Goal: Task Accomplishment & Management: Use online tool/utility

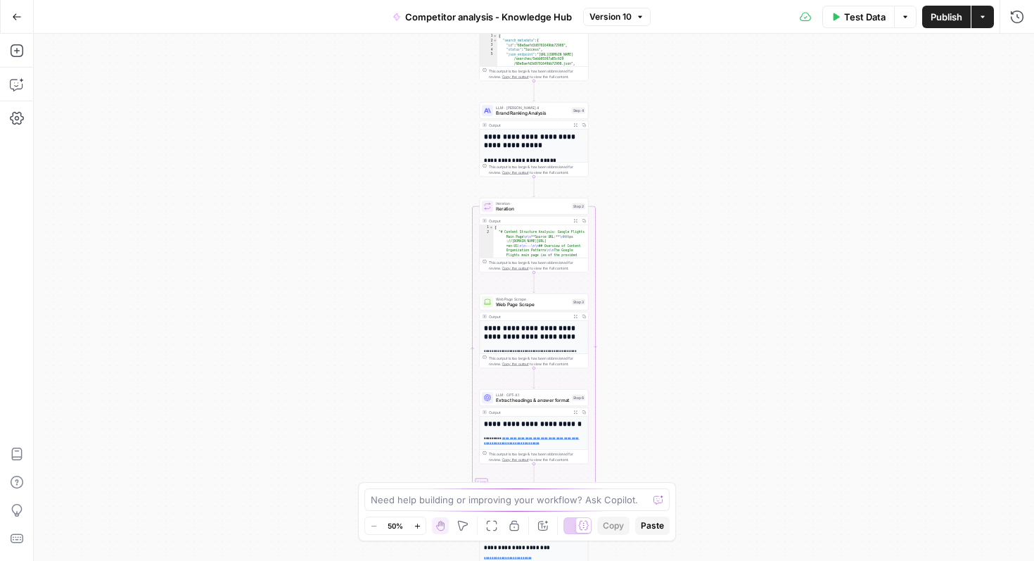
click at [16, 15] on icon "button" at bounding box center [17, 17] width 10 height 10
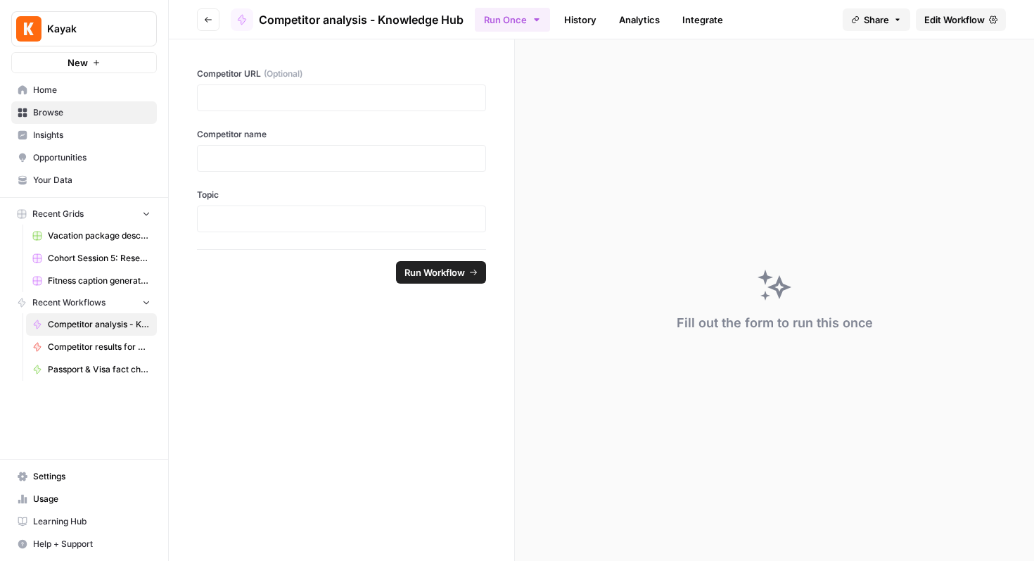
click at [38, 113] on span "Browse" at bounding box center [92, 112] width 118 height 13
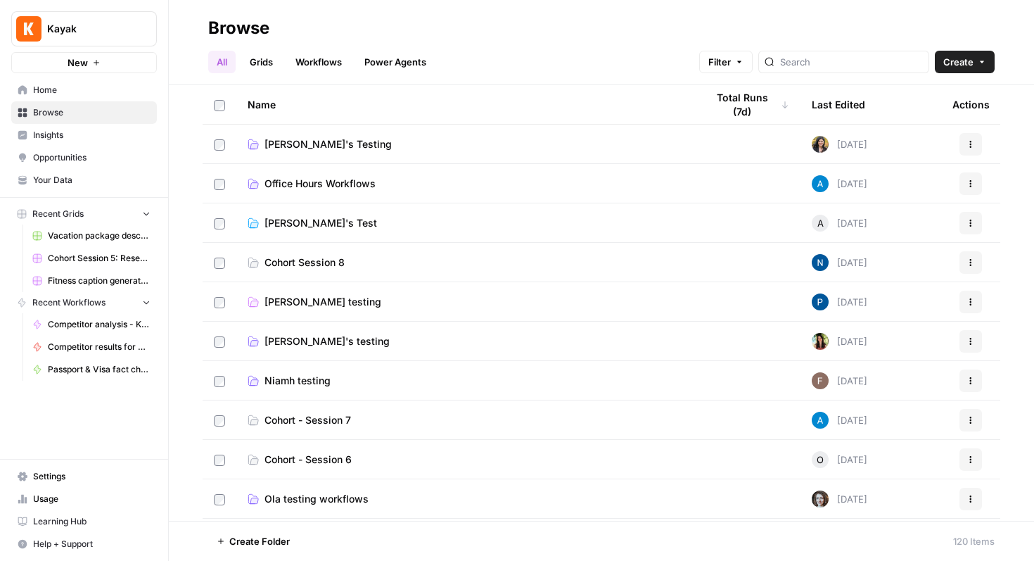
click at [319, 300] on span "Pauline testing" at bounding box center [323, 302] width 117 height 14
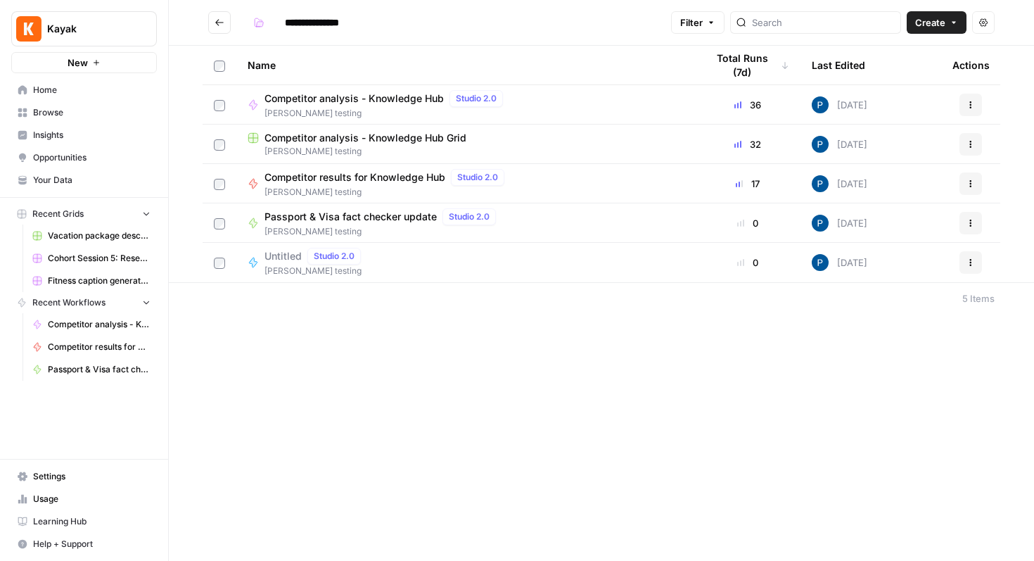
click at [314, 331] on div "**********" at bounding box center [602, 280] width 866 height 561
click at [284, 260] on span "Untitled" at bounding box center [283, 256] width 37 height 14
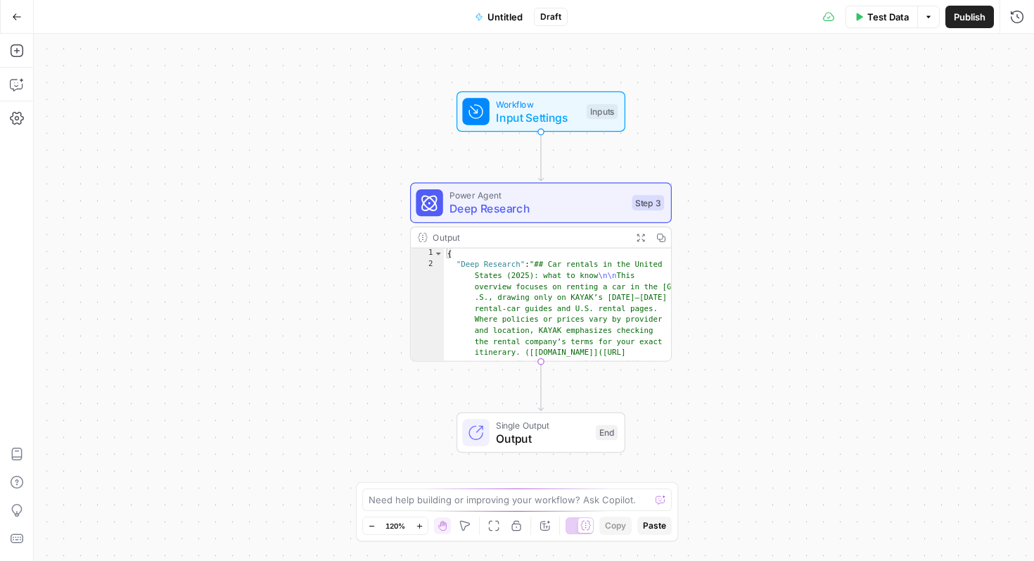
click at [538, 190] on span "Power Agent" at bounding box center [538, 195] width 176 height 13
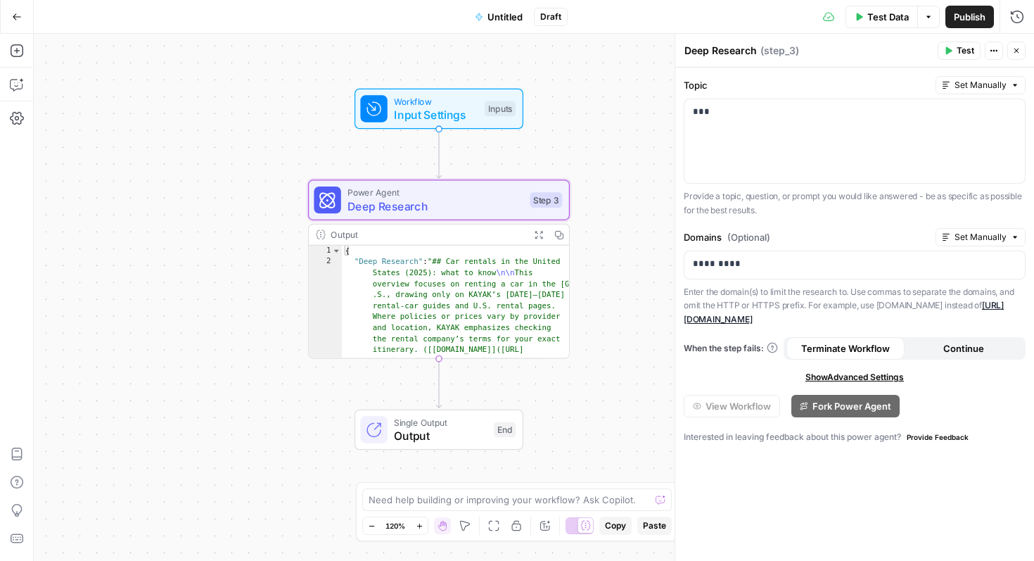
drag, startPoint x: 320, startPoint y: 353, endPoint x: 215, endPoint y: 350, distance: 104.9
click at [215, 350] on div "Workflow Input Settings Inputs Power Agent Deep Research Step 3 Output Expand O…" at bounding box center [534, 297] width 1001 height 527
click at [25, 25] on button "Go Back" at bounding box center [16, 16] width 25 height 25
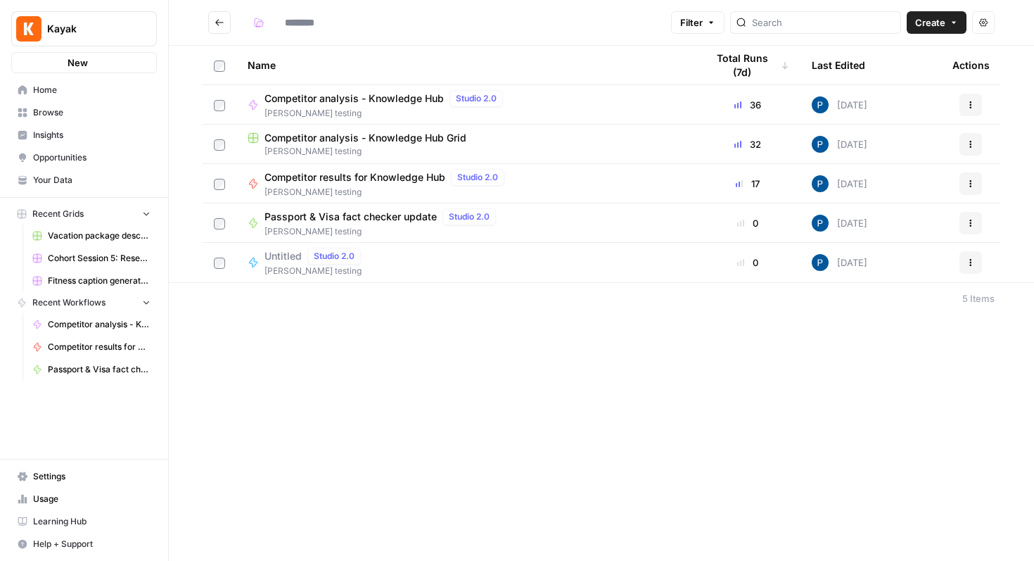
type input "**********"
click at [355, 98] on span "Competitor analysis - Knowledge Hub" at bounding box center [354, 98] width 179 height 14
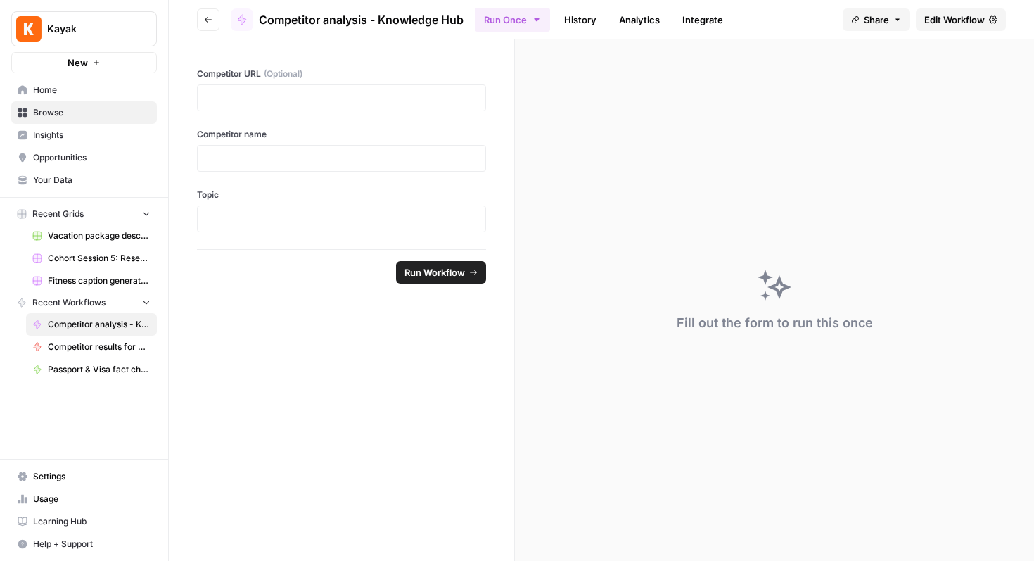
click at [935, 13] on span "Edit Workflow" at bounding box center [955, 20] width 61 height 14
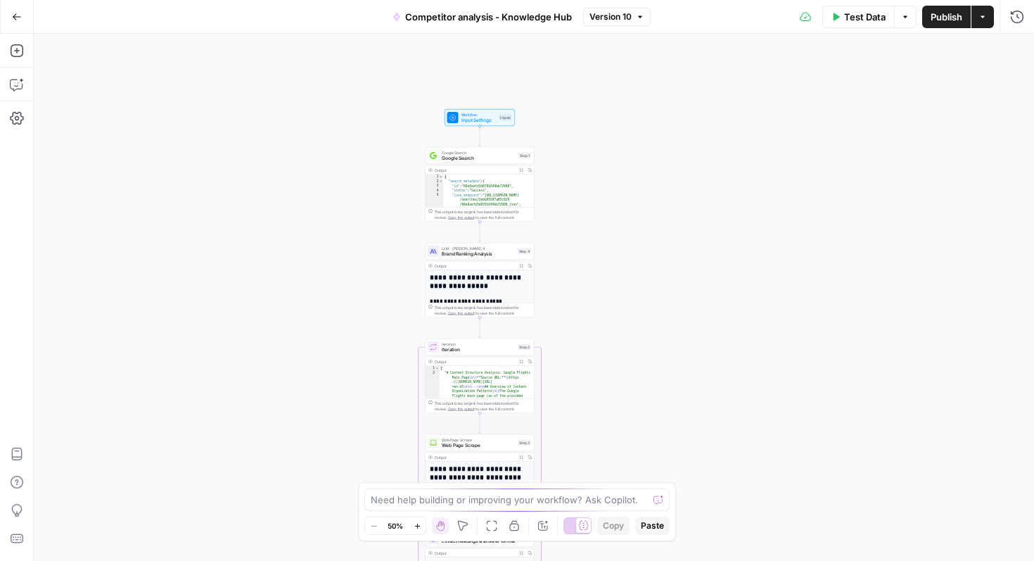
drag, startPoint x: 395, startPoint y: 194, endPoint x: 313, endPoint y: 341, distance: 169.2
click at [314, 341] on div "**********" at bounding box center [534, 297] width 1001 height 527
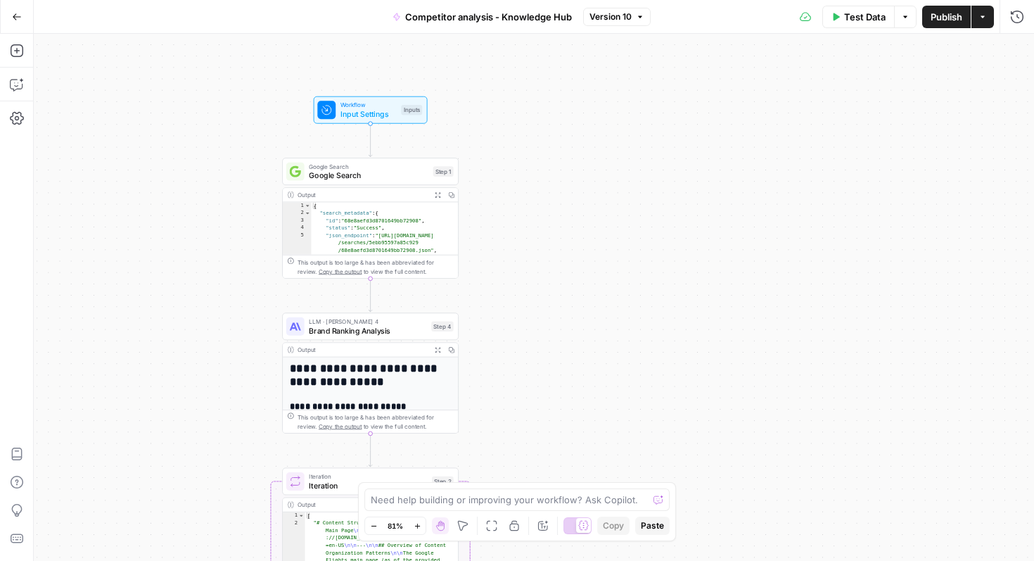
click at [356, 103] on span "Workflow" at bounding box center [369, 104] width 56 height 9
click at [17, 12] on icon "button" at bounding box center [17, 17] width 10 height 10
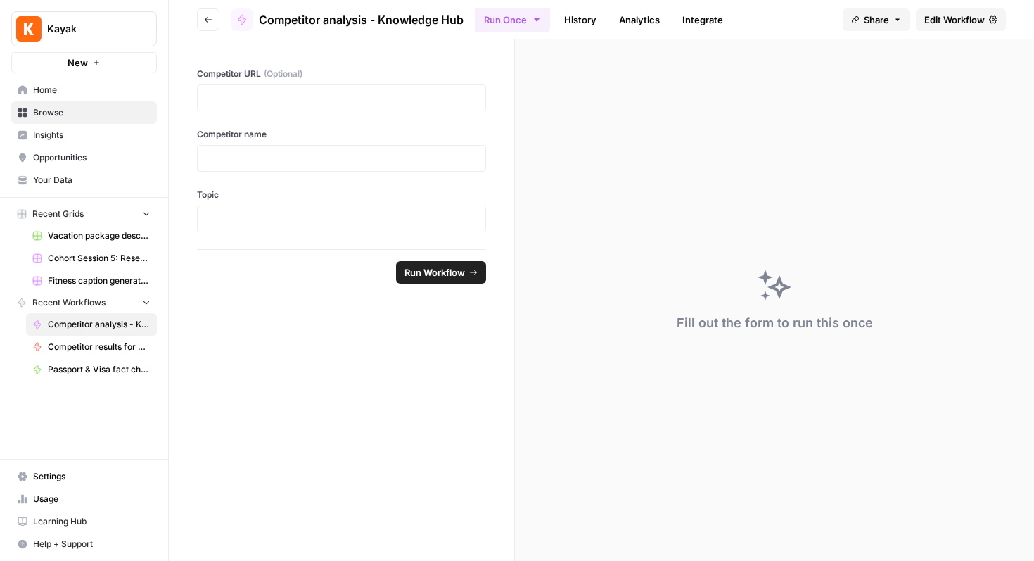
click at [66, 116] on span "Browse" at bounding box center [92, 112] width 118 height 13
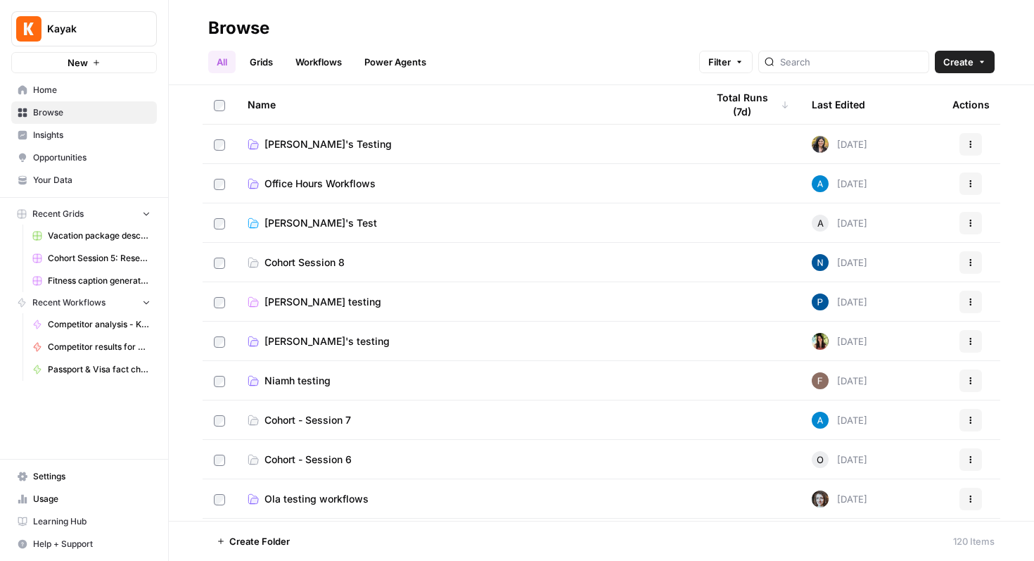
click at [306, 298] on span "Pauline testing" at bounding box center [323, 302] width 117 height 14
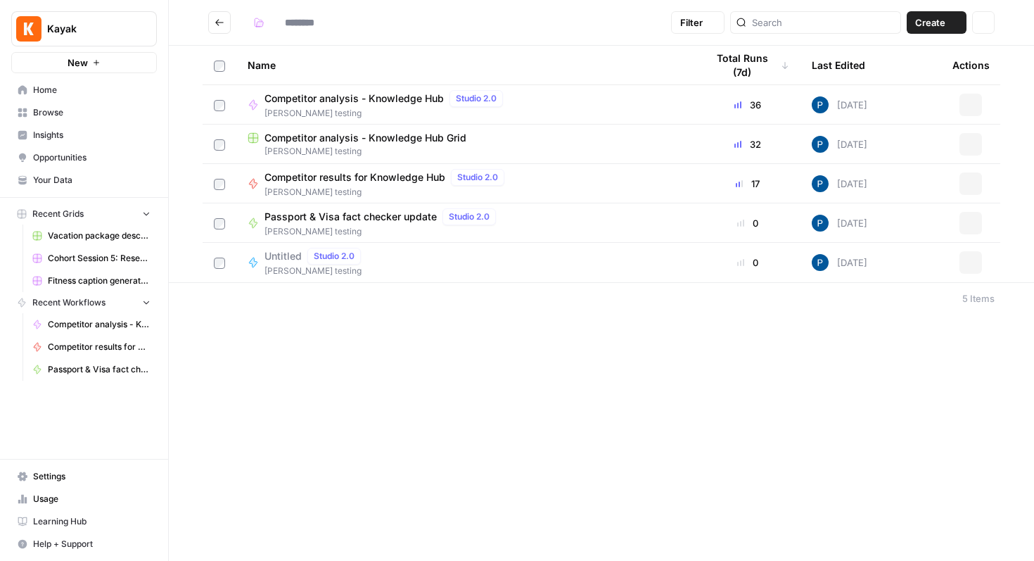
type input "**********"
click at [974, 98] on button "Actions" at bounding box center [971, 105] width 23 height 23
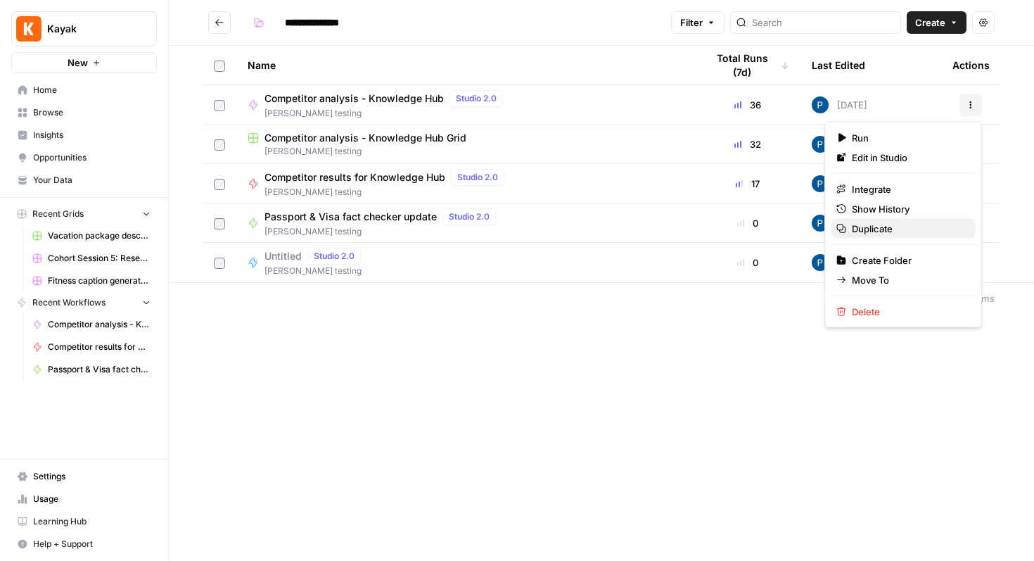
click at [868, 231] on span "Duplicate" at bounding box center [908, 229] width 113 height 14
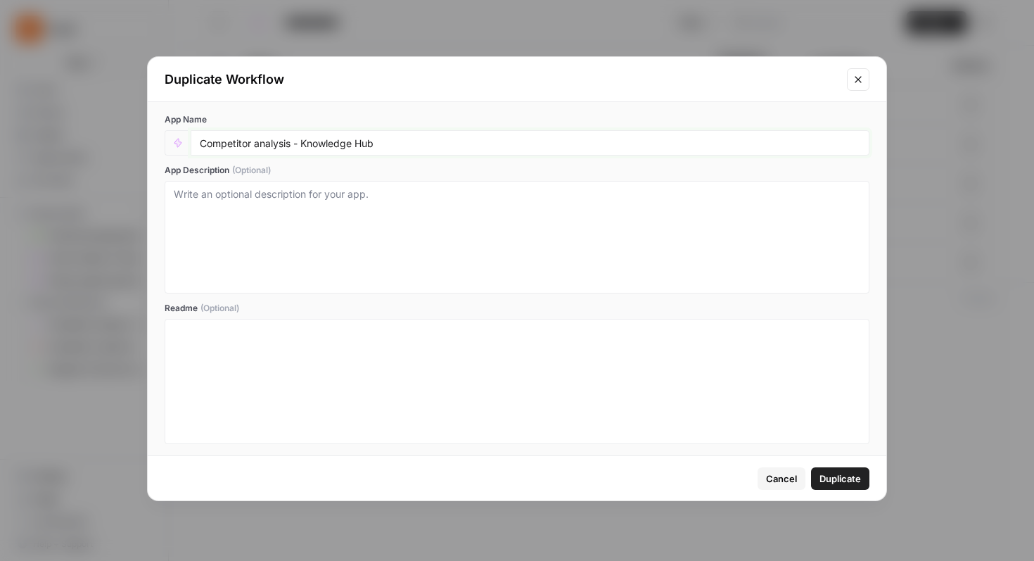
click at [340, 148] on input "Competitor analysis - Knowledge Hub" at bounding box center [530, 143] width 661 height 13
drag, startPoint x: 386, startPoint y: 141, endPoint x: 183, endPoint y: 144, distance: 202.7
click at [183, 144] on div "Competitor analysis - Knowledge Hub" at bounding box center [517, 142] width 705 height 25
type input "Content Gap & opportunities | Car Rental SEO pages"
click at [844, 479] on span "Duplicate" at bounding box center [841, 478] width 42 height 14
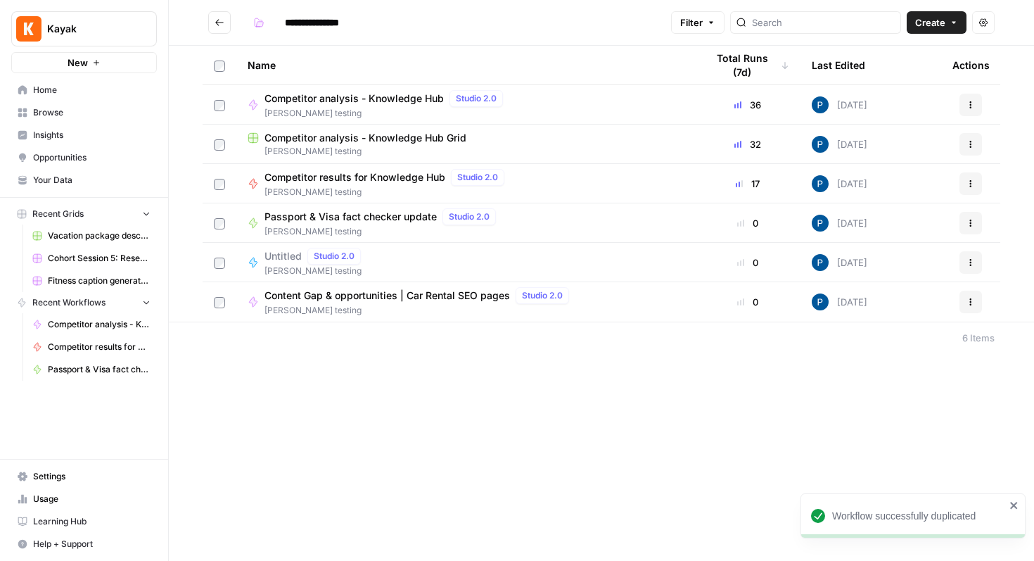
click at [391, 301] on span "Content Gap & opportunities | Car Rental SEO pages" at bounding box center [388, 296] width 246 height 14
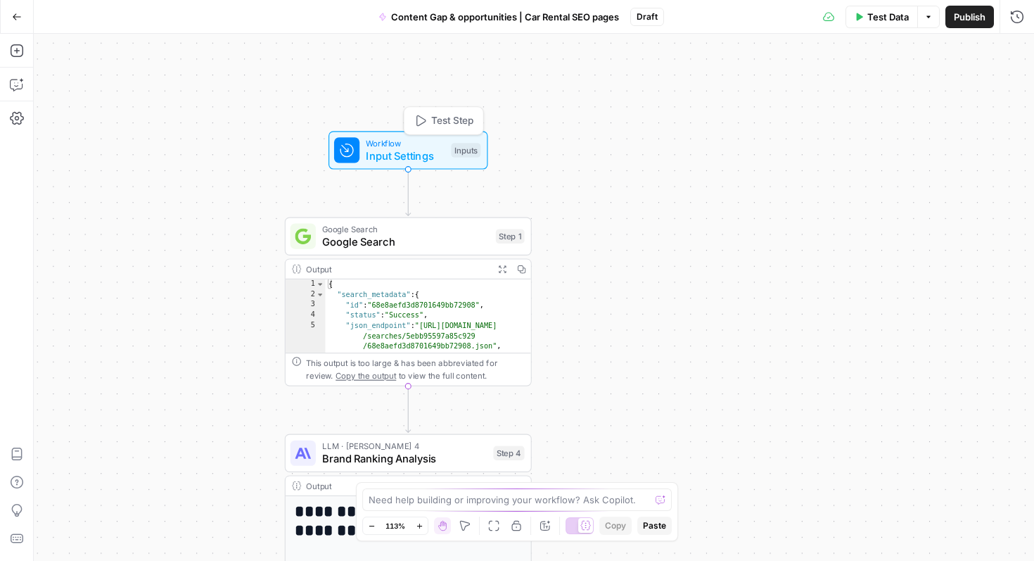
click at [412, 158] on span "Input Settings" at bounding box center [405, 156] width 79 height 16
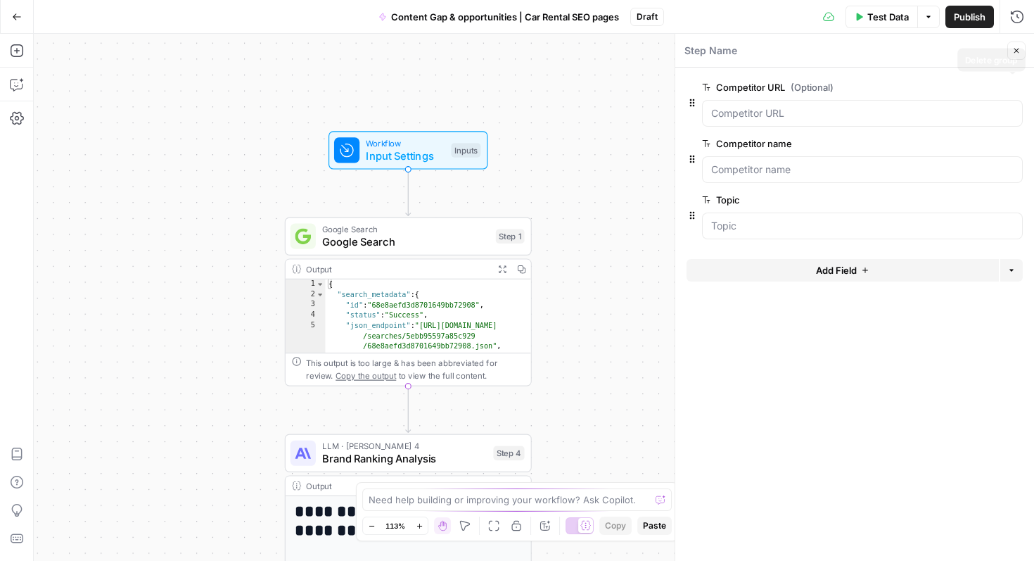
click at [1016, 84] on icon "button" at bounding box center [1014, 87] width 7 height 7
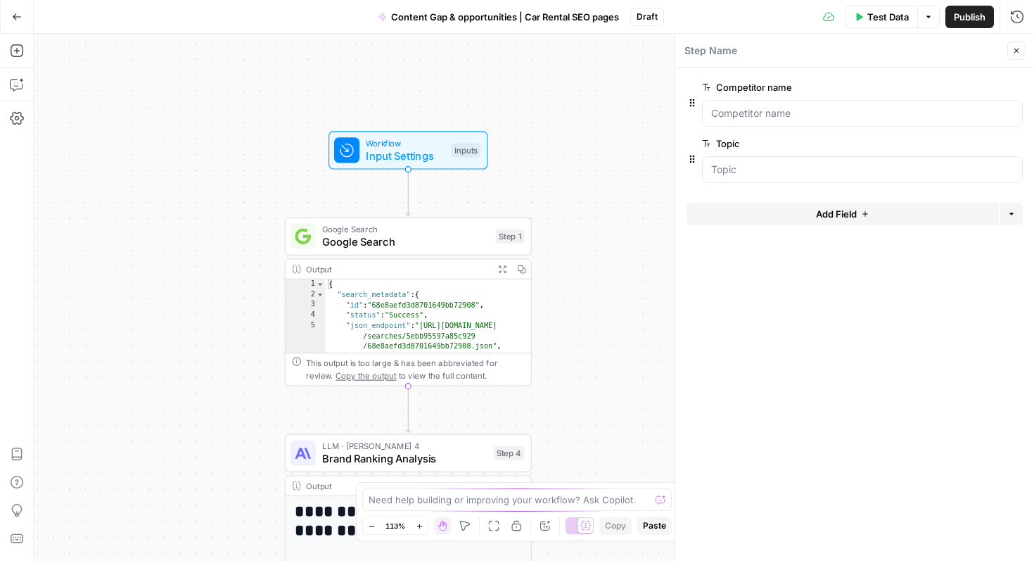
click at [1016, 84] on icon "button" at bounding box center [1014, 87] width 7 height 7
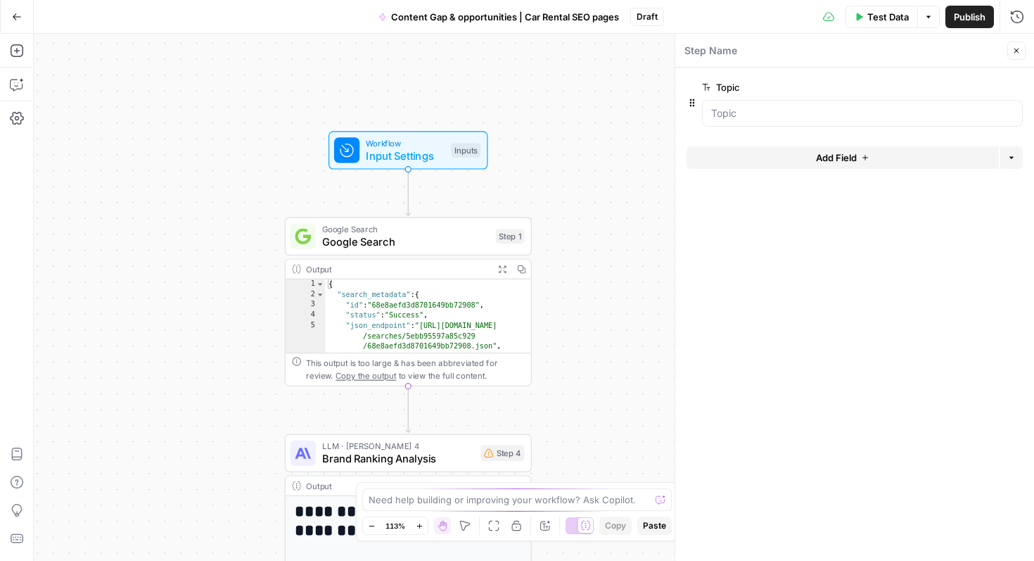
click at [842, 159] on span "Add Field" at bounding box center [836, 158] width 41 height 14
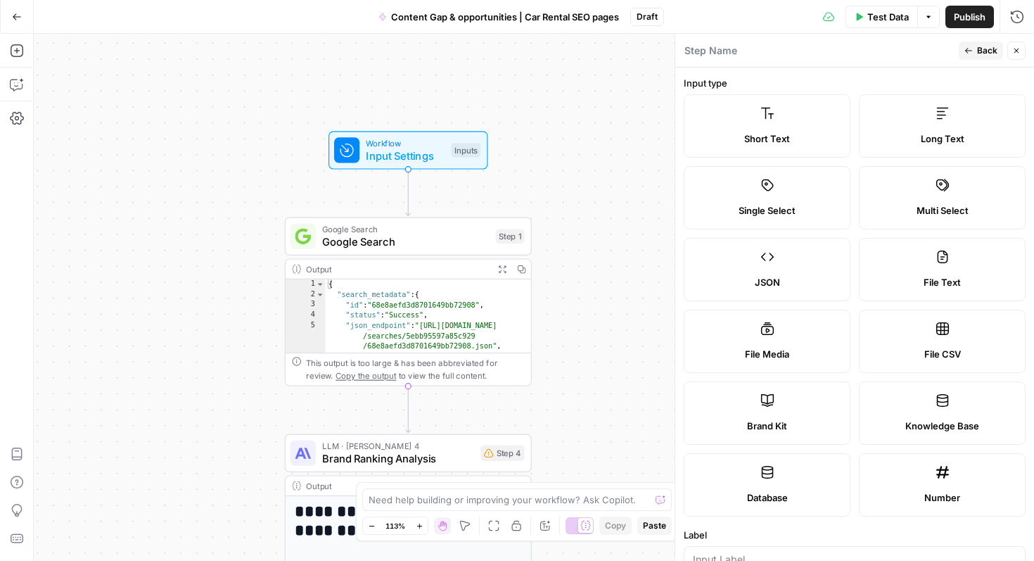
click at [778, 126] on label "Short Text" at bounding box center [767, 125] width 167 height 63
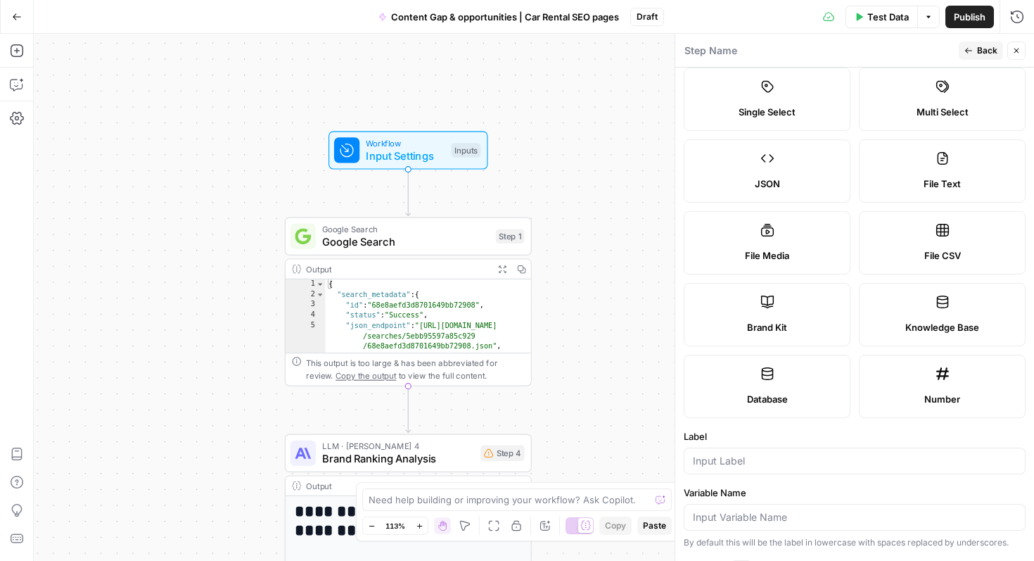
scroll to position [101, 0]
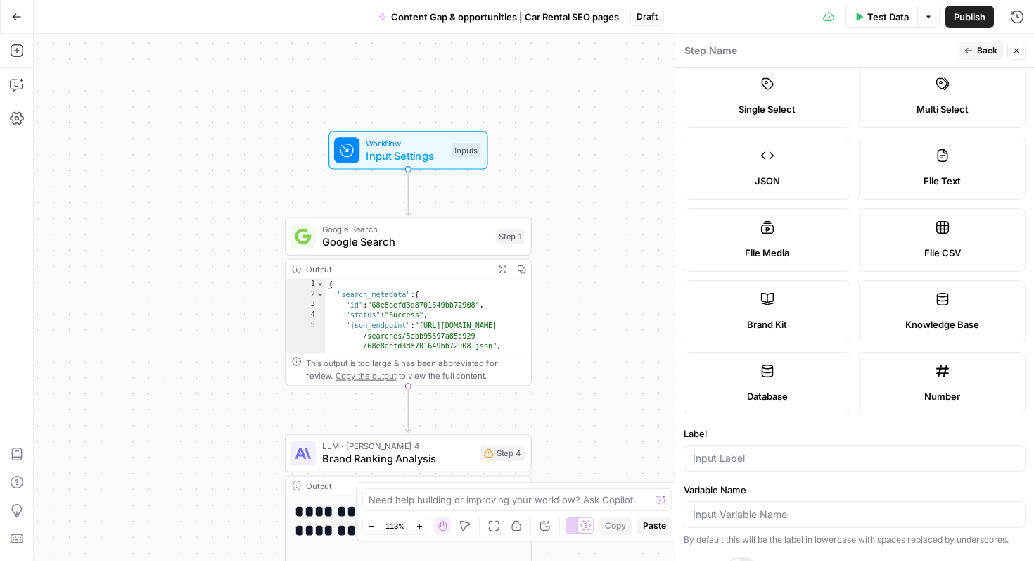
click at [922, 306] on label "Knowledge Base" at bounding box center [942, 311] width 167 height 63
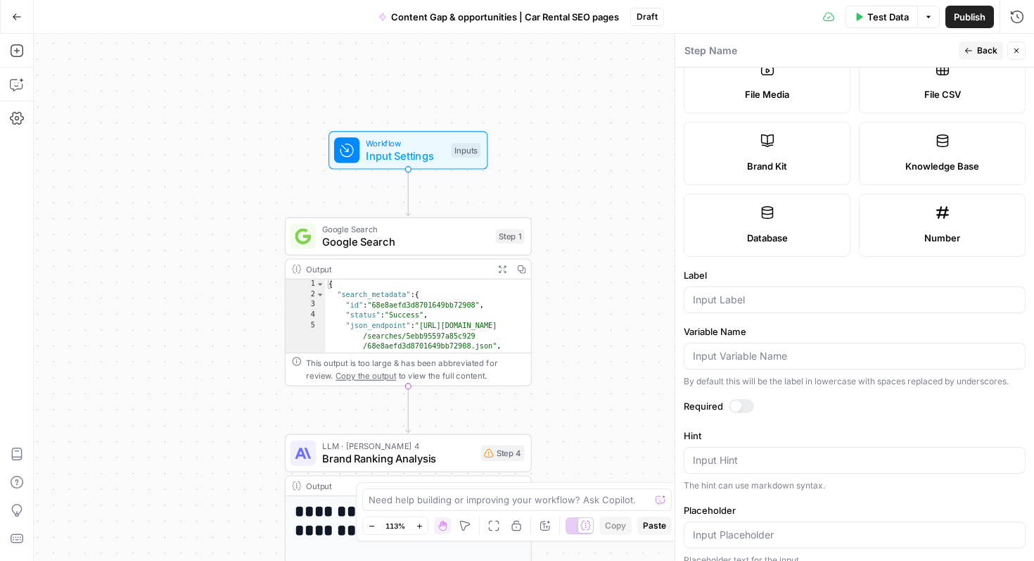
scroll to position [264, 0]
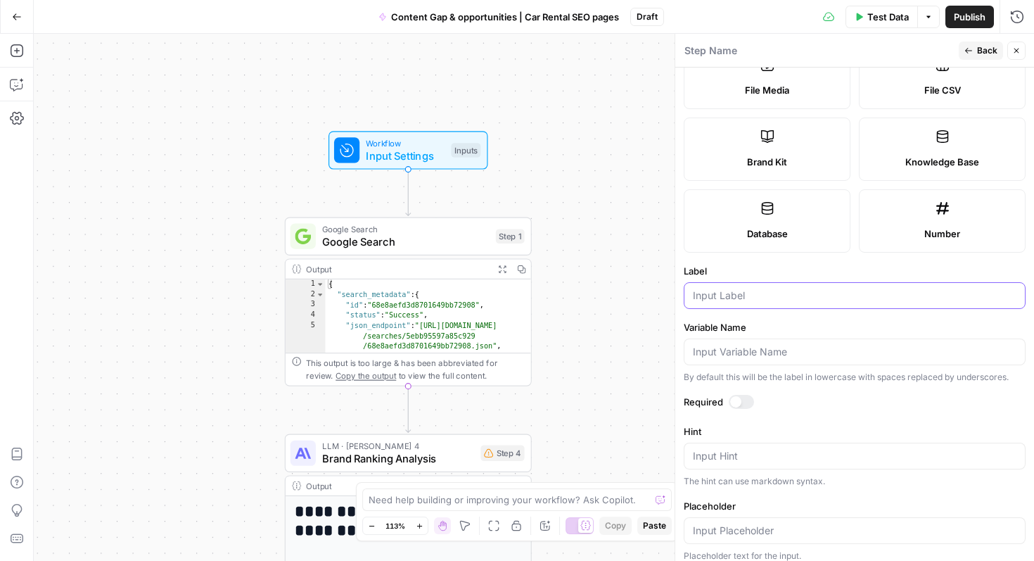
click at [758, 295] on input "Label" at bounding box center [855, 296] width 324 height 14
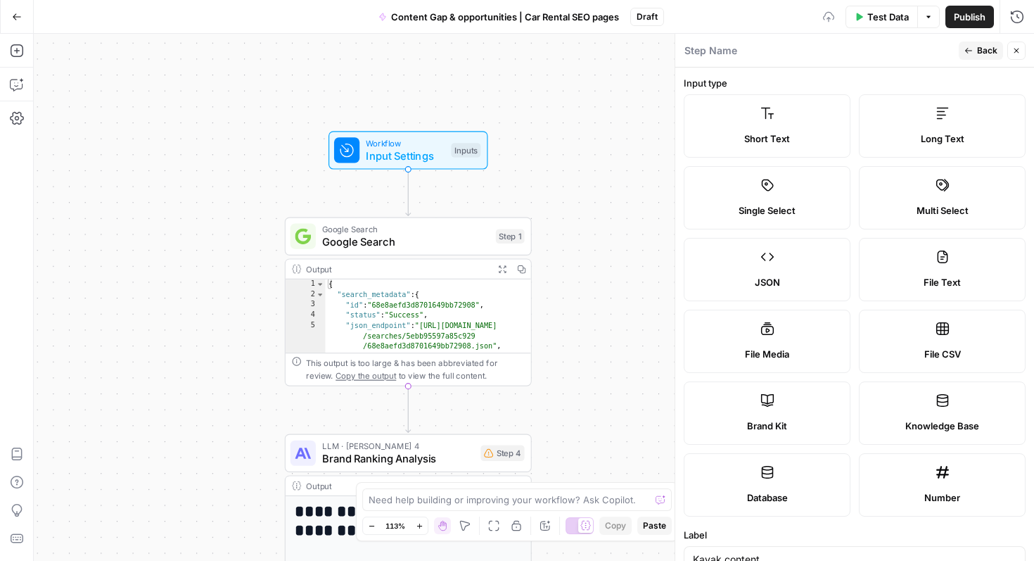
click at [761, 103] on label "Short Text" at bounding box center [767, 125] width 167 height 63
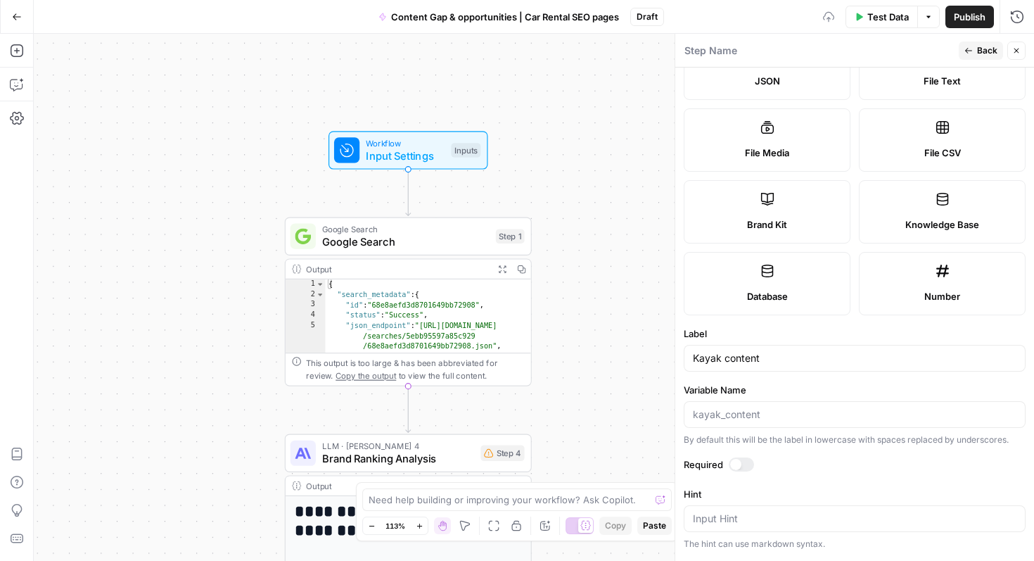
scroll to position [349, 0]
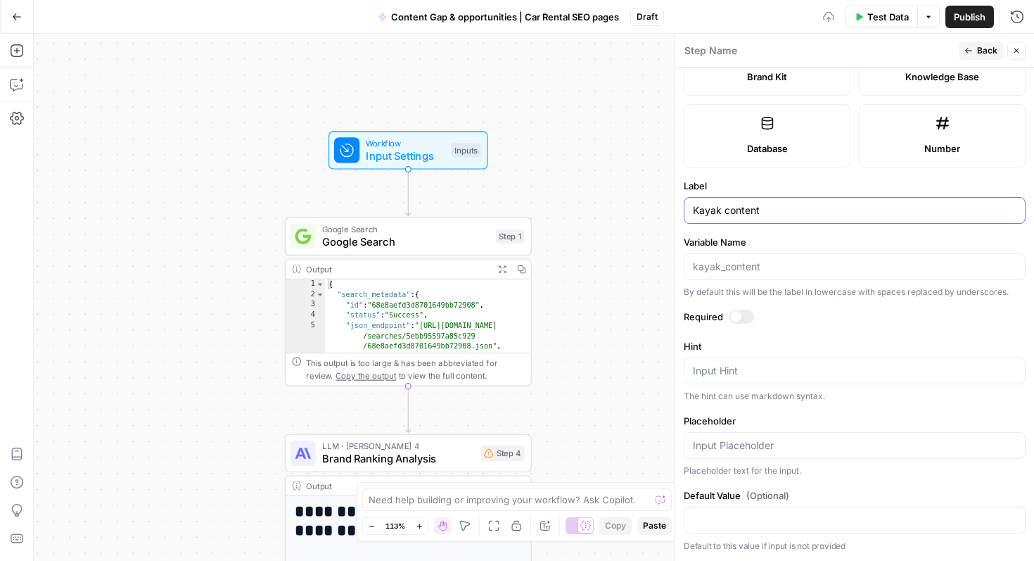
click at [740, 211] on input "Kayak content" at bounding box center [855, 210] width 324 height 14
type input "Kayak URL"
click at [733, 315] on div at bounding box center [735, 316] width 11 height 11
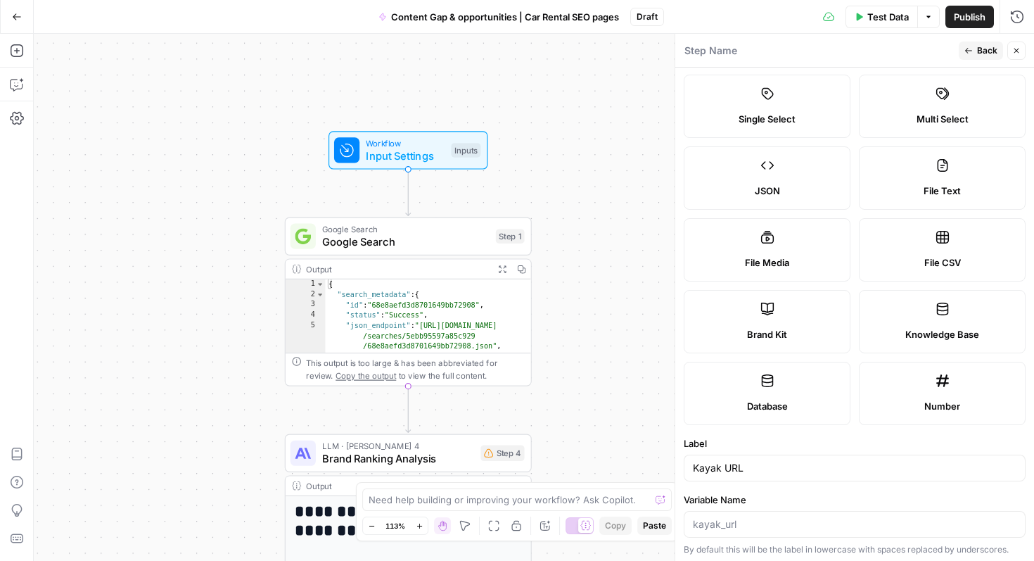
scroll to position [0, 0]
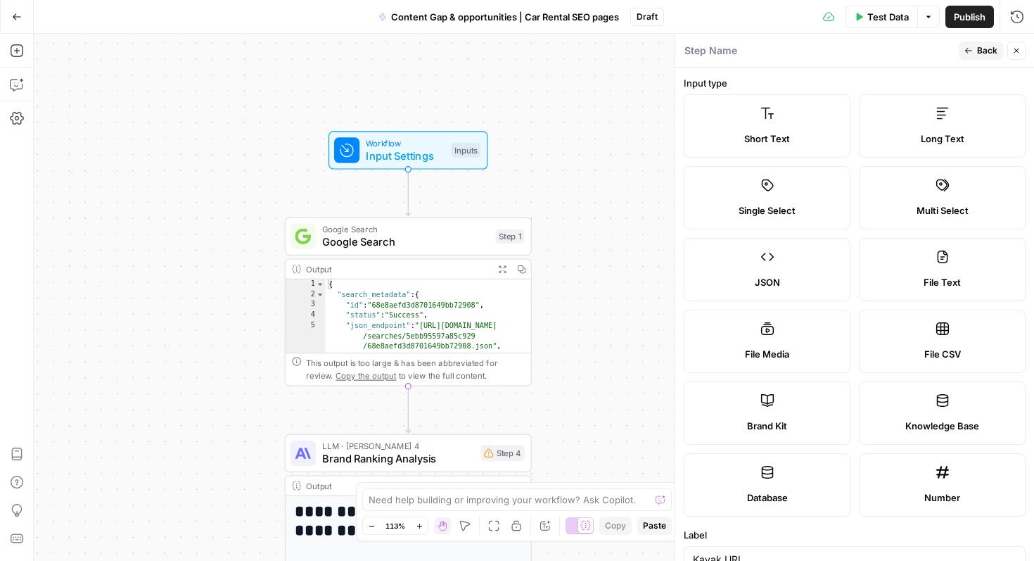
click at [980, 44] on div "Publish P" at bounding box center [969, 46] width 43 height 13
click at [892, 51] on div "Step Name" at bounding box center [819, 50] width 271 height 15
click at [986, 56] on span "Back" at bounding box center [987, 50] width 20 height 13
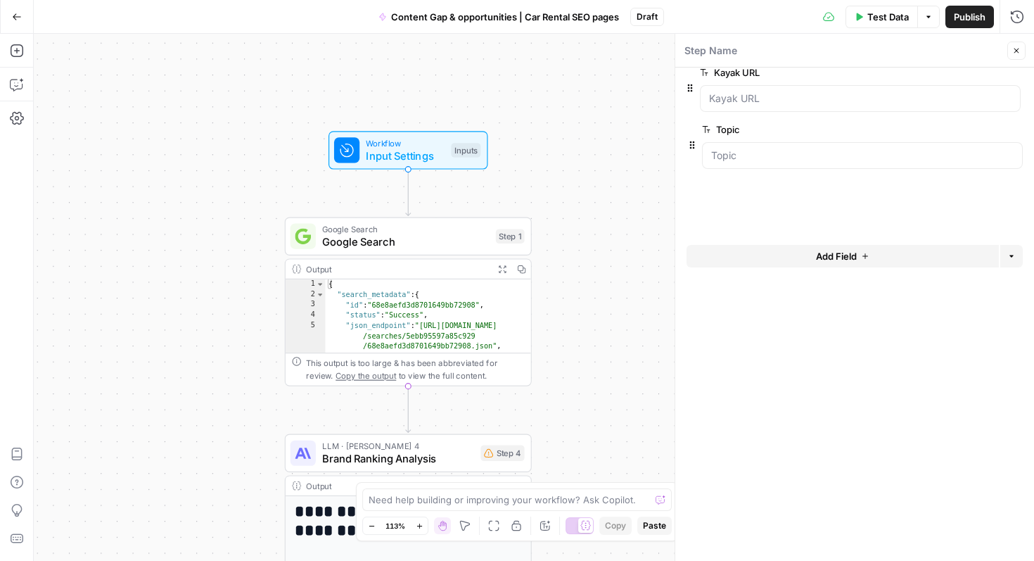
drag, startPoint x: 690, startPoint y: 157, endPoint x: 688, endPoint y: 82, distance: 75.3
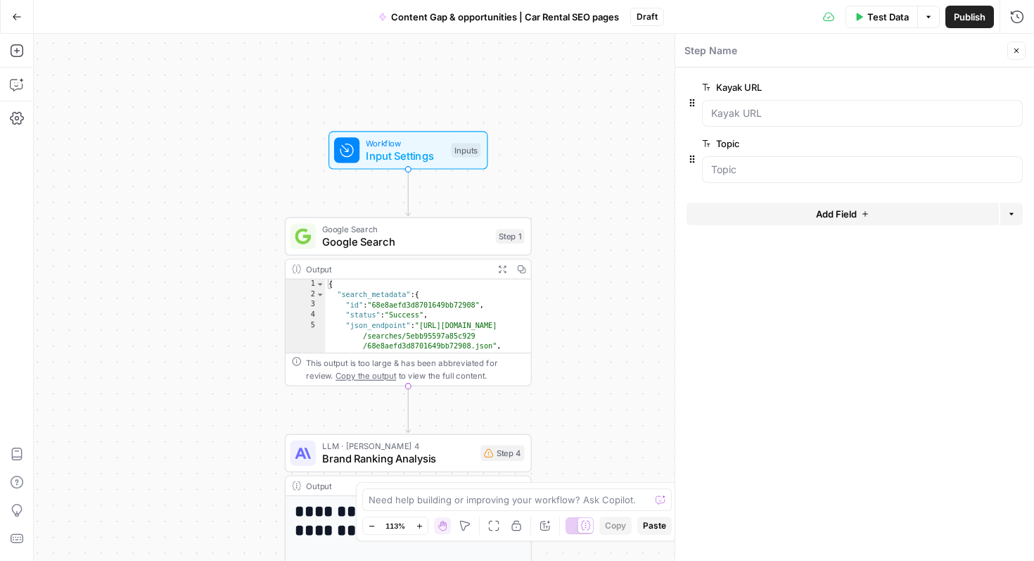
click at [882, 13] on span "Test Data" at bounding box center [889, 17] width 42 height 14
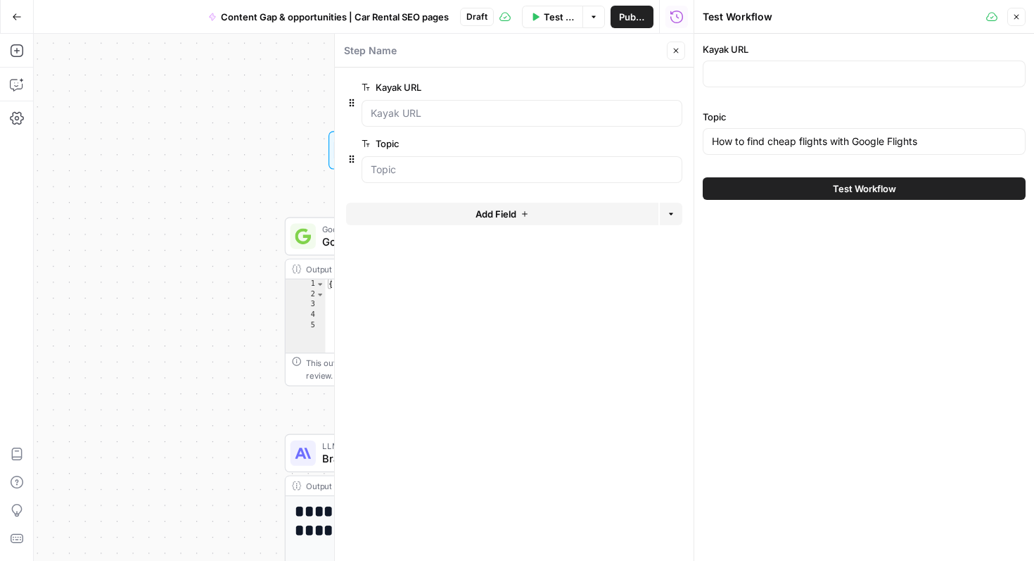
click at [762, 81] on div at bounding box center [864, 74] width 323 height 27
paste input "https://www.kayak.com/One-Way-Car-Rentals.ow-fd.ksp"
type input "https://www.kayak.com/One-Way-Car-Rentals.ow-fd.ksp"
drag, startPoint x: 935, startPoint y: 136, endPoint x: 693, endPoint y: 143, distance: 242.2
click at [694, 143] on div "Test Workflow Close Kayak URL https://www.kayak.com/One-Way-Car-Rentals.ow-fd.k…" at bounding box center [864, 280] width 341 height 561
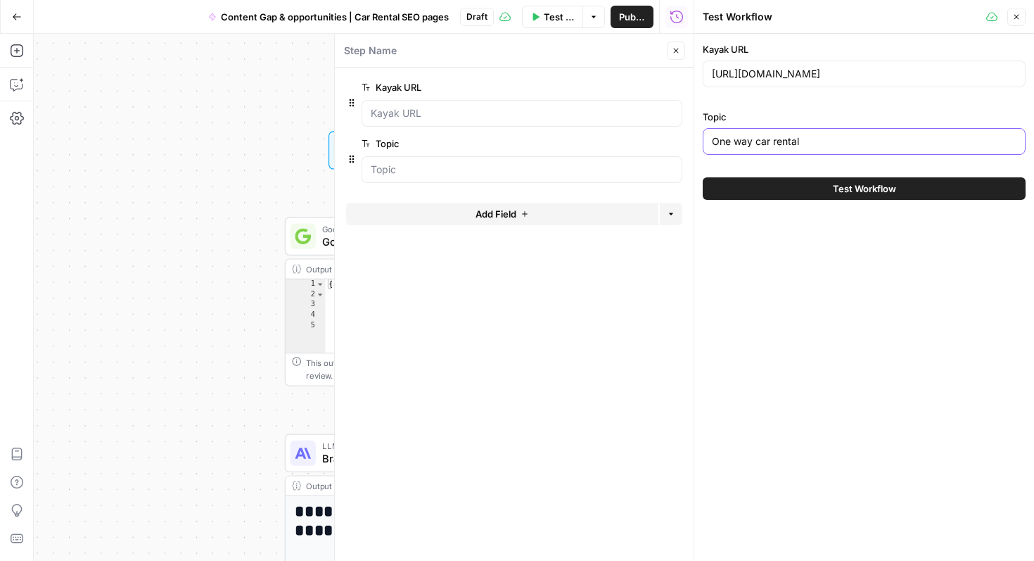
type input "One way car rental"
click at [673, 46] on icon "button" at bounding box center [676, 50] width 8 height 8
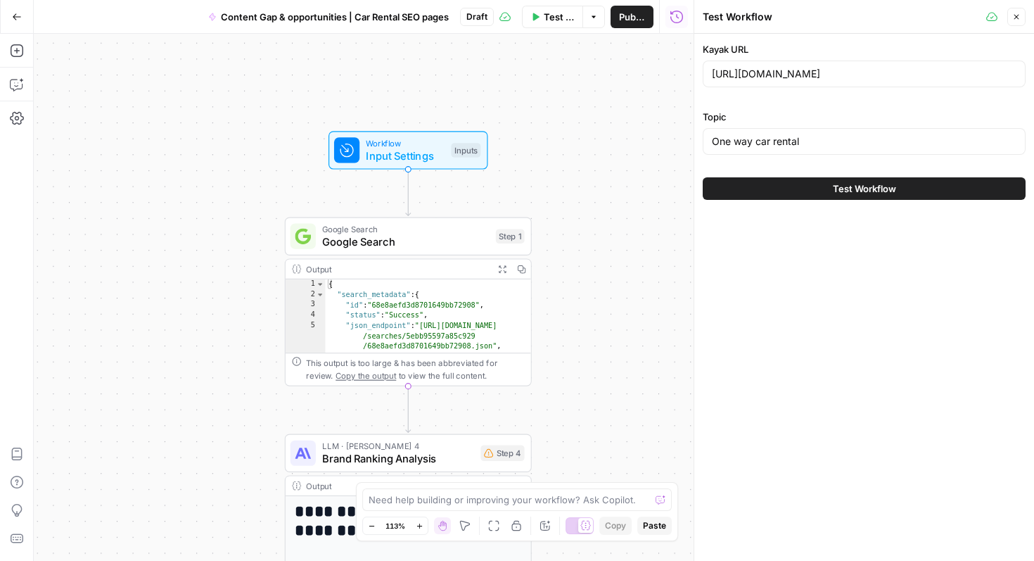
click at [1020, 15] on icon "button" at bounding box center [1017, 17] width 8 height 8
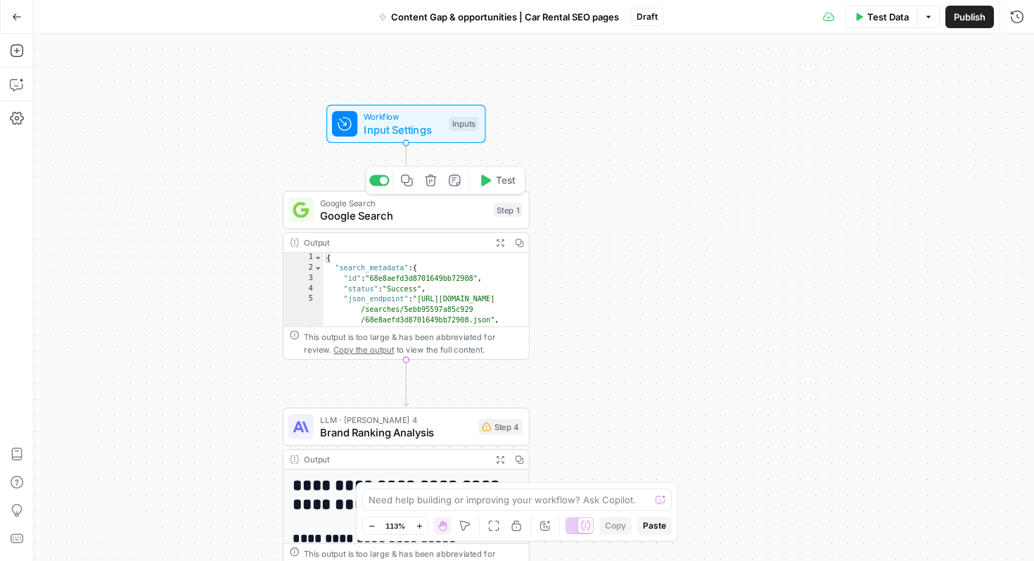
click at [391, 211] on span "Google Search" at bounding box center [403, 216] width 167 height 16
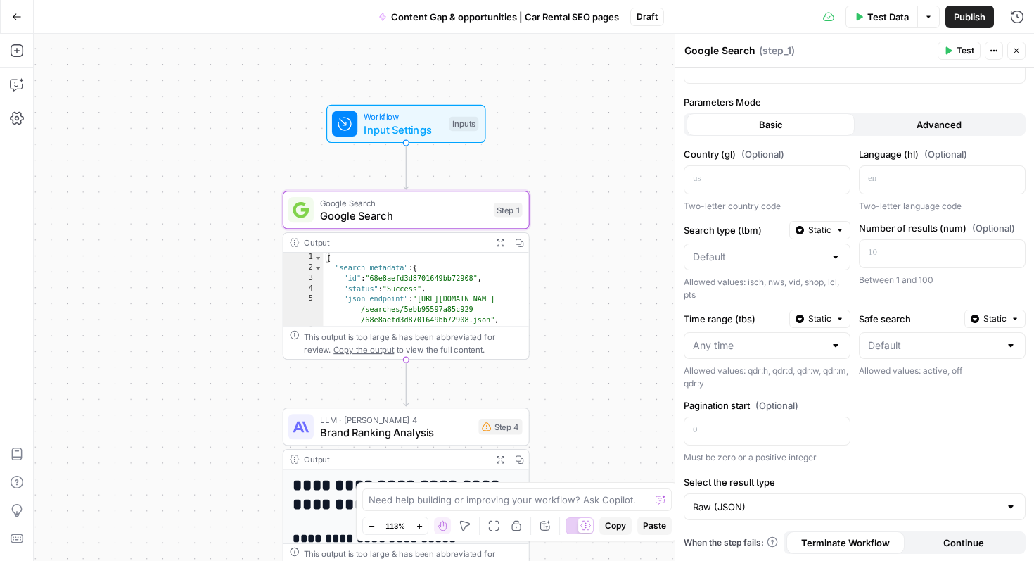
scroll to position [96, 0]
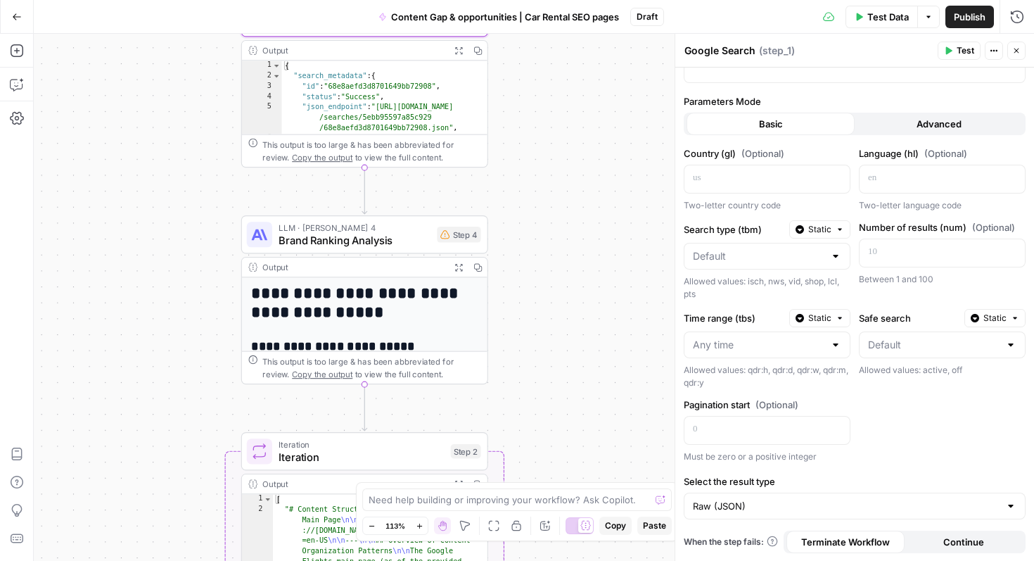
click at [365, 241] on span "Brand Ranking Analysis" at bounding box center [355, 240] width 152 height 16
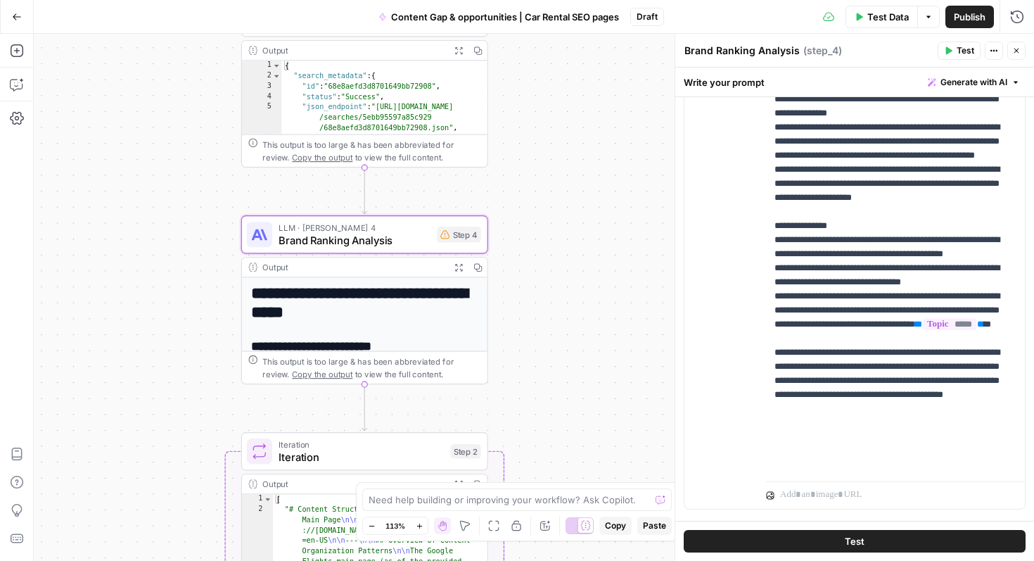
scroll to position [620, 0]
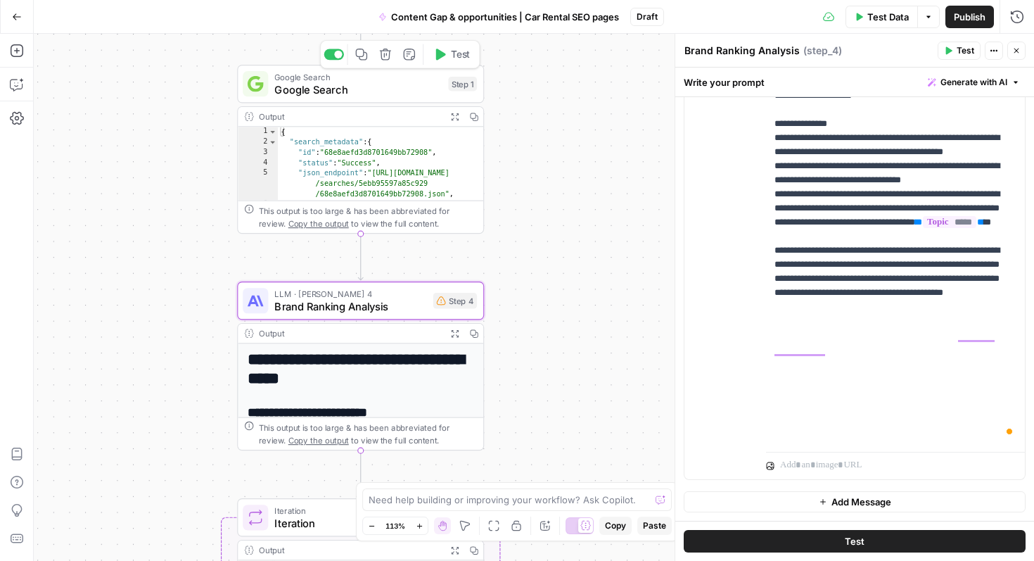
click at [393, 95] on span "Google Search" at bounding box center [357, 90] width 167 height 16
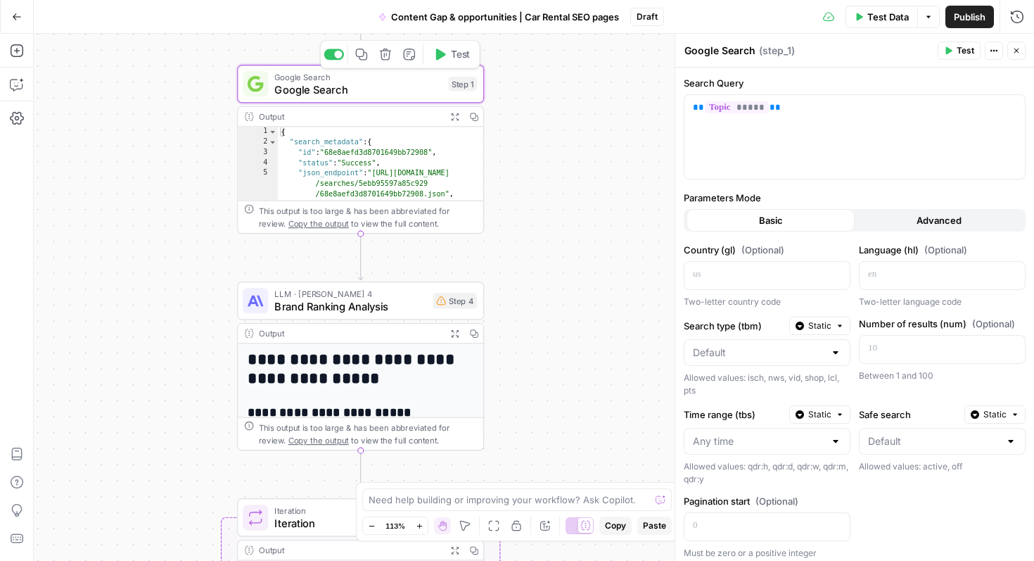
click at [443, 63] on button "Test" at bounding box center [451, 54] width 49 height 20
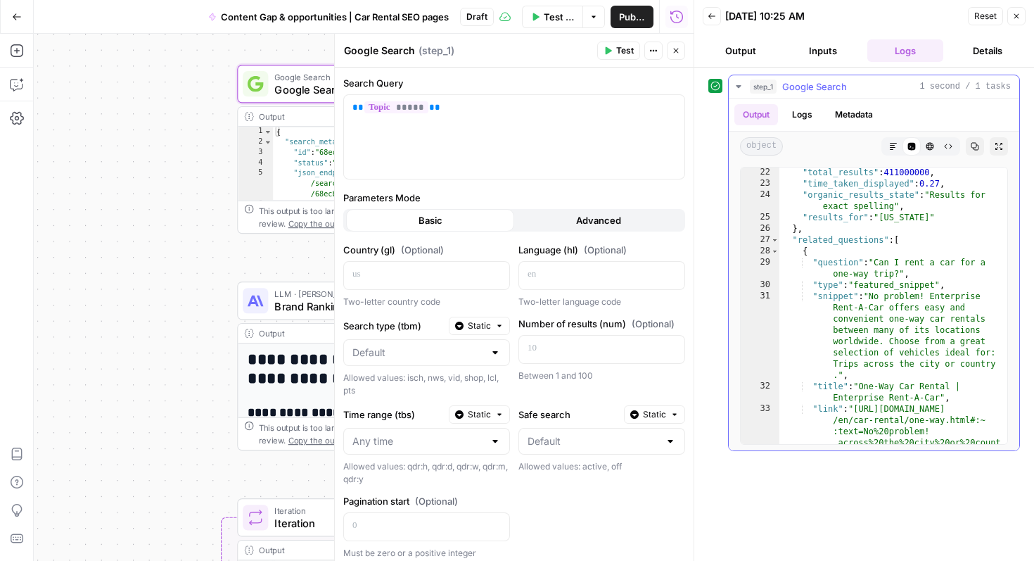
scroll to position [396, 0]
click at [894, 150] on icon "button" at bounding box center [893, 146] width 8 height 8
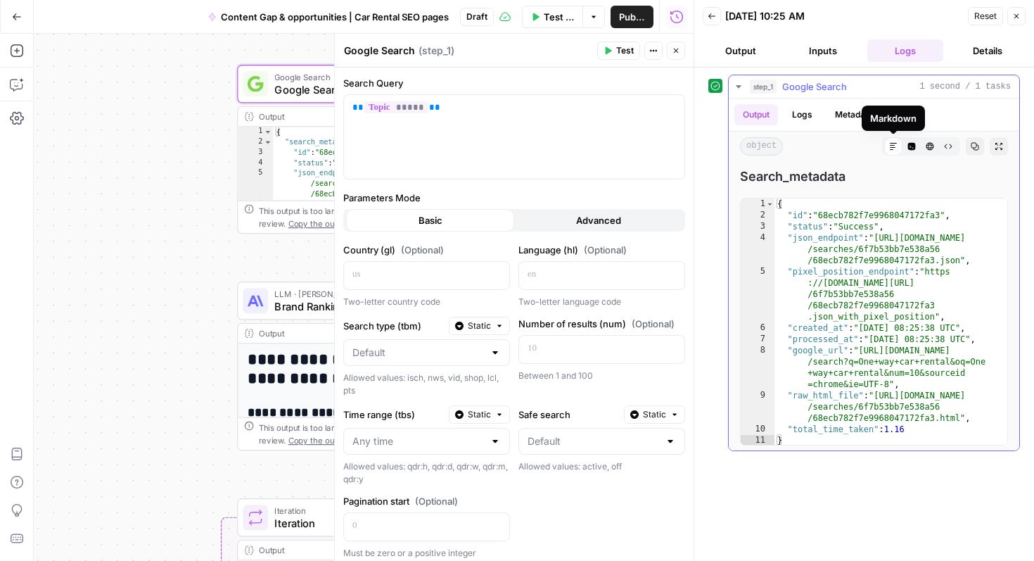
click at [911, 146] on icon "button" at bounding box center [912, 147] width 8 height 8
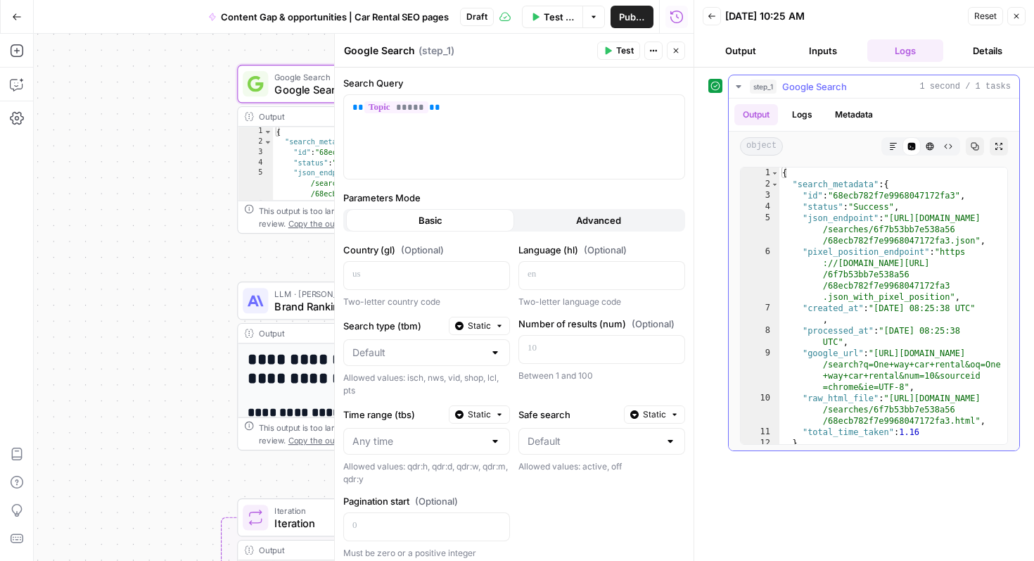
click at [928, 146] on icon "button" at bounding box center [931, 147] width 8 height 8
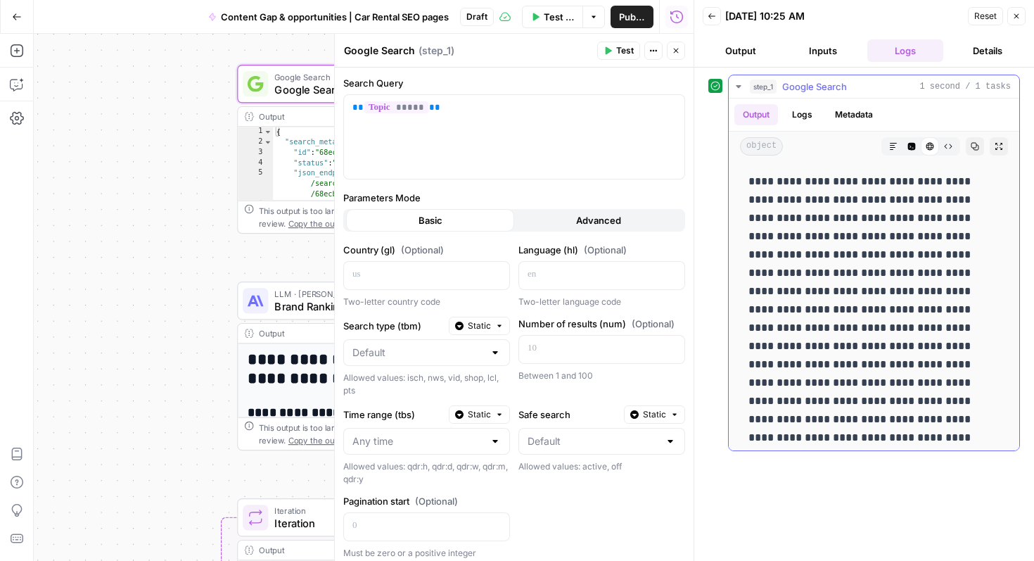
click at [910, 145] on icon "button" at bounding box center [912, 147] width 8 height 8
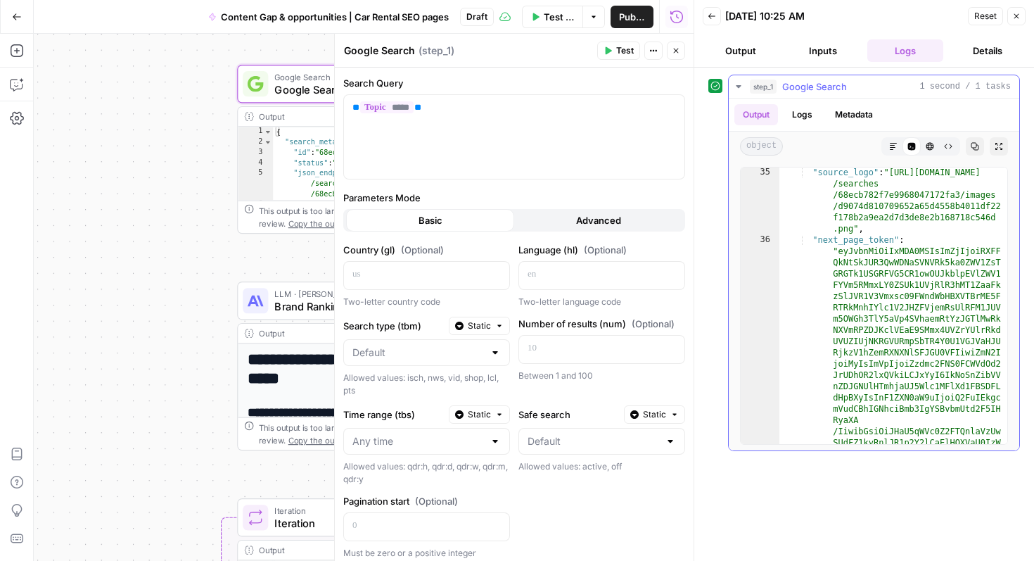
scroll to position [724, 0]
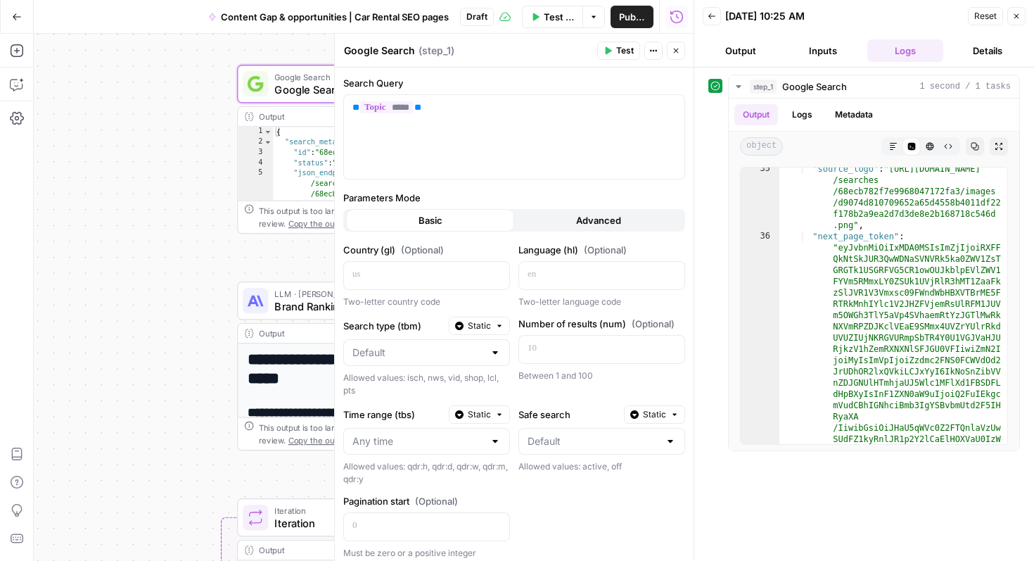
click at [84, 302] on div "**********" at bounding box center [364, 297] width 660 height 527
click at [680, 45] on button "Close" at bounding box center [676, 51] width 18 height 18
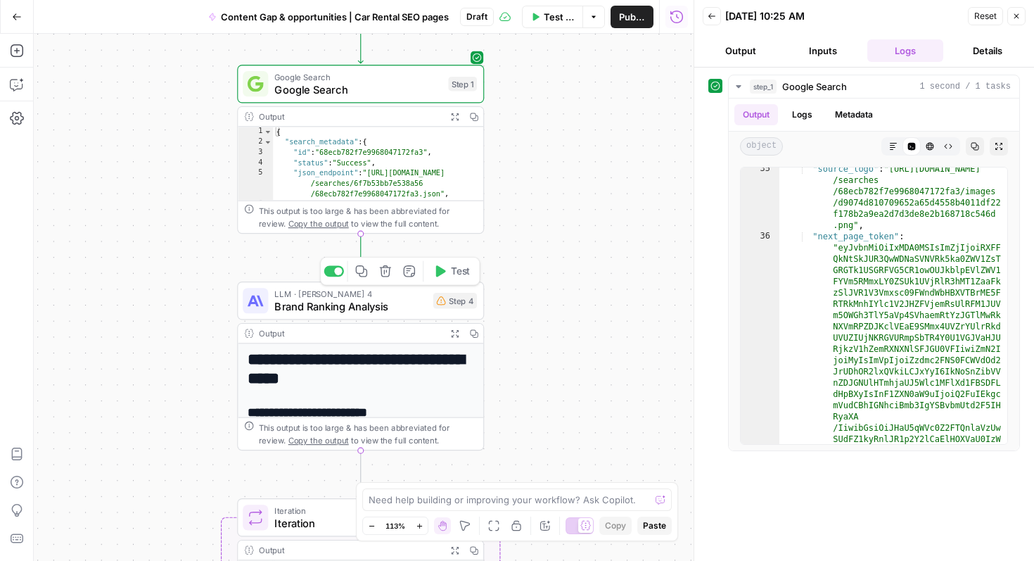
click at [393, 294] on span "LLM · Claude Sonnet 4" at bounding box center [350, 293] width 152 height 13
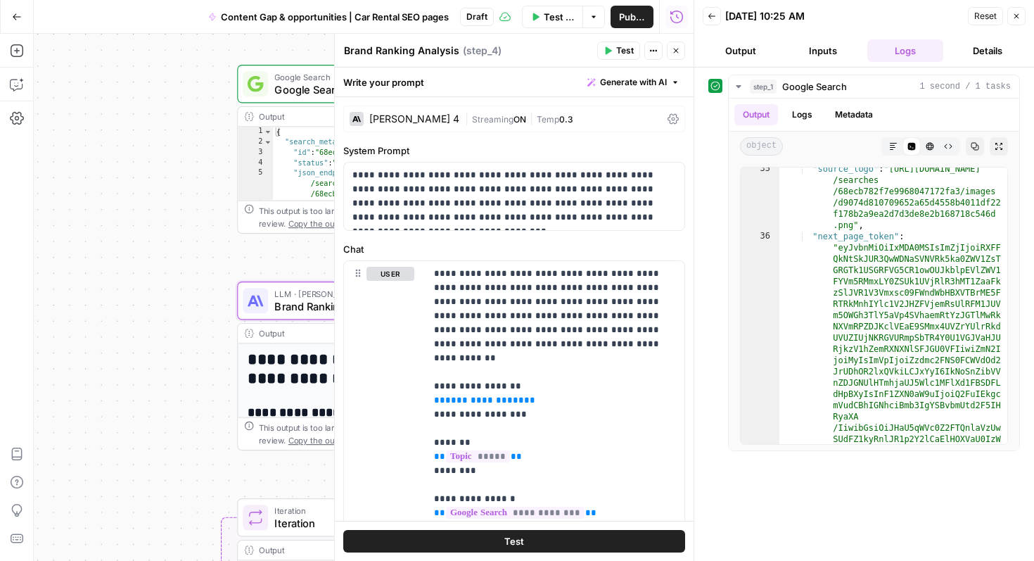
click at [606, 51] on icon "button" at bounding box center [609, 51] width 6 height 8
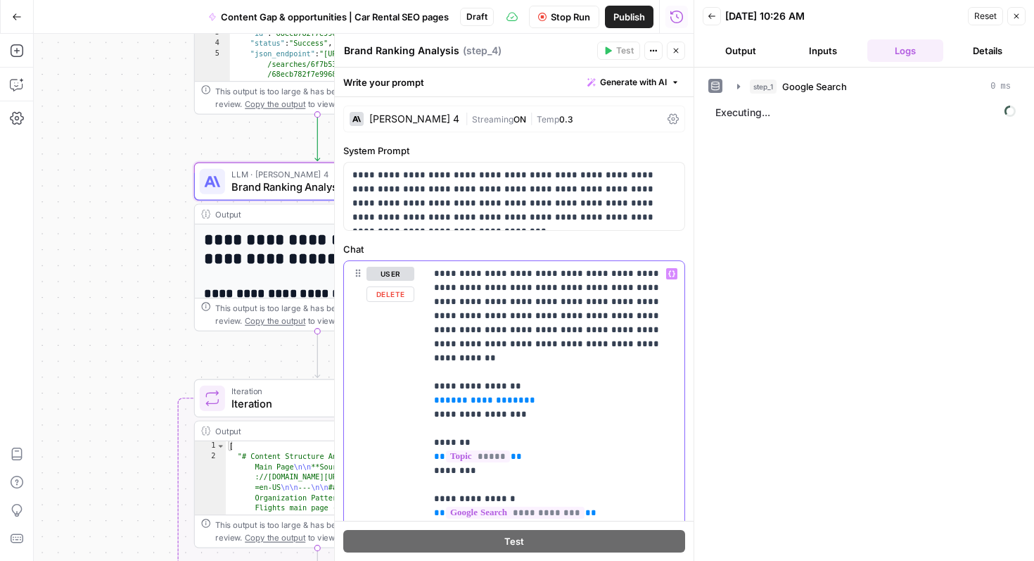
click at [560, 19] on span "Stop Run" at bounding box center [570, 17] width 39 height 14
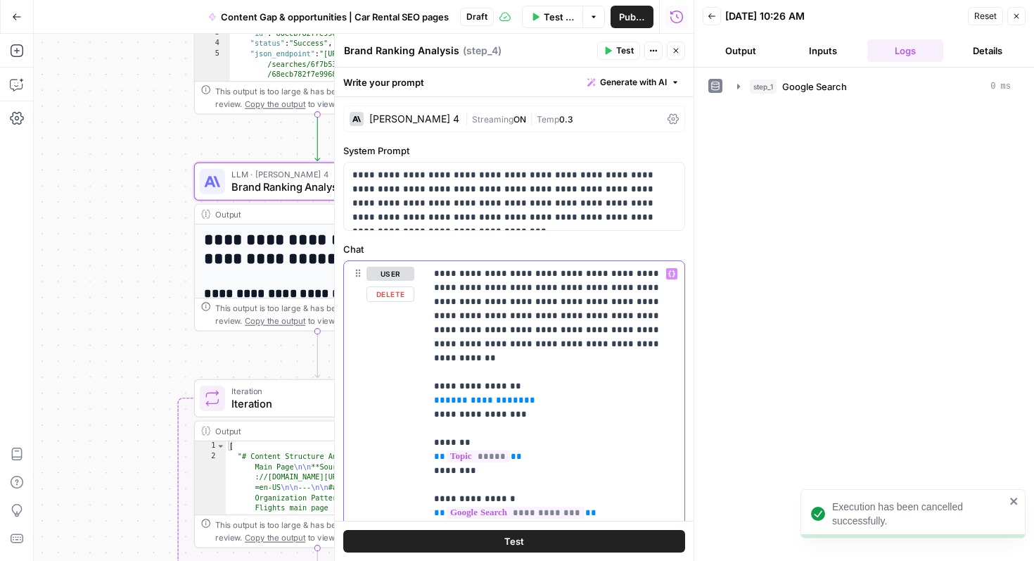
click at [428, 372] on div "**********" at bounding box center [514, 314] width 359 height 493
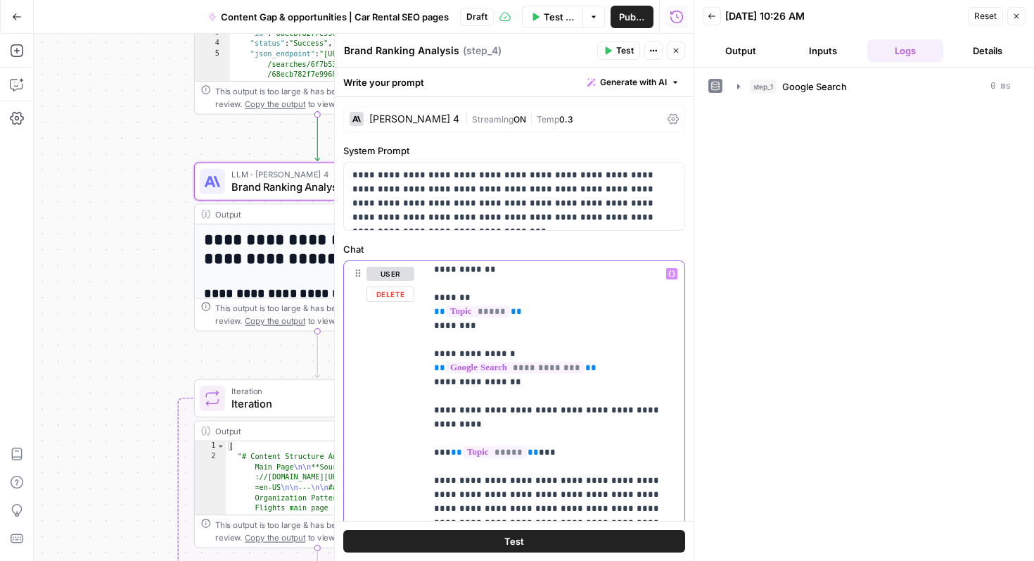
scroll to position [0, 0]
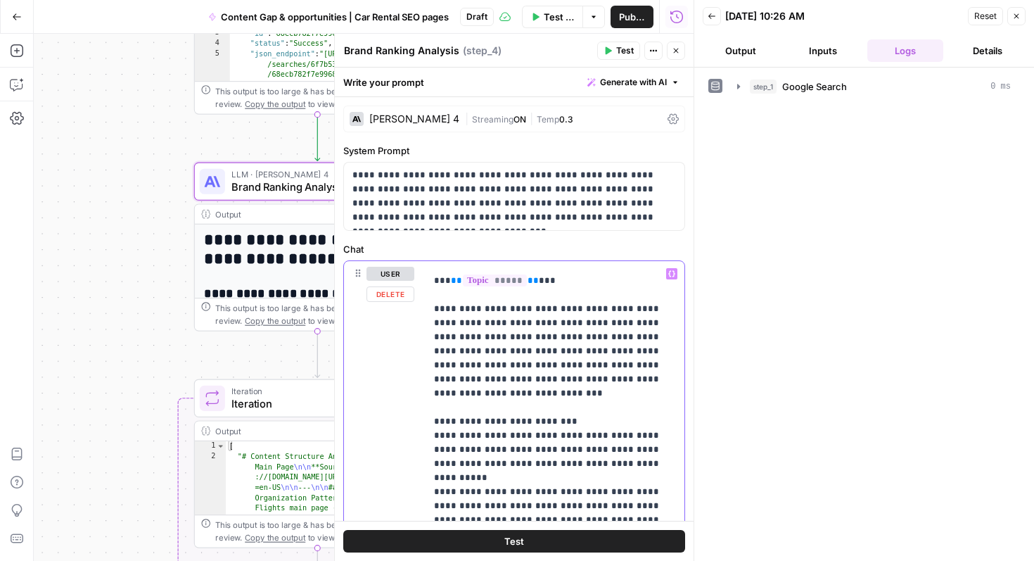
click at [538, 367] on p "**********" at bounding box center [555, 569] width 242 height 1126
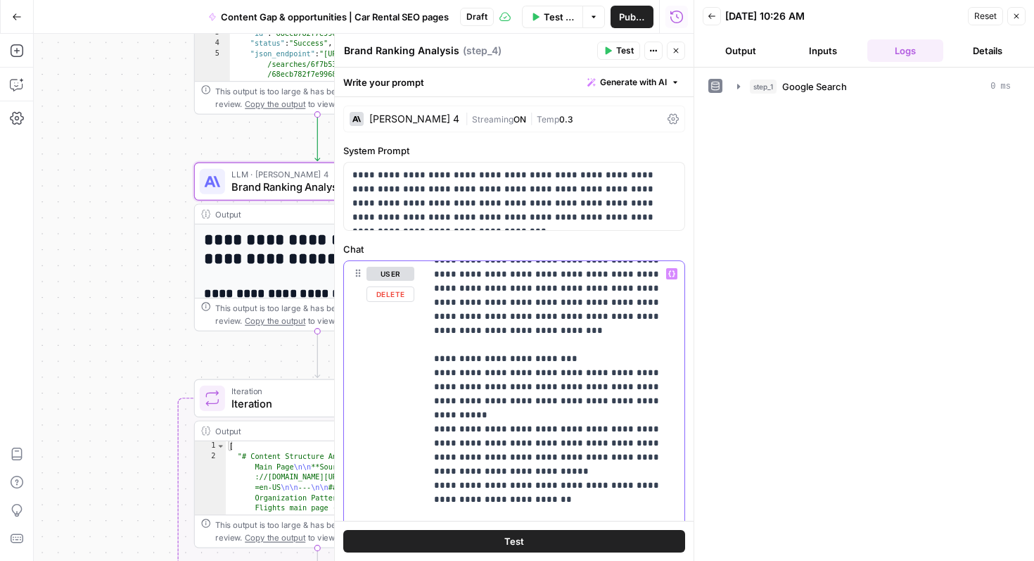
click at [588, 315] on p "**********" at bounding box center [555, 507] width 242 height 1126
click at [597, 349] on p "**********" at bounding box center [555, 507] width 242 height 1126
click at [656, 345] on p "**********" at bounding box center [555, 507] width 242 height 1126
click at [638, 362] on p "**********" at bounding box center [555, 507] width 242 height 1126
drag, startPoint x: 552, startPoint y: 343, endPoint x: 464, endPoint y: 346, distance: 88.0
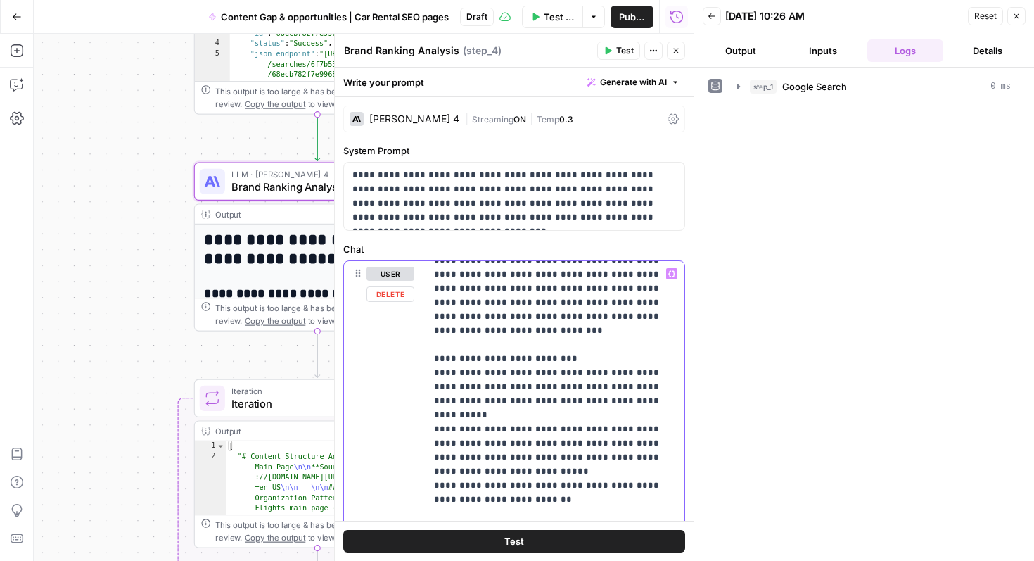
click at [464, 346] on p "**********" at bounding box center [555, 507] width 242 height 1126
click at [658, 345] on p "**********" at bounding box center [555, 507] width 242 height 1126
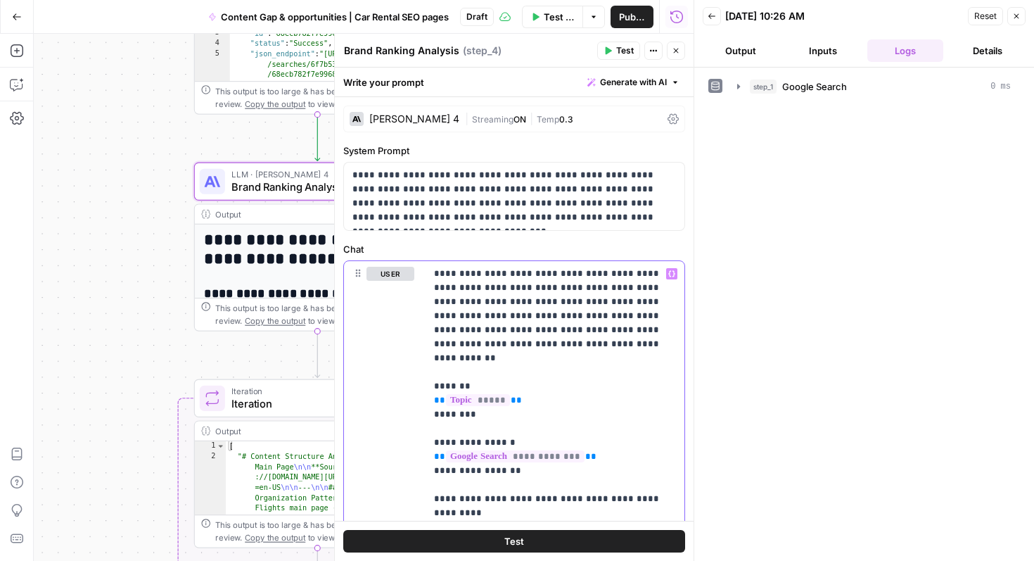
click at [625, 80] on span "Generate with AI" at bounding box center [633, 82] width 67 height 13
click at [597, 144] on span "Refine" at bounding box center [611, 146] width 112 height 14
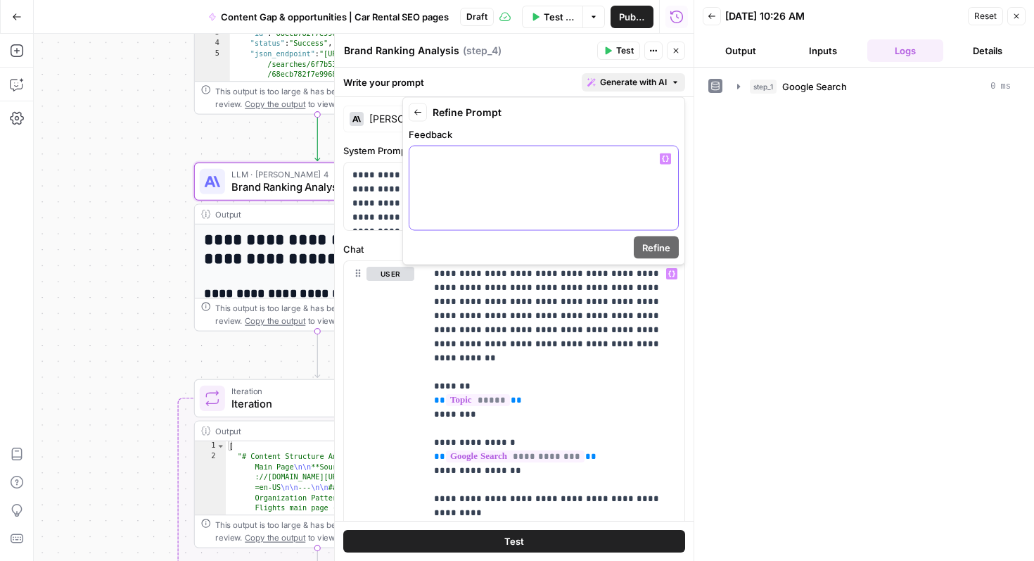
click at [488, 167] on div at bounding box center [544, 188] width 269 height 84
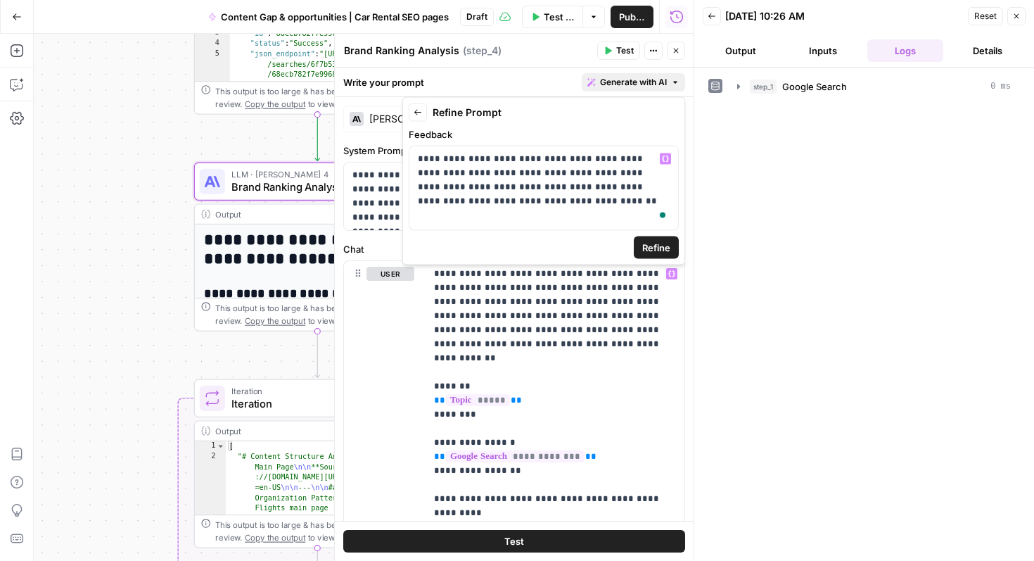
click at [657, 237] on button "Refine" at bounding box center [656, 247] width 45 height 23
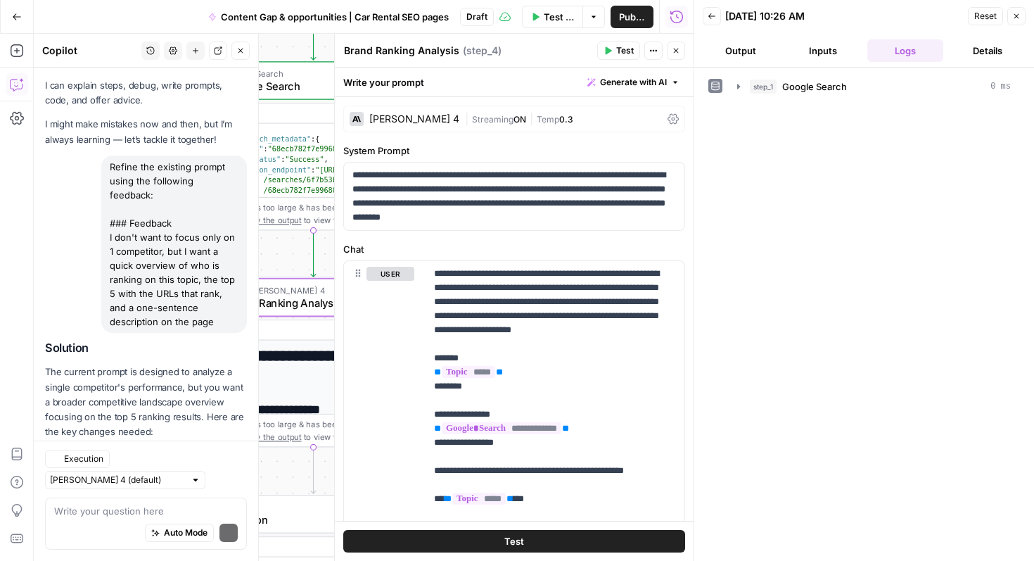
scroll to position [65, 0]
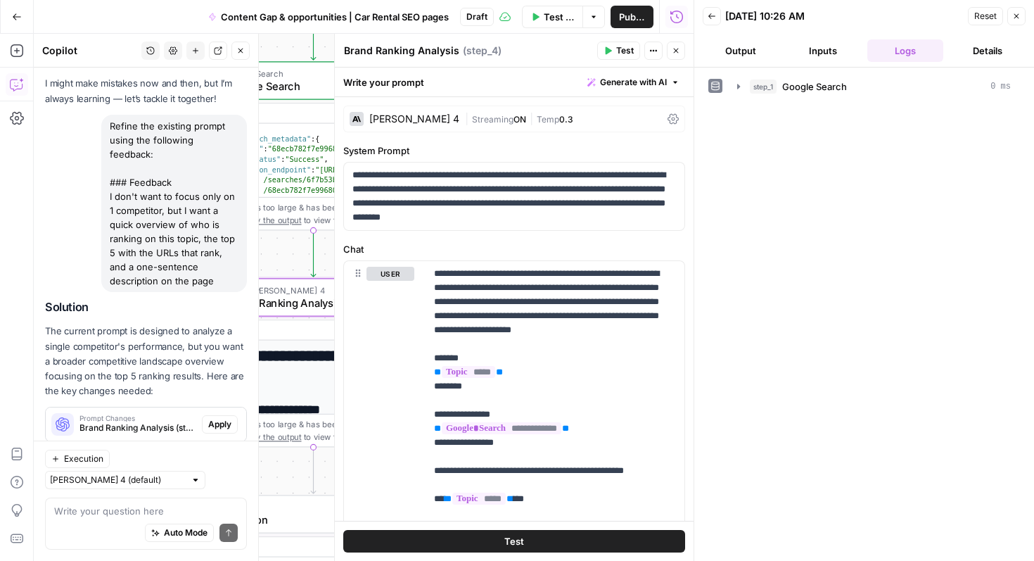
click at [214, 418] on span "Apply" at bounding box center [219, 424] width 23 height 13
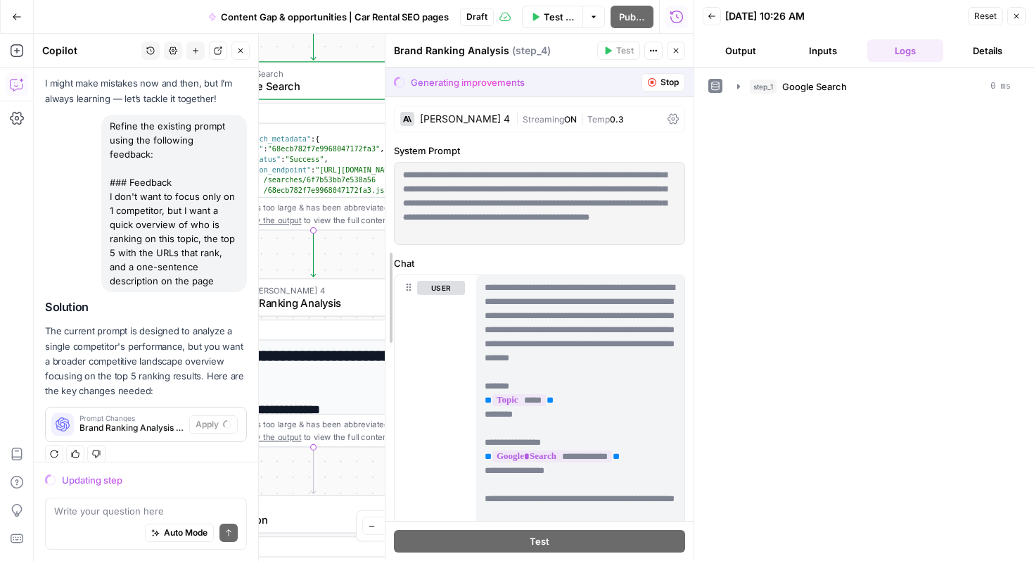
drag, startPoint x: 336, startPoint y: 146, endPoint x: 390, endPoint y: 153, distance: 53.9
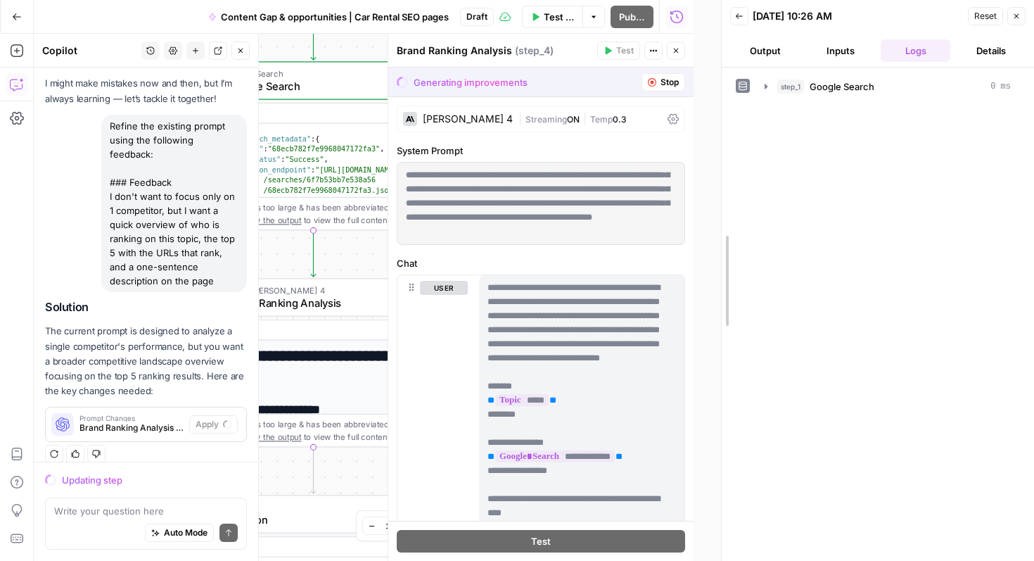
drag, startPoint x: 693, startPoint y: 124, endPoint x: 733, endPoint y: 130, distance: 39.9
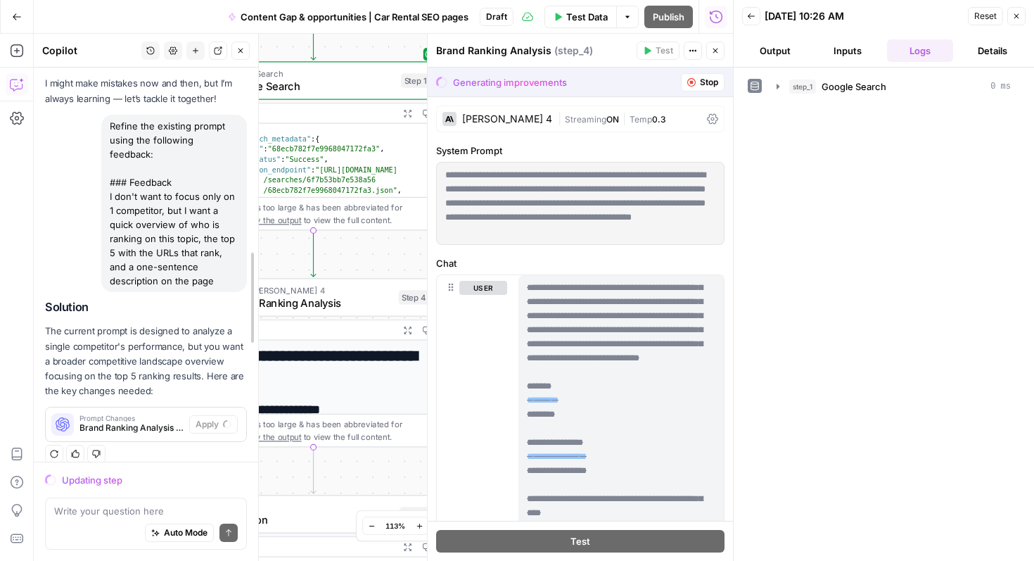
drag, startPoint x: 259, startPoint y: 85, endPoint x: 229, endPoint y: 86, distance: 29.6
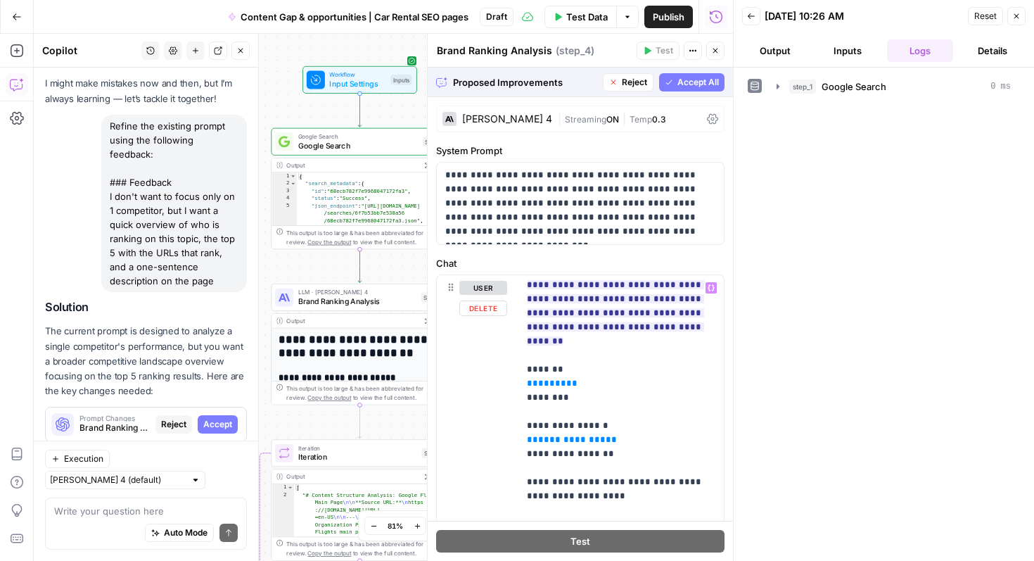
scroll to position [0, 0]
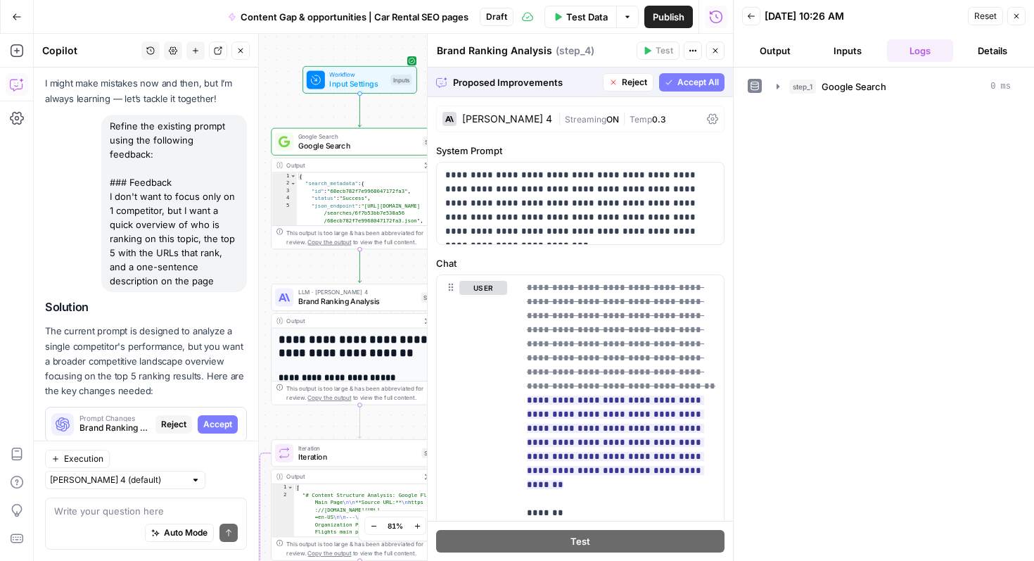
click at [684, 76] on span "Accept All" at bounding box center [699, 82] width 42 height 13
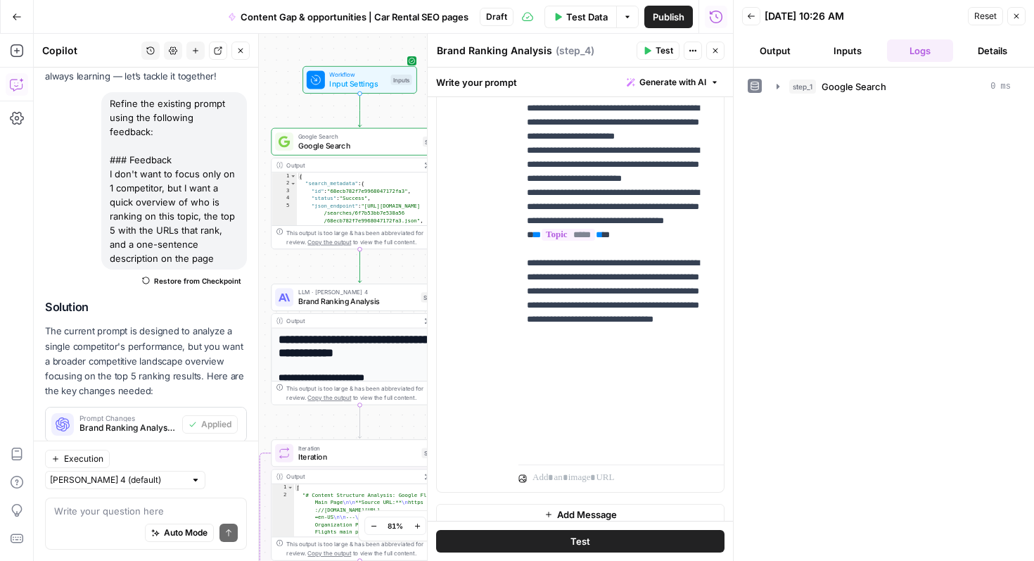
scroll to position [403, 0]
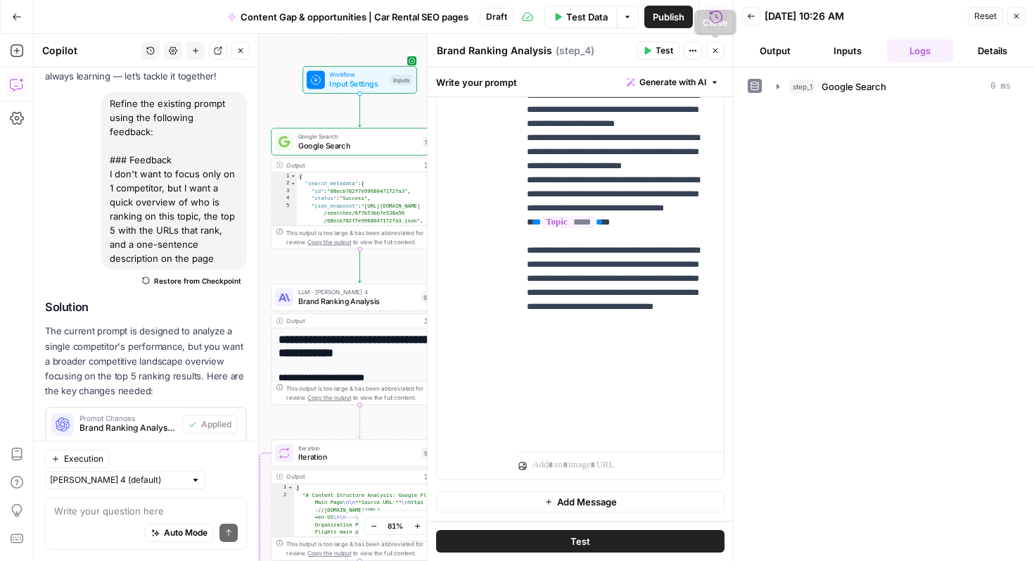
click at [706, 83] on span "Generate with AI" at bounding box center [673, 82] width 67 height 13
drag, startPoint x: 222, startPoint y: 248, endPoint x: 183, endPoint y: 173, distance: 84.0
click at [183, 173] on div "Refine the existing prompt using the following feedback: ### Feedback I don't w…" at bounding box center [174, 180] width 146 height 177
copy div "I want a quick overview of who is ranking on this topic, the top 5 with the URL…"
click at [664, 84] on span "Generate with AI" at bounding box center [673, 82] width 67 height 13
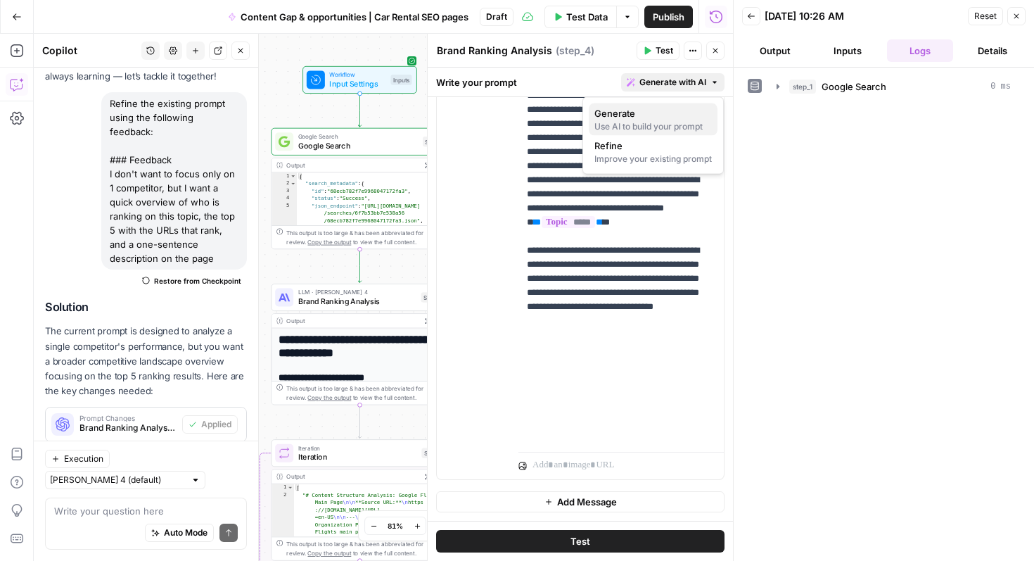
click at [651, 108] on span "Generate" at bounding box center [651, 113] width 112 height 14
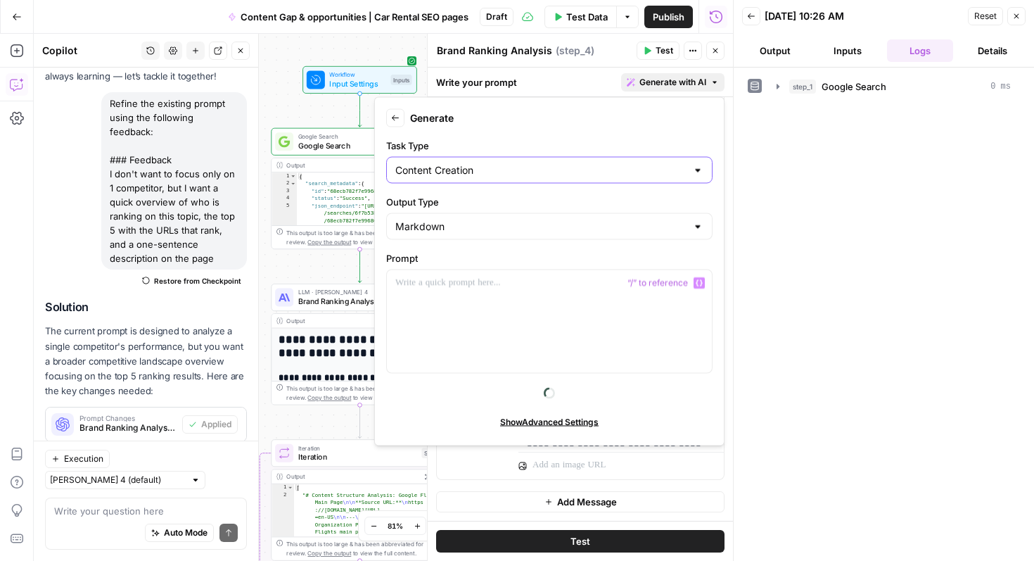
click at [480, 167] on input "Content Creation" at bounding box center [540, 170] width 291 height 14
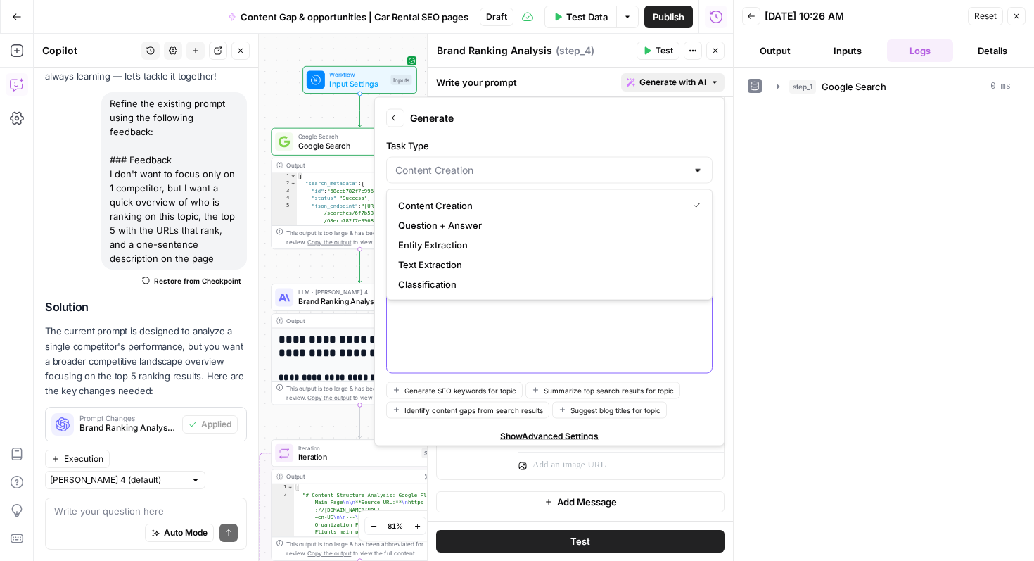
click at [469, 317] on div at bounding box center [549, 321] width 325 height 103
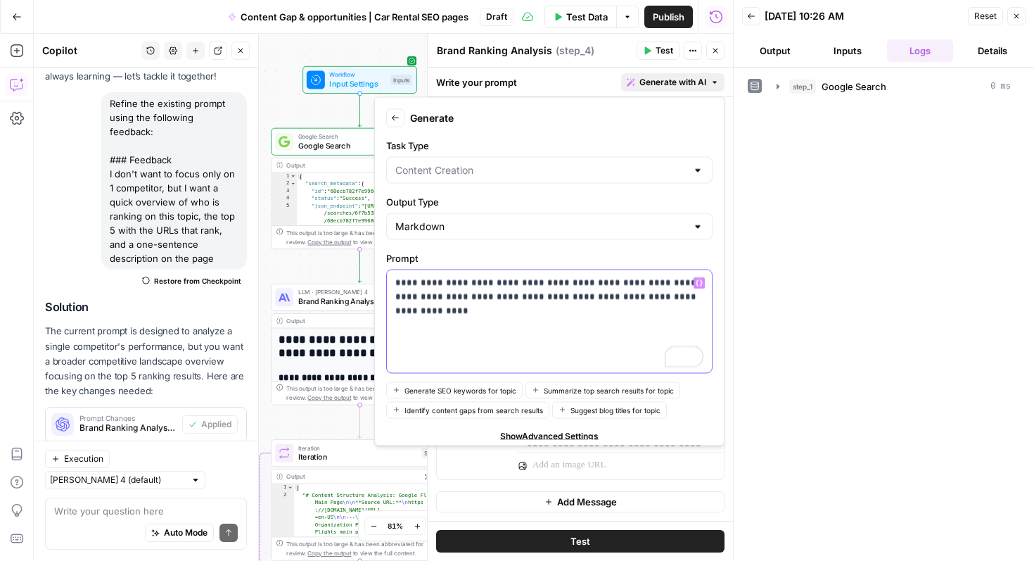
click at [628, 279] on p "**********" at bounding box center [549, 290] width 308 height 28
click at [393, 281] on div "**********" at bounding box center [549, 321] width 325 height 103
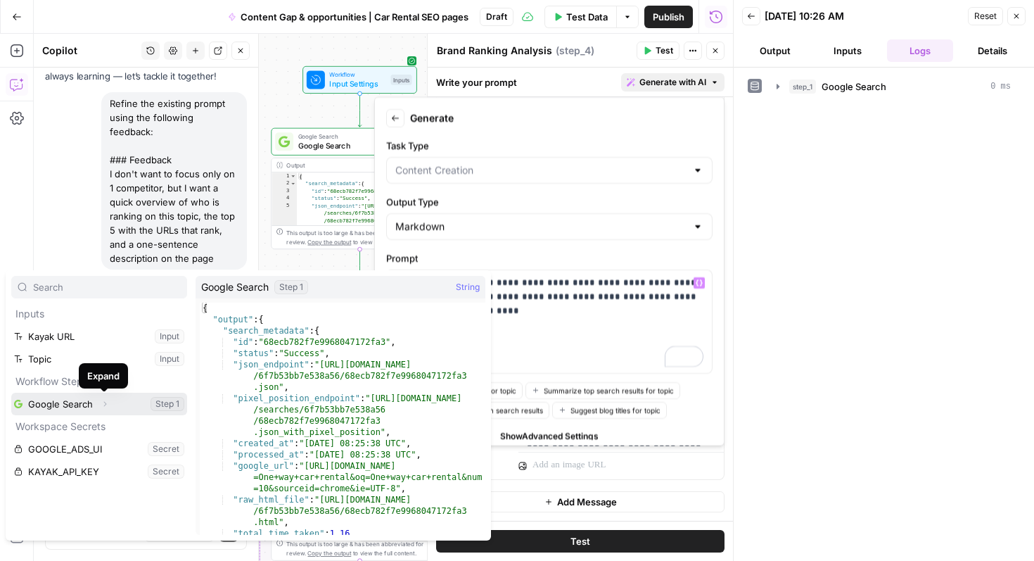
click at [98, 402] on button "Expand" at bounding box center [105, 404] width 18 height 18
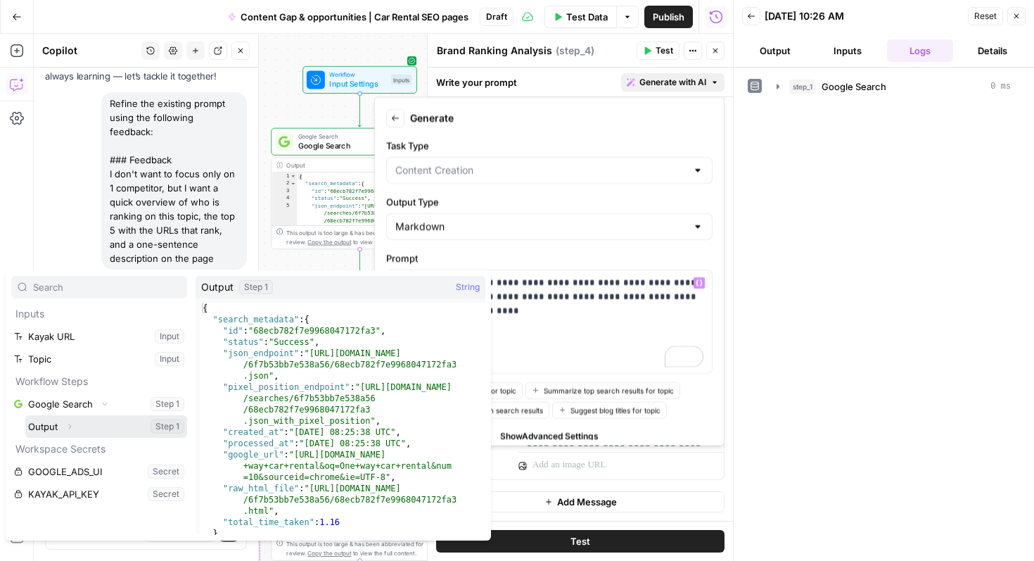
click at [87, 424] on button "Select variable Output" at bounding box center [106, 426] width 162 height 23
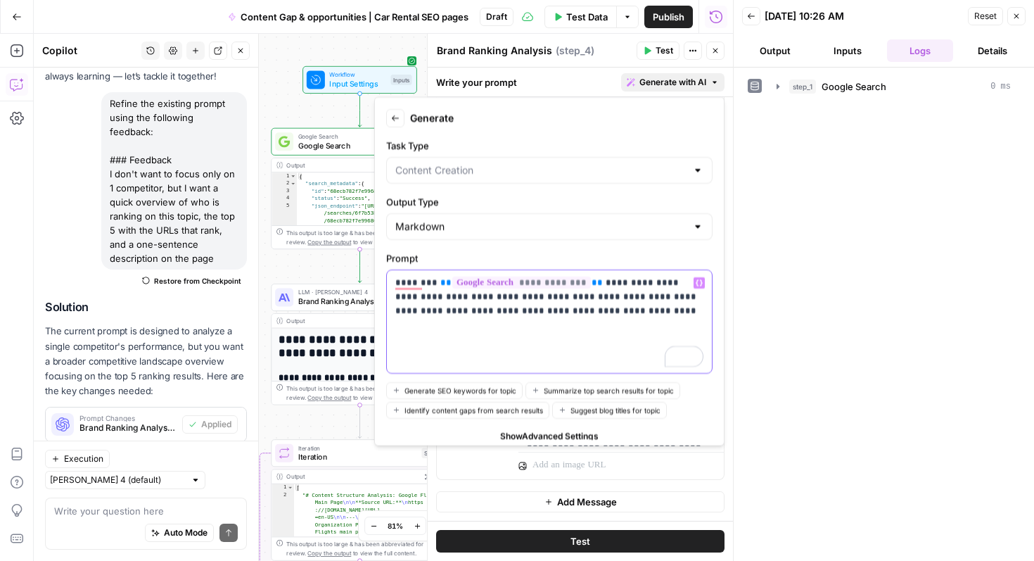
scroll to position [42, 0]
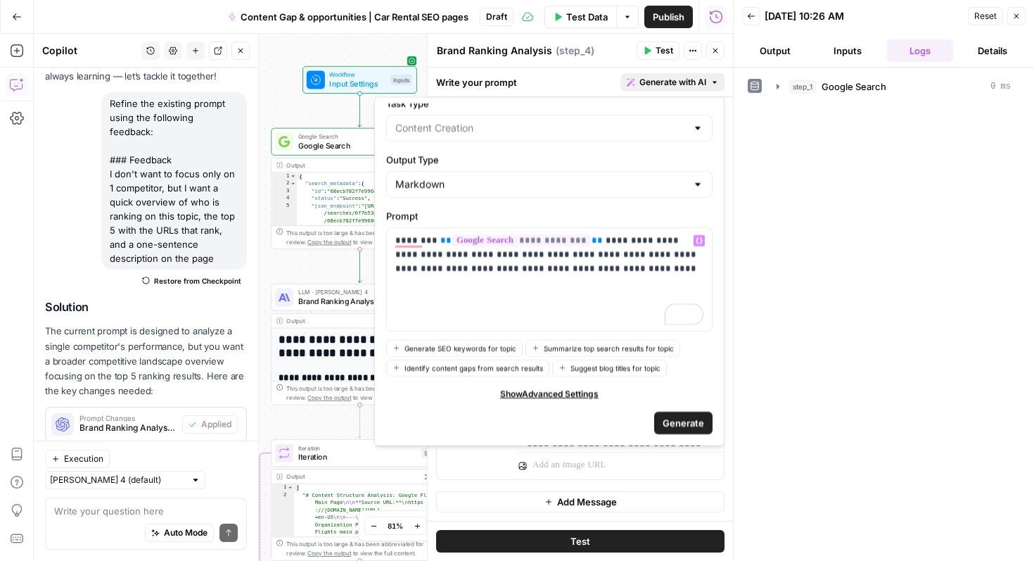
click at [679, 421] on span "Generate" at bounding box center [684, 422] width 42 height 14
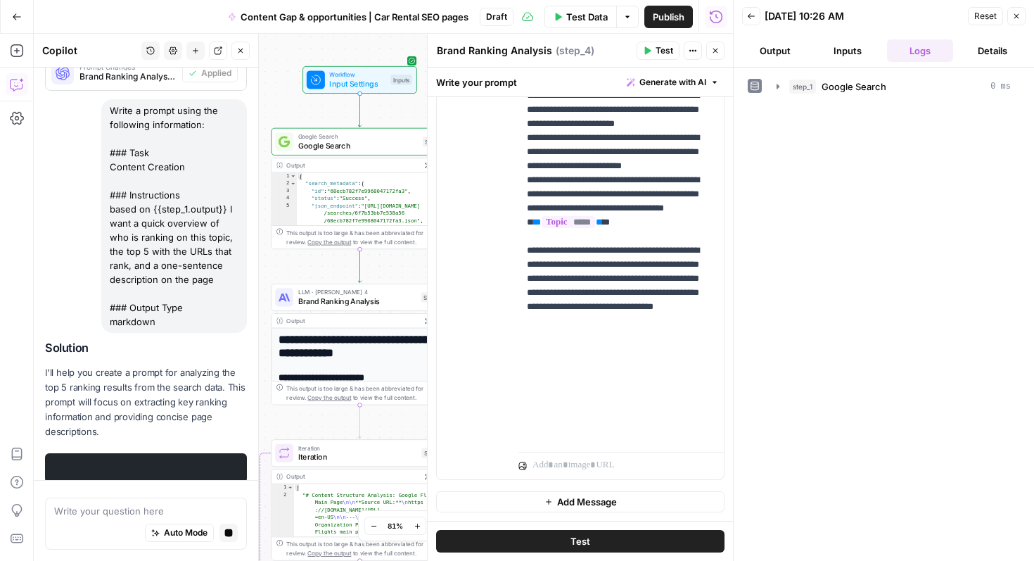
scroll to position [456, 0]
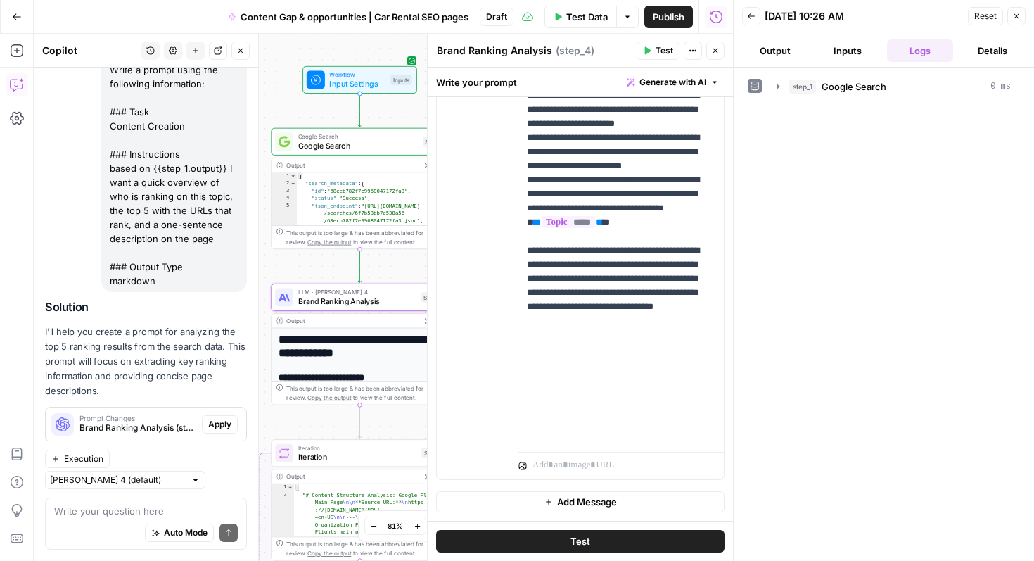
click at [217, 418] on span "Apply" at bounding box center [219, 424] width 23 height 13
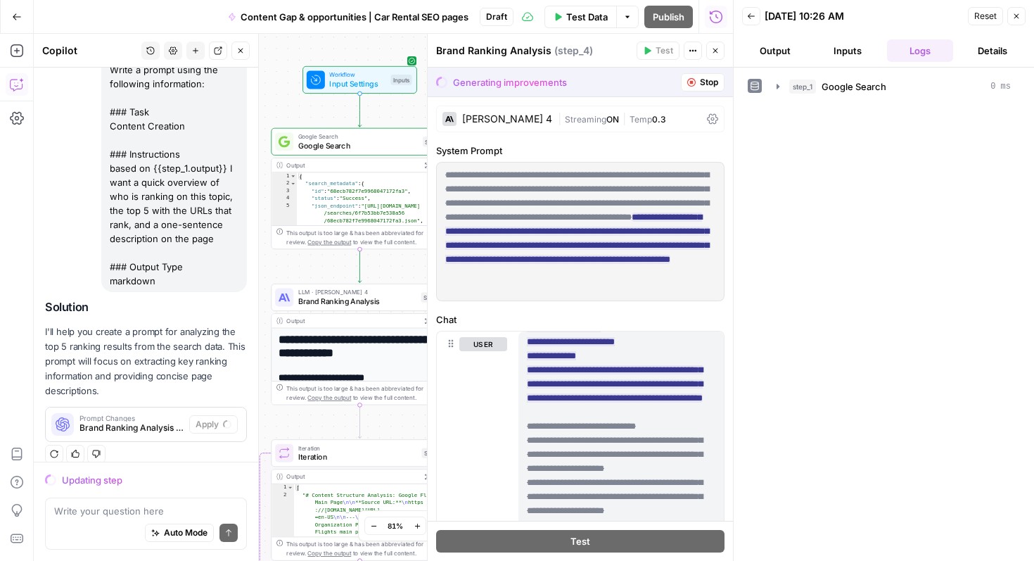
scroll to position [730, 0]
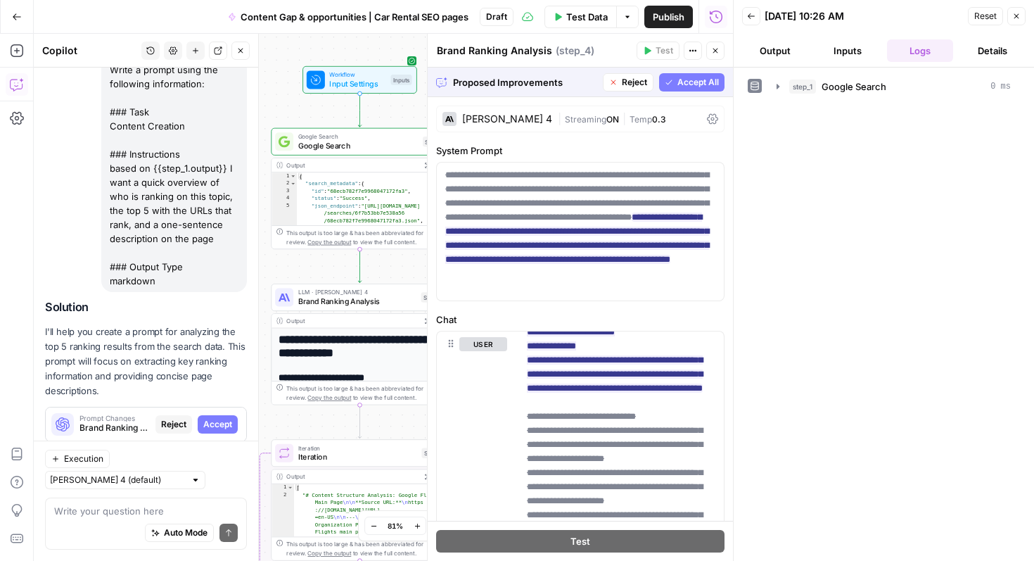
click at [691, 88] on button "Accept All" at bounding box center [691, 82] width 65 height 18
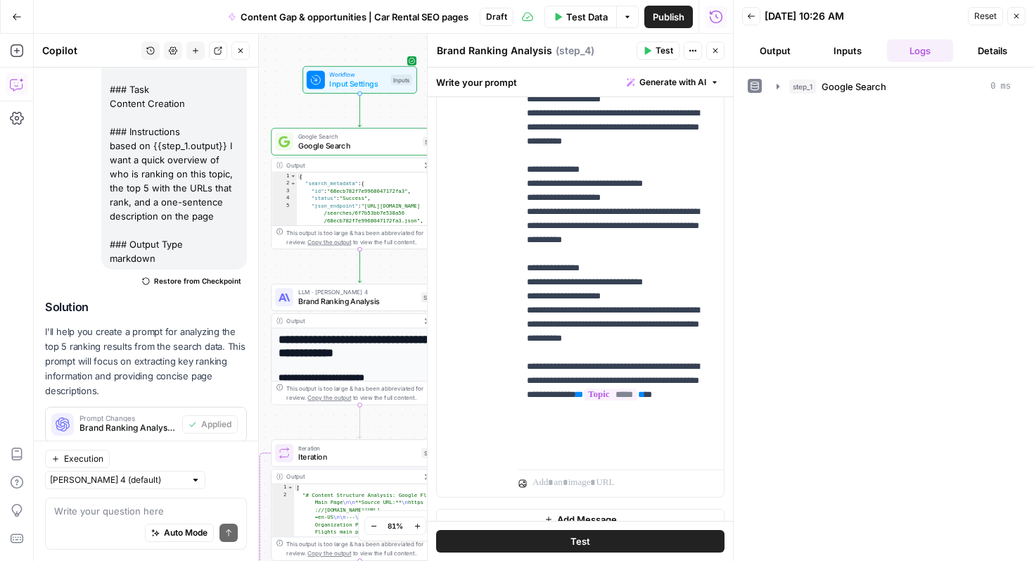
scroll to position [388, 0]
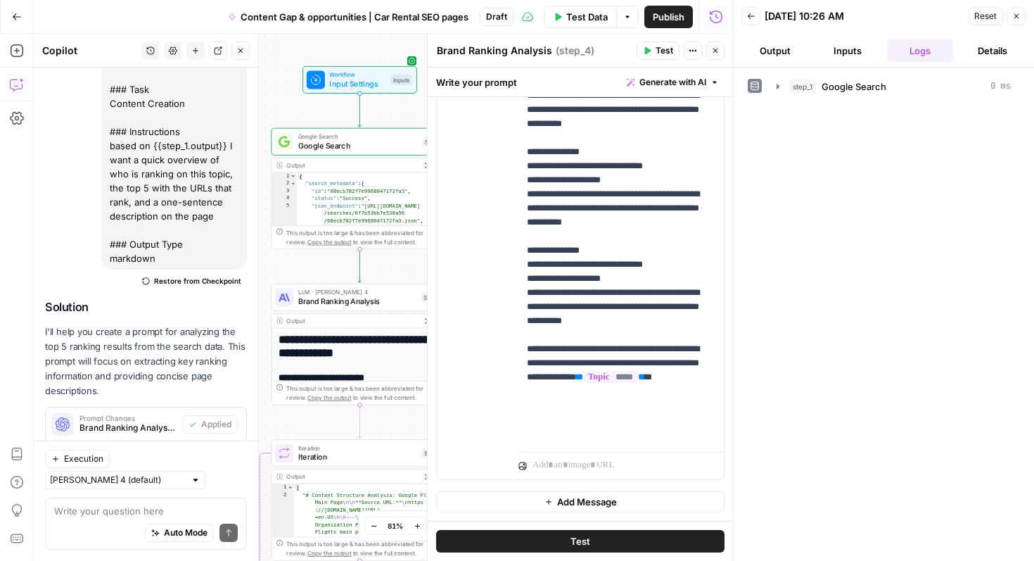
click at [585, 543] on span "Test" at bounding box center [581, 541] width 20 height 14
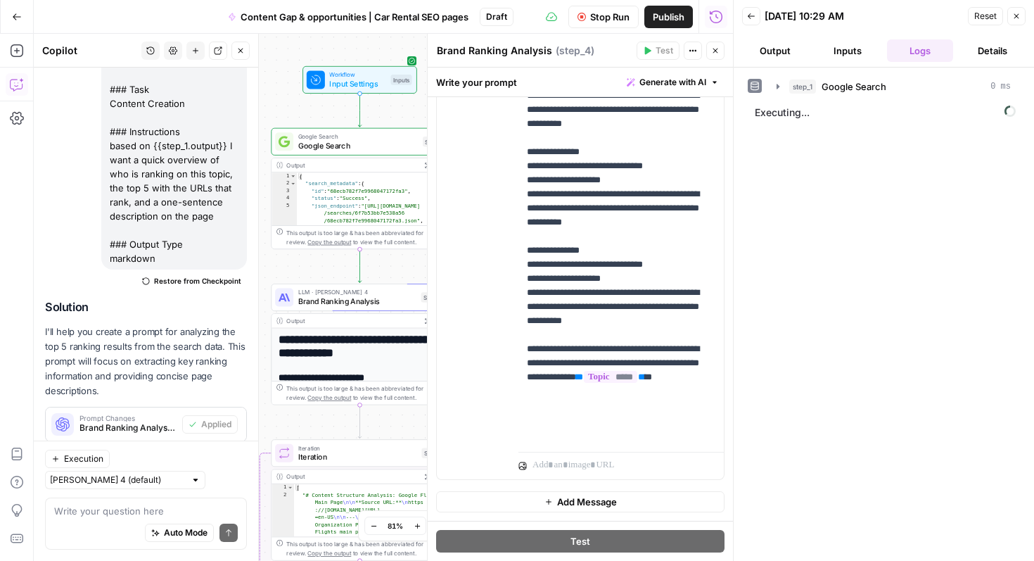
click at [241, 53] on icon "button" at bounding box center [240, 50] width 8 height 8
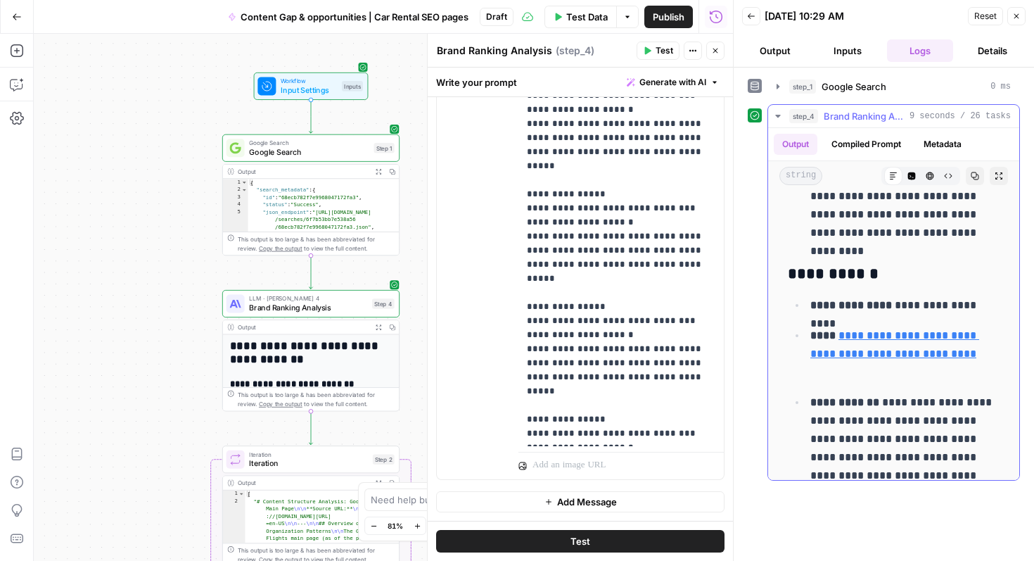
scroll to position [1224, 0]
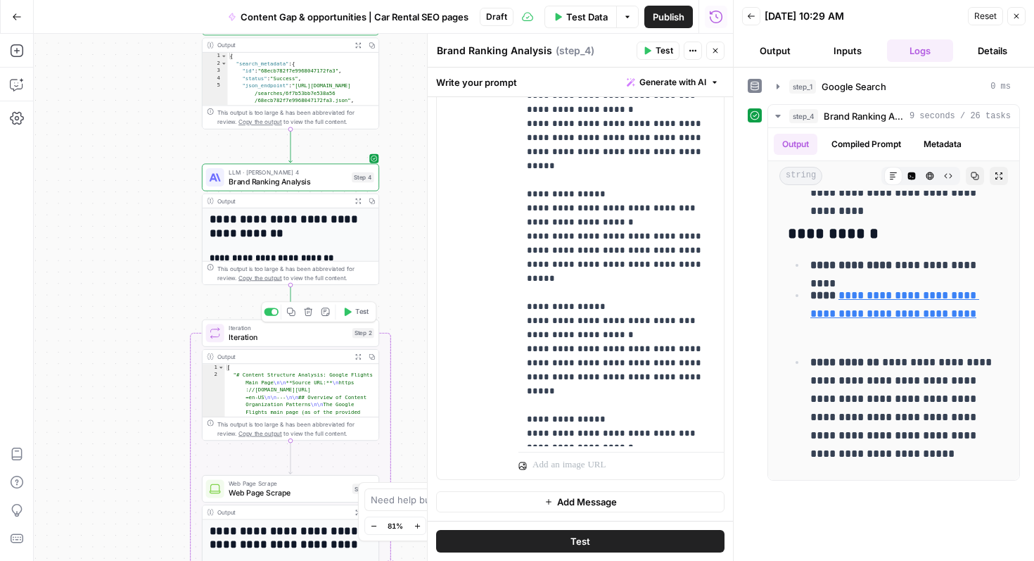
click at [287, 337] on span "Iteration" at bounding box center [288, 336] width 119 height 11
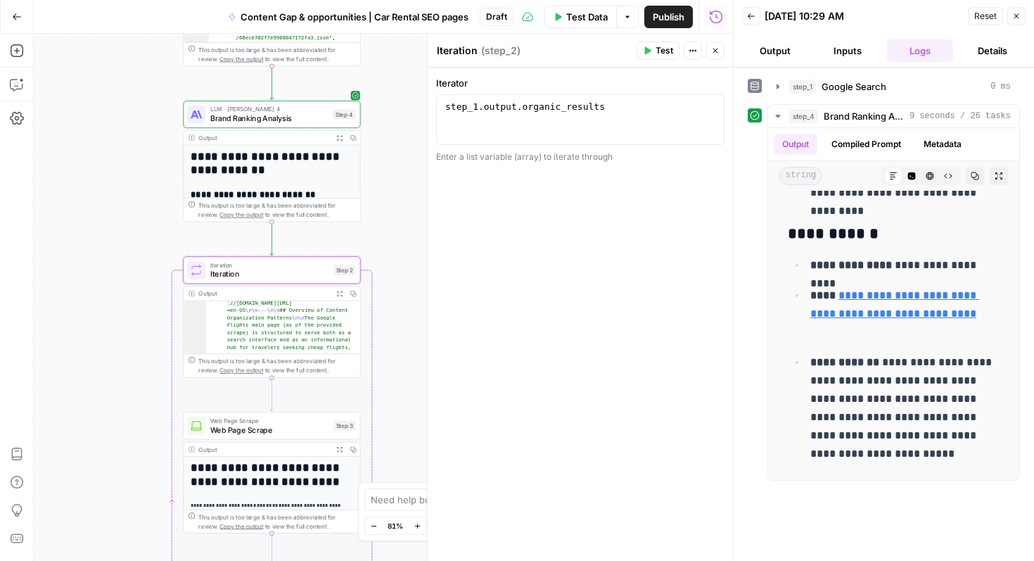
scroll to position [0, 0]
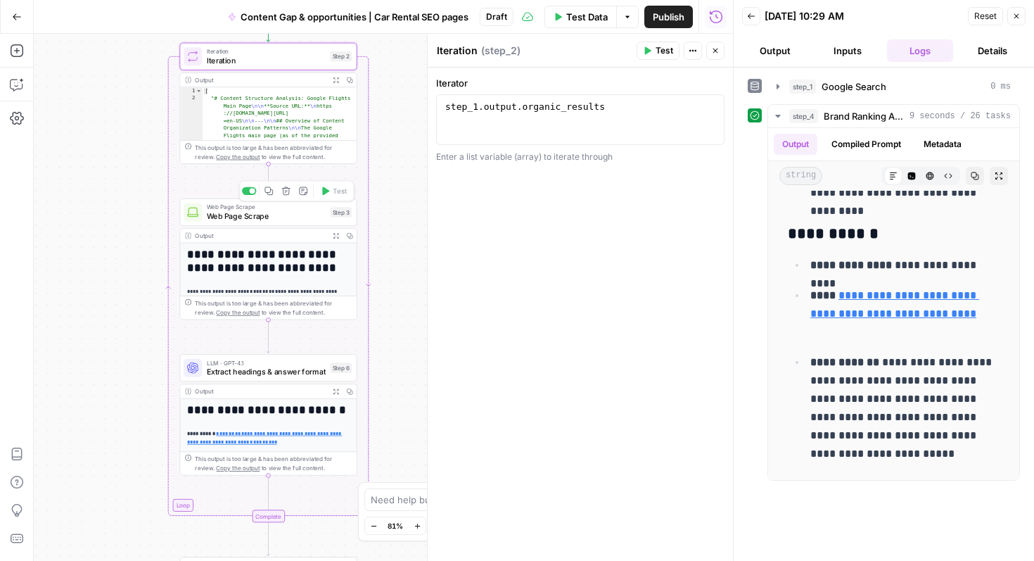
click at [276, 213] on span "Web Page Scrape" at bounding box center [266, 215] width 119 height 11
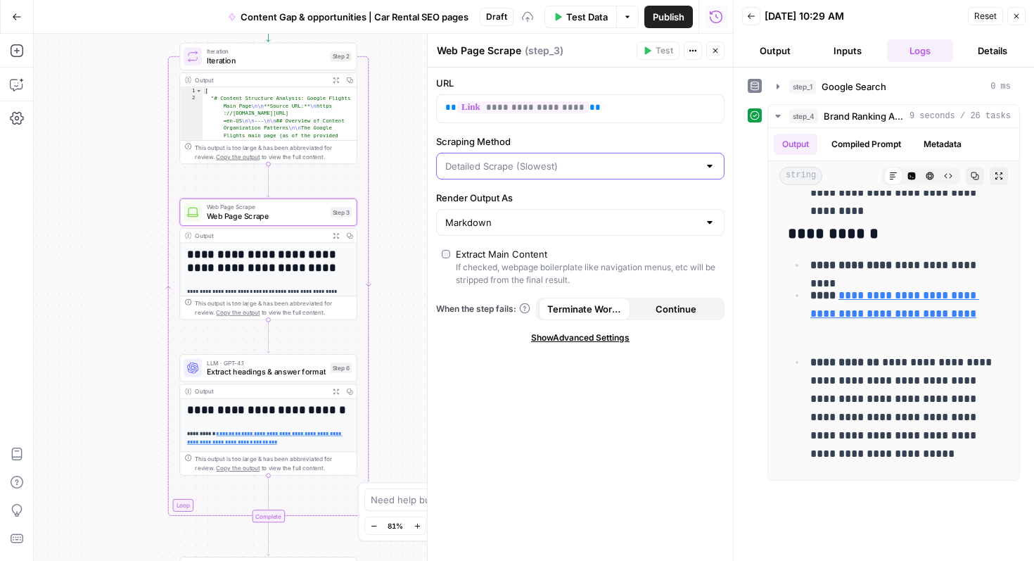
click at [538, 170] on input "Scraping Method" at bounding box center [571, 166] width 253 height 14
click at [549, 198] on span "Quick Capture (Fastest)" at bounding box center [577, 201] width 259 height 14
type input "Quick Capture (Fastest)"
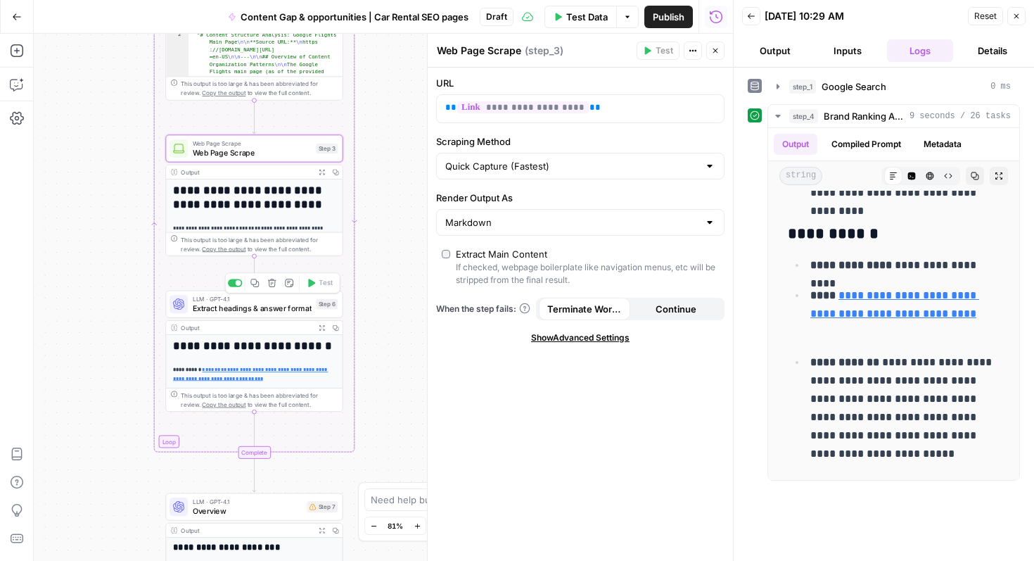
click at [217, 306] on span "Extract headings & answer format" at bounding box center [252, 308] width 119 height 11
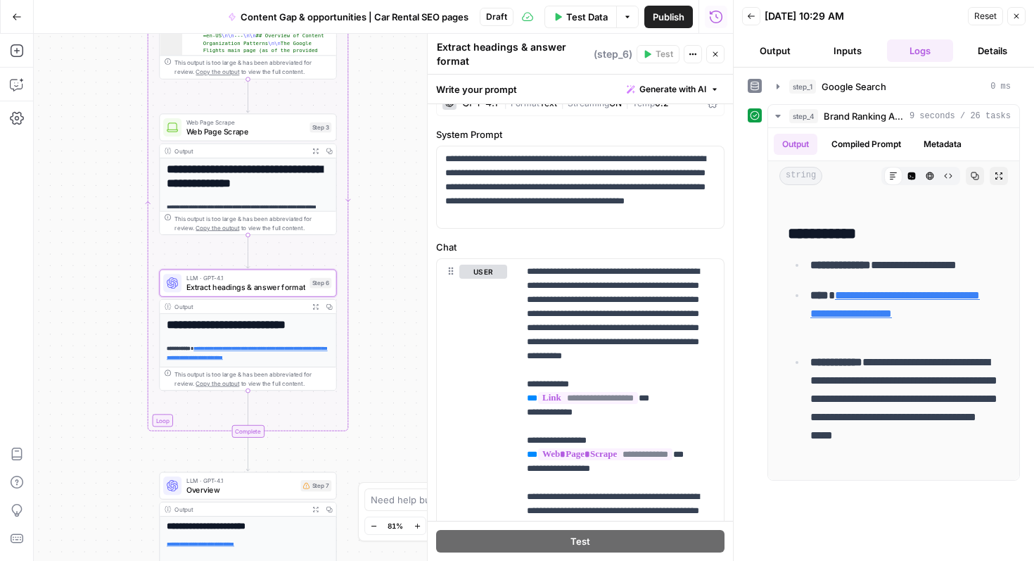
scroll to position [27, 0]
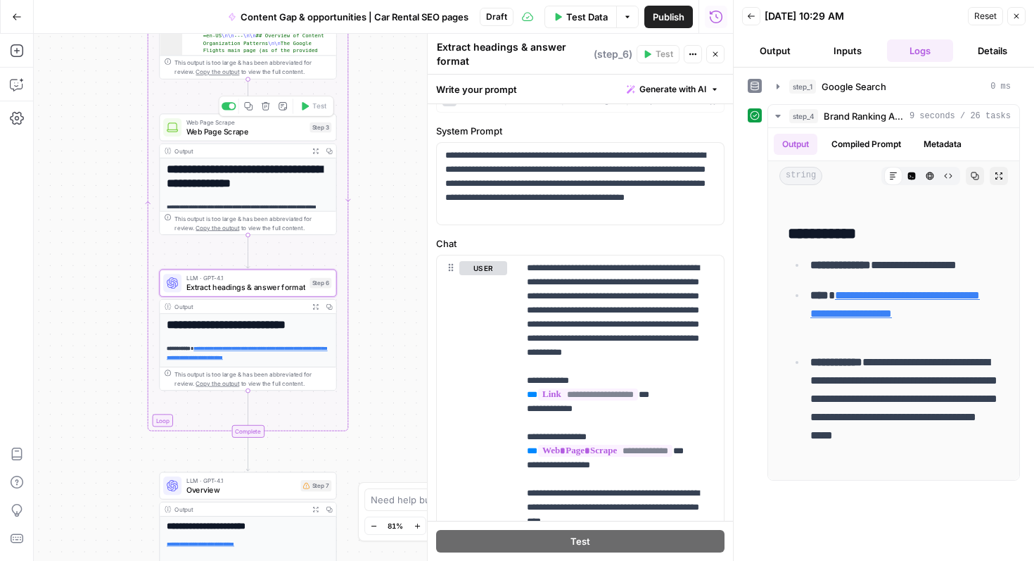
click at [260, 124] on span "Web Page Scrape" at bounding box center [245, 122] width 119 height 9
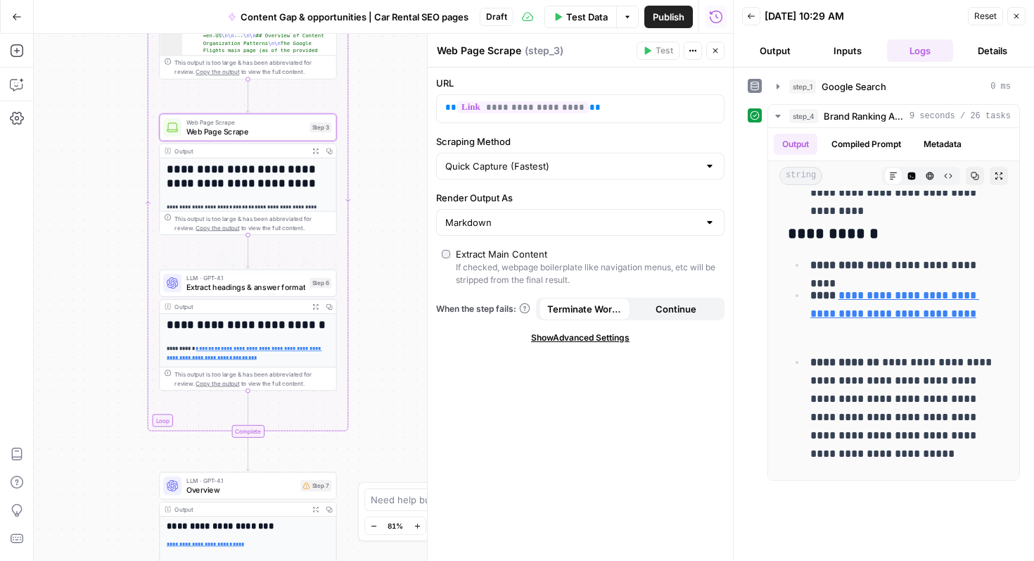
click at [281, 277] on span "LLM · GPT-4.1" at bounding box center [245, 277] width 119 height 9
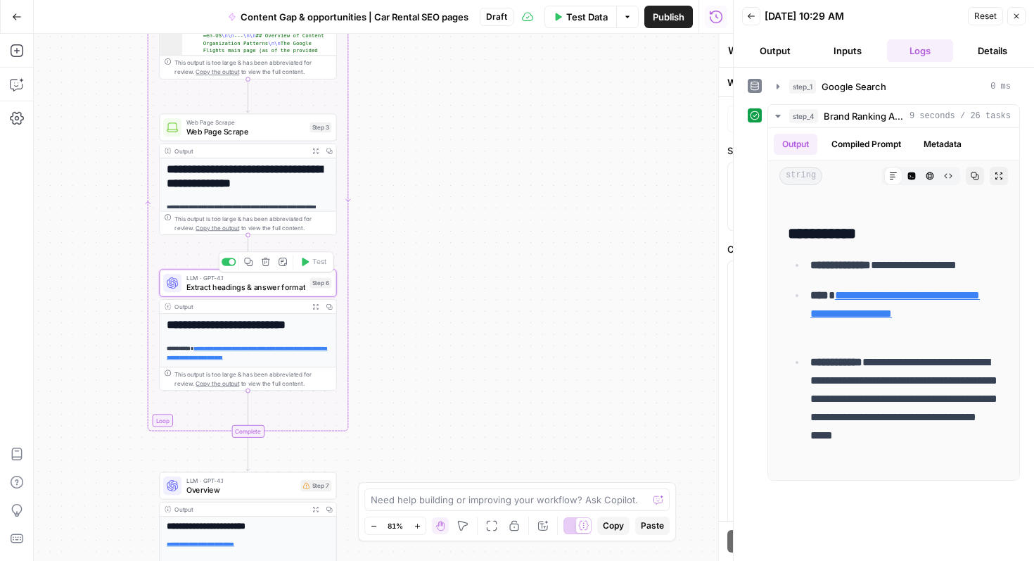
type textarea "Extract headings & answer format"
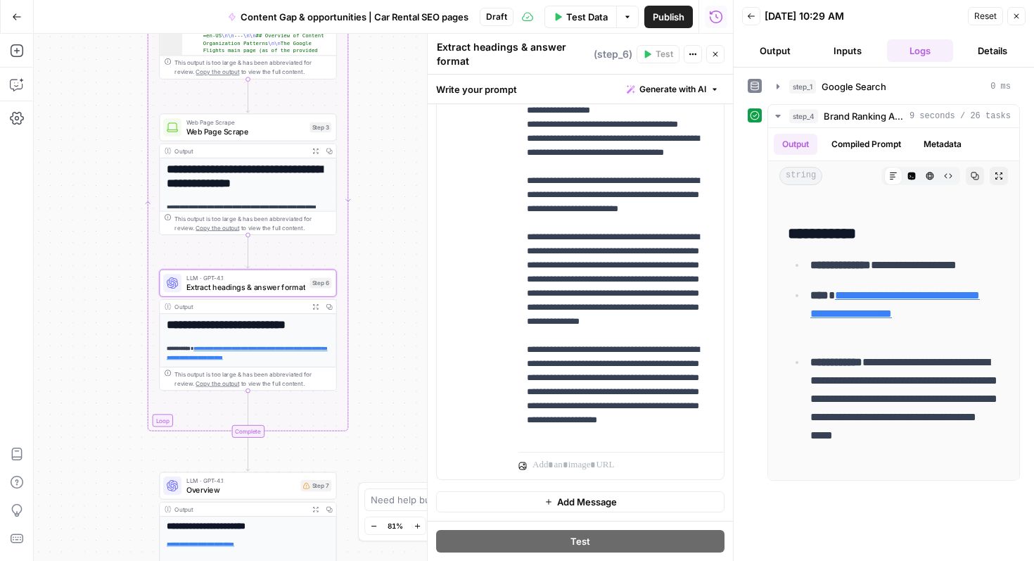
scroll to position [0, 0]
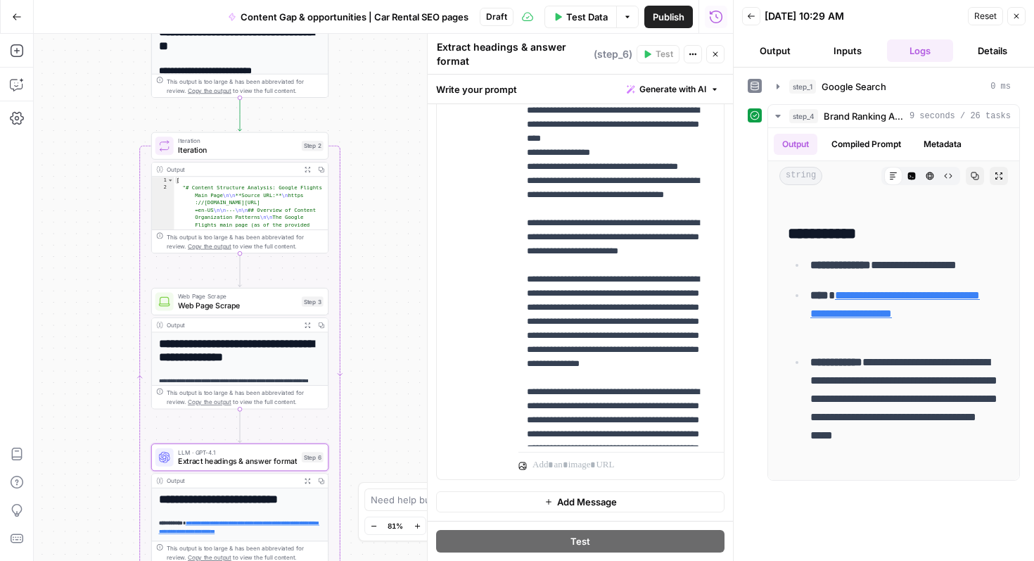
click at [273, 139] on span "Iteration" at bounding box center [237, 140] width 119 height 9
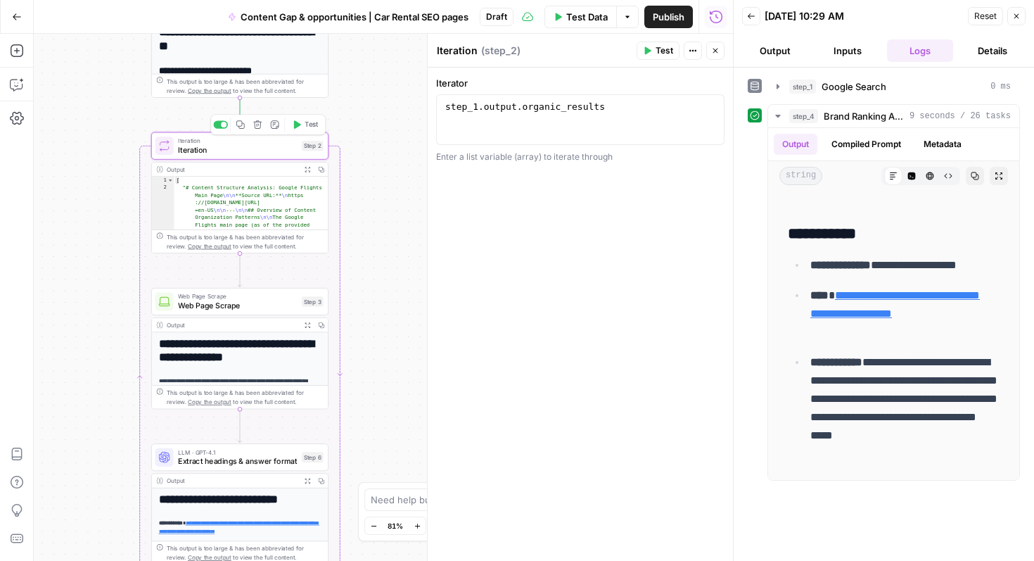
click at [305, 123] on span "Test" at bounding box center [312, 125] width 14 height 11
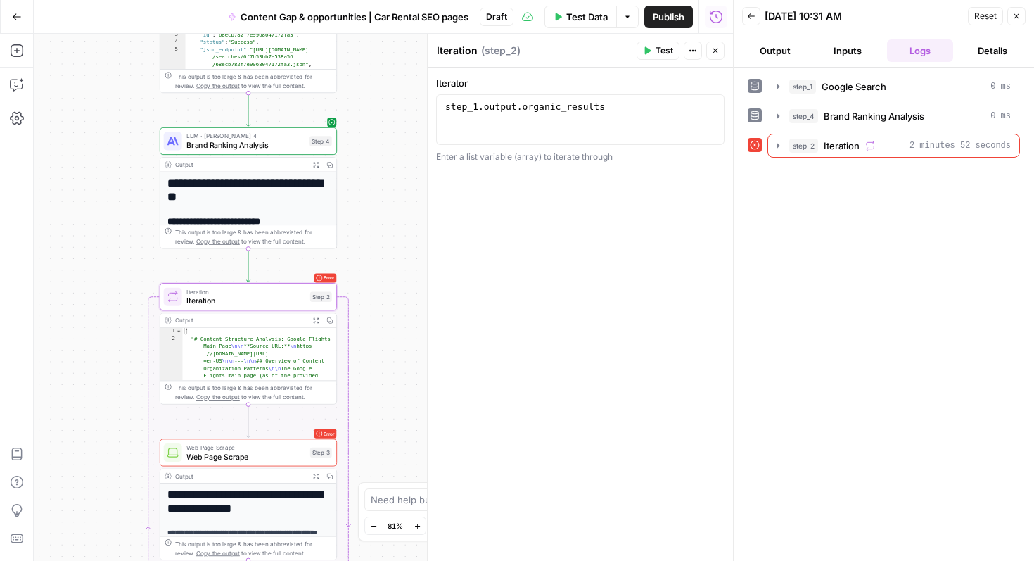
click at [270, 293] on span "Iteration" at bounding box center [245, 291] width 119 height 9
click at [755, 145] on icon at bounding box center [755, 145] width 9 height 9
click at [775, 146] on icon "button" at bounding box center [778, 145] width 11 height 11
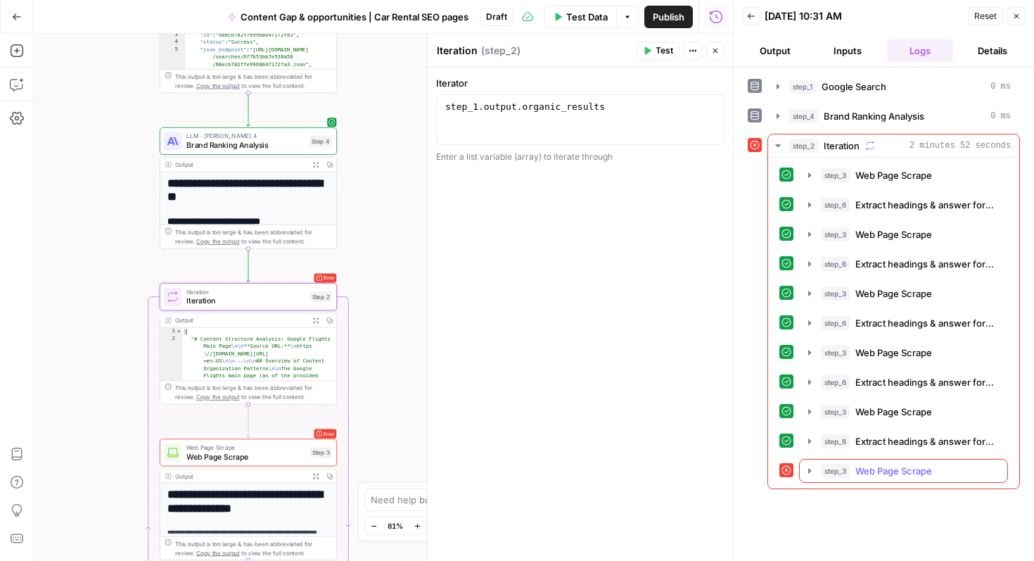
click at [806, 470] on icon "button" at bounding box center [809, 470] width 11 height 11
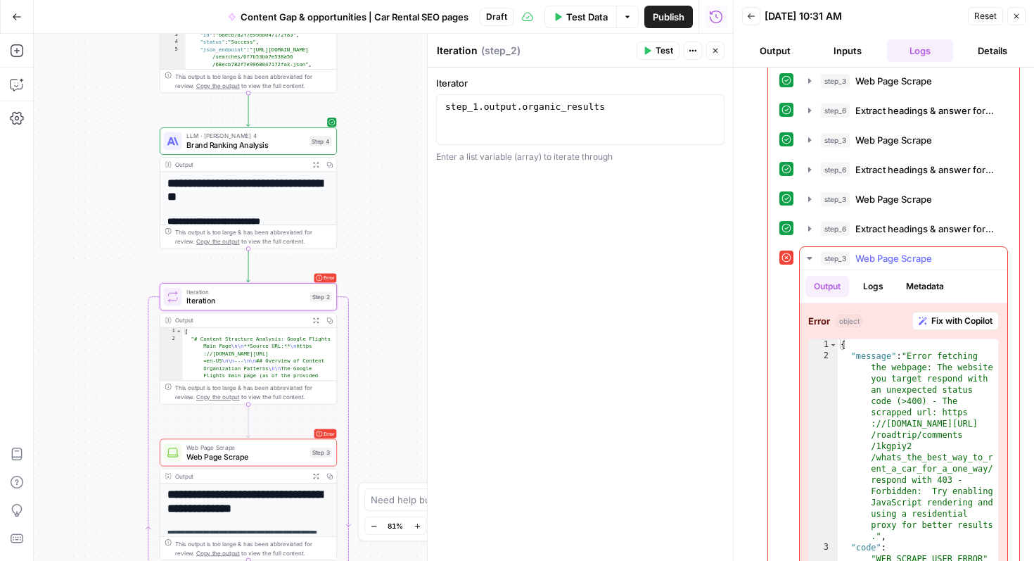
scroll to position [249, 0]
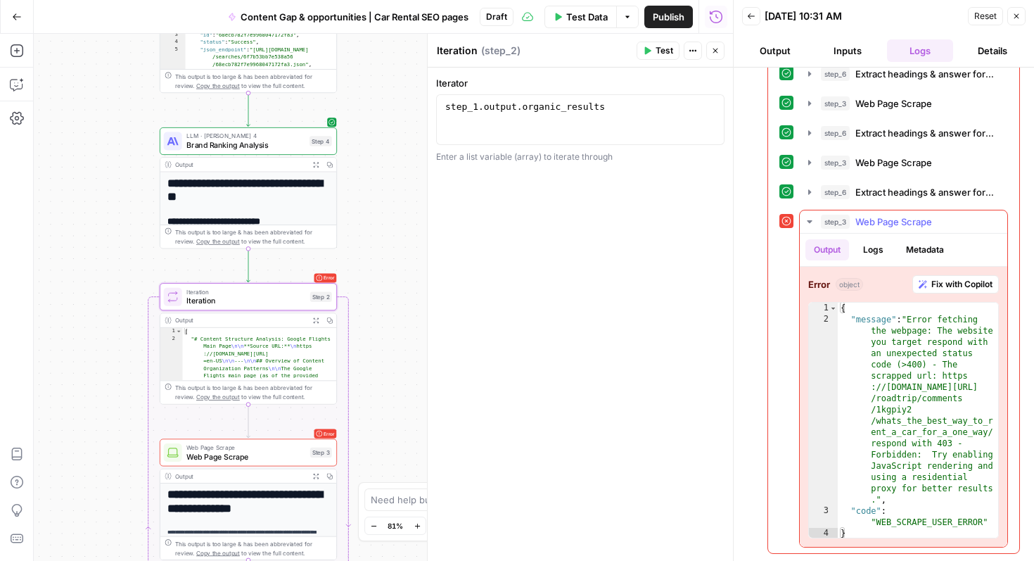
click at [963, 282] on span "Fix with Copilot" at bounding box center [962, 284] width 61 height 13
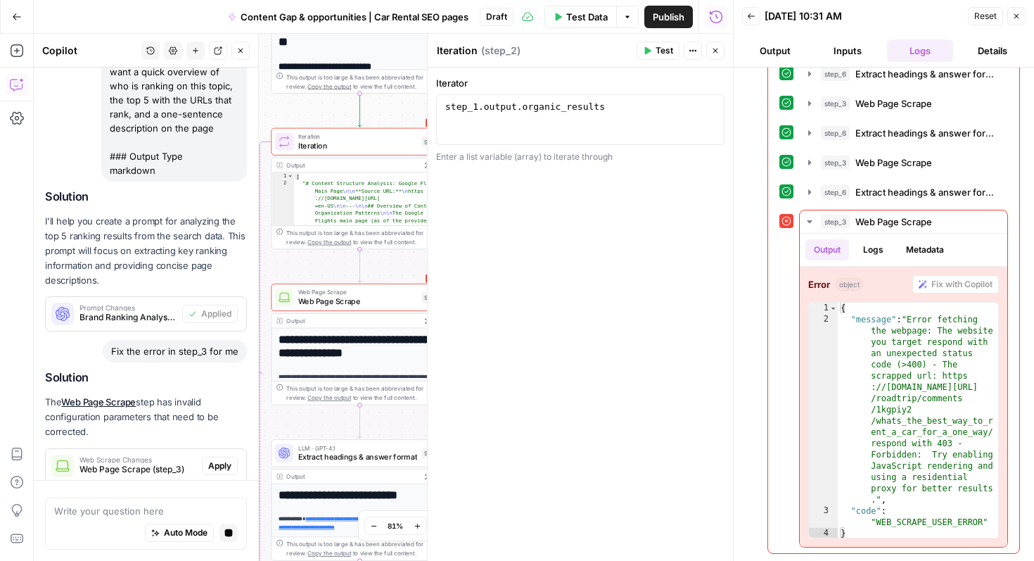
scroll to position [654, 0]
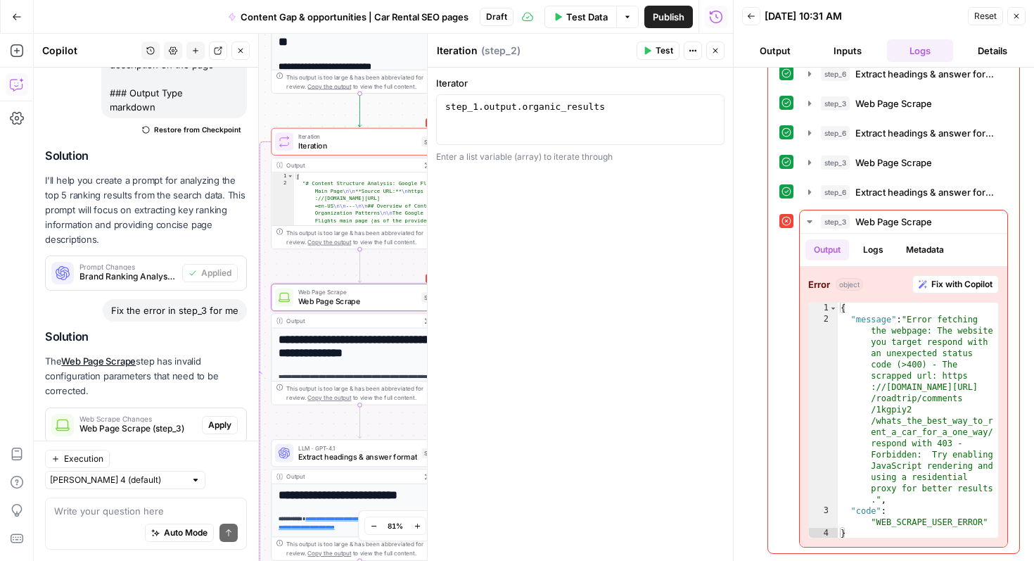
click at [217, 419] on span "Apply" at bounding box center [219, 425] width 23 height 13
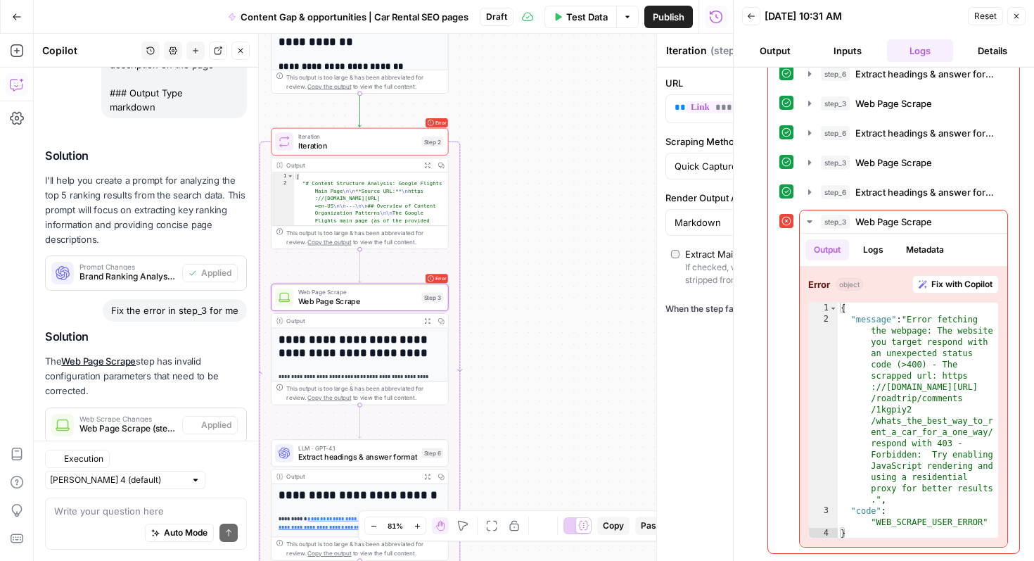
type textarea "Web Page Scrape"
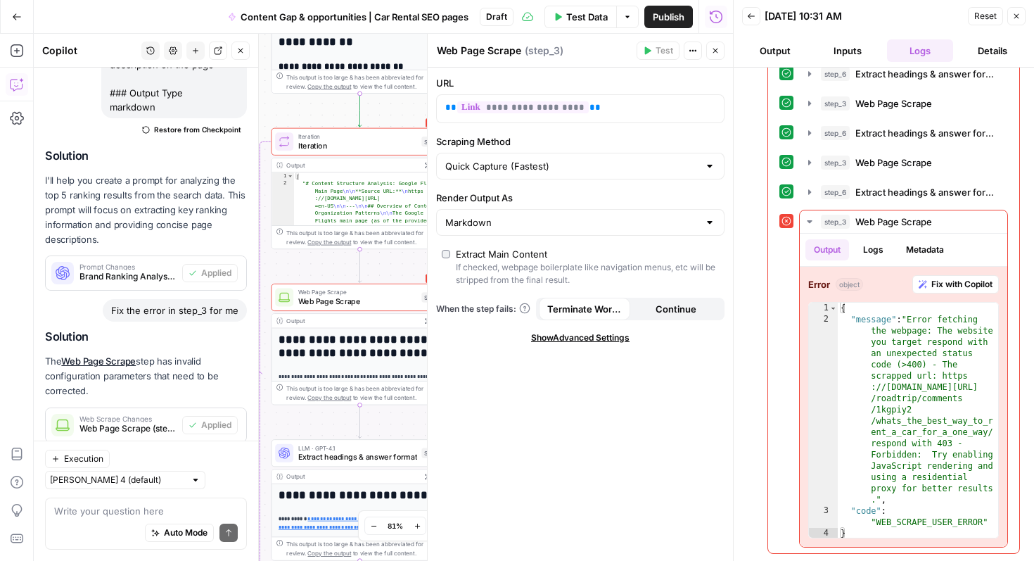
click at [298, 263] on div "**********" at bounding box center [383, 297] width 699 height 527
click at [359, 140] on span "Iteration" at bounding box center [357, 145] width 119 height 11
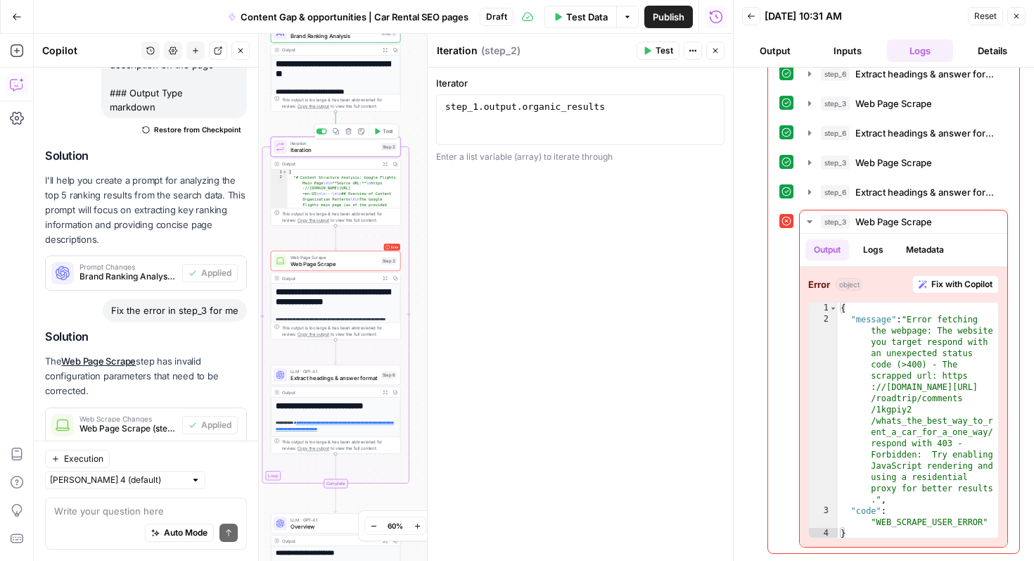
click at [386, 129] on span "Test" at bounding box center [388, 131] width 10 height 8
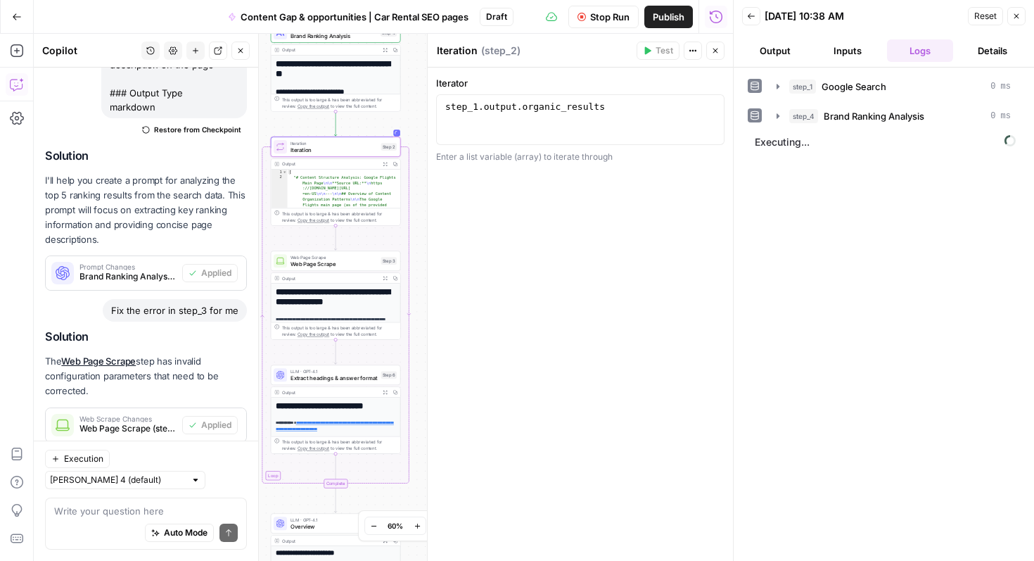
click at [628, 267] on div "Iterator 1 step_1 . output . organic_results XXXXXXXXXXXXXXXXXXXXXXXXXXXXXXXXXX…" at bounding box center [580, 314] width 305 height 493
click at [243, 51] on icon "button" at bounding box center [240, 50] width 8 height 8
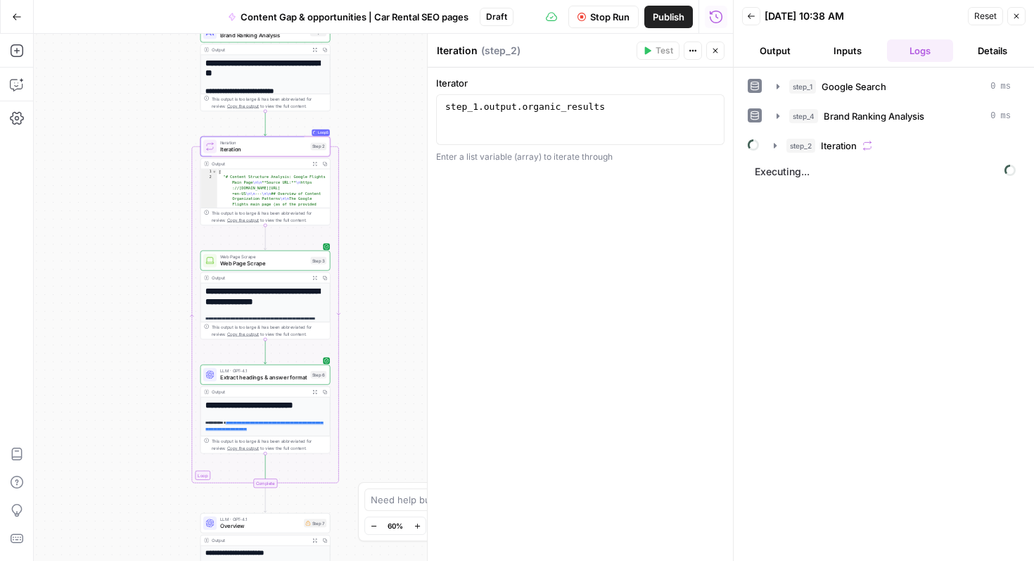
click at [721, 54] on button "Close" at bounding box center [716, 51] width 18 height 18
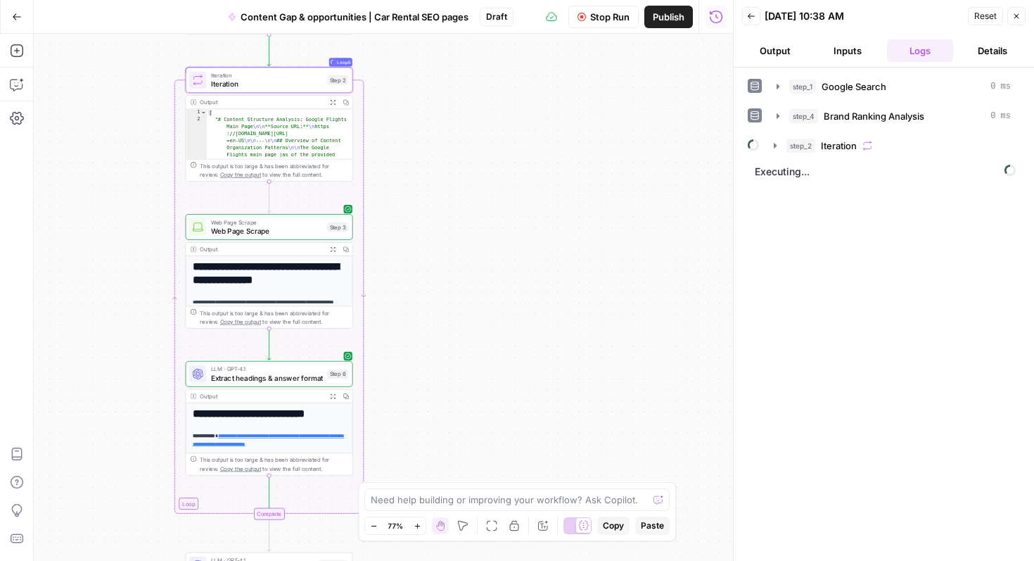
drag, startPoint x: 506, startPoint y: 223, endPoint x: 607, endPoint y: 177, distance: 111.5
click at [602, 177] on div "**********" at bounding box center [383, 297] width 699 height 527
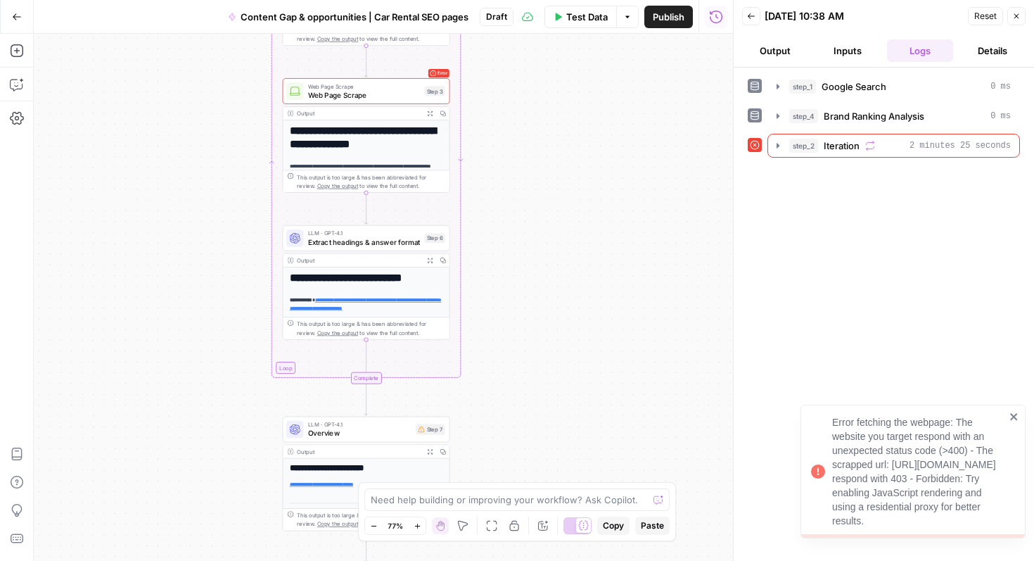
drag, startPoint x: 519, startPoint y: 238, endPoint x: 593, endPoint y: 104, distance: 152.8
click at [593, 104] on div "**********" at bounding box center [383, 297] width 699 height 527
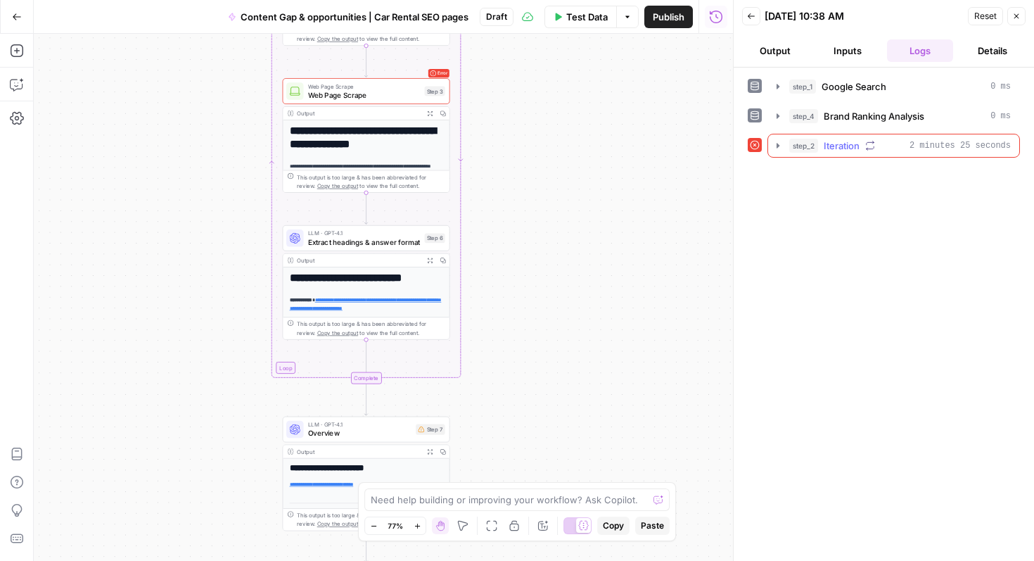
click at [778, 142] on icon "button" at bounding box center [778, 145] width 11 height 11
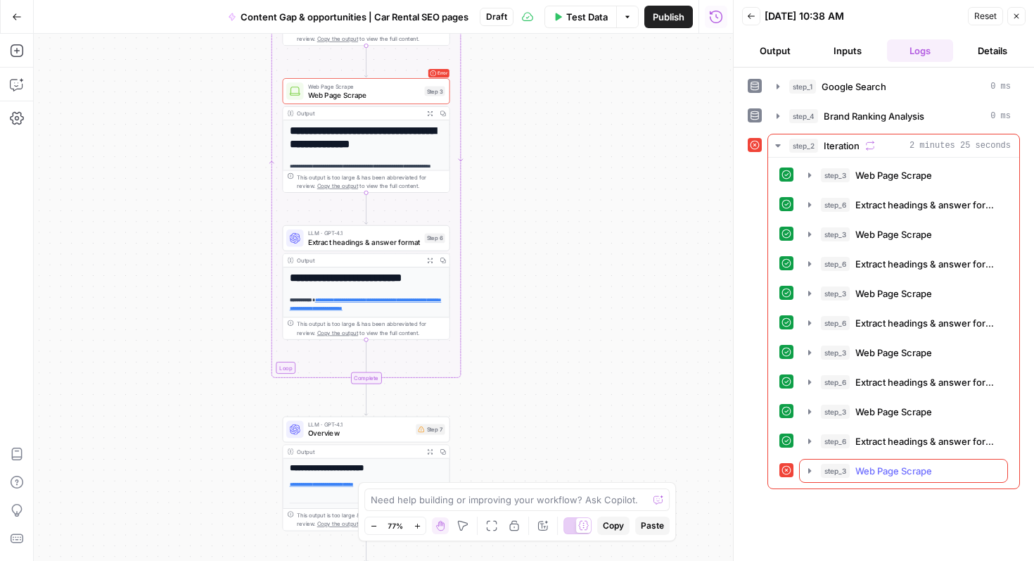
click at [808, 472] on icon "button" at bounding box center [809, 470] width 11 height 11
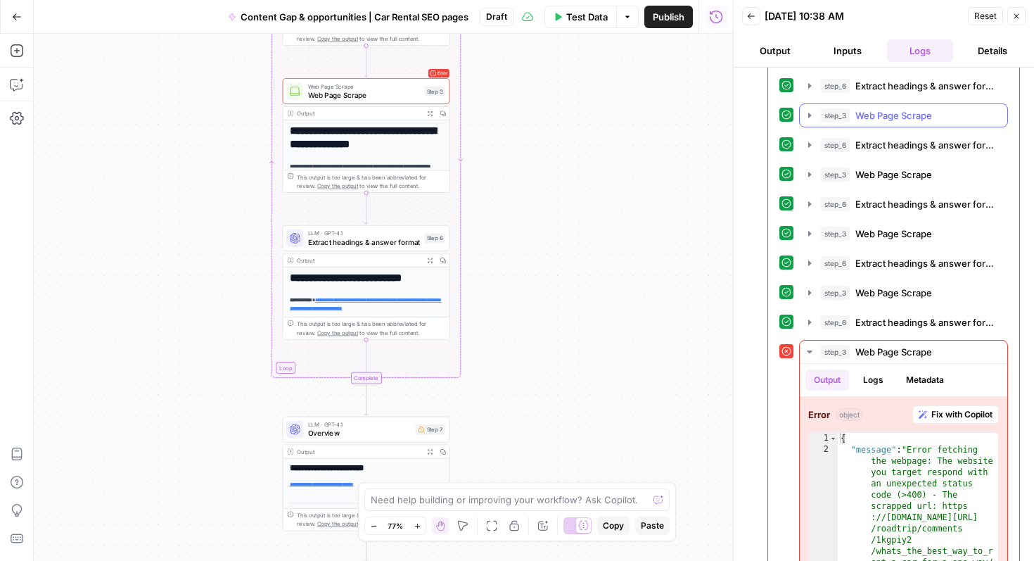
scroll to position [249, 0]
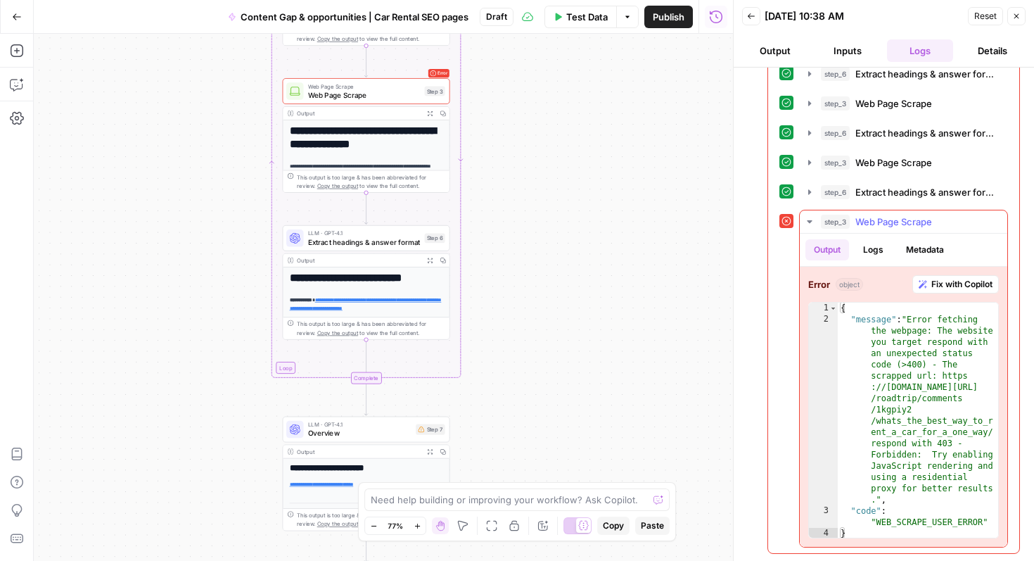
click at [876, 248] on button "Logs" at bounding box center [873, 249] width 37 height 21
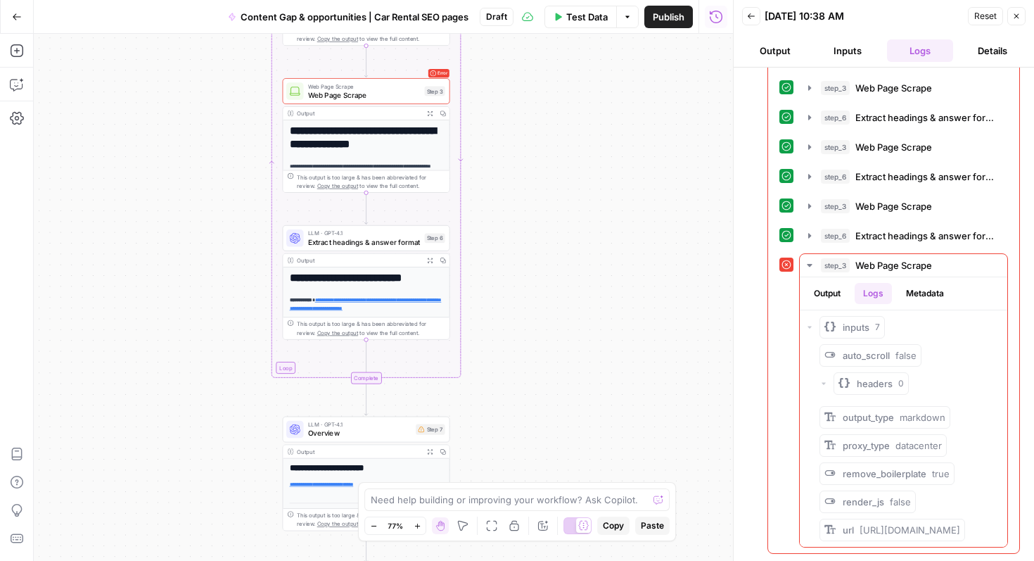
click at [384, 92] on span "Web Page Scrape" at bounding box center [364, 94] width 113 height 11
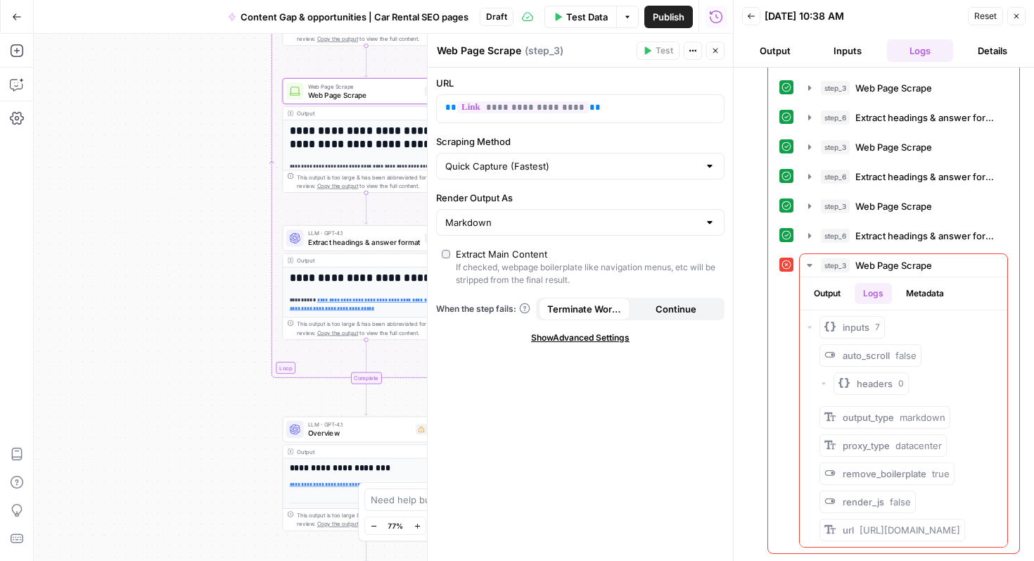
click at [596, 339] on span "Show Advanced Settings" at bounding box center [580, 337] width 99 height 13
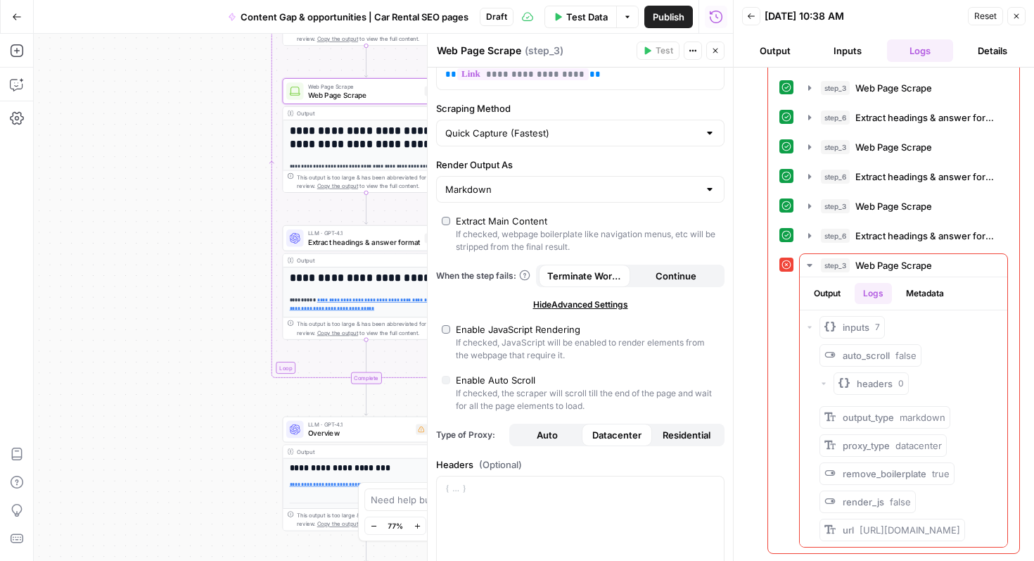
scroll to position [46, 0]
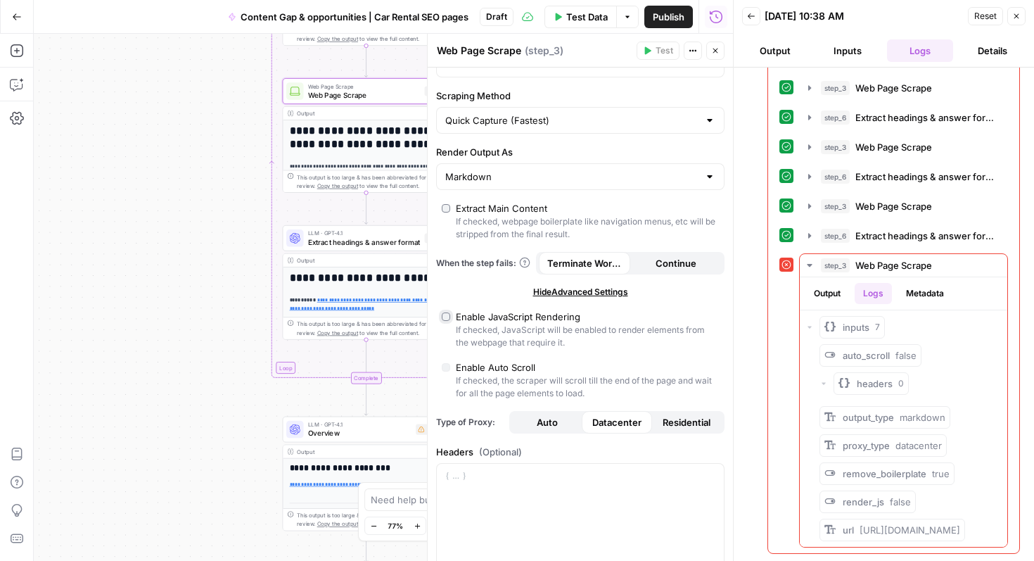
type input "Custom"
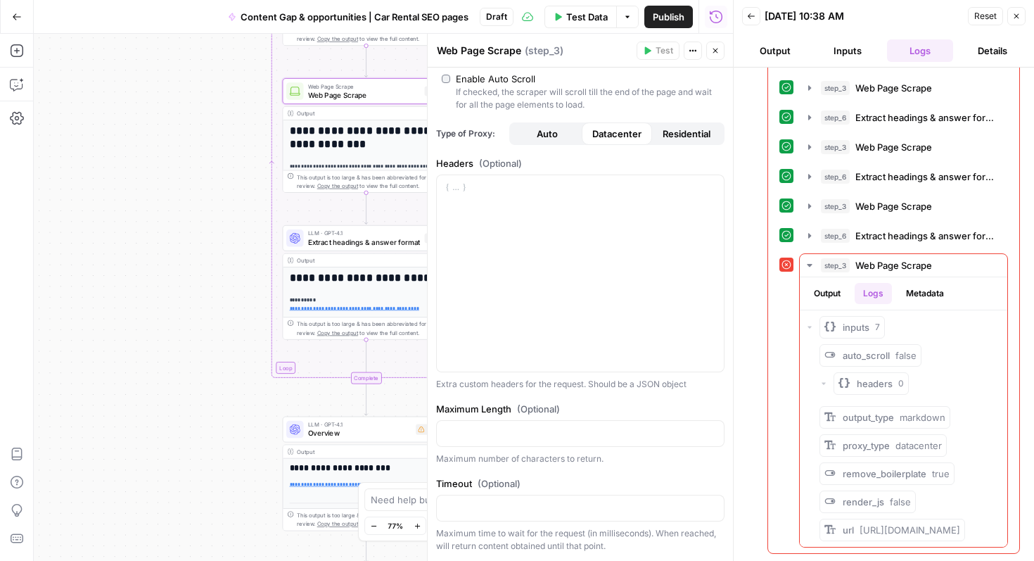
scroll to position [0, 0]
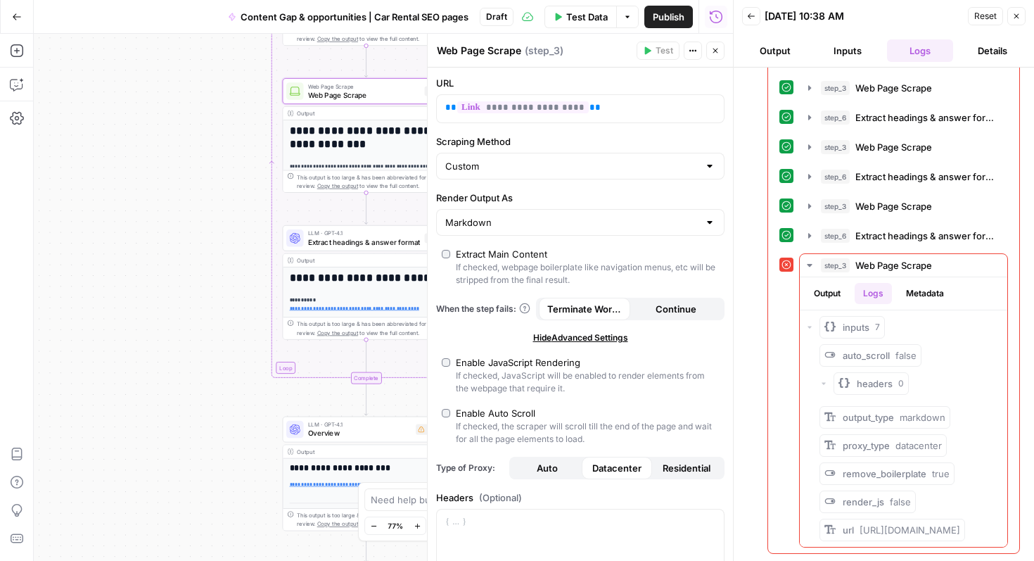
click at [711, 53] on icon "button" at bounding box center [715, 50] width 8 height 8
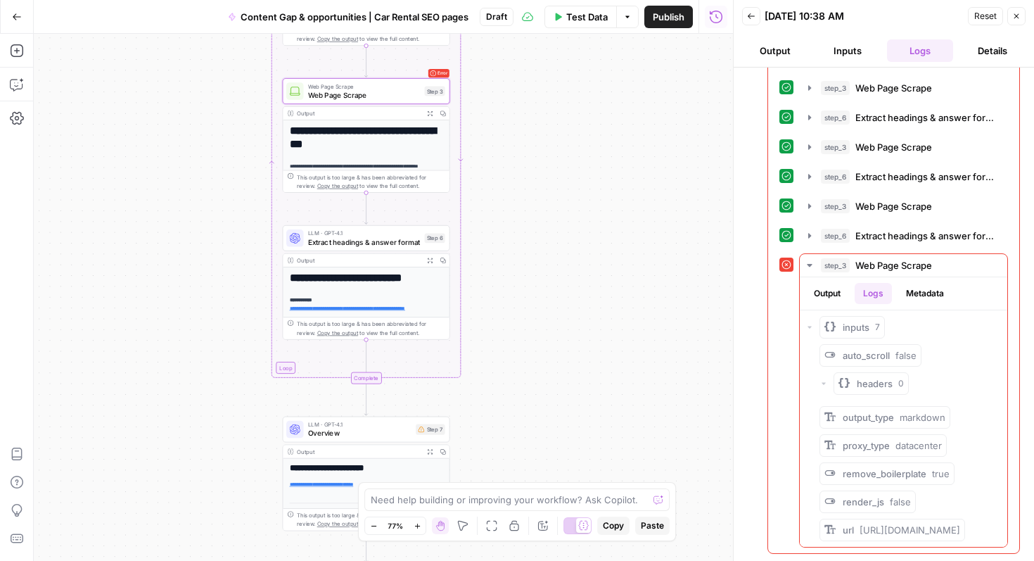
click at [502, 145] on div "**********" at bounding box center [383, 297] width 699 height 527
click at [538, 170] on div "**********" at bounding box center [383, 297] width 699 height 527
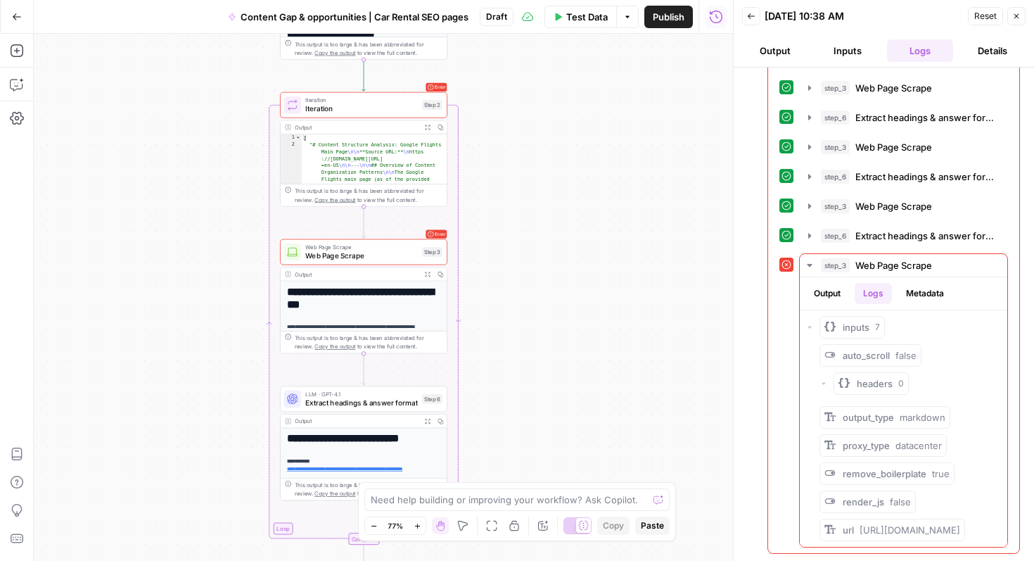
click at [374, 115] on div "Error Iteration Iteration Step 2 Copy step Delete step Add Note Test" at bounding box center [363, 105] width 167 height 26
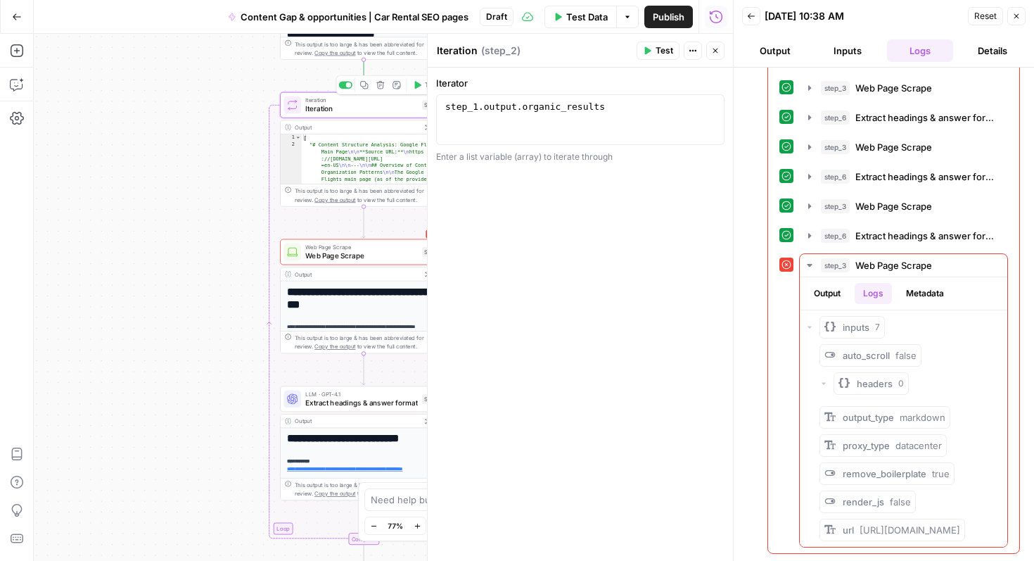
click at [424, 84] on div at bounding box center [428, 297] width 14 height 527
click at [384, 110] on span "Iteration" at bounding box center [361, 108] width 113 height 11
click at [415, 88] on icon "button" at bounding box center [418, 85] width 6 height 8
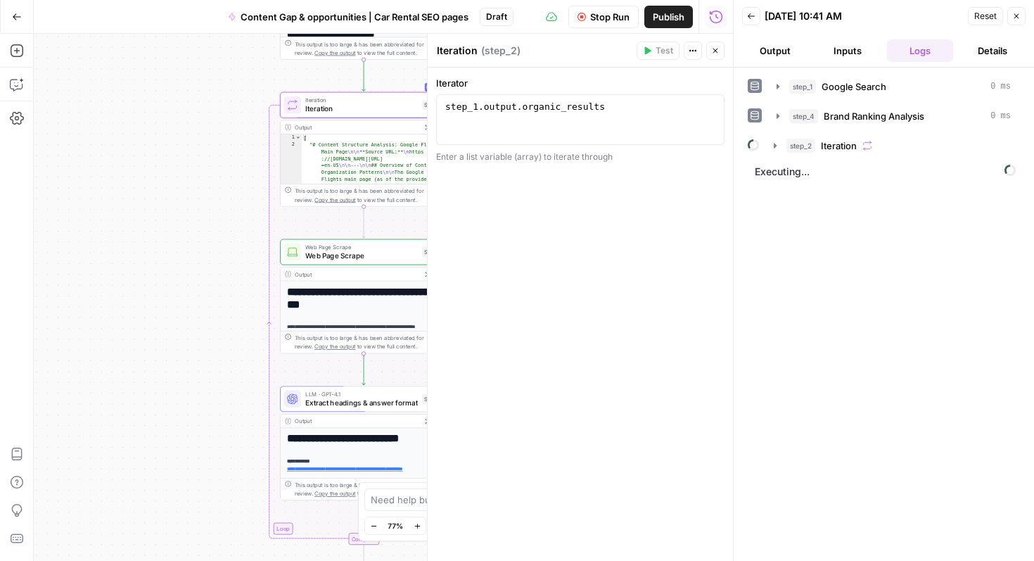
click at [717, 51] on icon "button" at bounding box center [715, 50] width 8 height 8
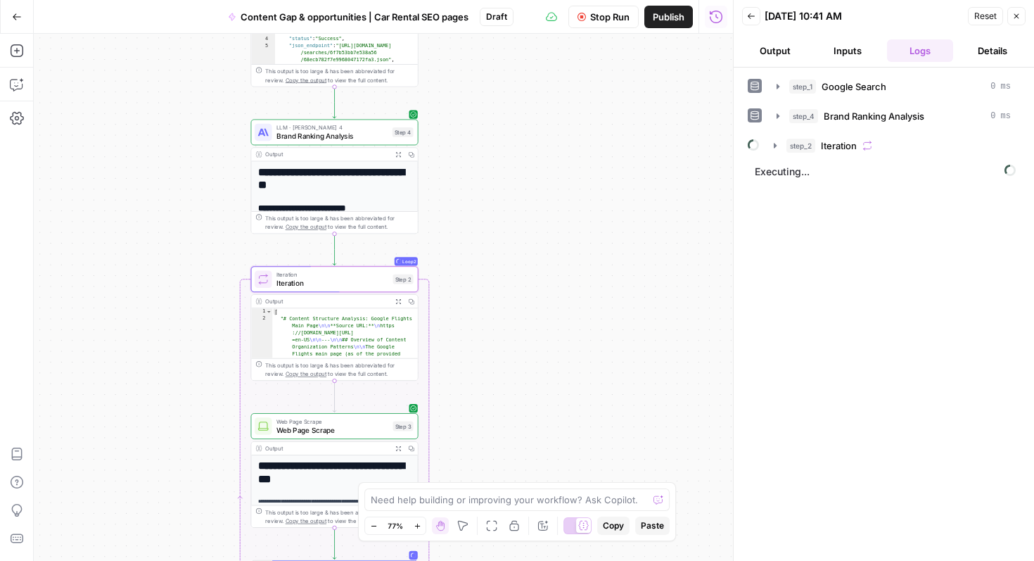
click at [346, 186] on h1 "**********" at bounding box center [335, 178] width 154 height 25
click at [319, 184] on h1 "**********" at bounding box center [335, 178] width 154 height 25
click at [402, 158] on button "Expand Output" at bounding box center [398, 154] width 13 height 13
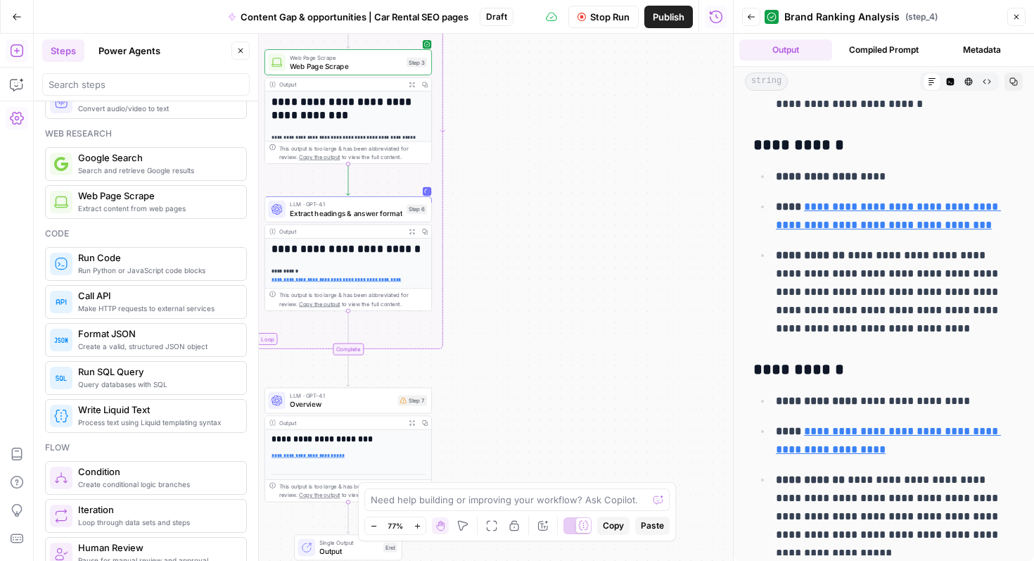
scroll to position [84, 0]
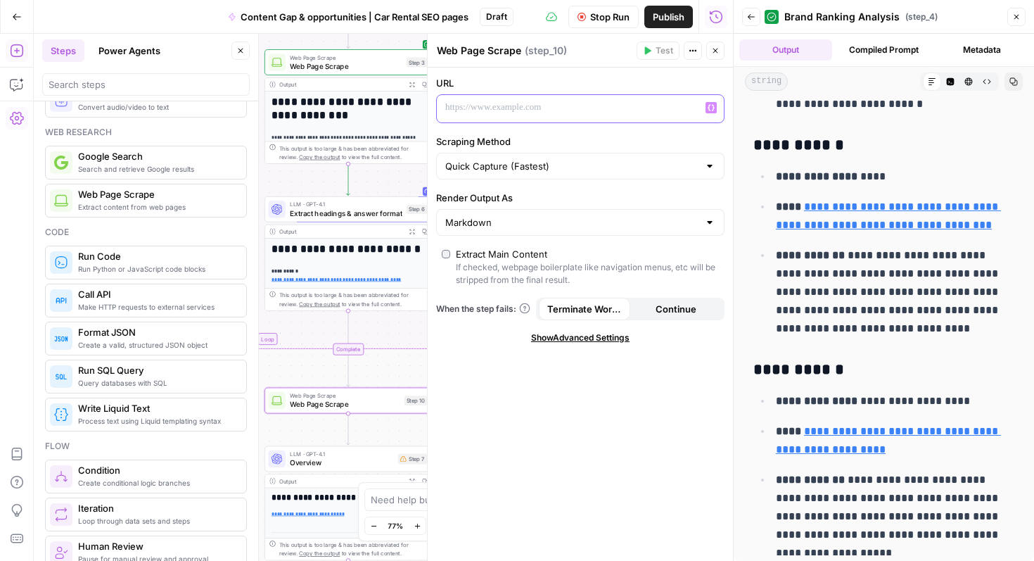
click at [498, 109] on p at bounding box center [569, 108] width 248 height 14
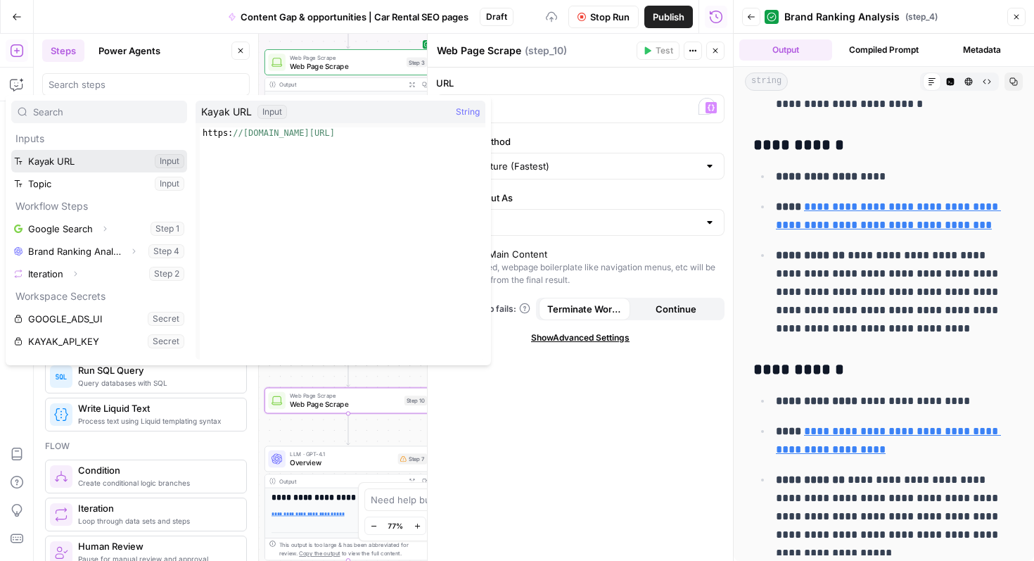
click at [103, 165] on button "Select variable Kayak URL" at bounding box center [99, 161] width 176 height 23
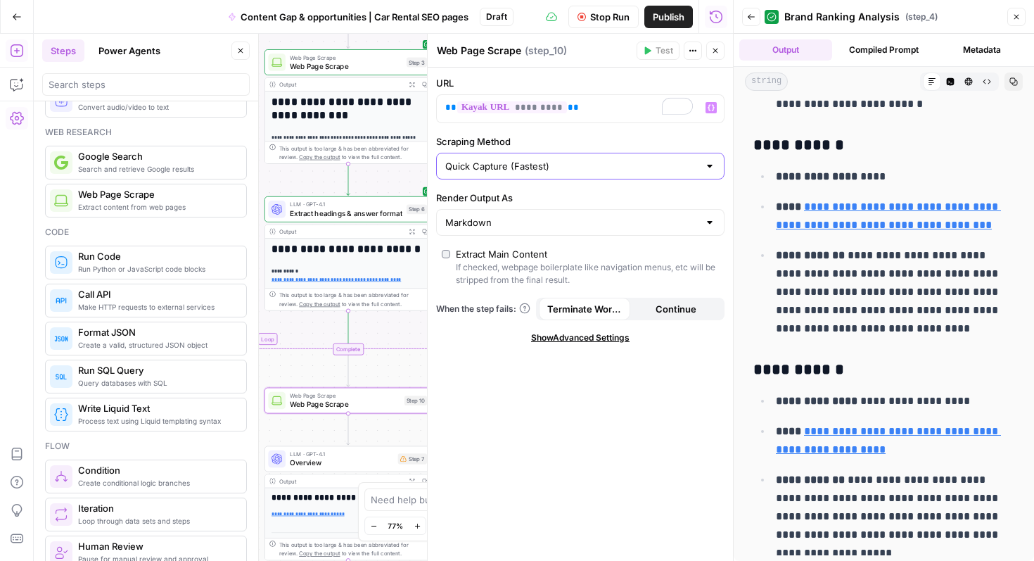
click at [575, 167] on input "Quick Capture (Fastest)" at bounding box center [571, 166] width 253 height 14
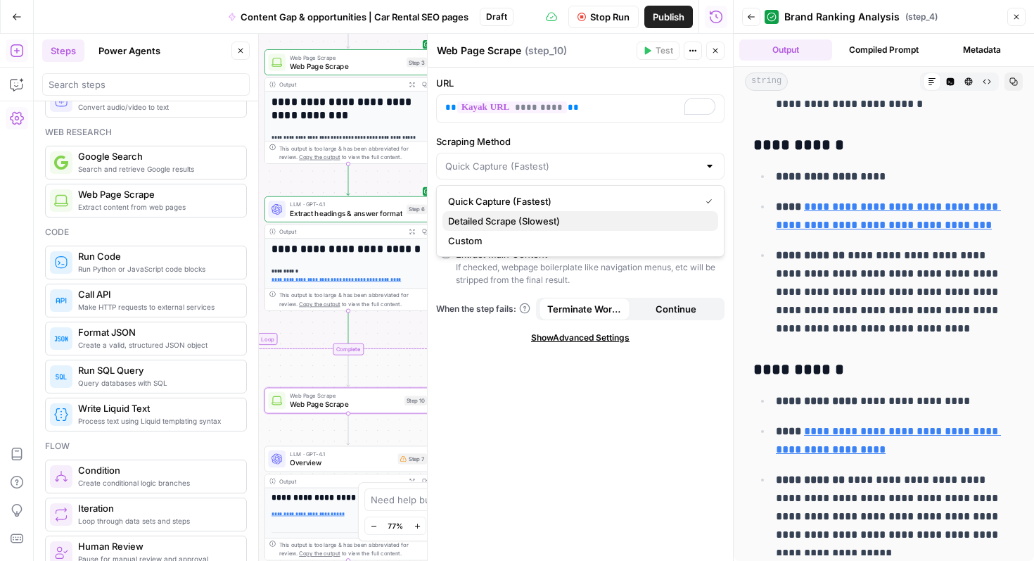
click at [560, 218] on span "Detailed Scrape (Slowest)" at bounding box center [577, 221] width 259 height 14
type input "Detailed Scrape (Slowest)"
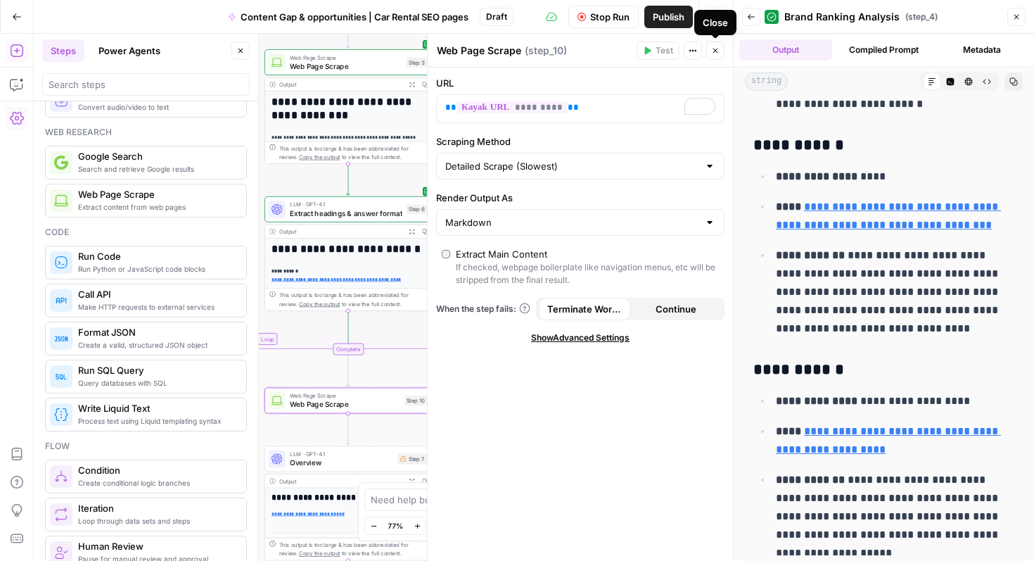
click at [716, 52] on icon "button" at bounding box center [715, 50] width 8 height 8
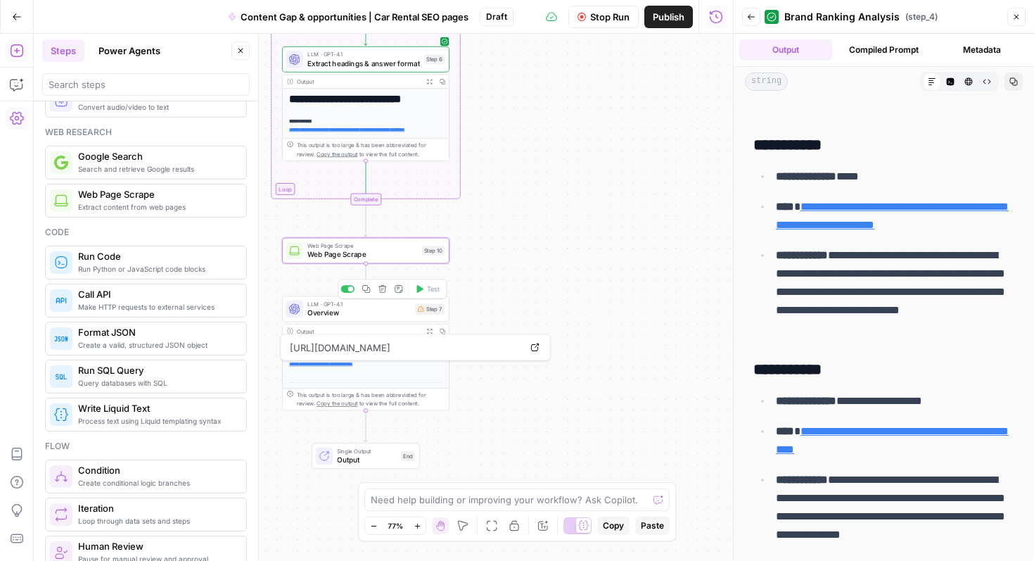
click at [353, 311] on span "Overview" at bounding box center [359, 313] width 103 height 11
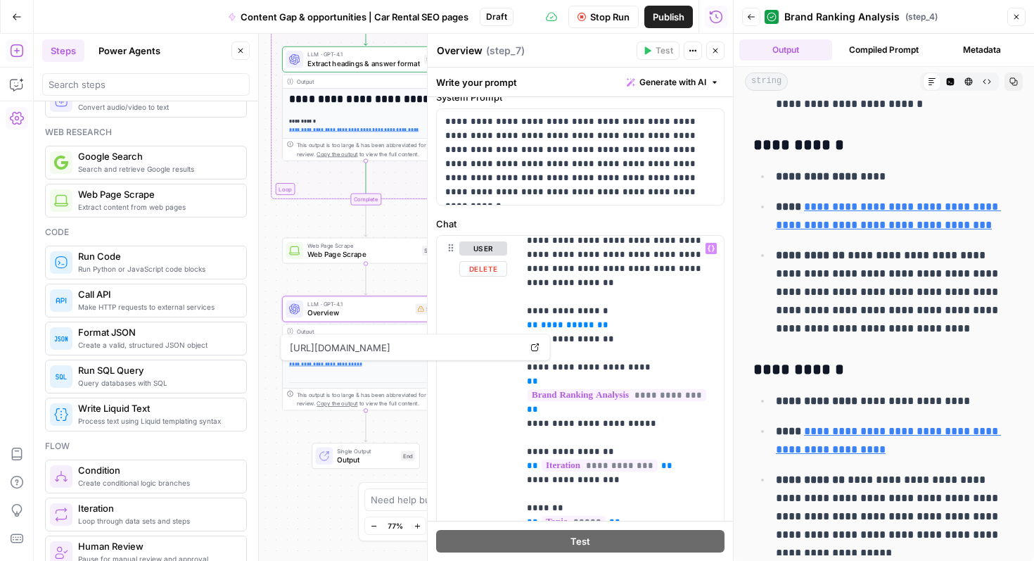
scroll to position [0, 0]
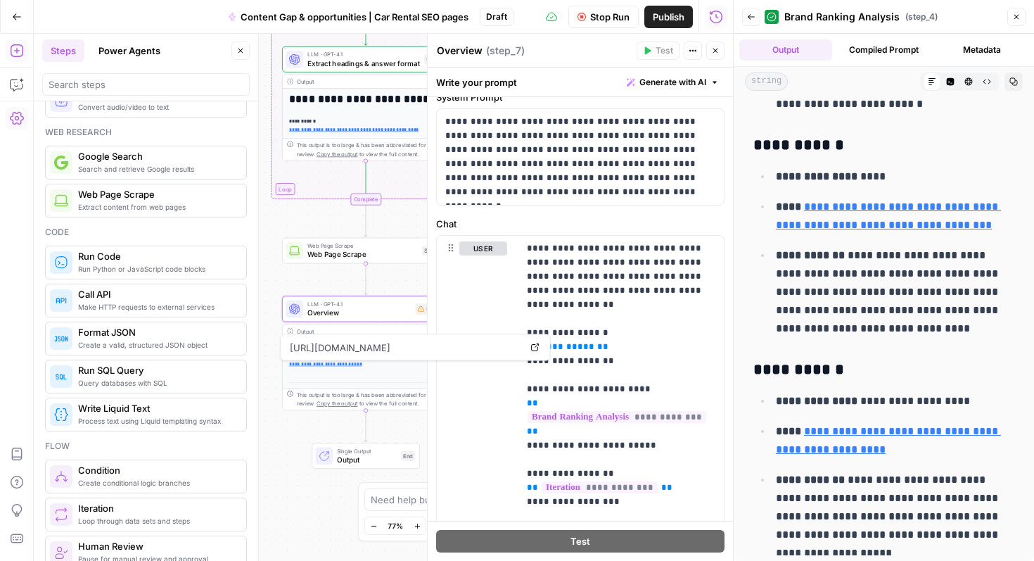
click at [718, 54] on icon "button" at bounding box center [715, 50] width 8 height 8
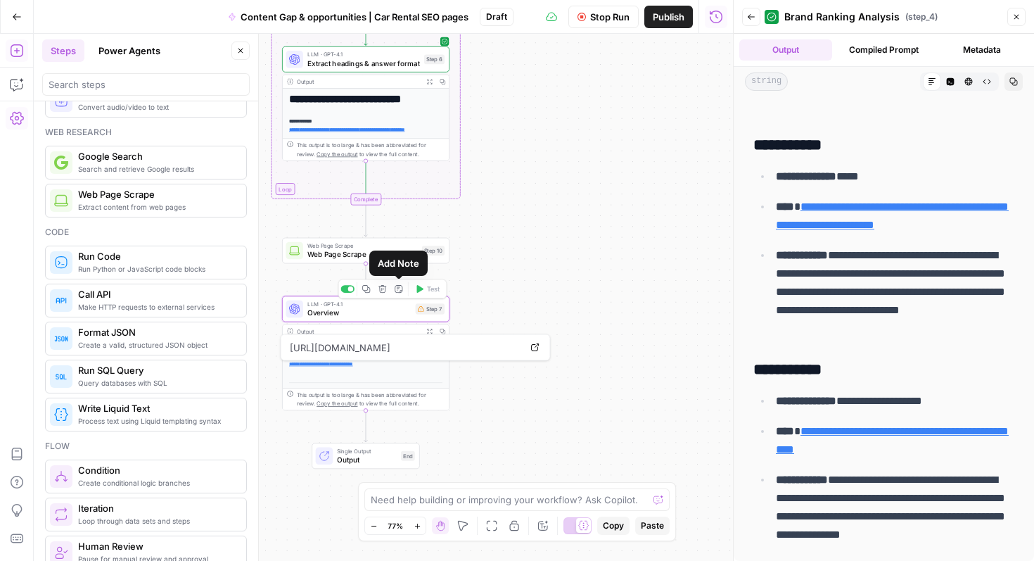
click at [386, 290] on icon "button" at bounding box center [383, 288] width 8 height 8
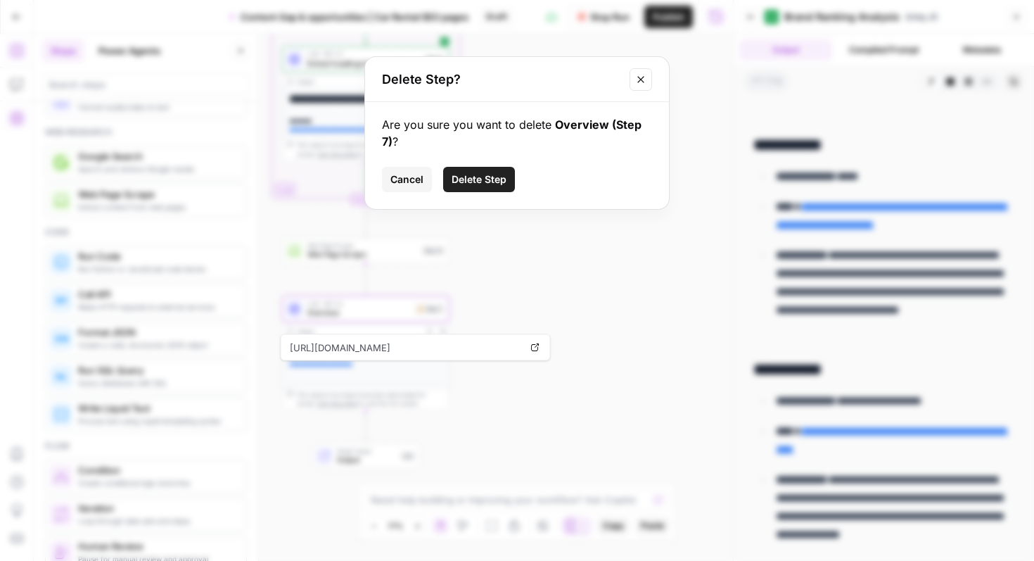
click at [480, 172] on button "Delete Step" at bounding box center [479, 179] width 72 height 25
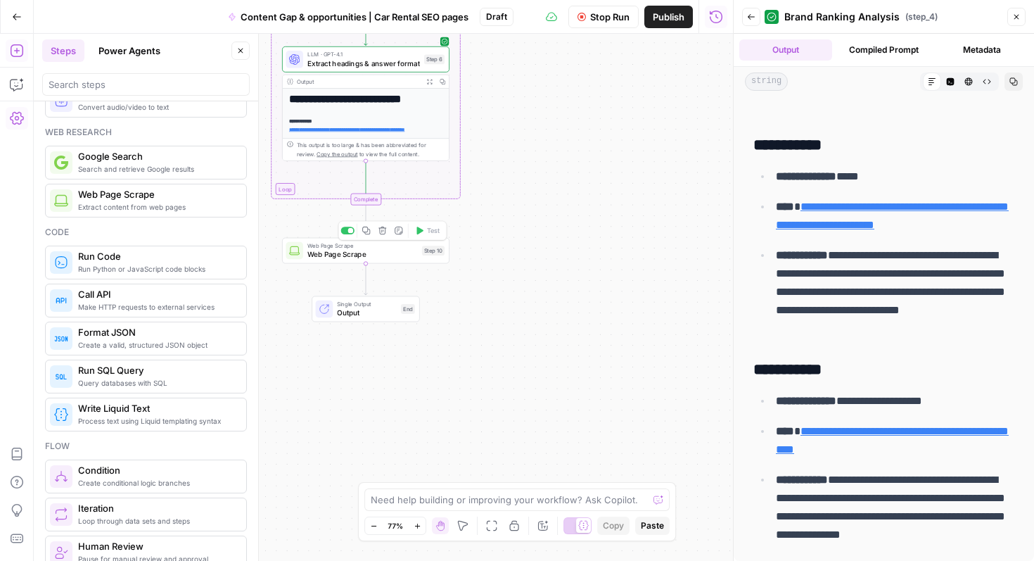
click at [336, 253] on span "Web Page Scrape" at bounding box center [363, 254] width 110 height 11
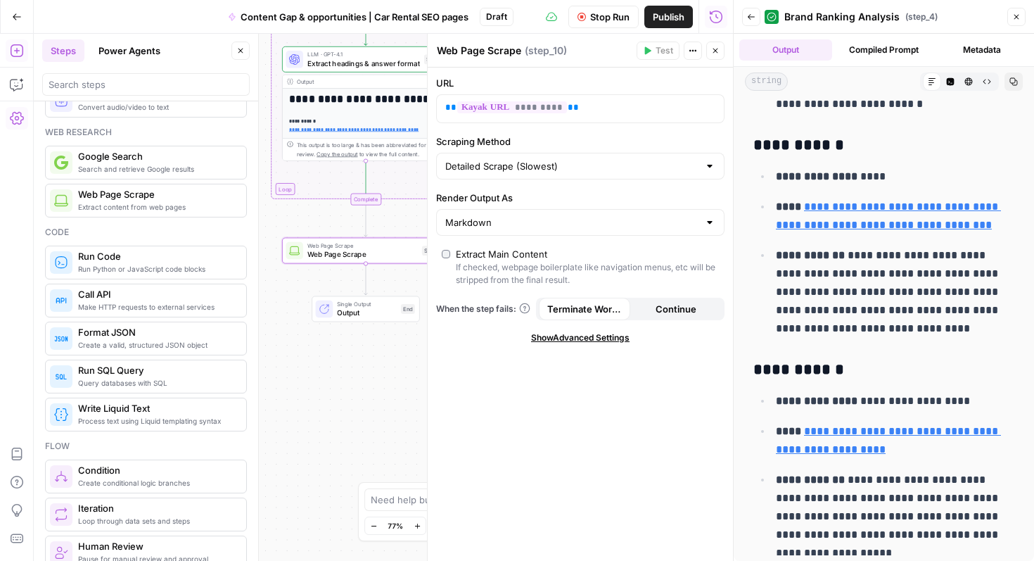
click at [481, 49] on textarea "Web Page Scrape" at bounding box center [479, 51] width 84 height 14
click at [504, 48] on textarea "Web Page Scrape" at bounding box center [479, 51] width 84 height 14
type textarea "KAYAK URL Scrape"
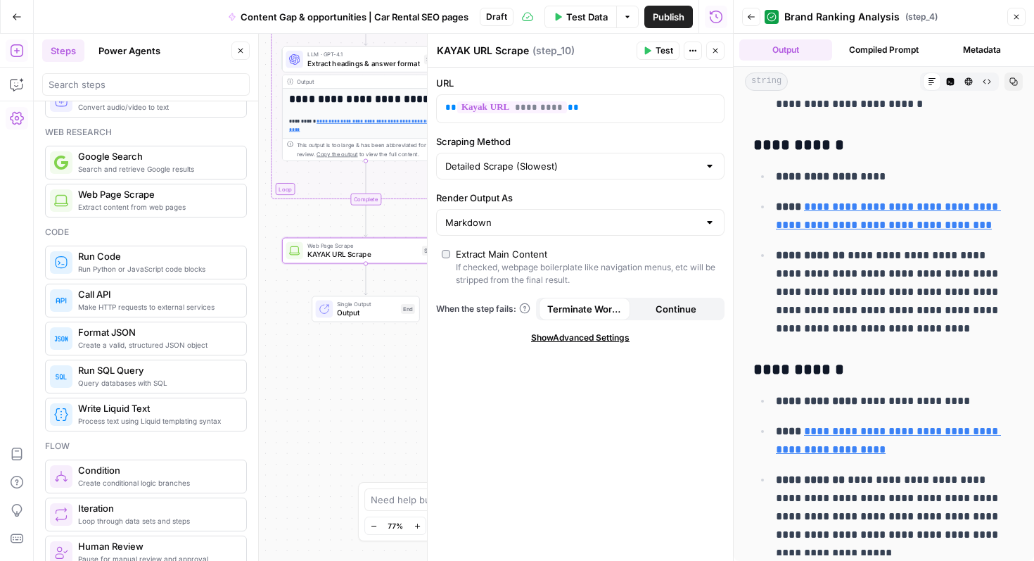
click at [363, 382] on div "**********" at bounding box center [383, 297] width 699 height 527
click at [356, 64] on span "Extract headings & answer format" at bounding box center [364, 63] width 113 height 11
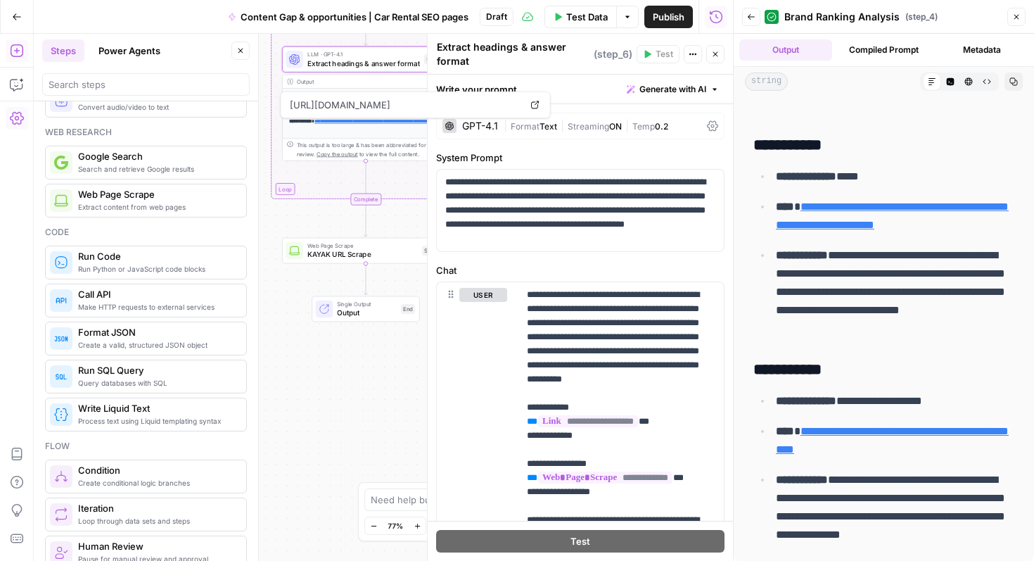
click at [369, 389] on div "**********" at bounding box center [383, 297] width 699 height 527
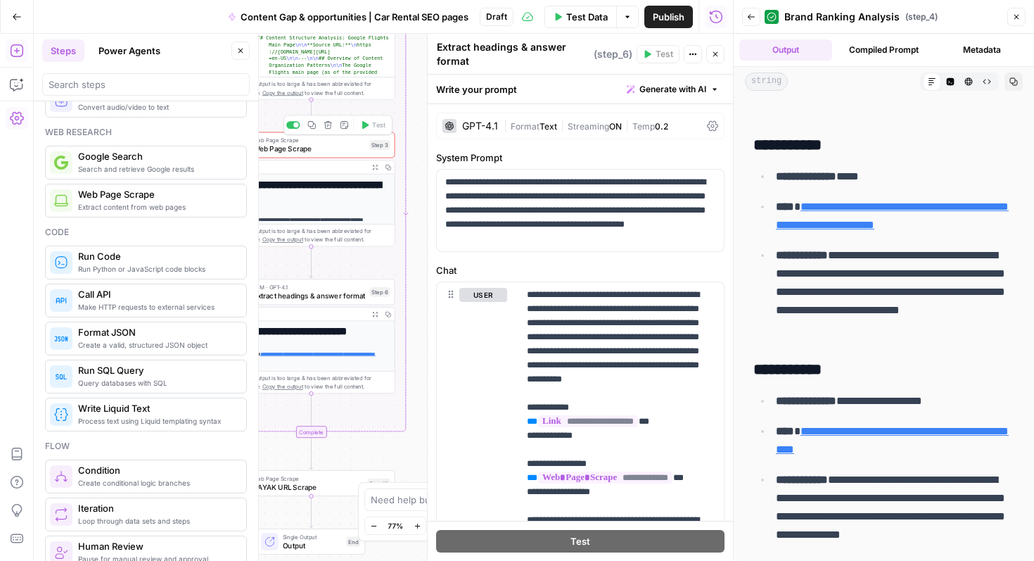
click at [329, 142] on span "Web Page Scrape" at bounding box center [309, 140] width 113 height 8
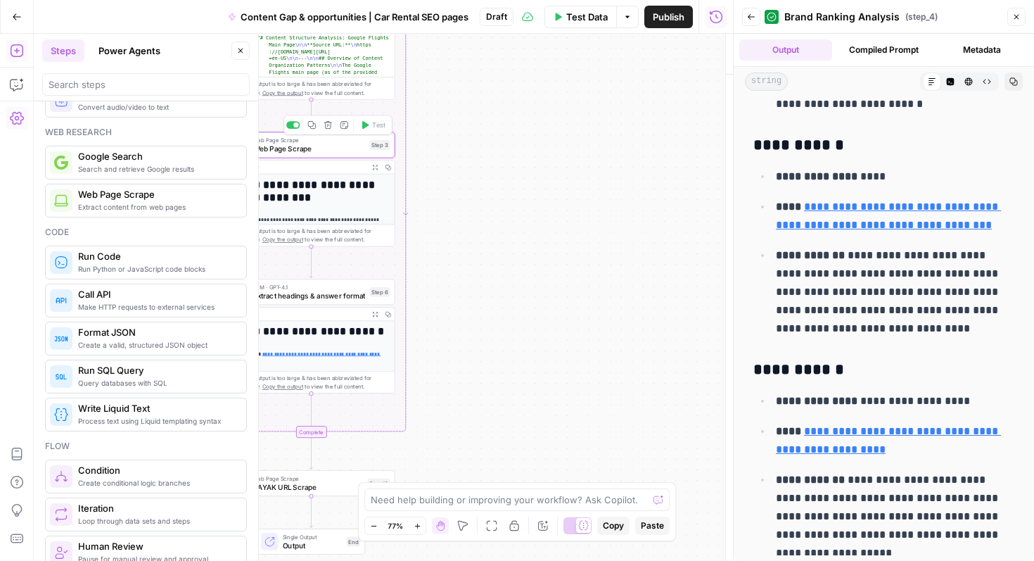
type textarea "Web Page Scrape"
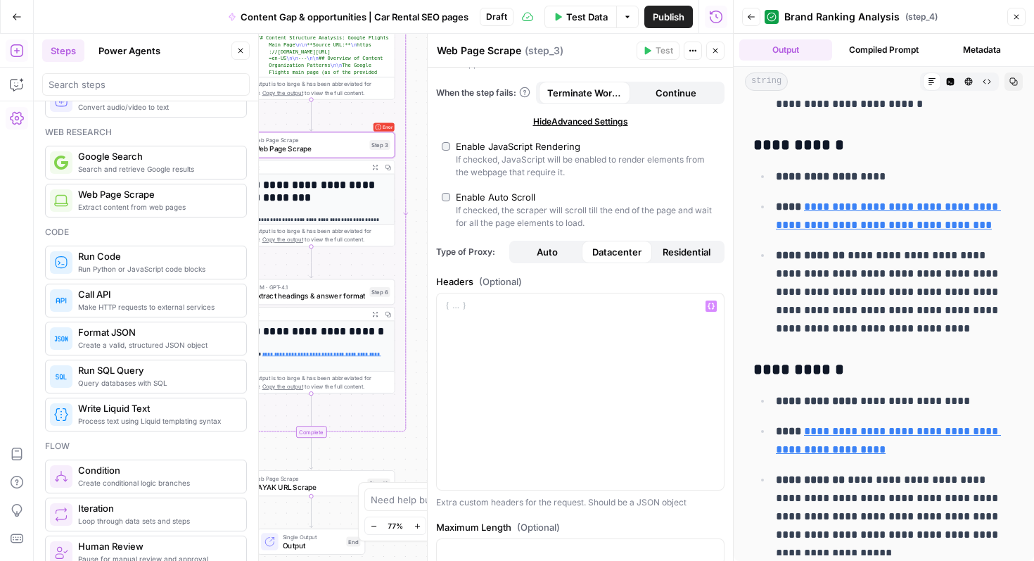
scroll to position [203, 0]
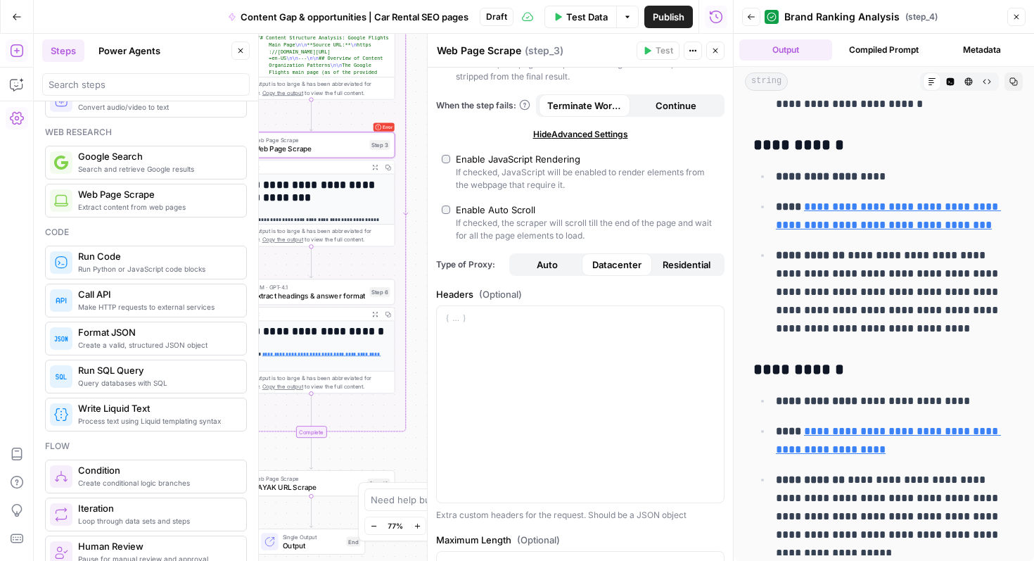
click at [657, 105] on span "Continue" at bounding box center [676, 106] width 41 height 14
click at [713, 50] on icon "button" at bounding box center [715, 50] width 8 height 8
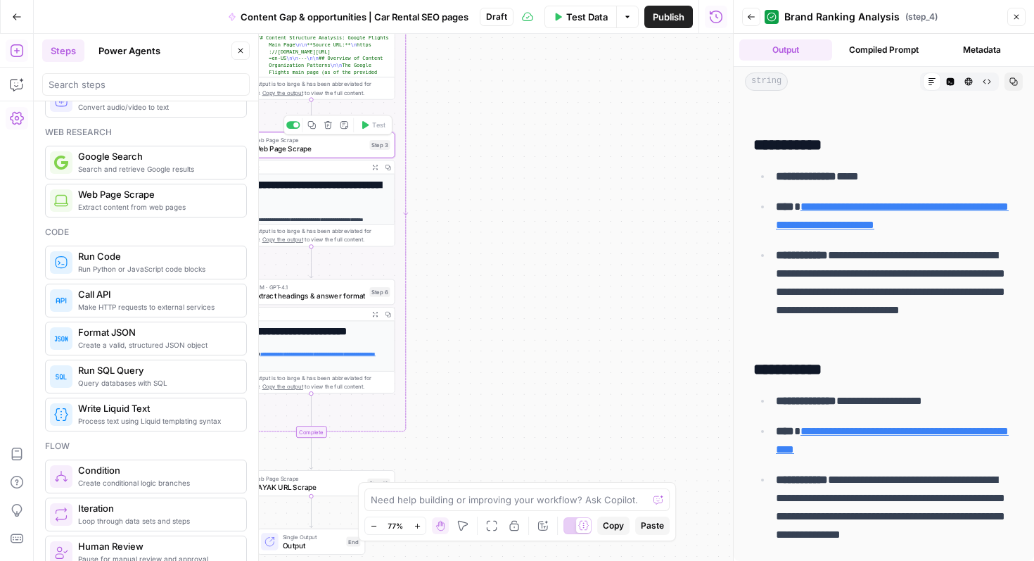
click at [334, 151] on span "Web Page Scrape" at bounding box center [309, 149] width 113 height 11
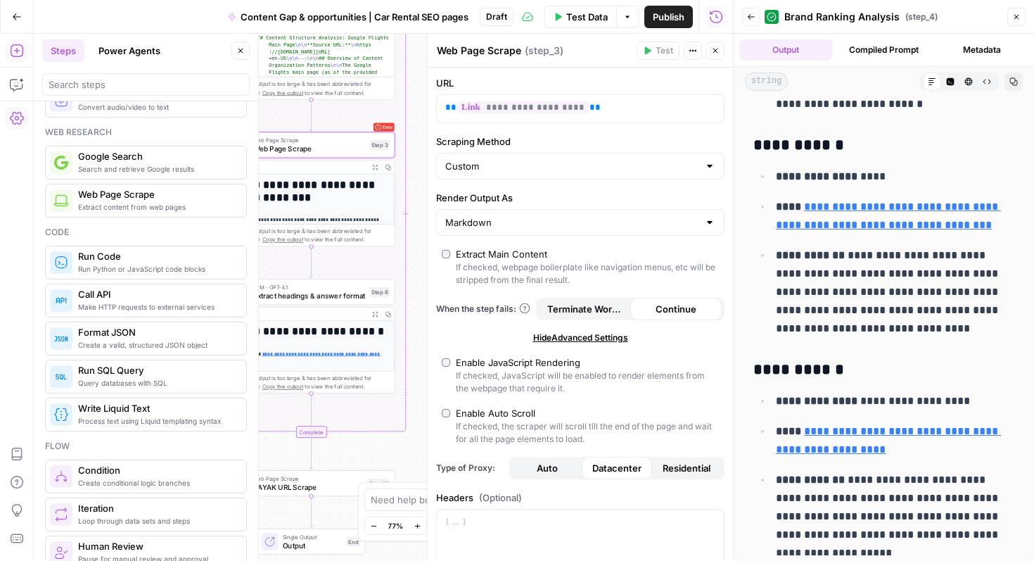
click at [877, 50] on button "Compiled Prompt" at bounding box center [884, 49] width 93 height 21
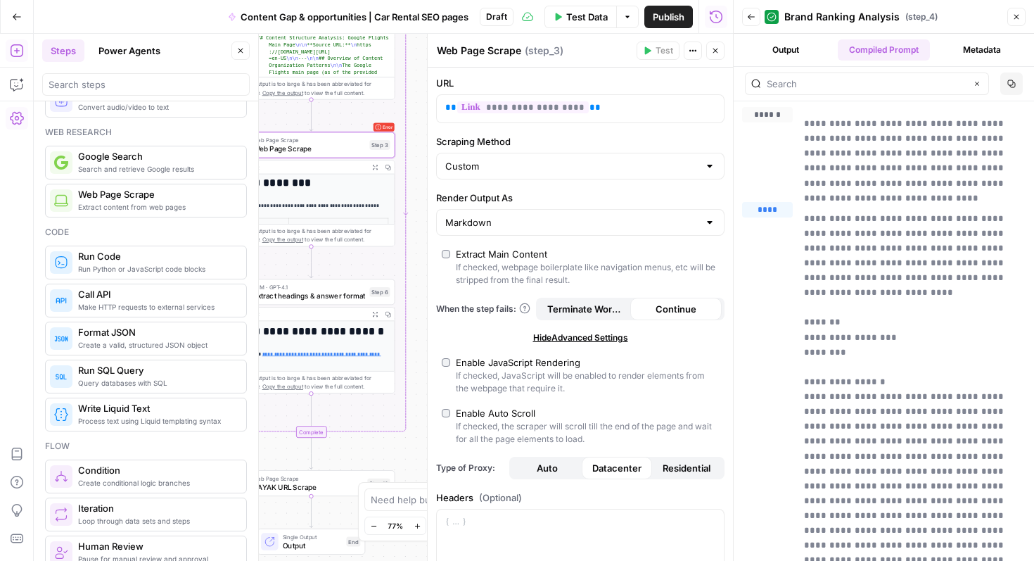
scroll to position [0, 0]
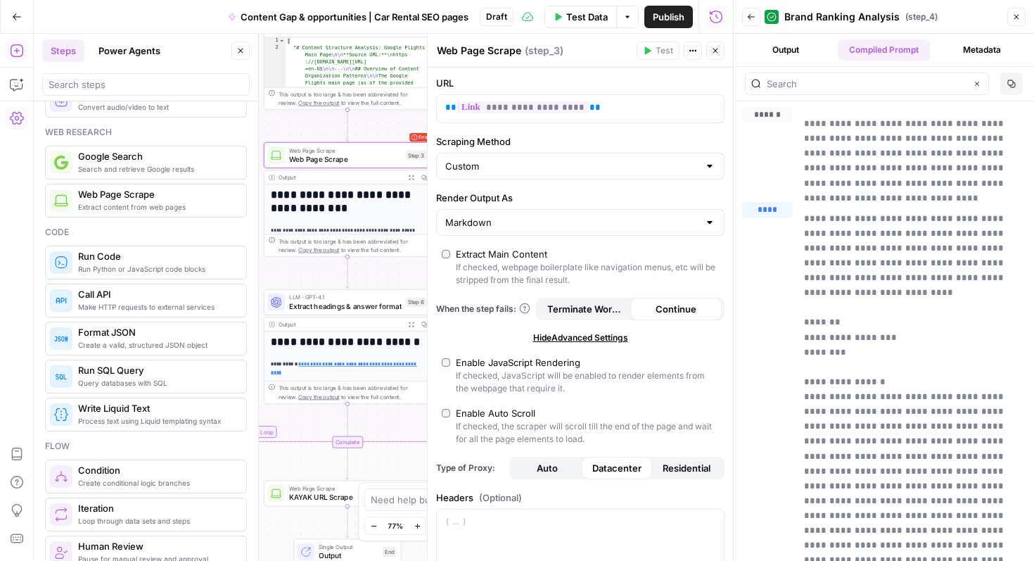
click at [372, 206] on h1 "**********" at bounding box center [348, 201] width 154 height 25
click at [322, 195] on h1 "**********" at bounding box center [348, 201] width 154 height 25
click at [412, 173] on button "Expand Output" at bounding box center [411, 177] width 13 height 13
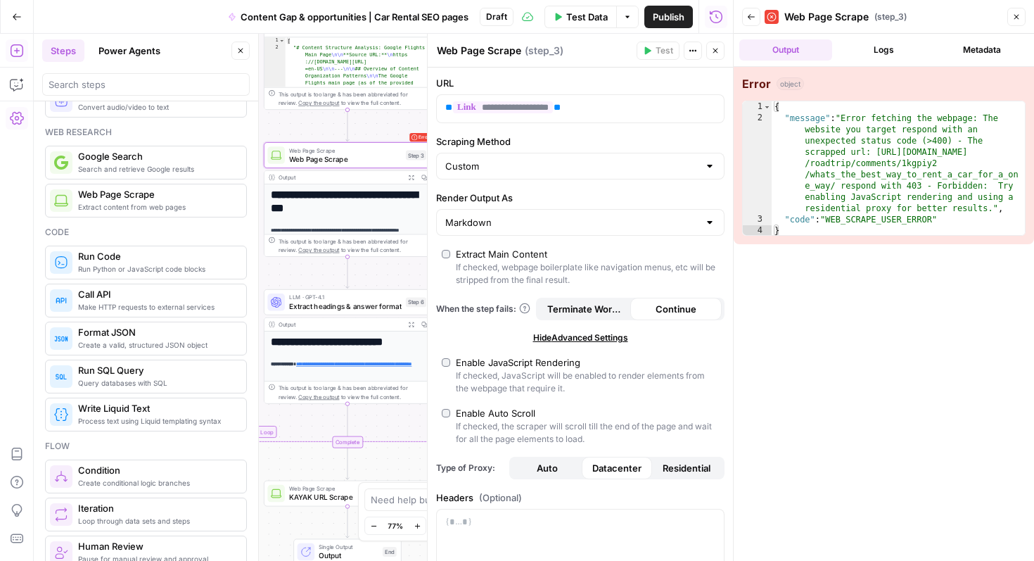
click at [748, 13] on icon "button" at bounding box center [751, 17] width 8 height 8
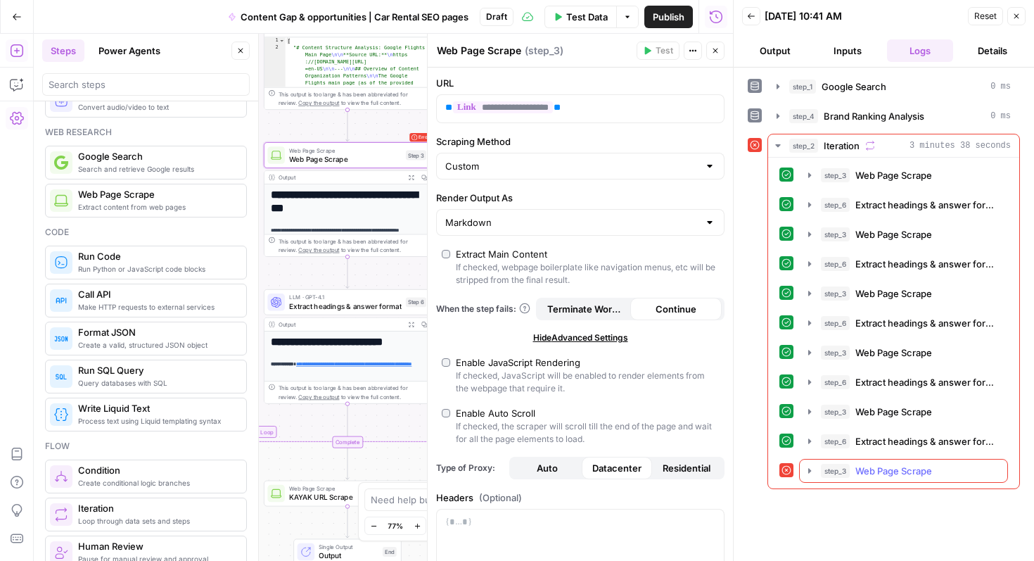
click at [809, 469] on icon "button" at bounding box center [810, 470] width 3 height 5
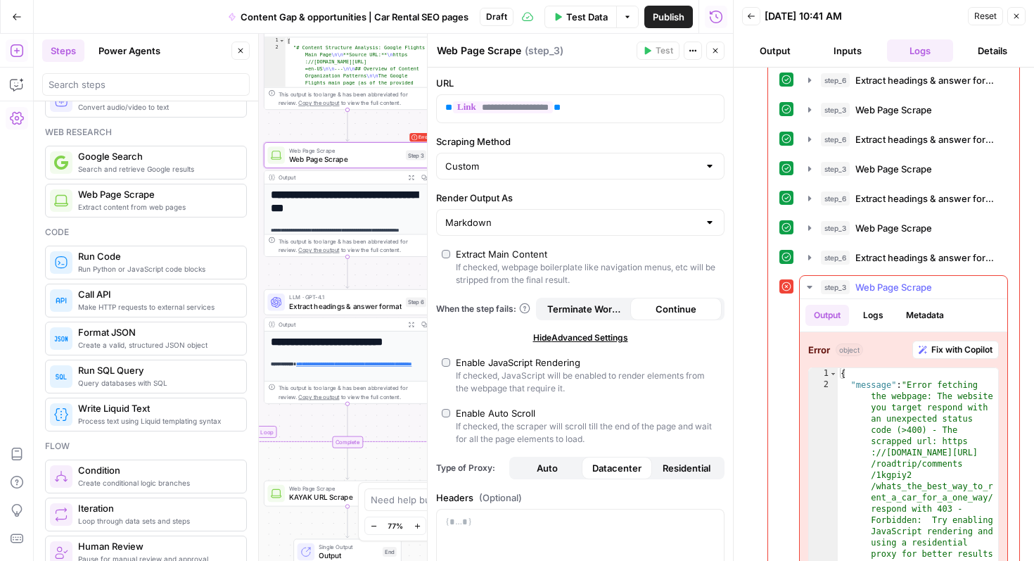
scroll to position [212, 0]
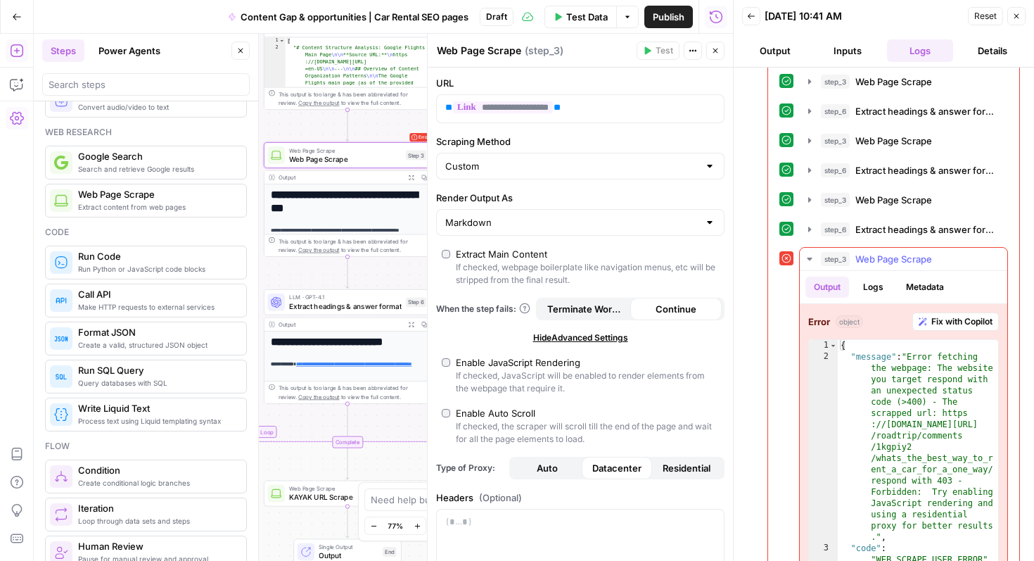
click at [870, 284] on button "Logs" at bounding box center [873, 287] width 37 height 21
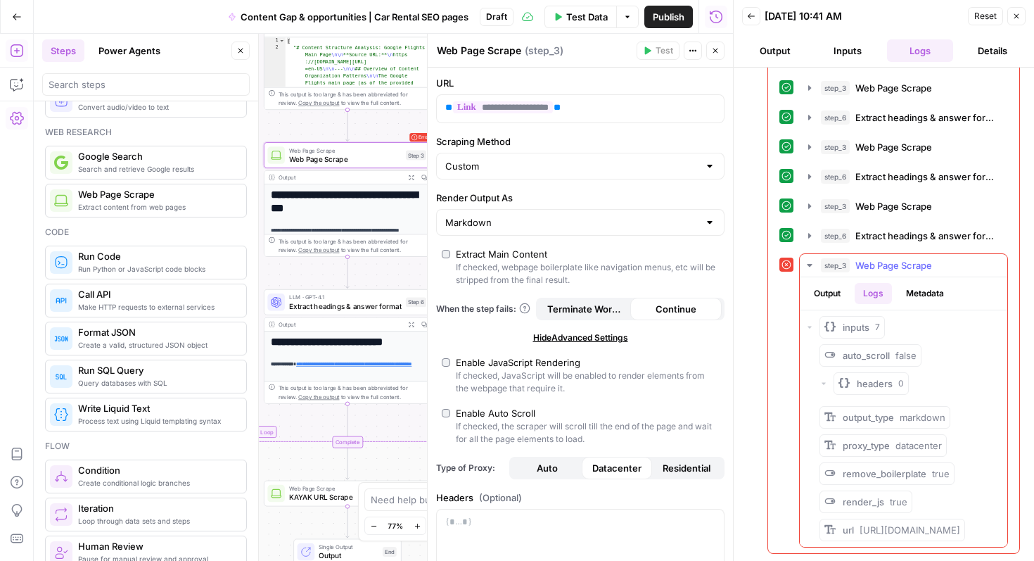
scroll to position [246, 0]
click at [927, 283] on button "Metadata" at bounding box center [925, 293] width 55 height 21
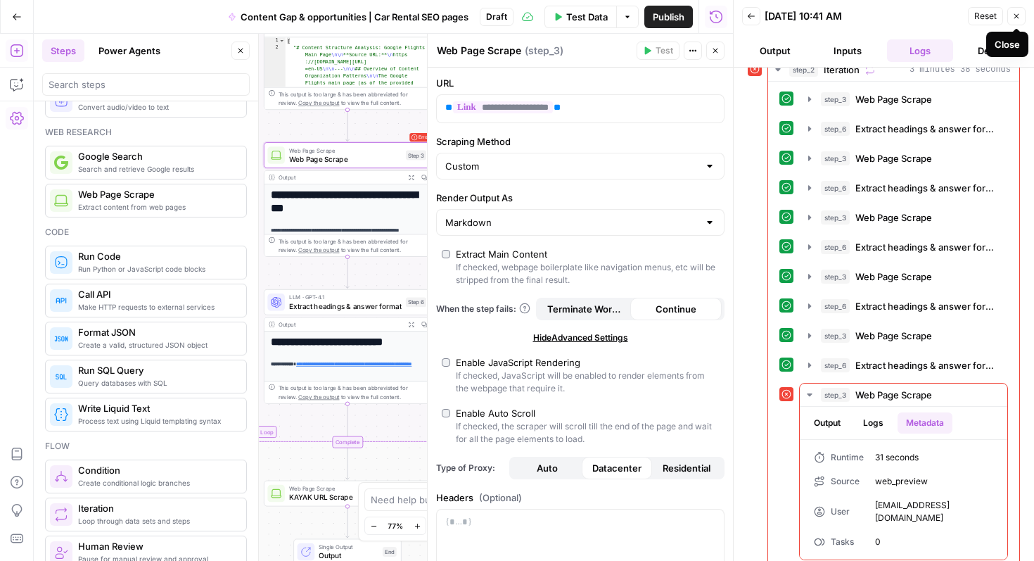
click at [1023, 18] on button "Close" at bounding box center [1017, 16] width 18 height 18
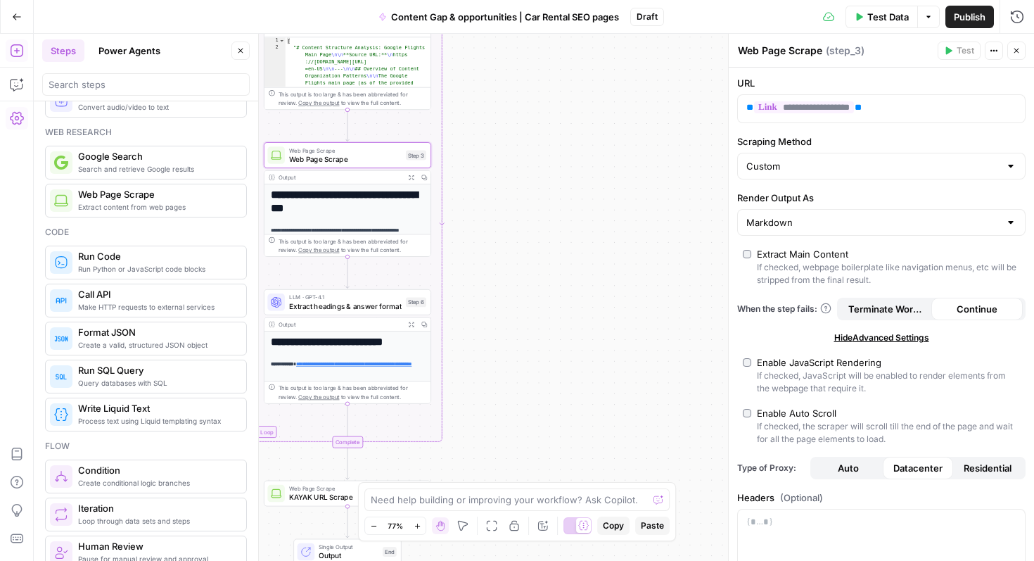
click at [495, 152] on div "**********" at bounding box center [534, 297] width 1001 height 527
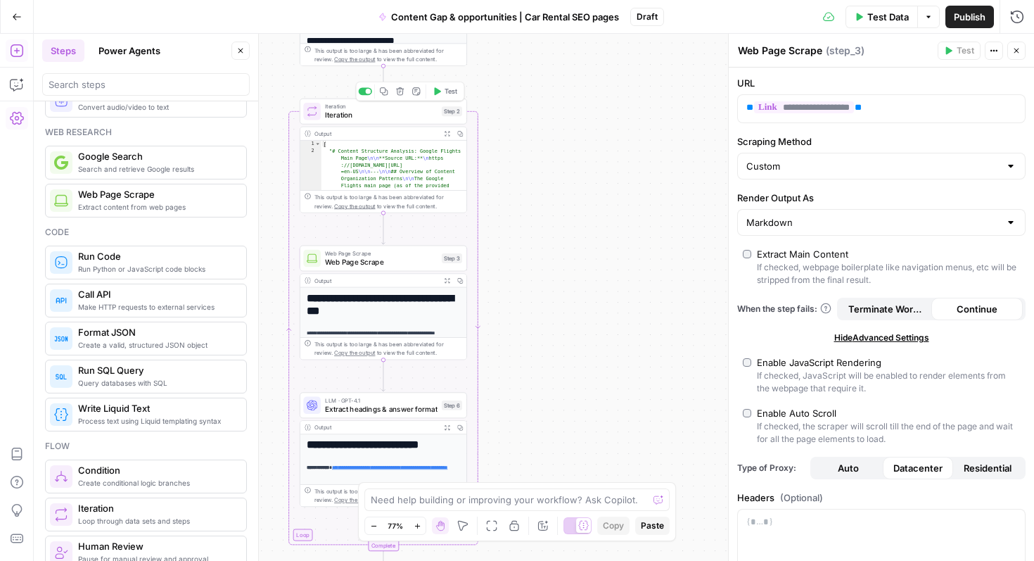
click at [379, 110] on span "Iteration" at bounding box center [381, 115] width 113 height 11
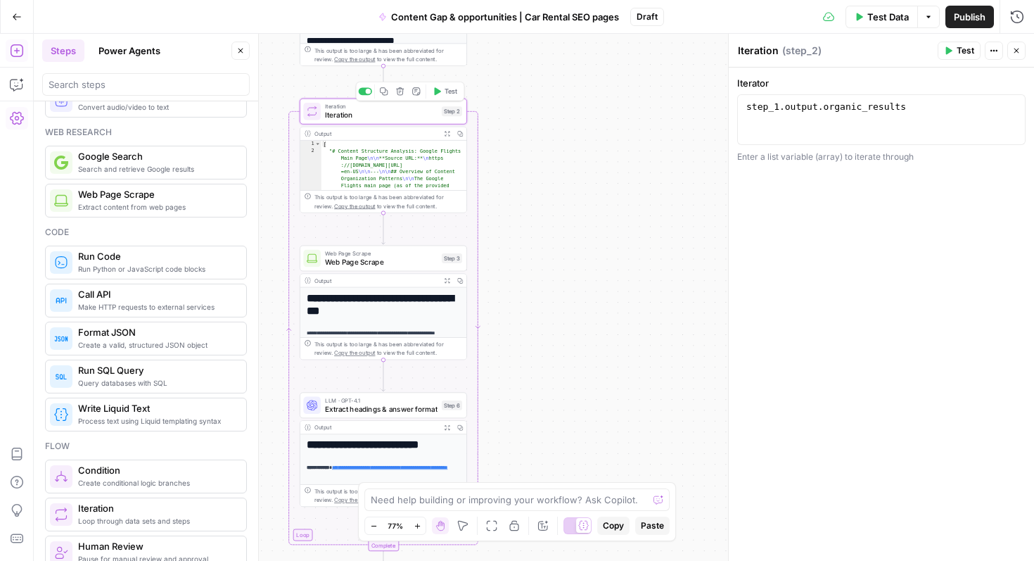
click at [445, 93] on span "Test" at bounding box center [451, 92] width 13 height 10
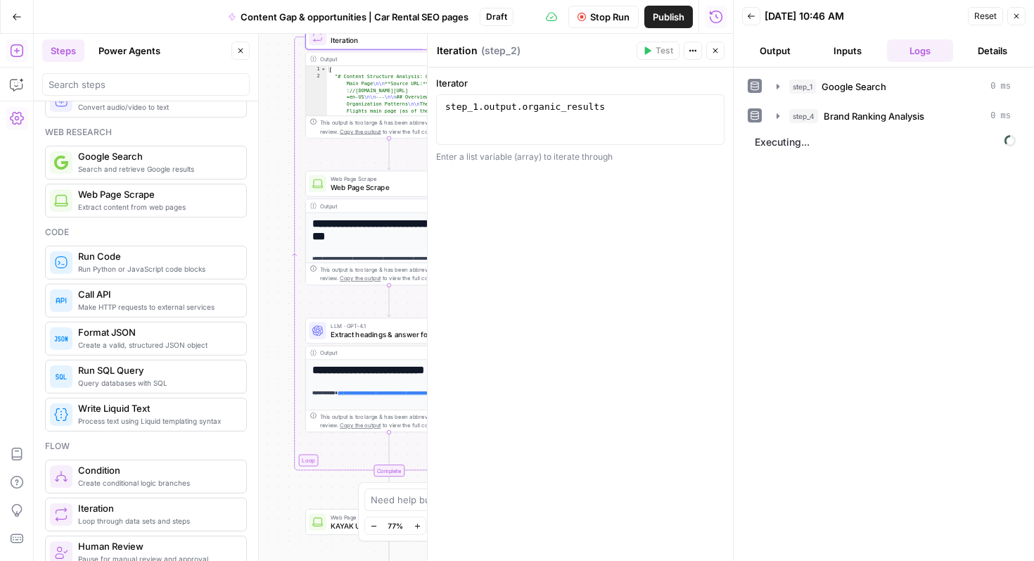
click at [714, 52] on icon "button" at bounding box center [715, 50] width 8 height 8
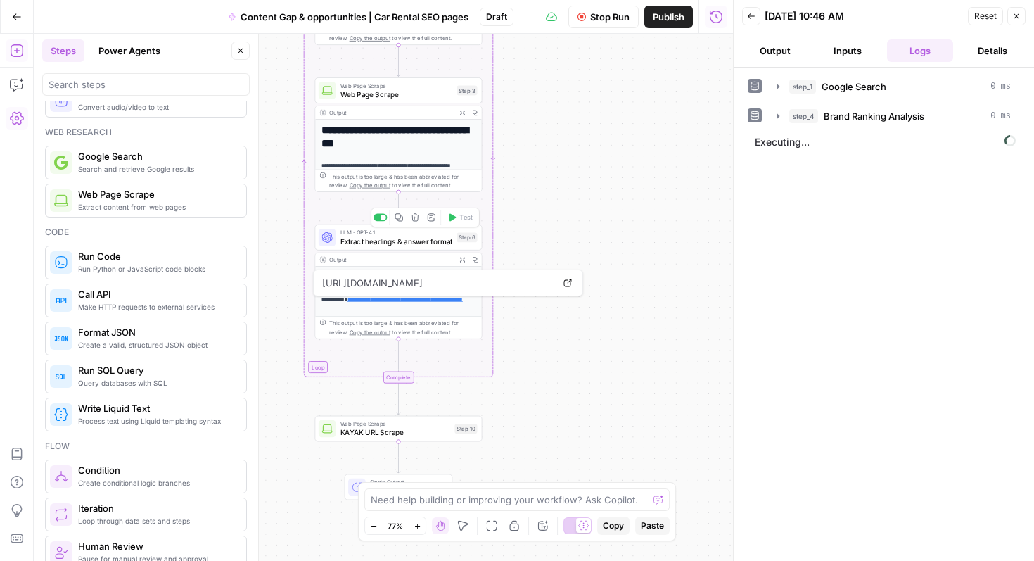
click at [387, 236] on span "Extract headings & answer format" at bounding box center [397, 241] width 113 height 11
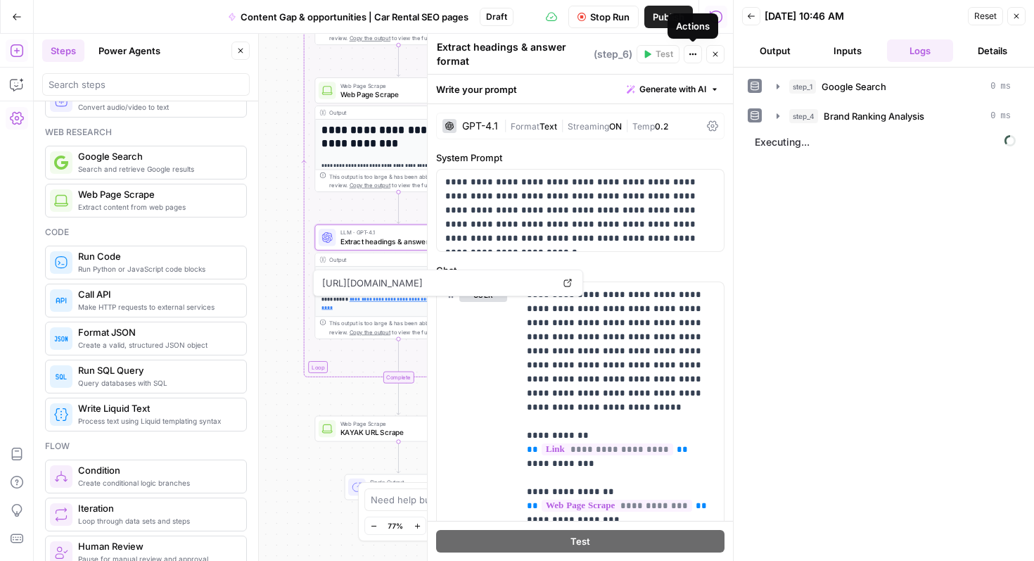
click at [609, 20] on span "Stop Run" at bounding box center [609, 17] width 39 height 14
click at [716, 55] on icon "button" at bounding box center [716, 54] width 5 height 5
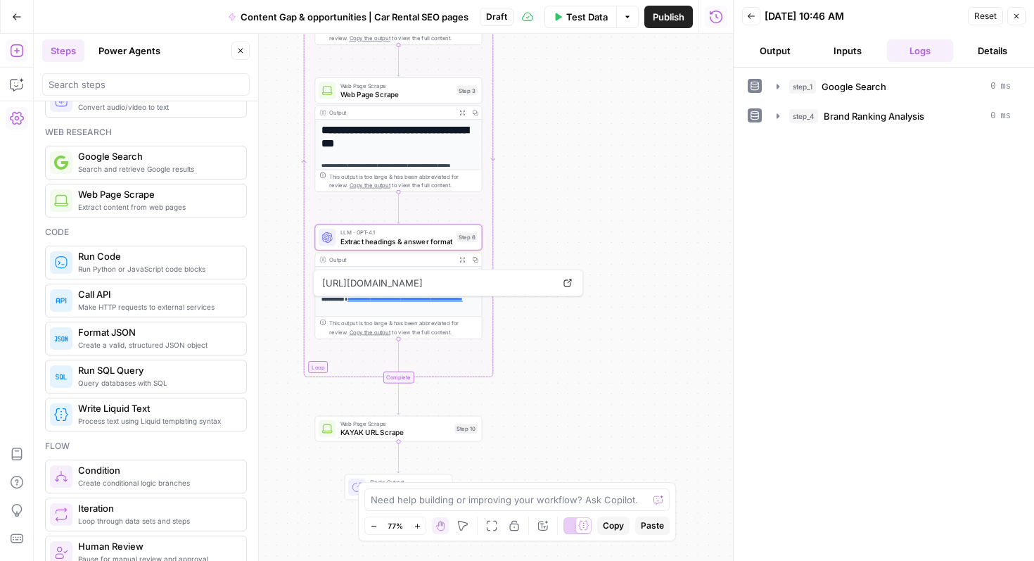
click at [635, 289] on div "**********" at bounding box center [383, 297] width 699 height 527
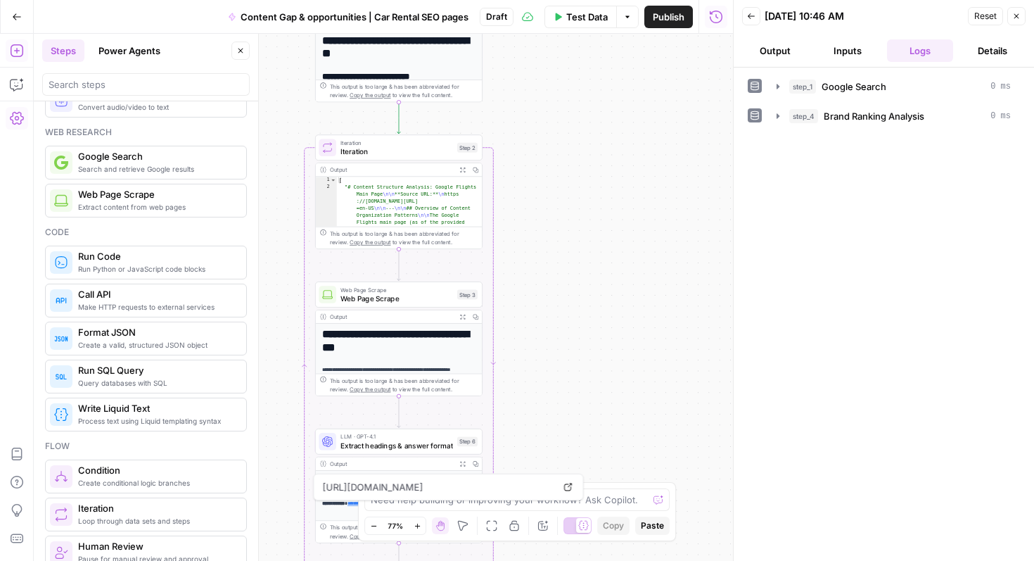
click at [464, 317] on icon "button" at bounding box center [462, 317] width 5 height 5
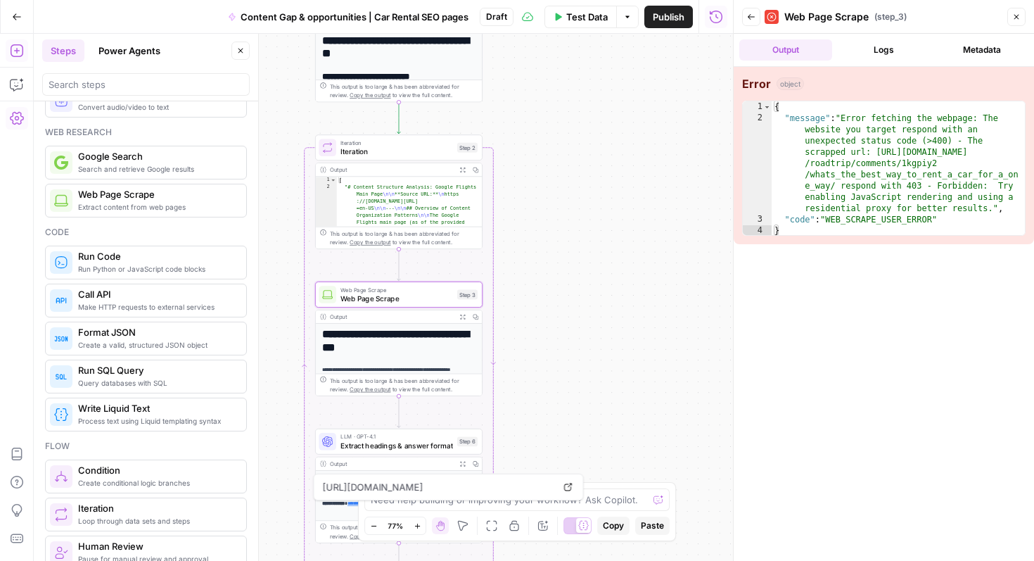
click at [878, 46] on button "Logs" at bounding box center [884, 49] width 93 height 21
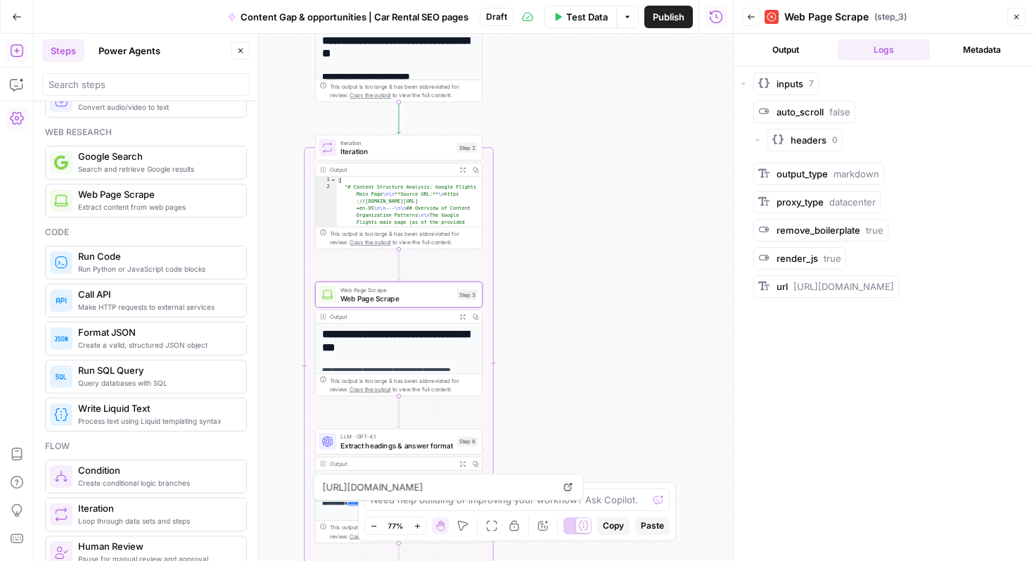
click at [451, 330] on h1 "**********" at bounding box center [399, 340] width 154 height 25
click at [464, 316] on icon "button" at bounding box center [463, 317] width 6 height 6
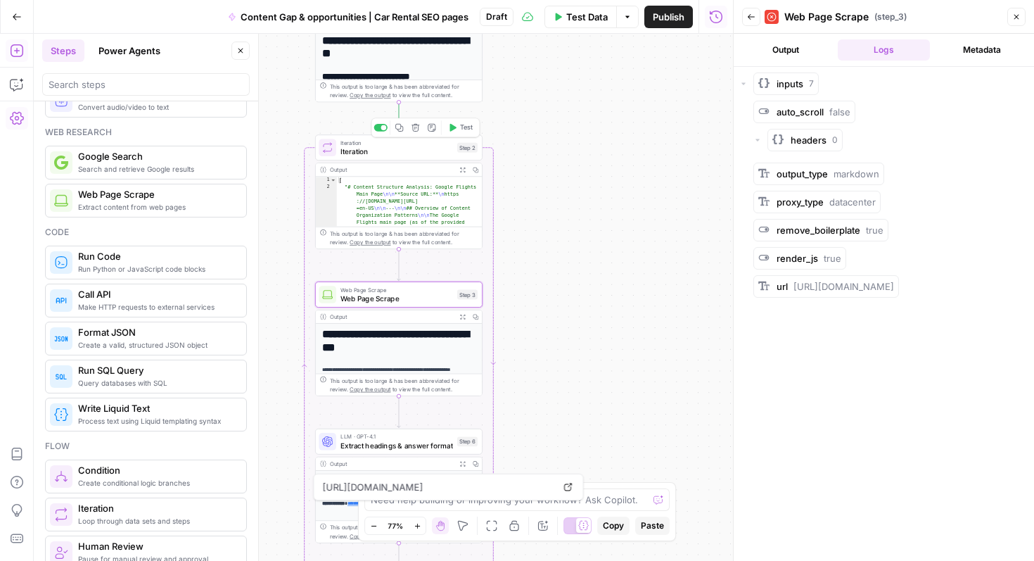
click at [397, 158] on div "Iteration Iteration Step 2 Copy step Delete step Add Note Test" at bounding box center [398, 147] width 167 height 26
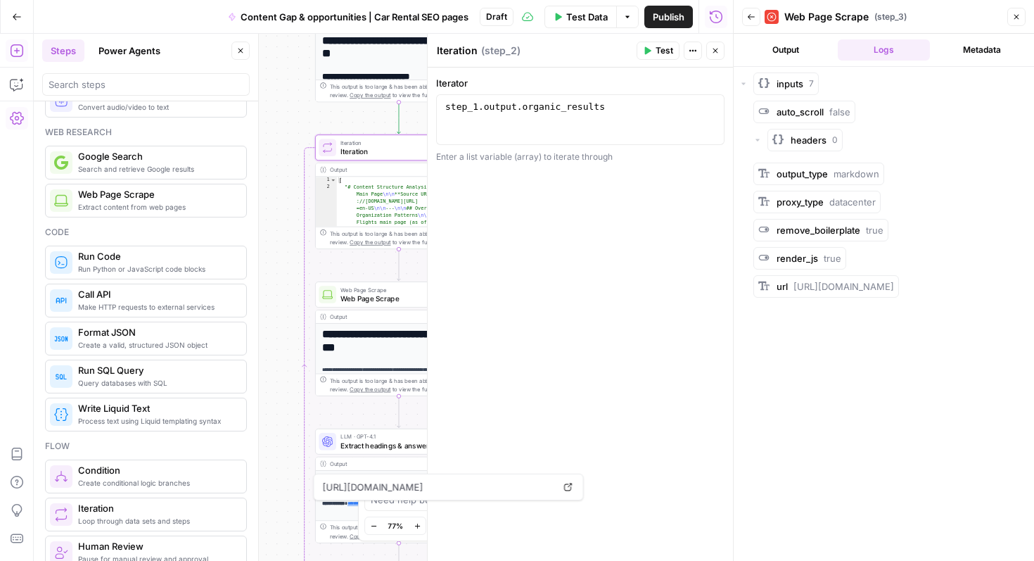
click at [671, 52] on span "Test" at bounding box center [665, 50] width 18 height 13
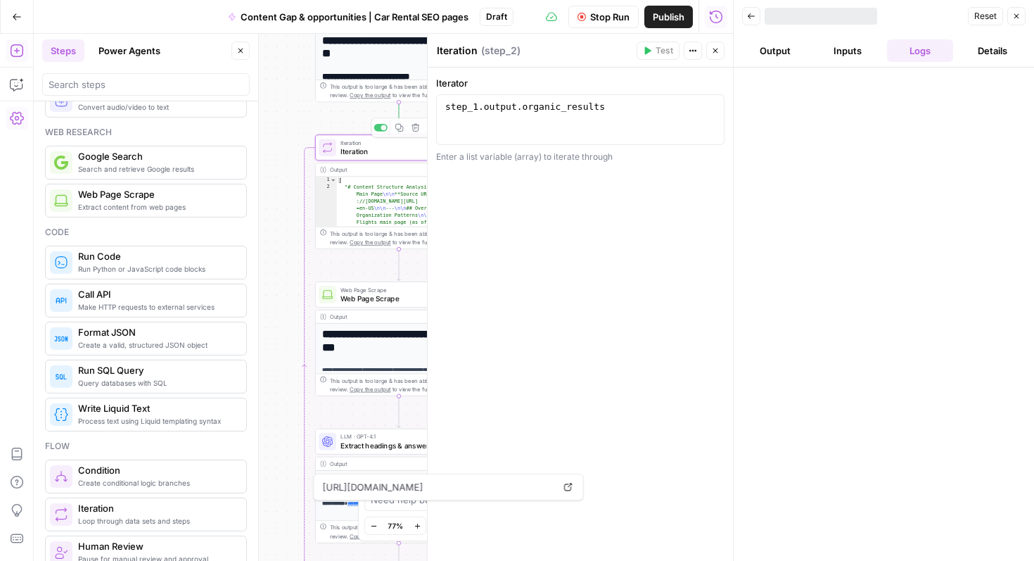
click at [286, 141] on div "**********" at bounding box center [383, 297] width 699 height 527
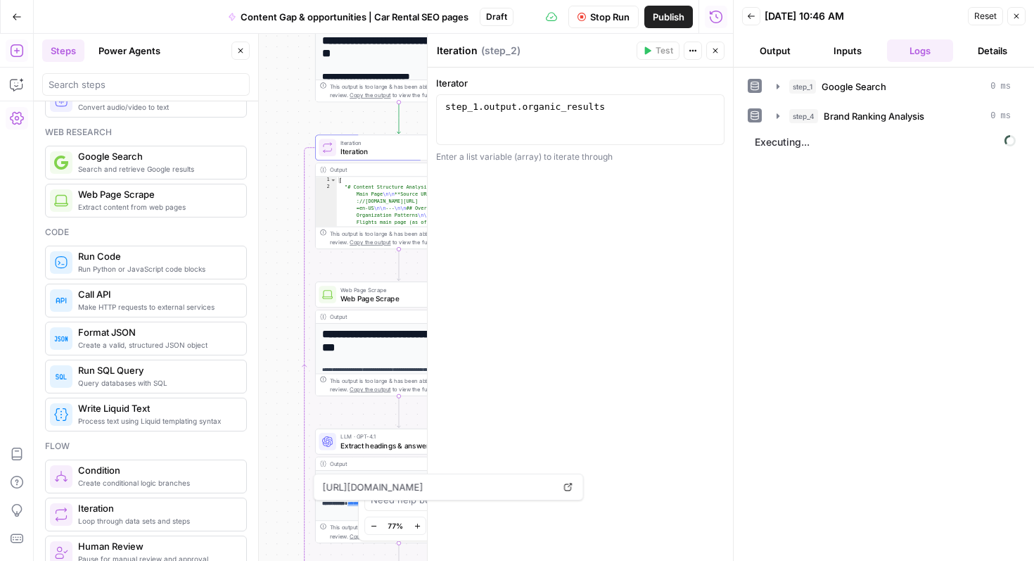
click at [715, 49] on icon "button" at bounding box center [715, 50] width 8 height 8
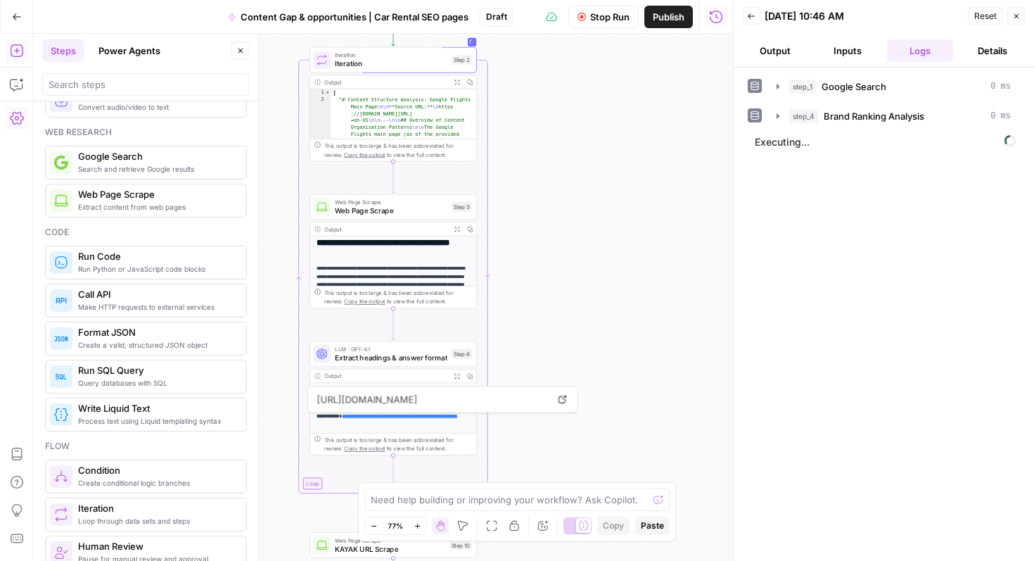
scroll to position [407, 0]
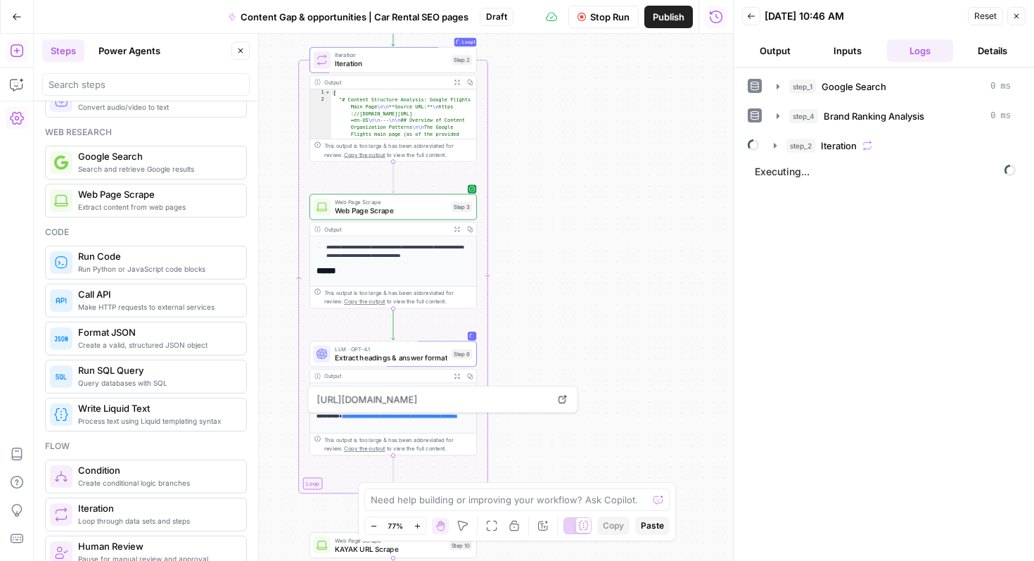
click at [555, 307] on div "**********" at bounding box center [383, 297] width 699 height 527
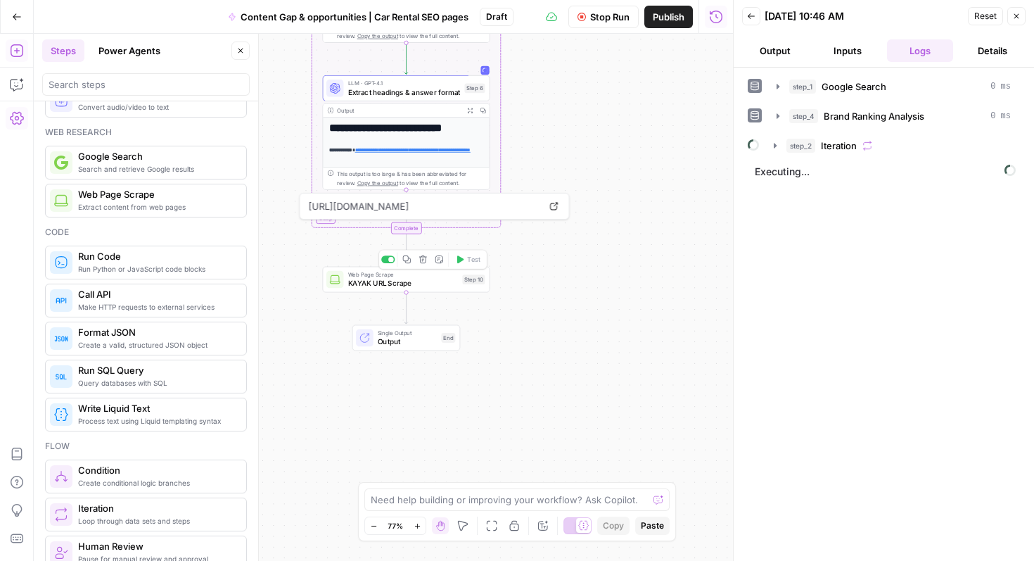
click at [422, 279] on span "KAYAK URL Scrape" at bounding box center [403, 283] width 110 height 11
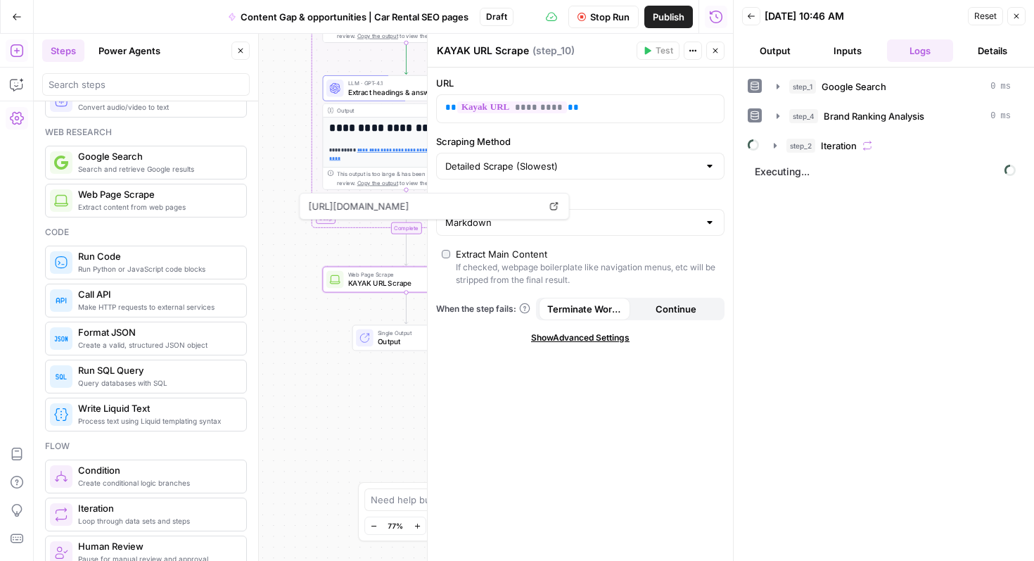
click at [316, 335] on div "**********" at bounding box center [383, 297] width 699 height 527
click at [382, 305] on div "**********" at bounding box center [383, 297] width 699 height 527
click at [369, 284] on span "KAYAK URL Scrape" at bounding box center [403, 283] width 110 height 11
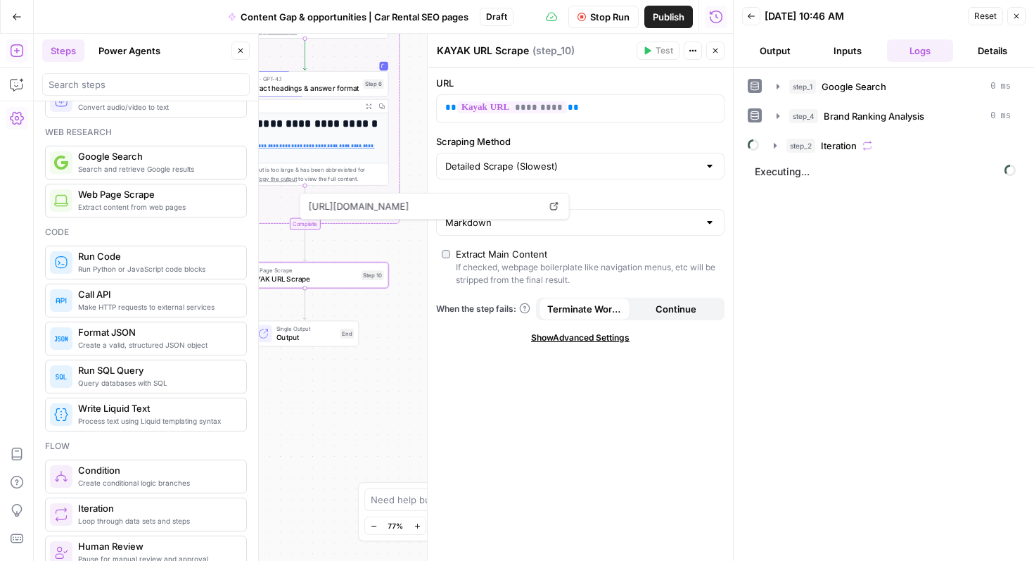
drag, startPoint x: 390, startPoint y: 315, endPoint x: 335, endPoint y: 305, distance: 55.6
click at [335, 305] on div "**********" at bounding box center [383, 297] width 699 height 527
click at [388, 308] on div "**********" at bounding box center [383, 297] width 699 height 527
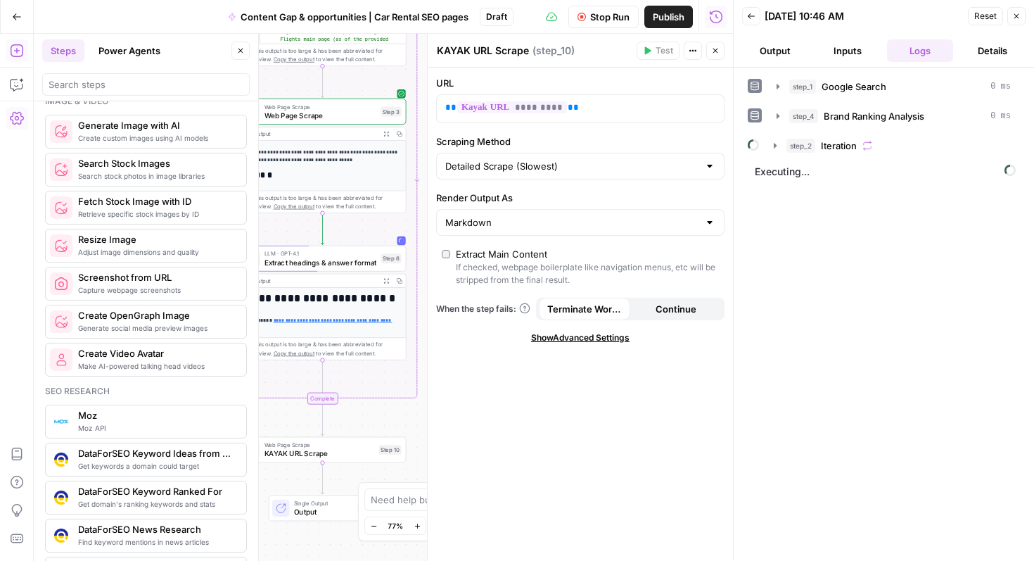
scroll to position [963, 0]
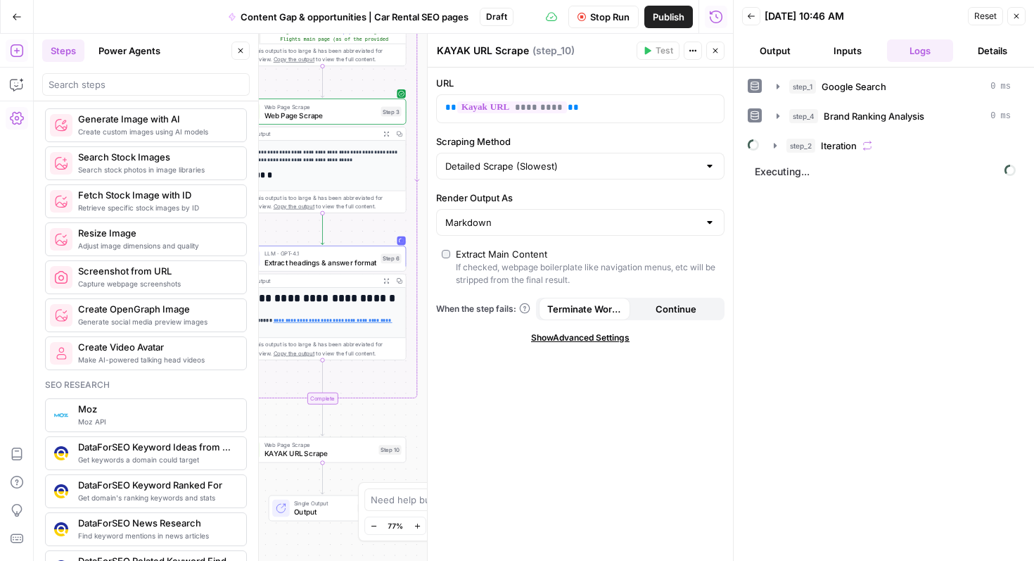
click at [241, 55] on button "Close" at bounding box center [241, 51] width 18 height 18
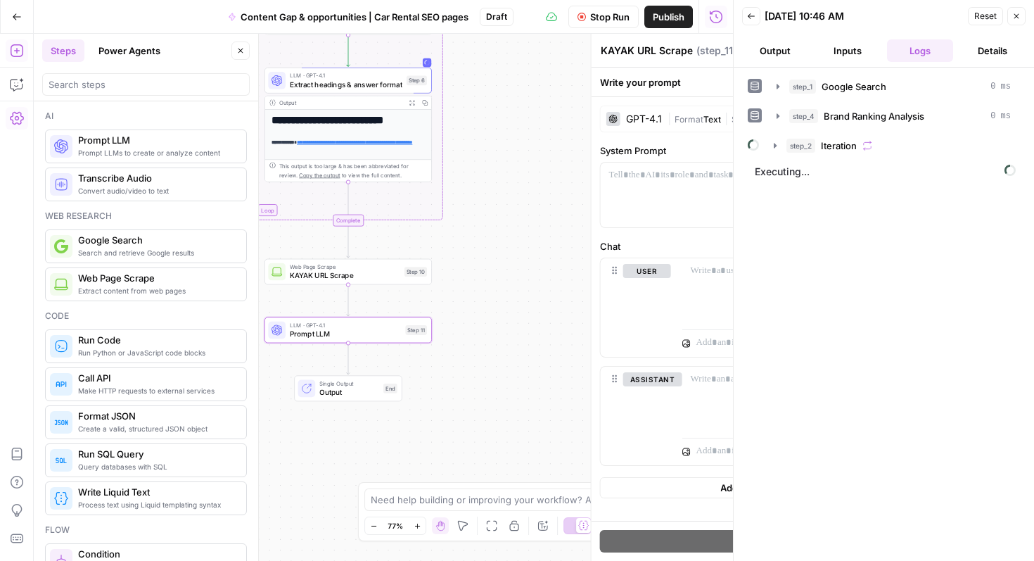
type textarea "Prompt LLM"
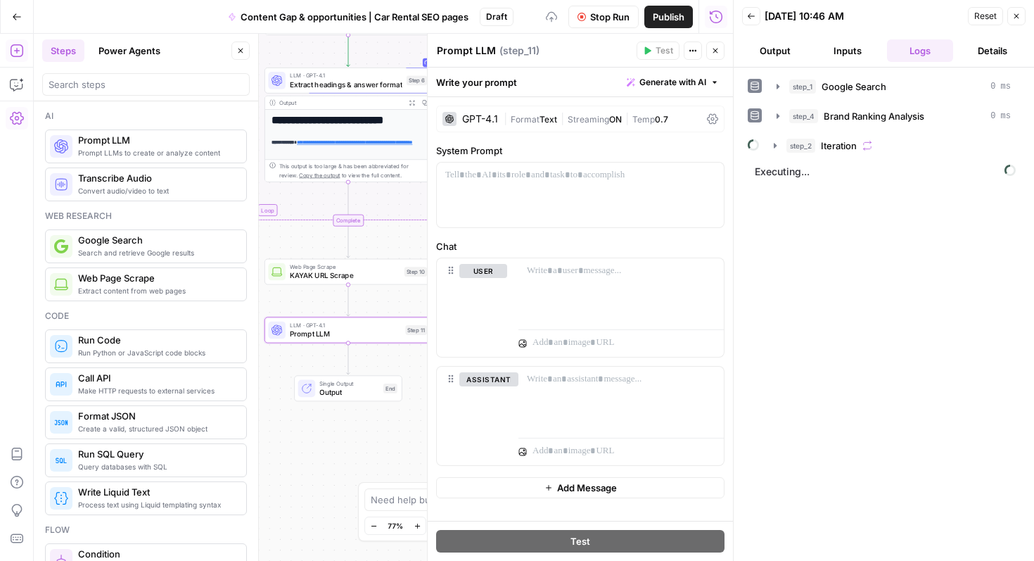
click at [244, 51] on icon "button" at bounding box center [240, 50] width 8 height 8
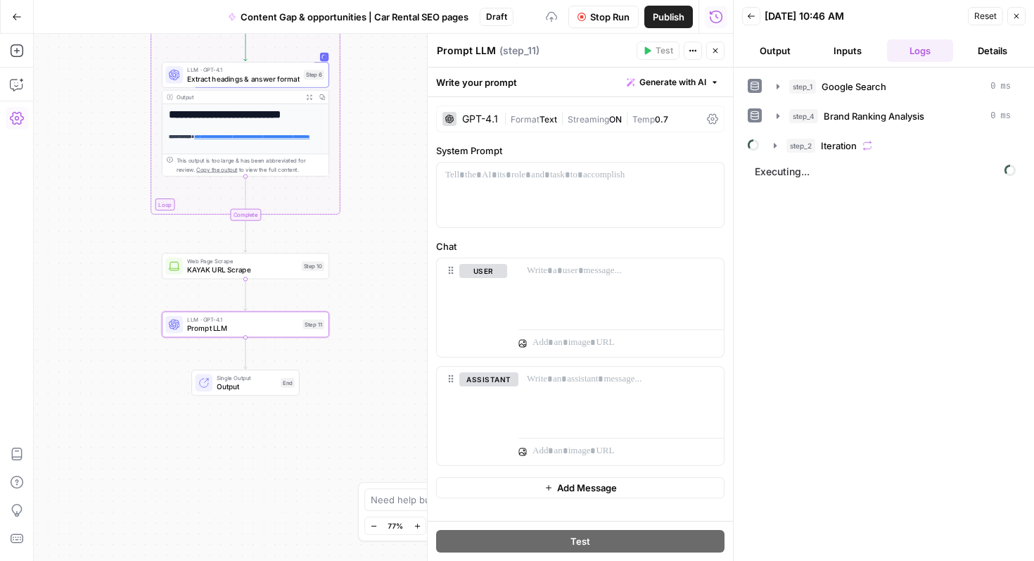
drag, startPoint x: 194, startPoint y: 355, endPoint x: 91, endPoint y: 349, distance: 102.2
click at [91, 349] on div "**********" at bounding box center [383, 297] width 699 height 527
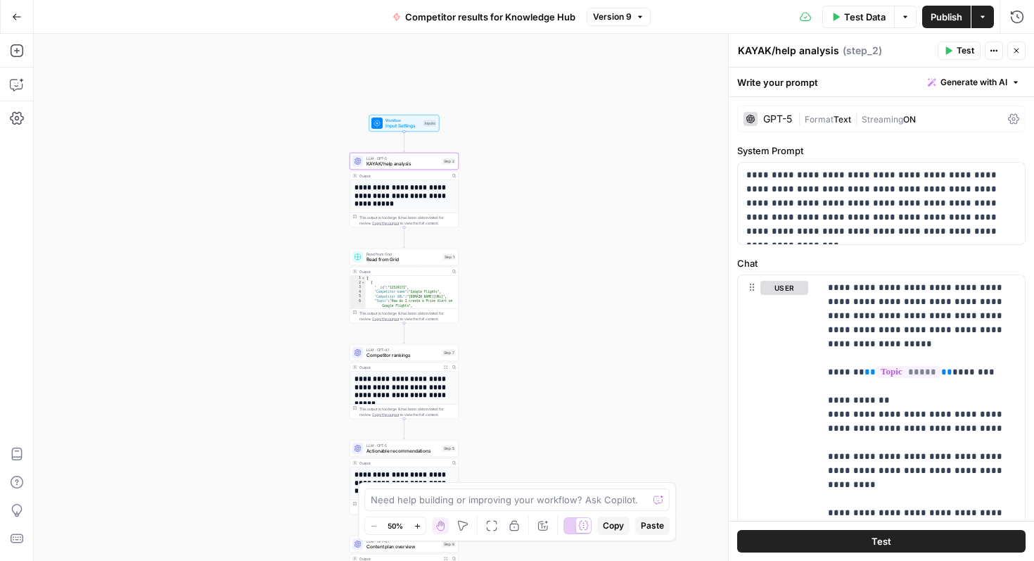
drag, startPoint x: 693, startPoint y: 292, endPoint x: 600, endPoint y: 300, distance: 93.3
click at [600, 300] on div "**********" at bounding box center [534, 297] width 1001 height 527
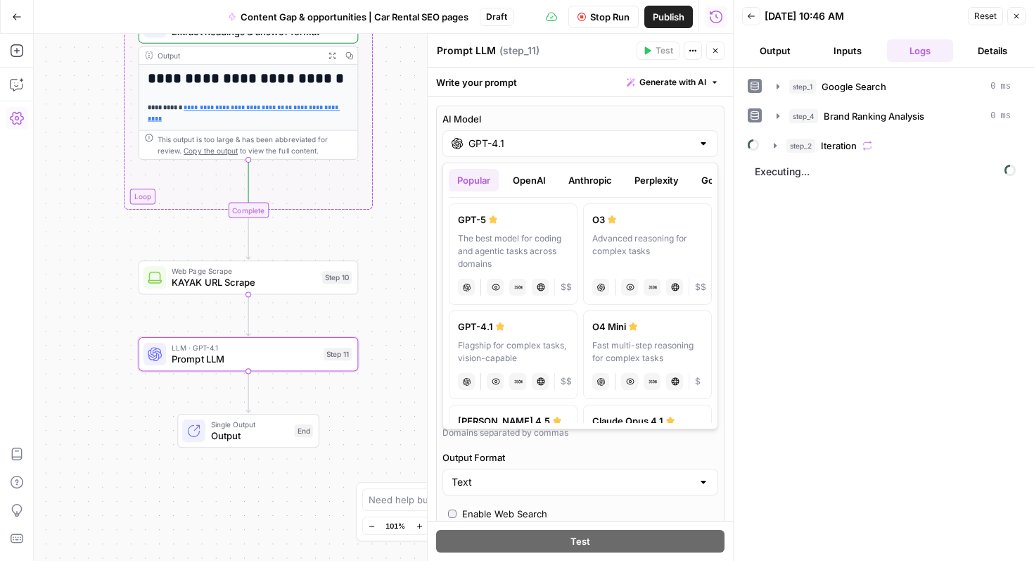
click at [515, 253] on div "The best model for coding and agentic tasks across domains" at bounding box center [513, 251] width 110 height 38
type input "GPT-5"
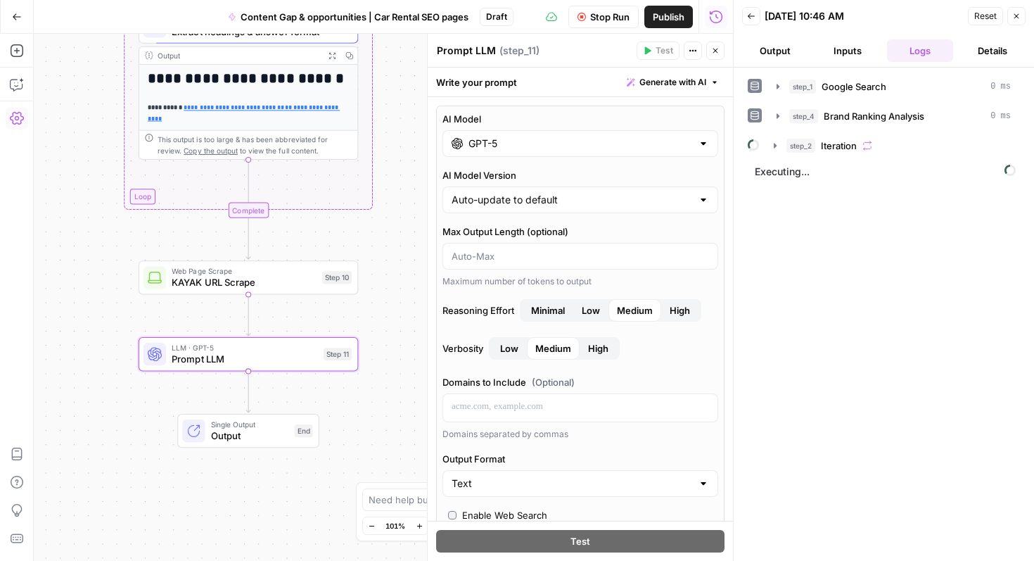
click at [673, 77] on span "Generate with AI" at bounding box center [673, 82] width 67 height 13
click at [642, 119] on span "Generate" at bounding box center [654, 113] width 103 height 14
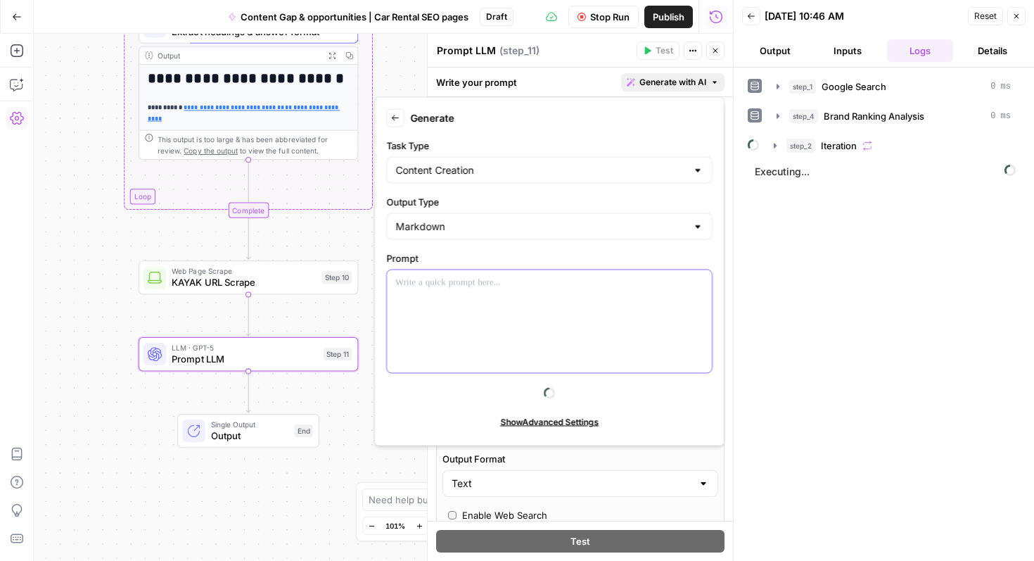
click at [459, 311] on div at bounding box center [549, 321] width 325 height 103
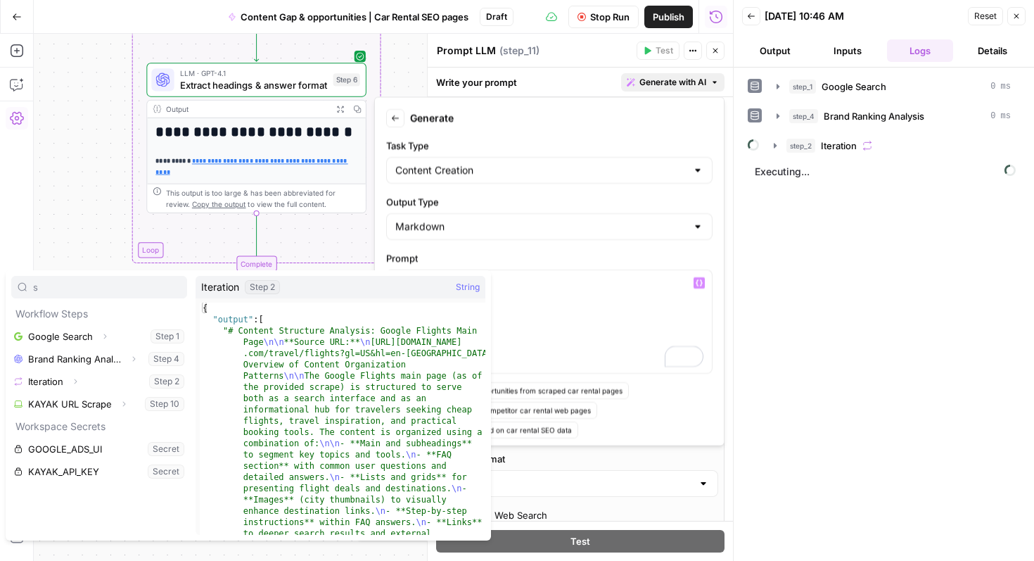
type input "s"
click at [77, 380] on icon "button" at bounding box center [75, 381] width 8 height 8
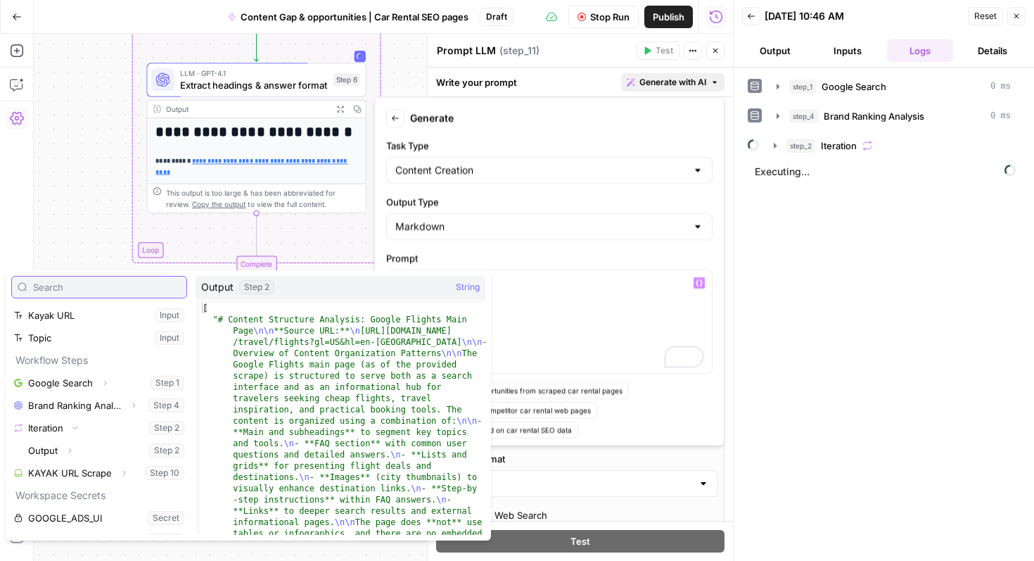
scroll to position [11, 0]
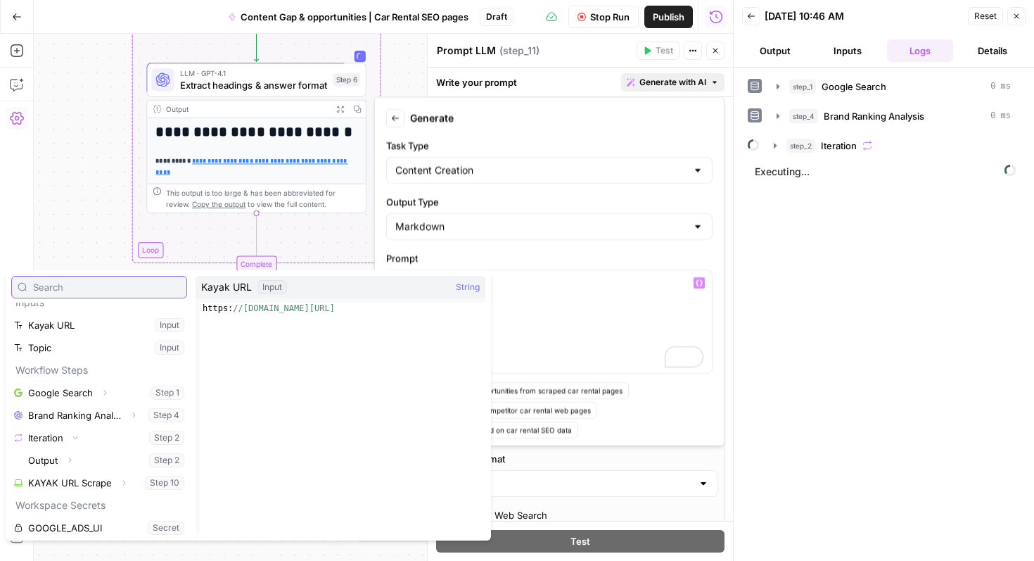
click at [56, 288] on input "text" at bounding box center [107, 287] width 148 height 14
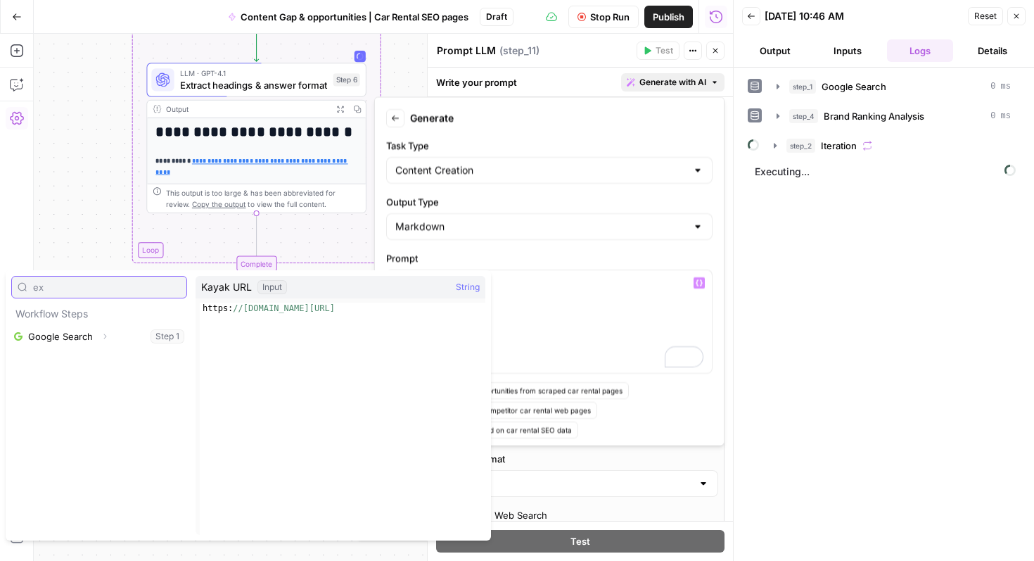
type input "e"
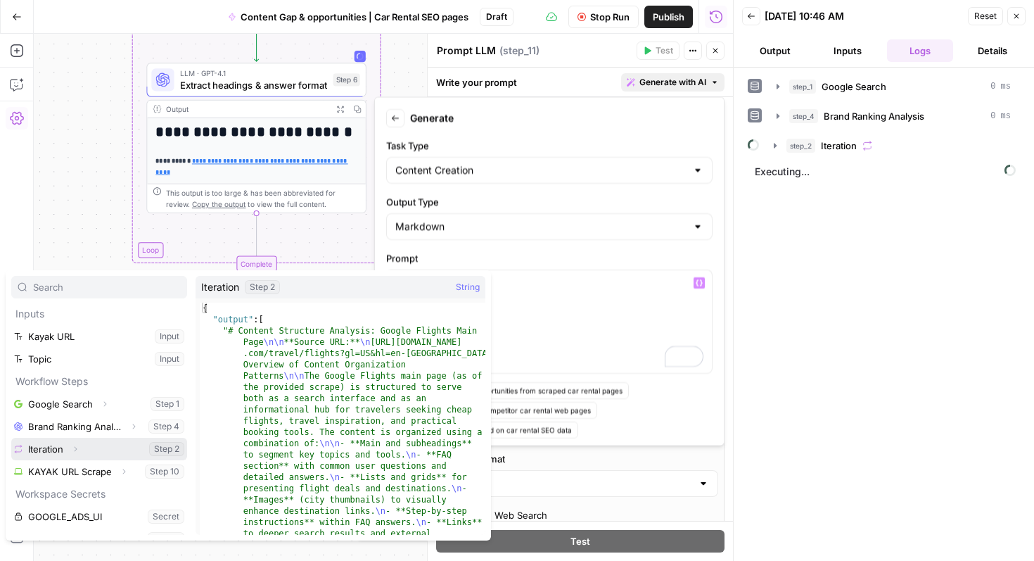
click at [74, 446] on icon "button" at bounding box center [75, 449] width 8 height 8
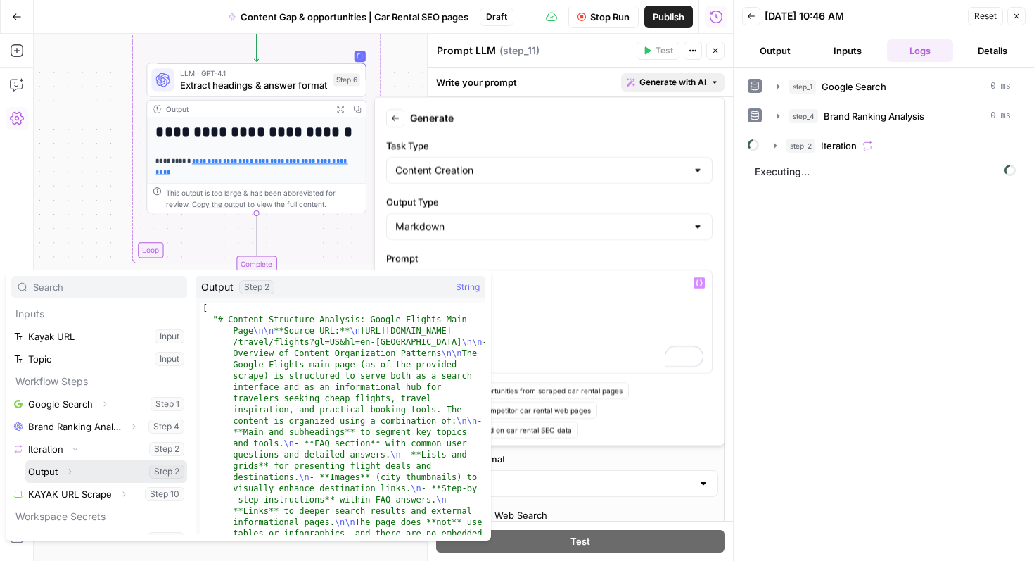
click at [43, 471] on button "Select variable Output" at bounding box center [106, 471] width 162 height 23
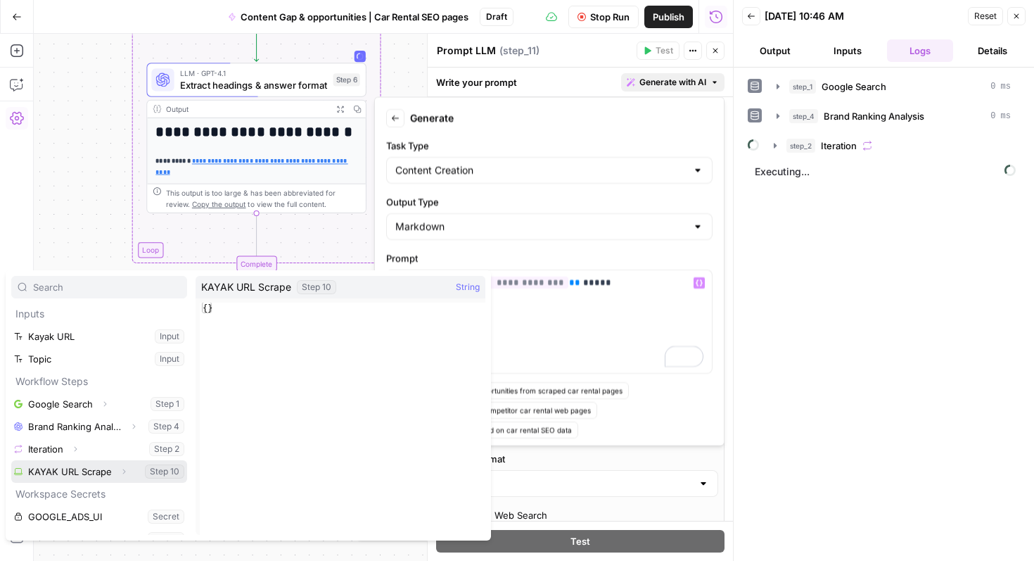
click at [78, 479] on button "Select variable KAYAK URL Scrape" at bounding box center [99, 471] width 176 height 23
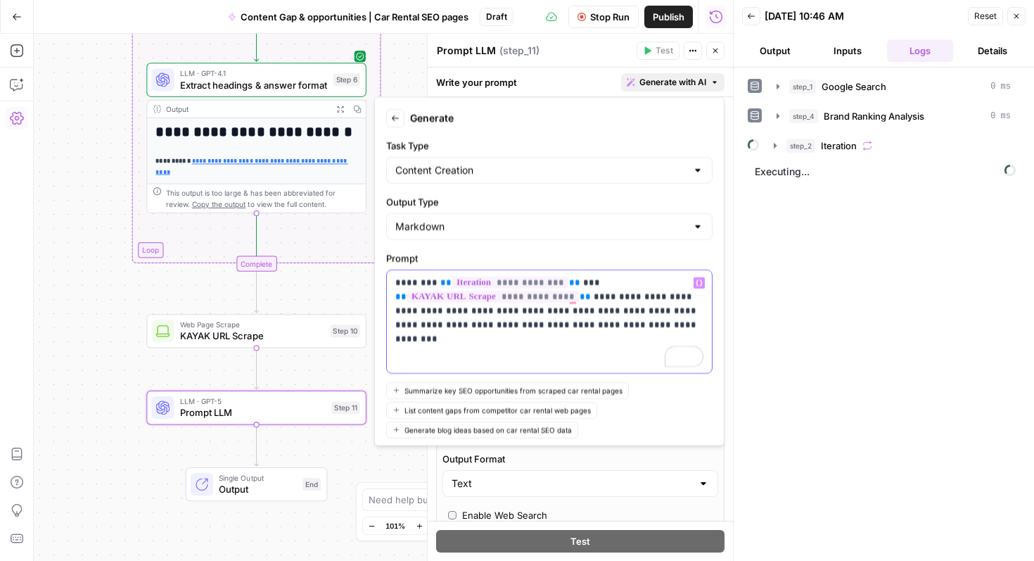
scroll to position [101, 0]
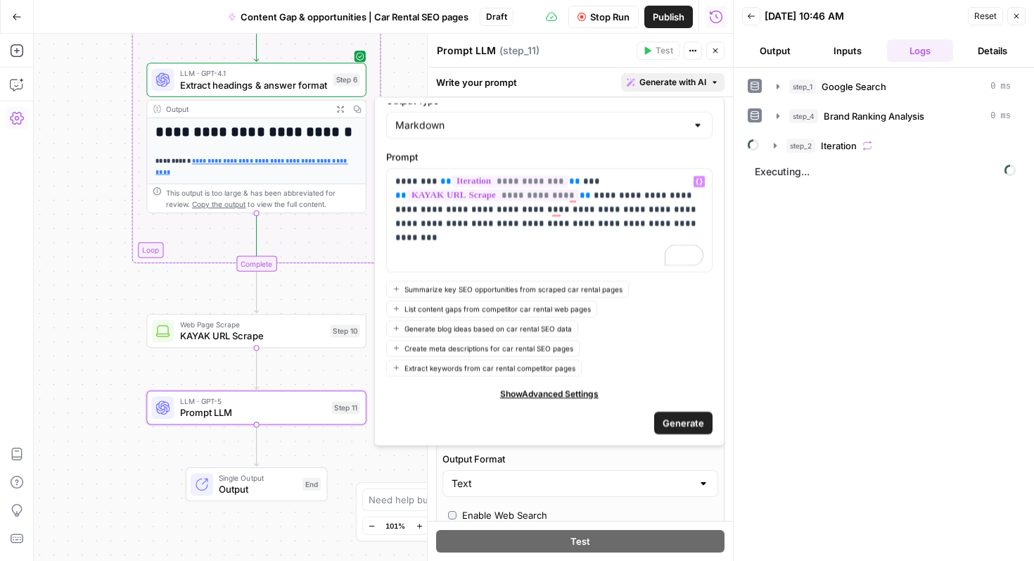
click at [664, 415] on span "Generate" at bounding box center [684, 422] width 42 height 14
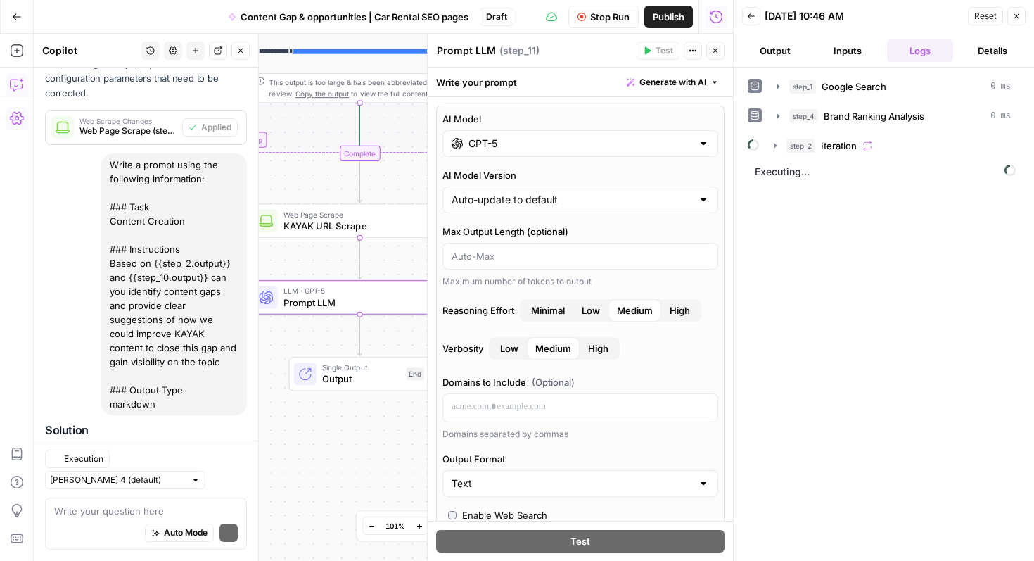
scroll to position [1082, 0]
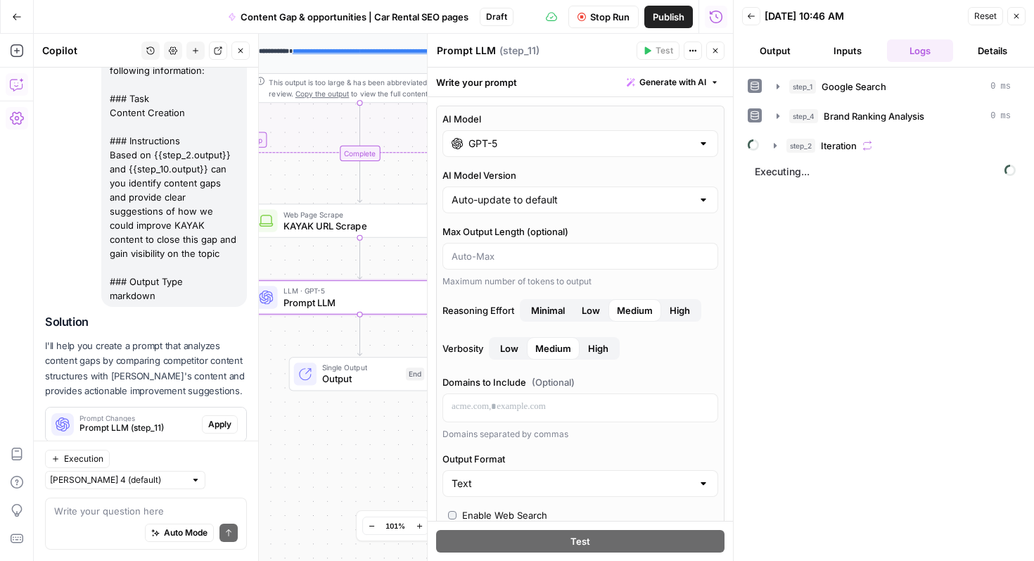
click at [220, 418] on span "Apply" at bounding box center [219, 424] width 23 height 13
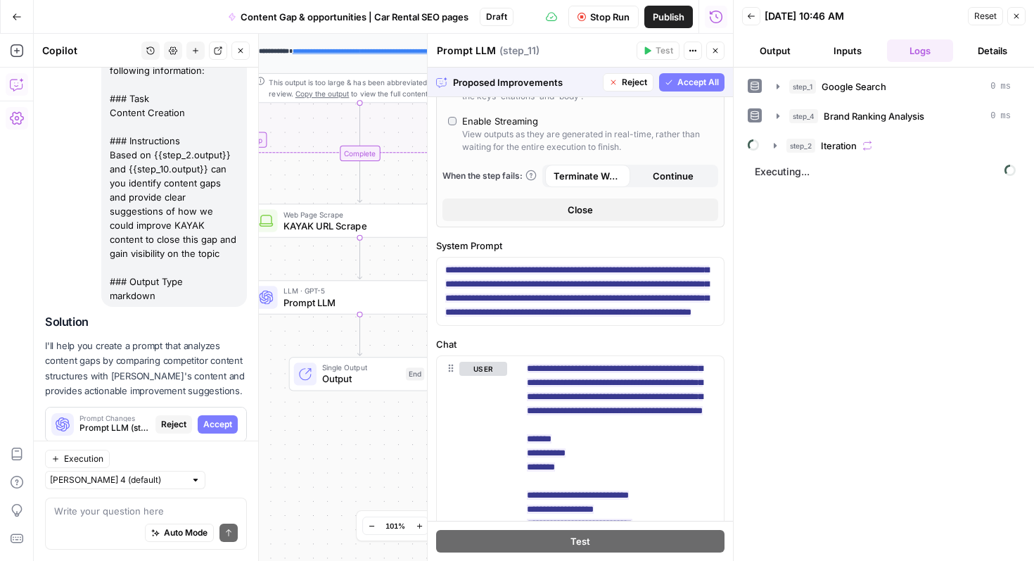
scroll to position [517, 0]
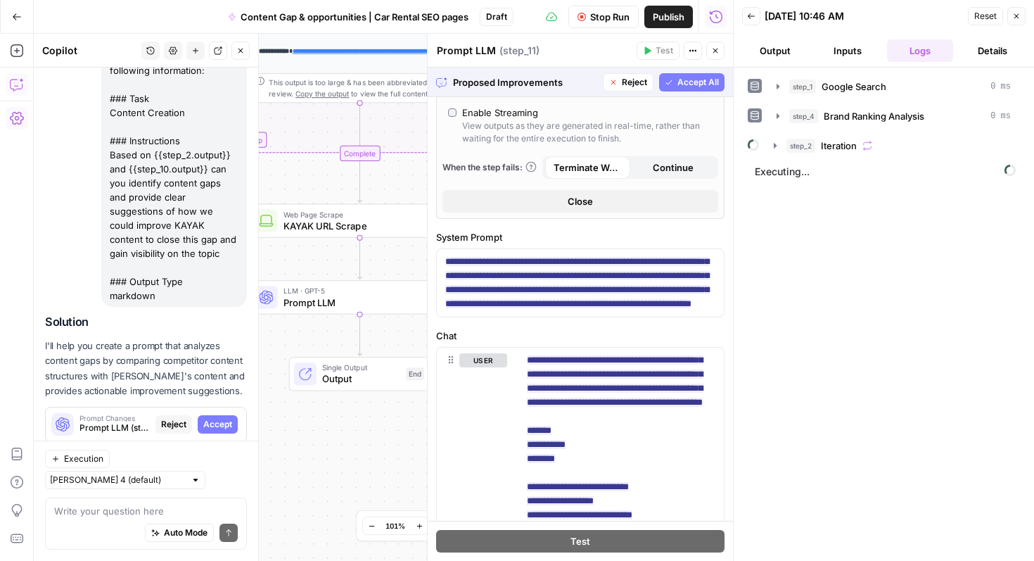
click at [560, 198] on button "Close" at bounding box center [581, 201] width 276 height 23
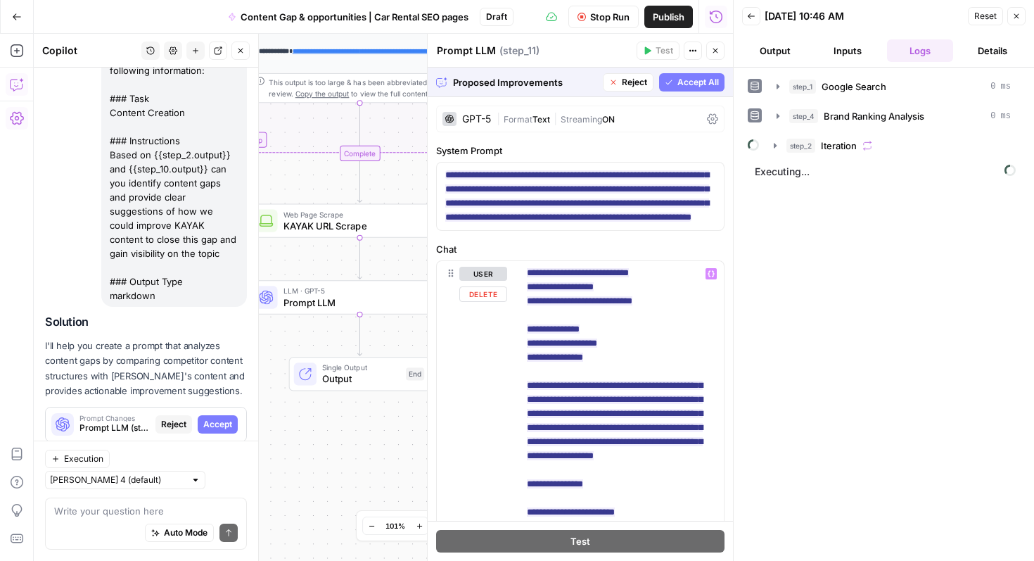
scroll to position [131, 0]
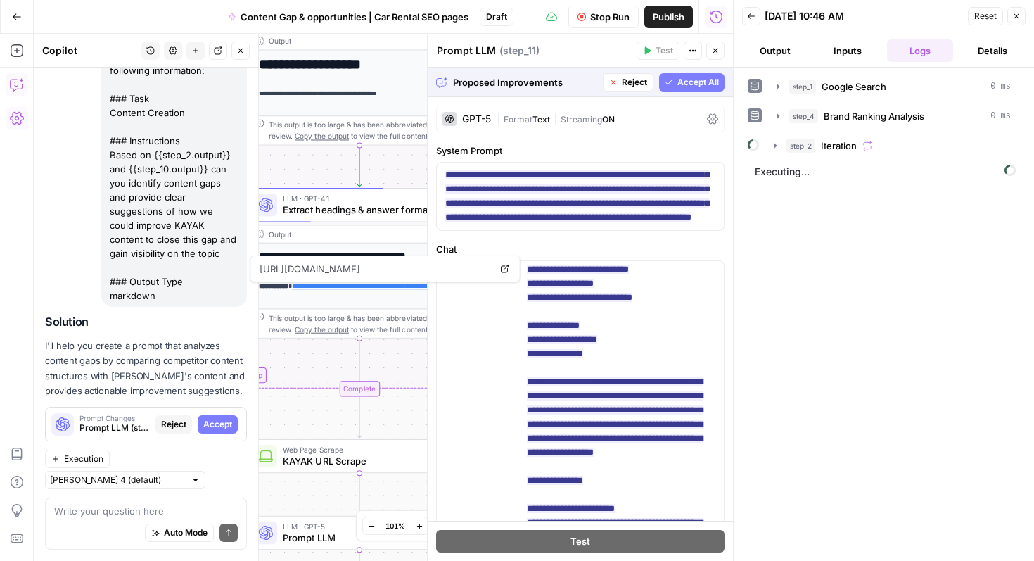
click at [245, 51] on button "Close" at bounding box center [241, 51] width 18 height 18
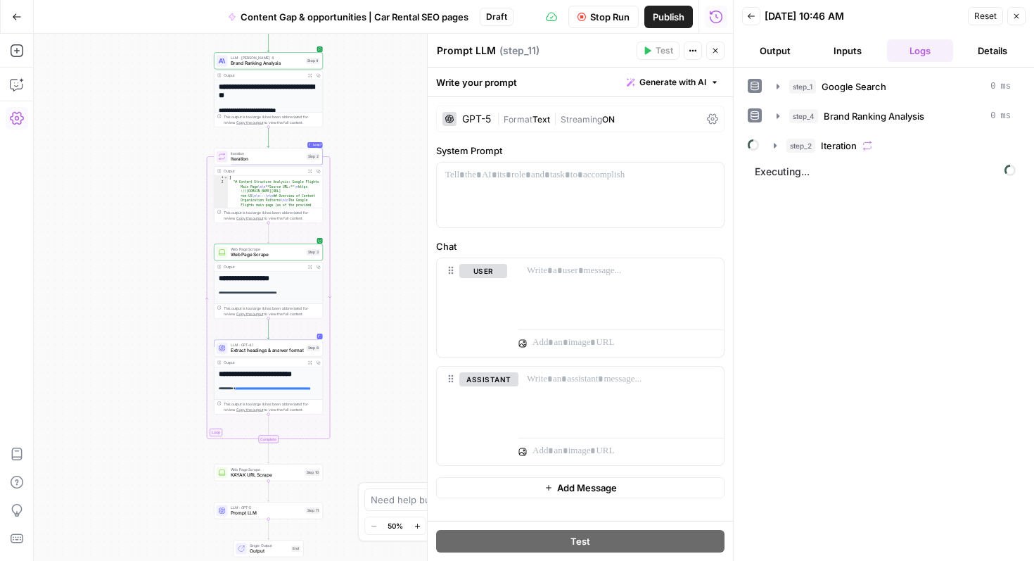
click at [9, 14] on button "Go Back" at bounding box center [16, 16] width 25 height 25
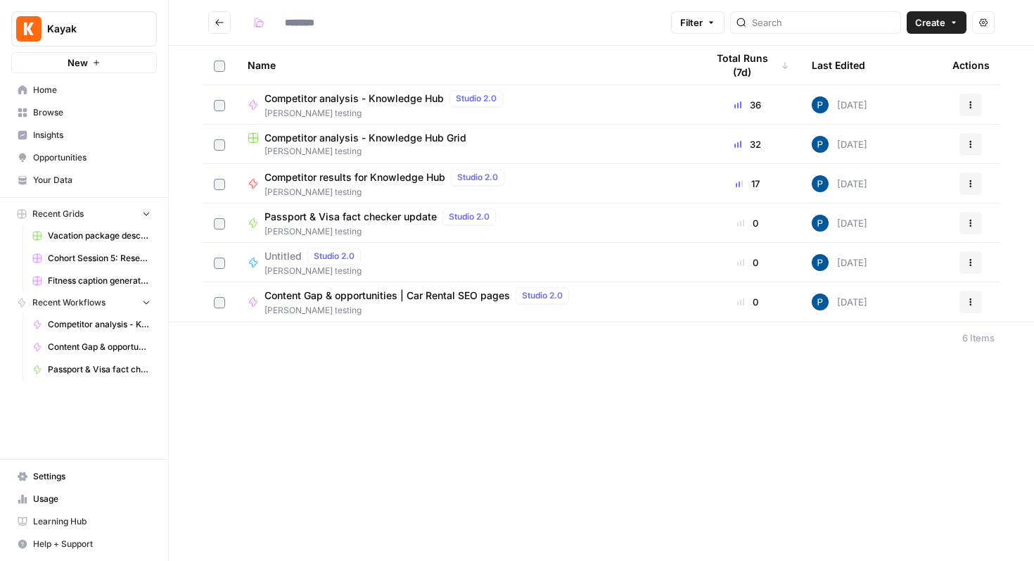
type input "**********"
click at [341, 296] on span "Content Gap & opportunities | Car Rental SEO pages" at bounding box center [388, 296] width 246 height 14
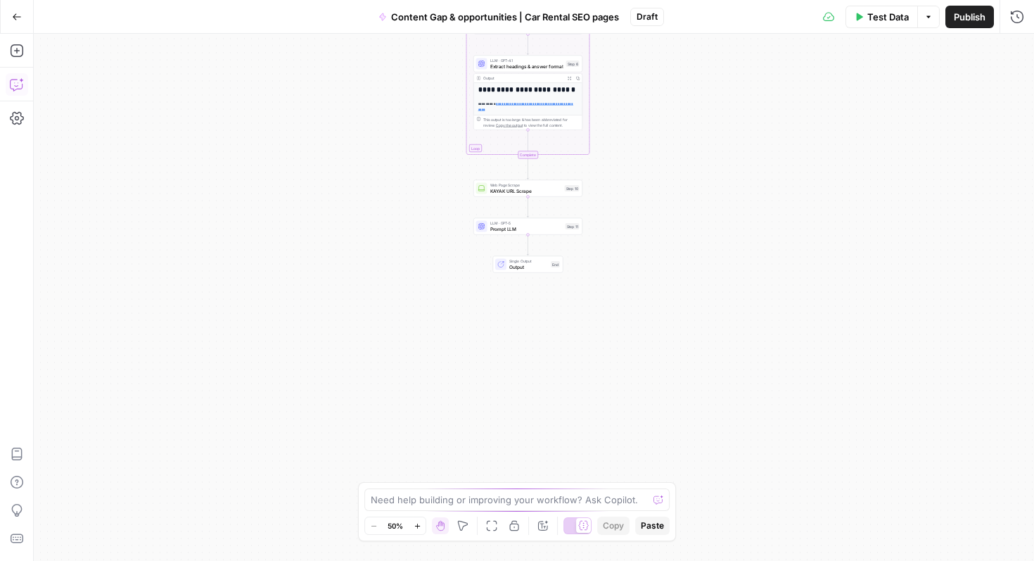
click at [17, 84] on icon "button" at bounding box center [17, 84] width 14 height 14
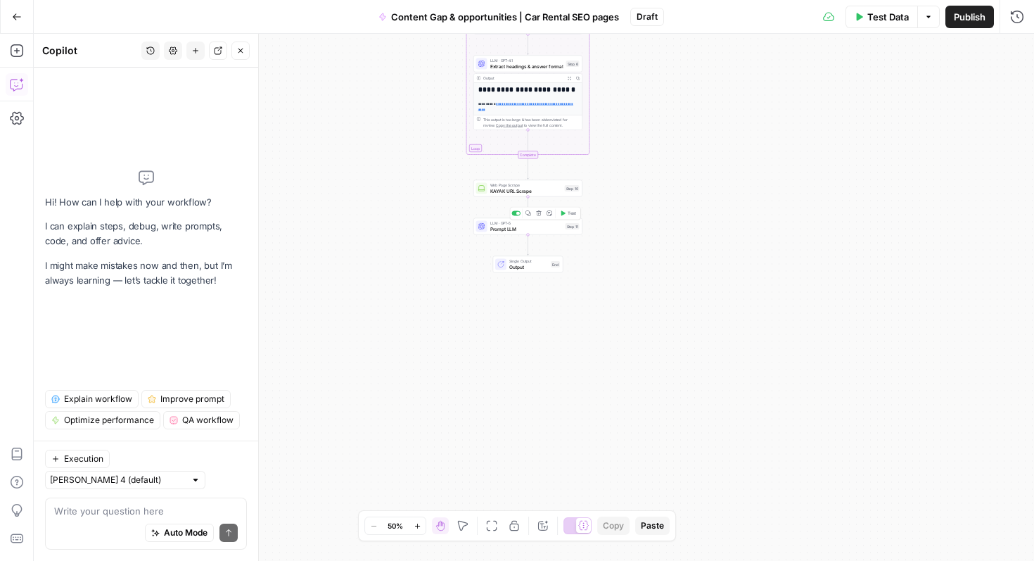
click at [521, 227] on span "Prompt LLM" at bounding box center [526, 228] width 72 height 7
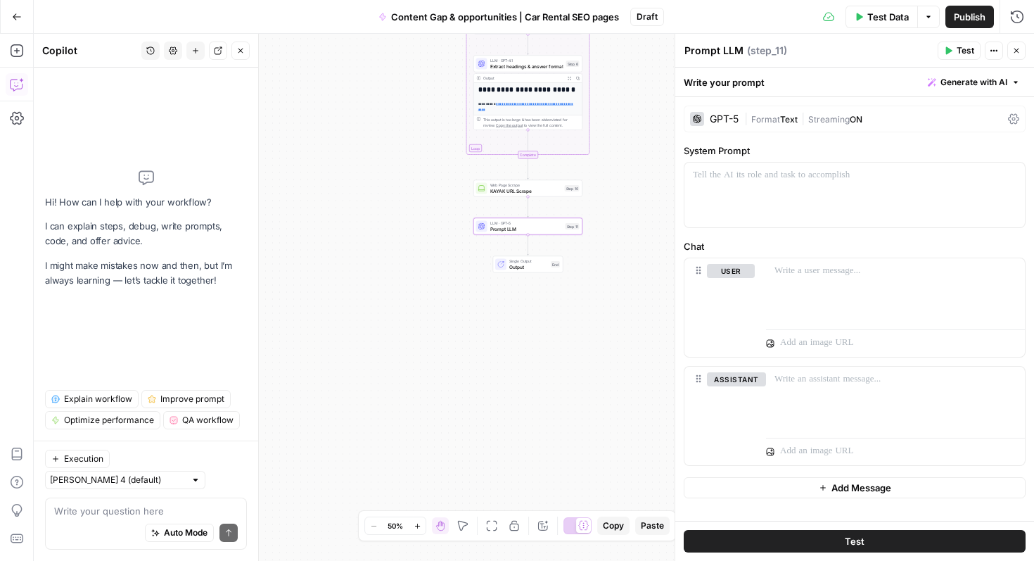
click at [980, 83] on span "Generate with AI" at bounding box center [974, 82] width 67 height 13
click at [937, 114] on span "Generate" at bounding box center [955, 113] width 103 height 14
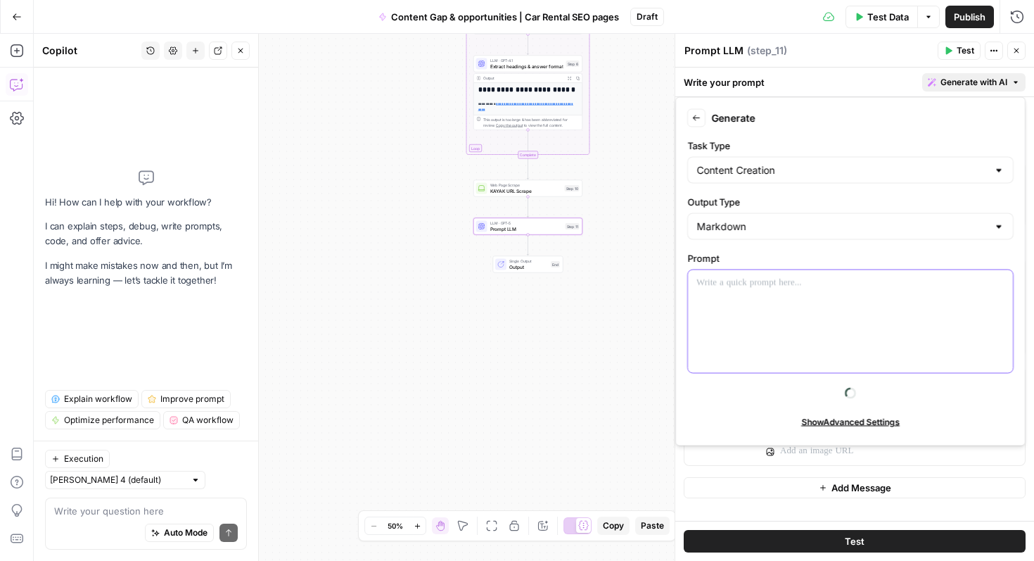
click at [824, 321] on div at bounding box center [850, 321] width 325 height 103
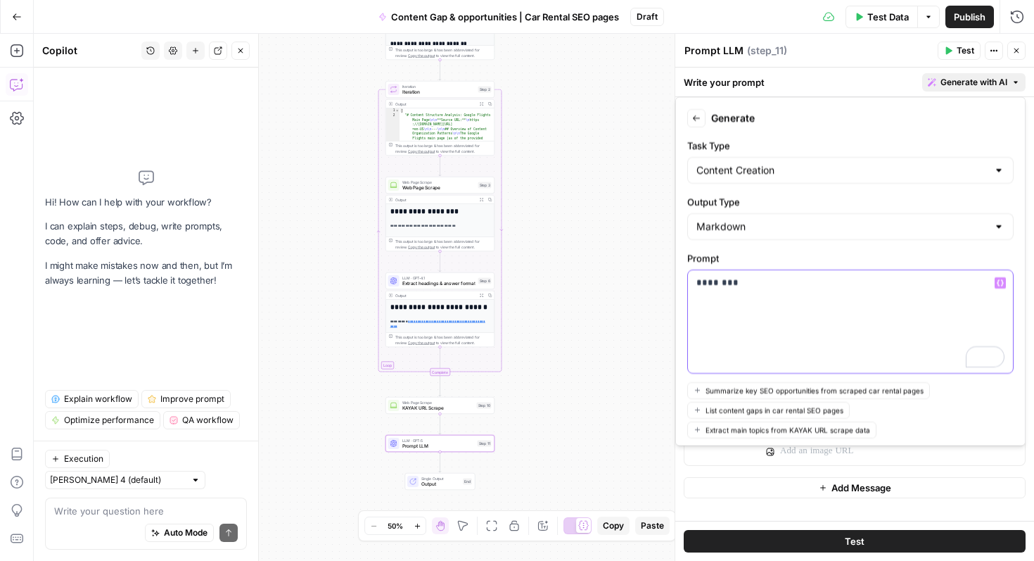
click at [761, 288] on p "********" at bounding box center [851, 283] width 308 height 14
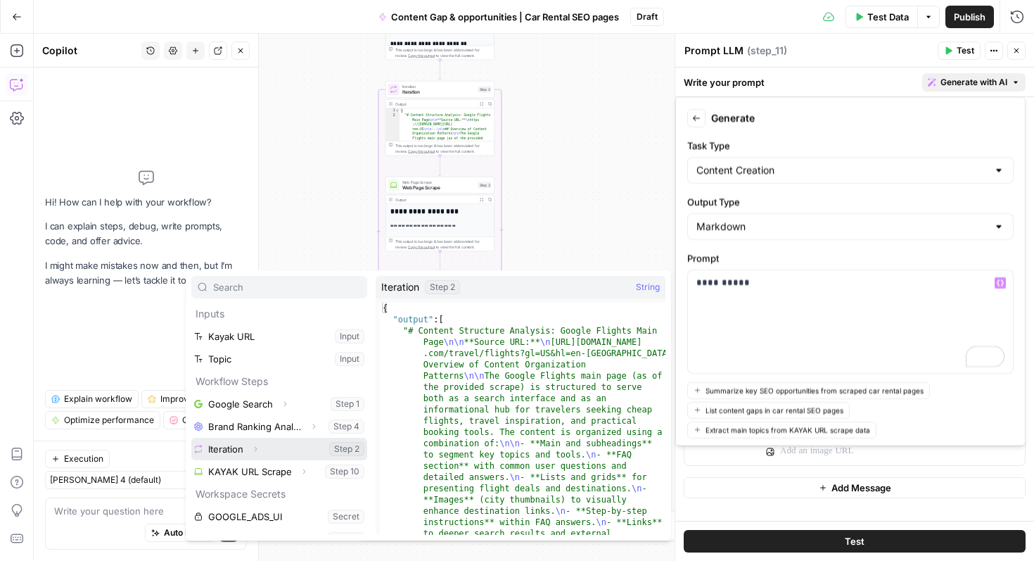
click at [284, 446] on button "Select variable Iteration" at bounding box center [279, 449] width 176 height 23
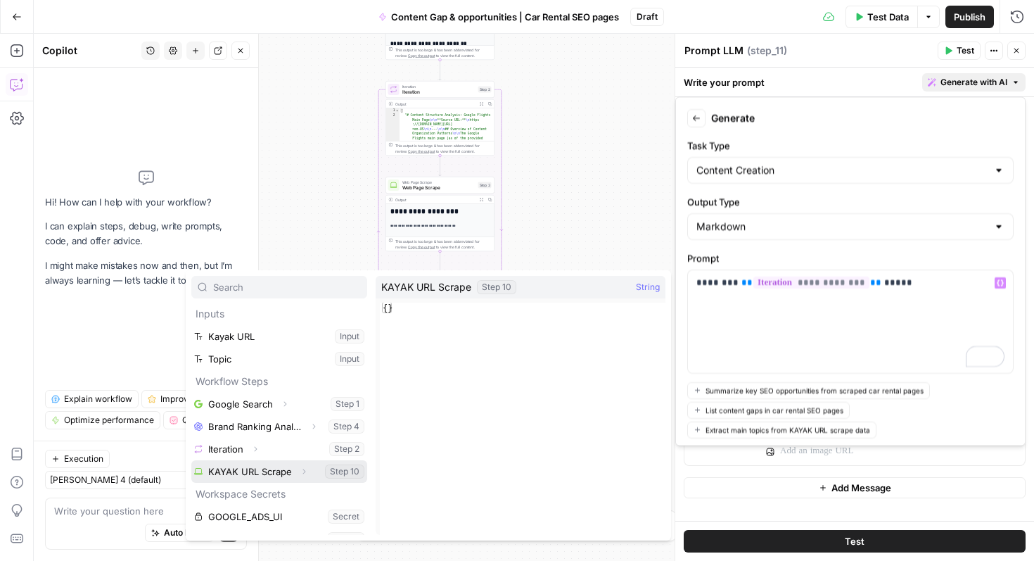
click at [249, 475] on button "Select variable KAYAK URL Scrape" at bounding box center [279, 471] width 176 height 23
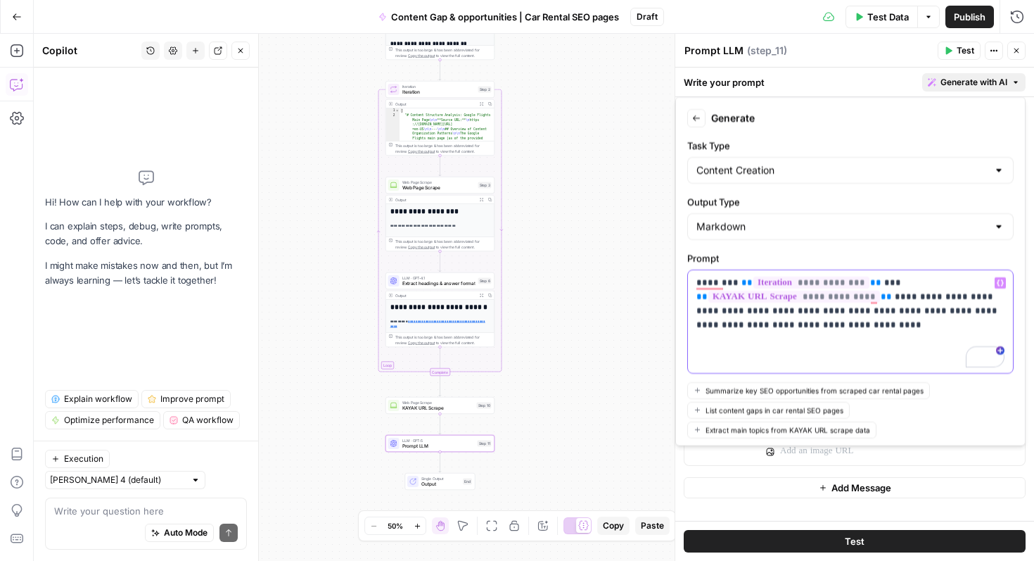
scroll to position [82, 0]
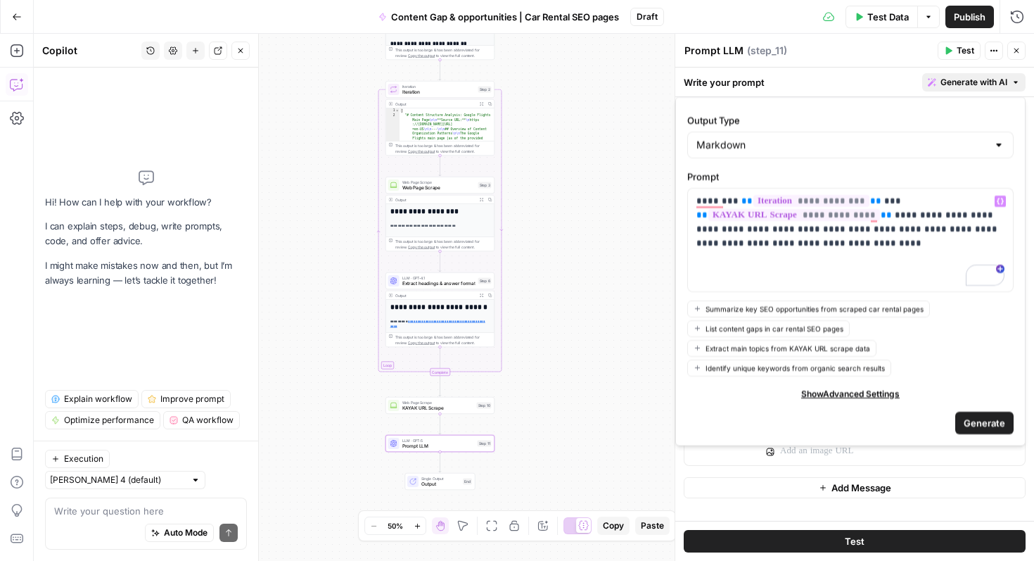
click at [975, 422] on span "Generate" at bounding box center [985, 422] width 42 height 14
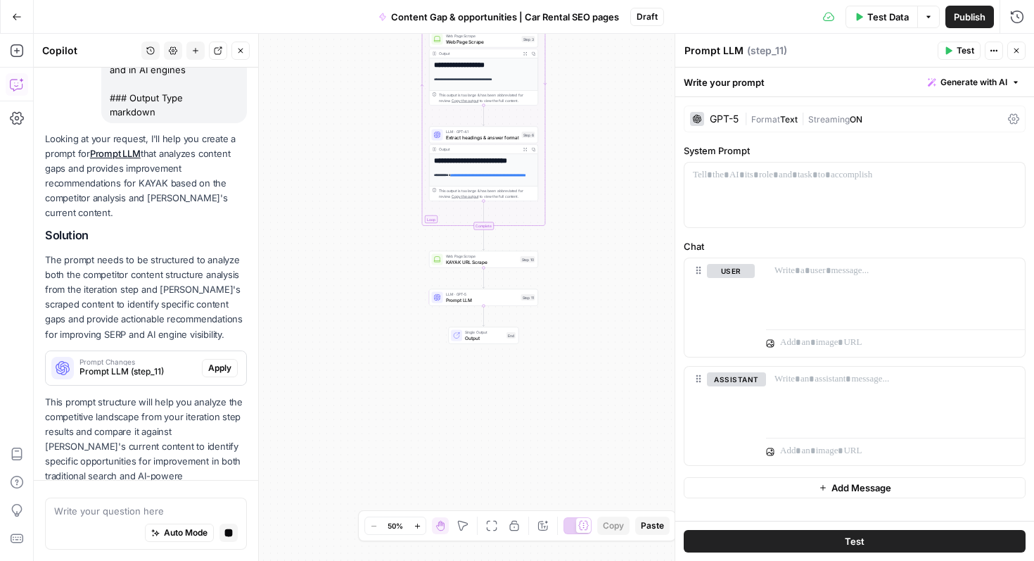
scroll to position [319, 0]
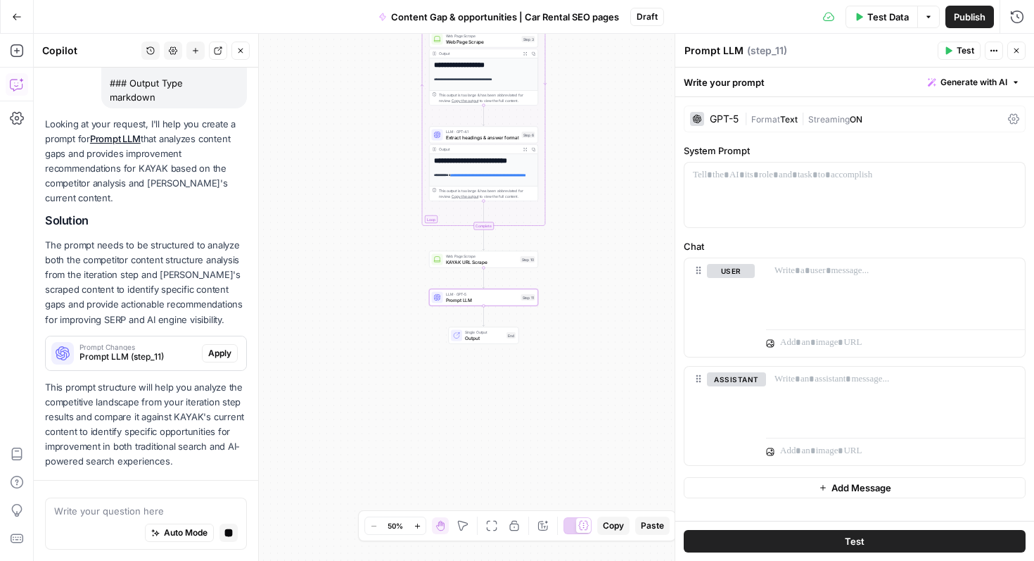
click at [217, 348] on span "Apply" at bounding box center [219, 353] width 23 height 13
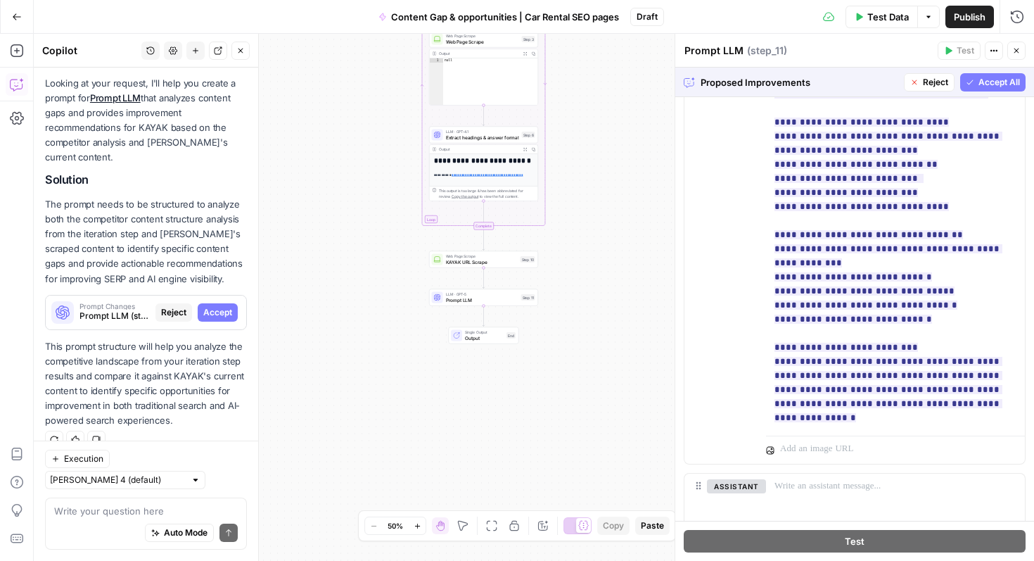
scroll to position [1089, 0]
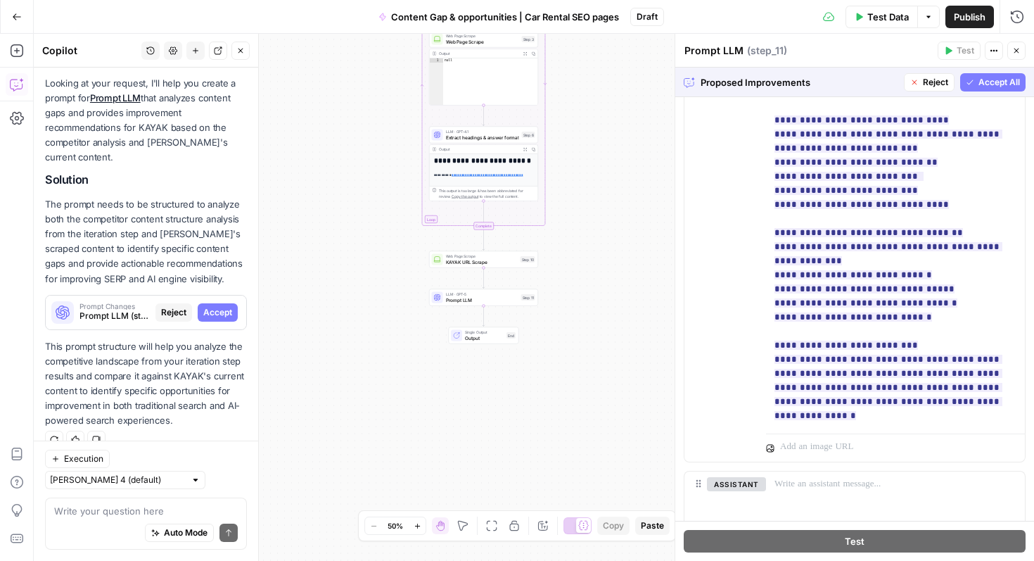
click at [992, 85] on span "Accept All" at bounding box center [1000, 82] width 42 height 13
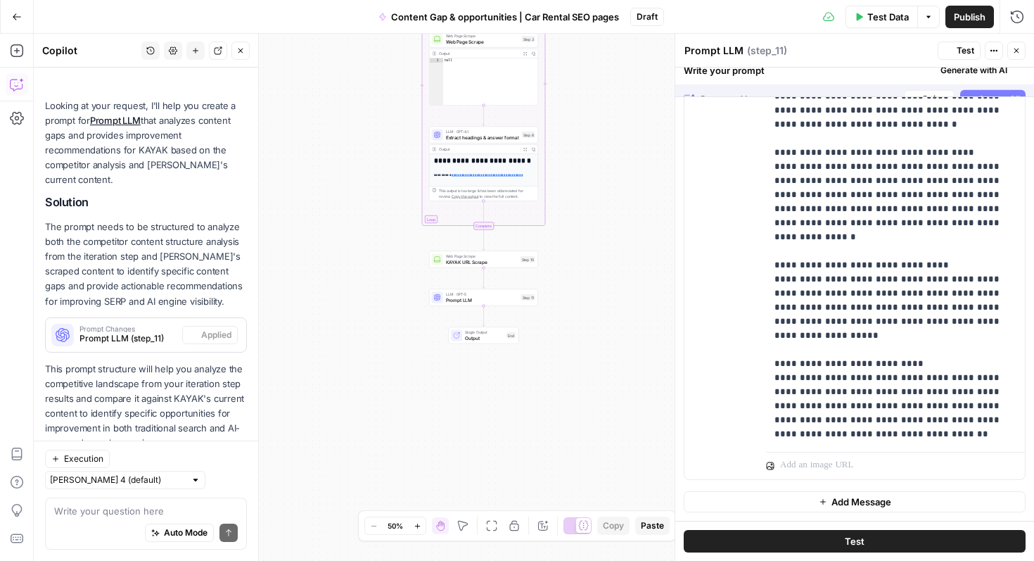
scroll to position [383, 0]
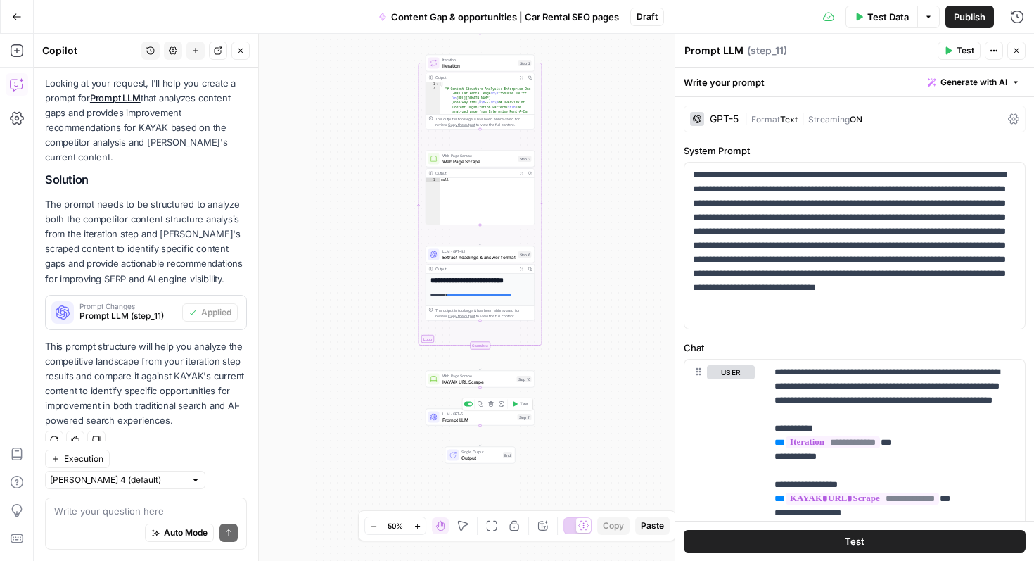
click at [453, 423] on div "LLM · GPT-5 Prompt LLM Step 11 Copy step Delete step Add Note Test" at bounding box center [480, 417] width 109 height 17
click at [710, 50] on textarea "Prompt LLM" at bounding box center [714, 51] width 59 height 14
type textarea "Comparison & suggestions"
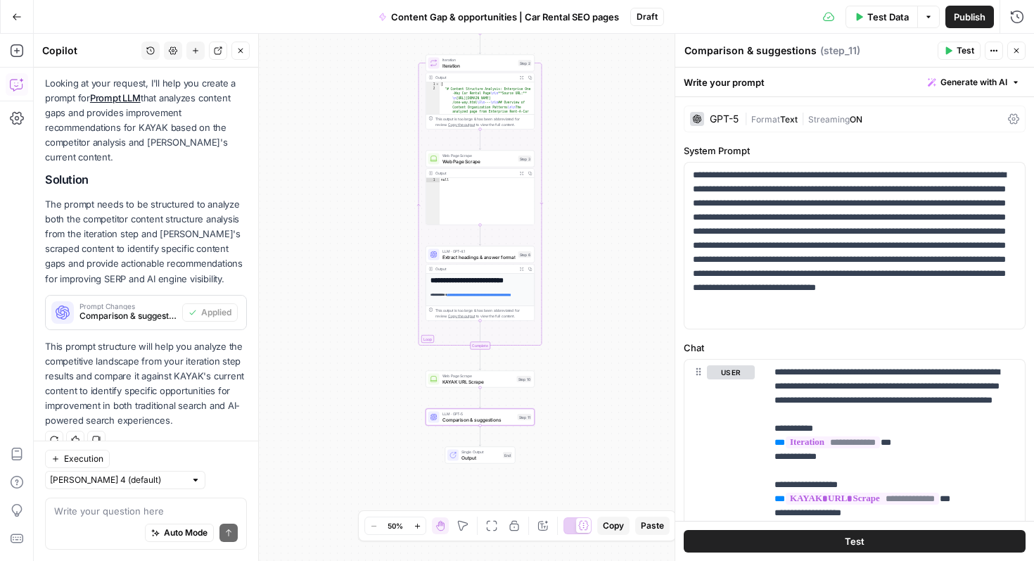
click at [614, 267] on div "**********" at bounding box center [534, 297] width 1001 height 527
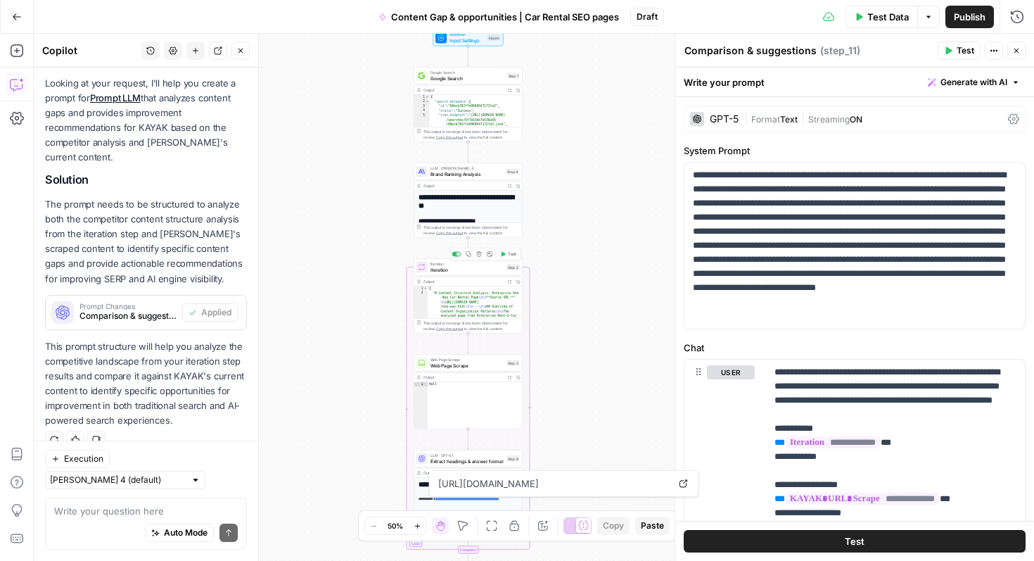
click at [508, 253] on span "Test" at bounding box center [512, 254] width 8 height 6
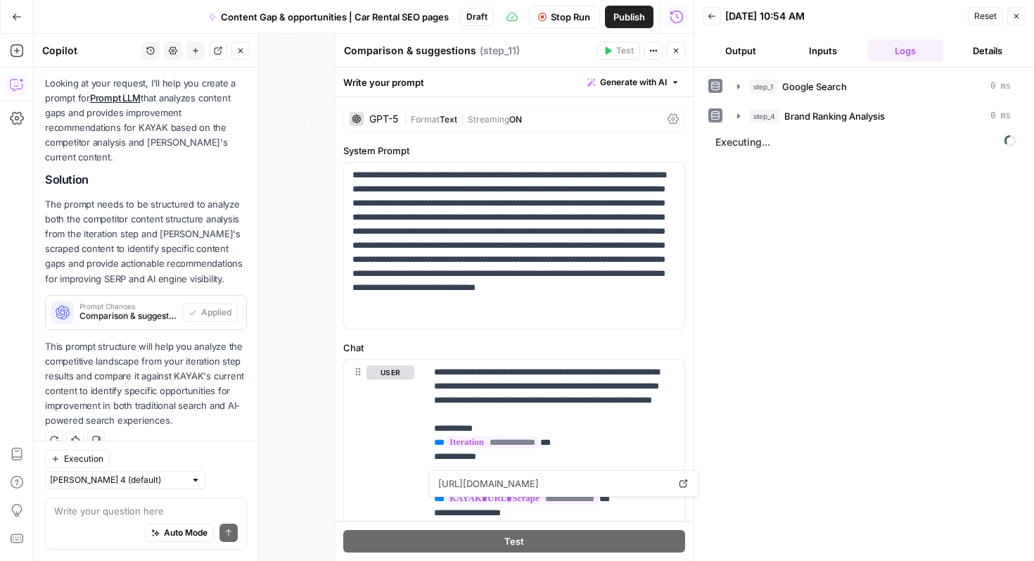
click at [513, 16] on icon at bounding box center [512, 16] width 11 height 11
click at [243, 50] on icon "button" at bounding box center [240, 50] width 8 height 8
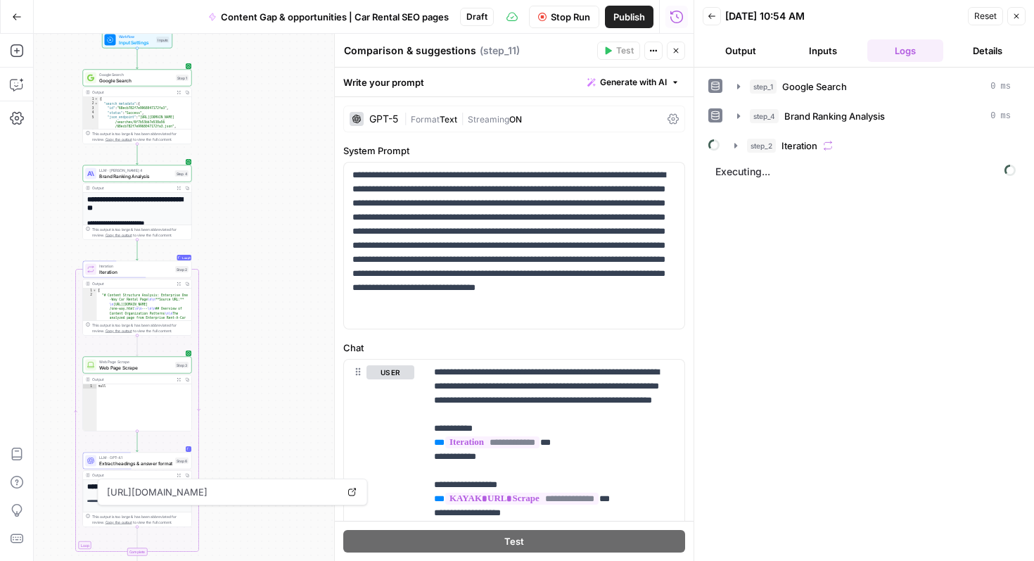
click at [267, 345] on div "**********" at bounding box center [364, 297] width 660 height 527
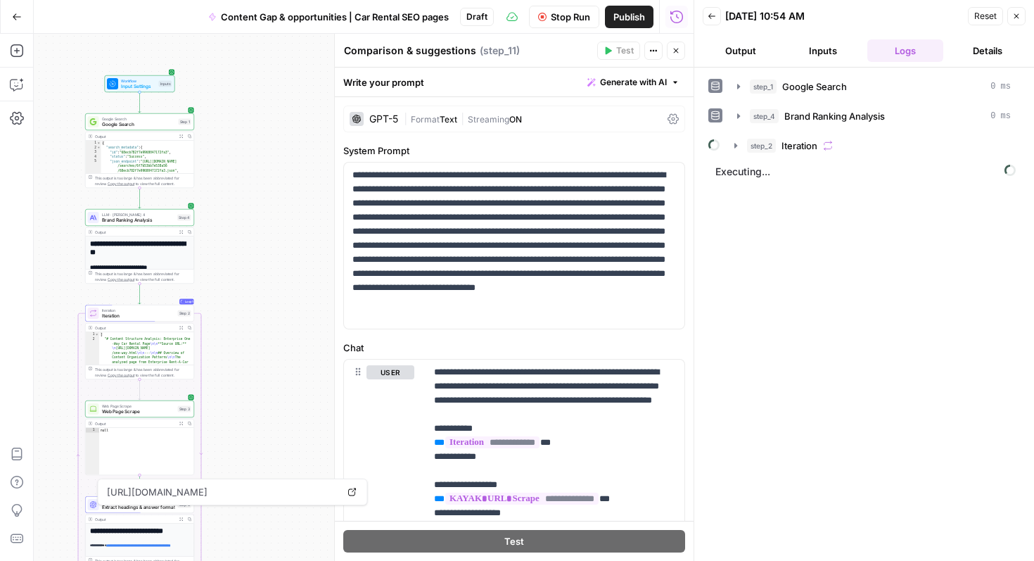
click at [137, 260] on div "**********" at bounding box center [140, 344] width 108 height 217
click at [180, 232] on icon "button" at bounding box center [181, 232] width 4 height 4
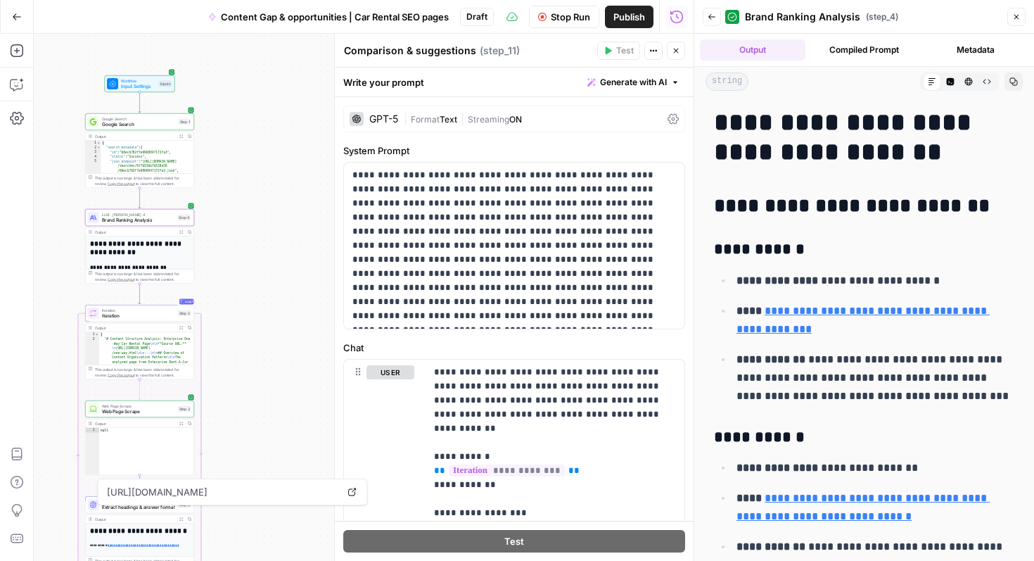
click at [148, 151] on div "{ "search_metadata" : { "id" : "68ecb782f7e9968047172fa3" , "status" : "Success…" at bounding box center [148, 169] width 94 height 56
click at [106, 165] on div "{ "search_metadata" : { "id" : "68ecb782f7e9968047172fa3" , "status" : "Success…" at bounding box center [148, 169] width 94 height 56
type textarea "**********"
click at [179, 136] on icon "button" at bounding box center [181, 136] width 4 height 4
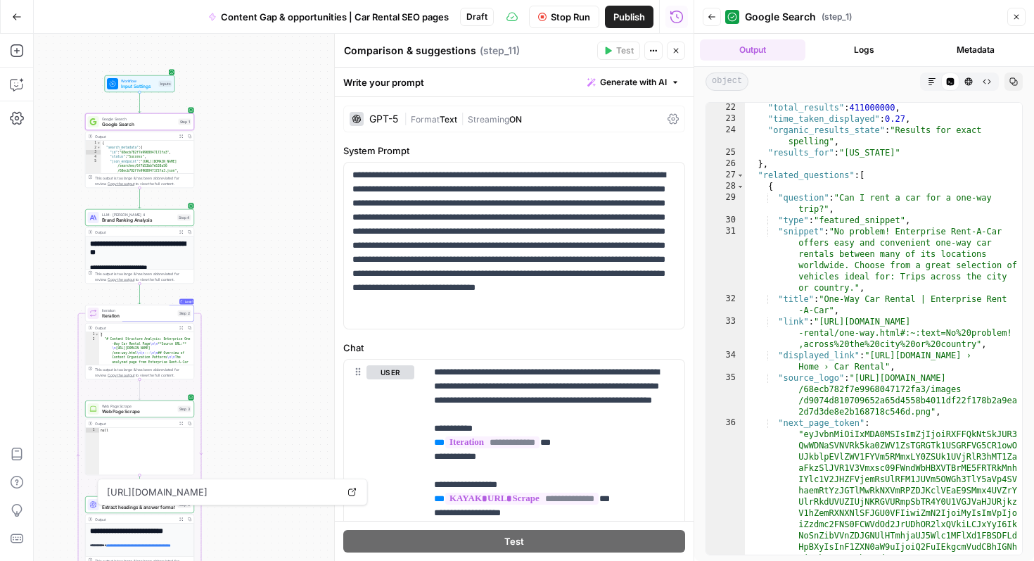
scroll to position [346, 0]
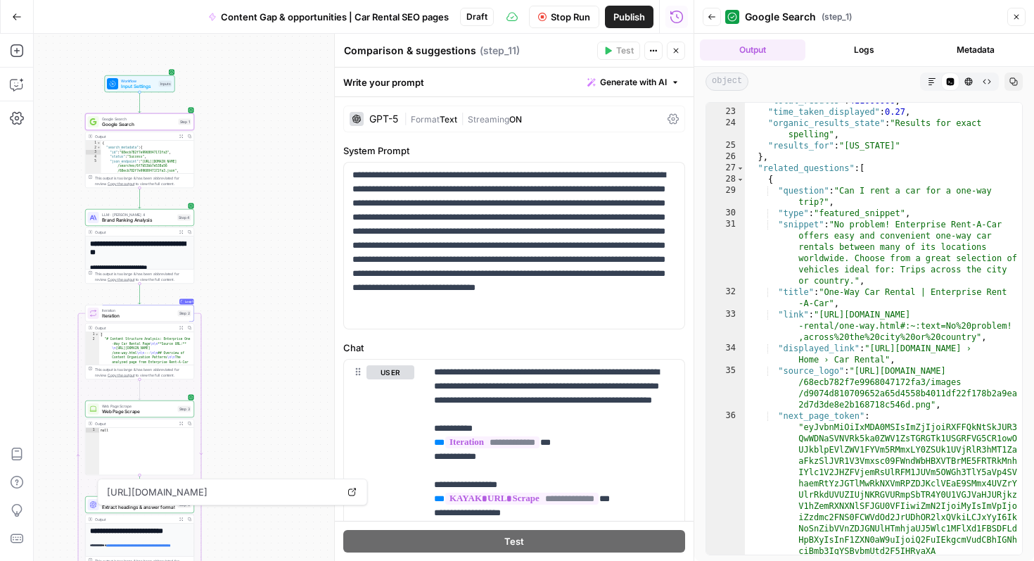
click at [936, 313] on div ""total_results" : 411000000 , "time_taken_displayed" : 0.27 , "organic_results_…" at bounding box center [883, 467] width 277 height 745
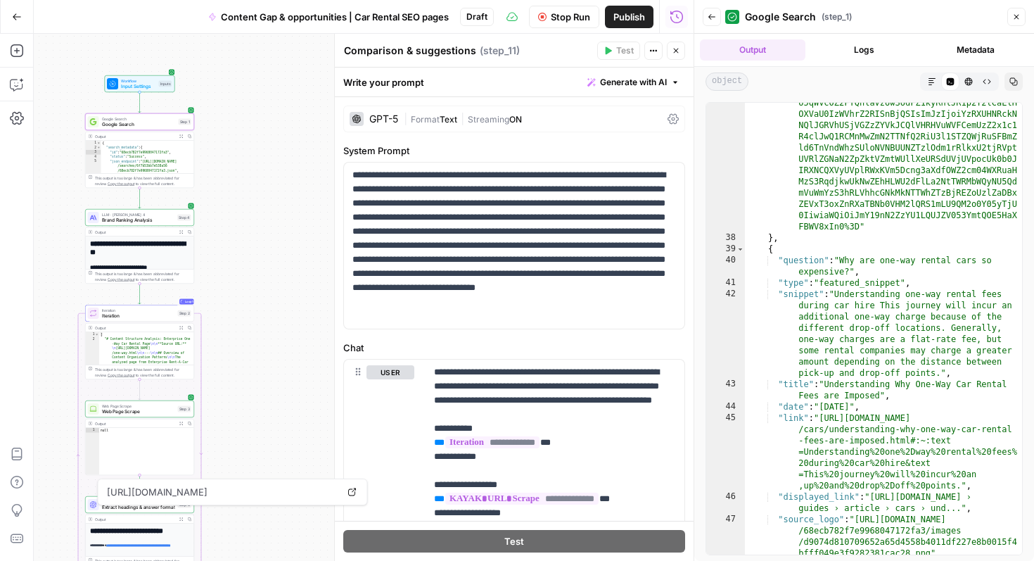
scroll to position [1122, 0]
click at [986, 427] on div ""serpapi_link" : "https://serpapi.com/search .json?device=desktop&engine =googl…" at bounding box center [883, 439] width 277 height 1049
type textarea "**********"
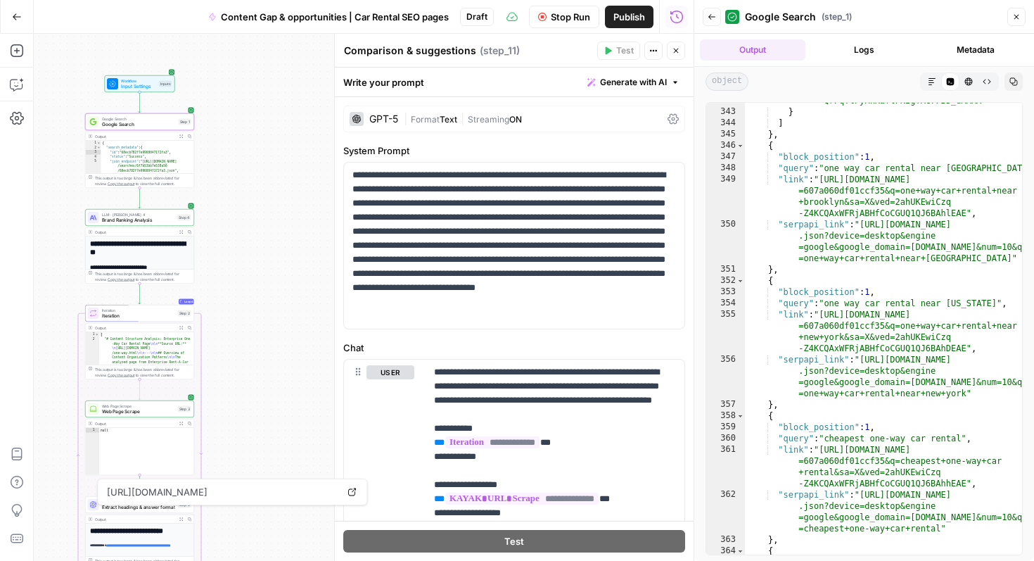
scroll to position [11470, 0]
click at [681, 53] on button "Close" at bounding box center [676, 51] width 18 height 18
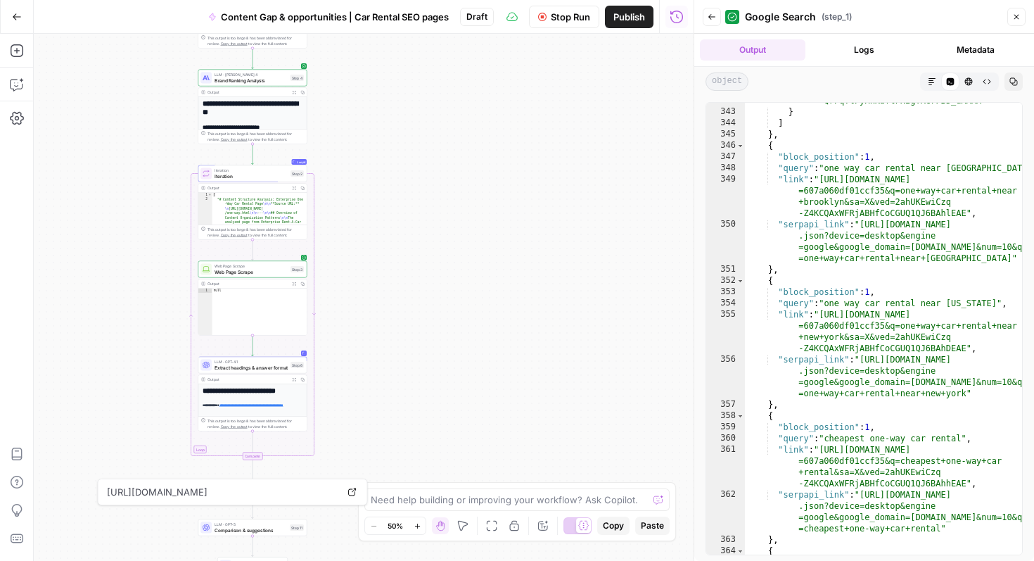
click at [433, 238] on div "**********" at bounding box center [364, 297] width 660 height 527
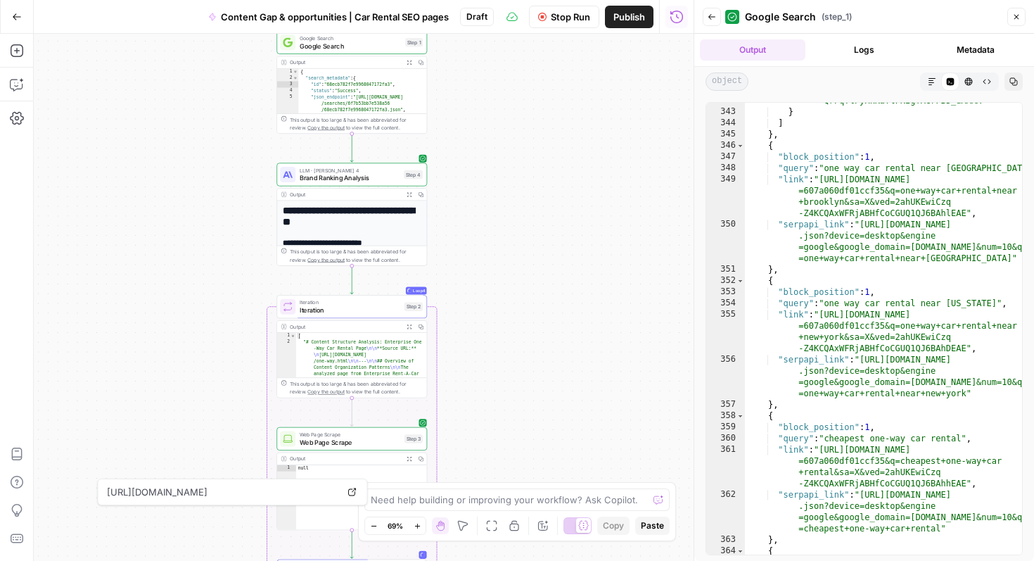
click at [1016, 10] on button "Close" at bounding box center [1017, 17] width 18 height 18
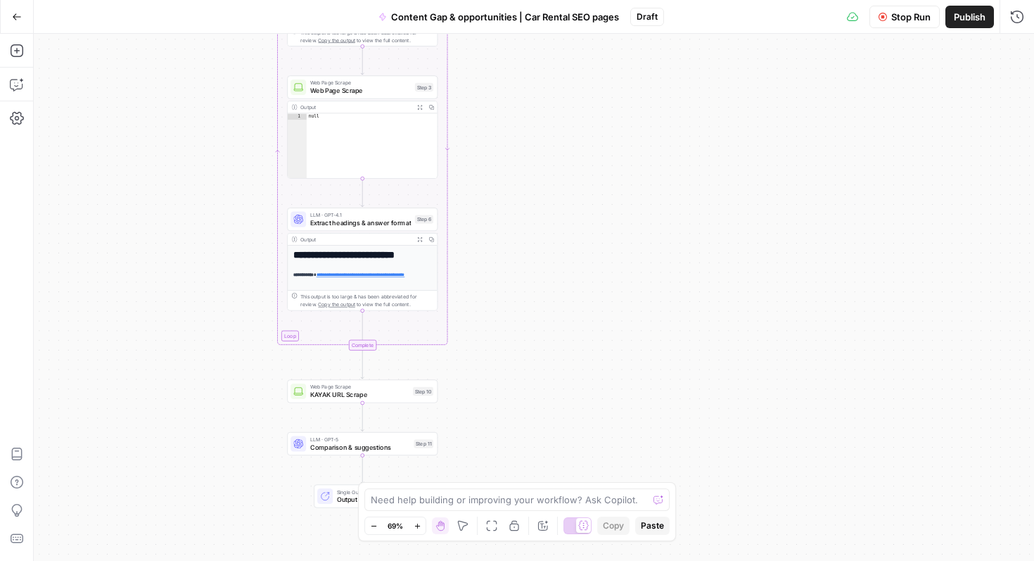
type textarea "****"
click at [337, 127] on div "null" at bounding box center [372, 152] width 131 height 78
click at [419, 108] on icon "button" at bounding box center [420, 107] width 6 height 6
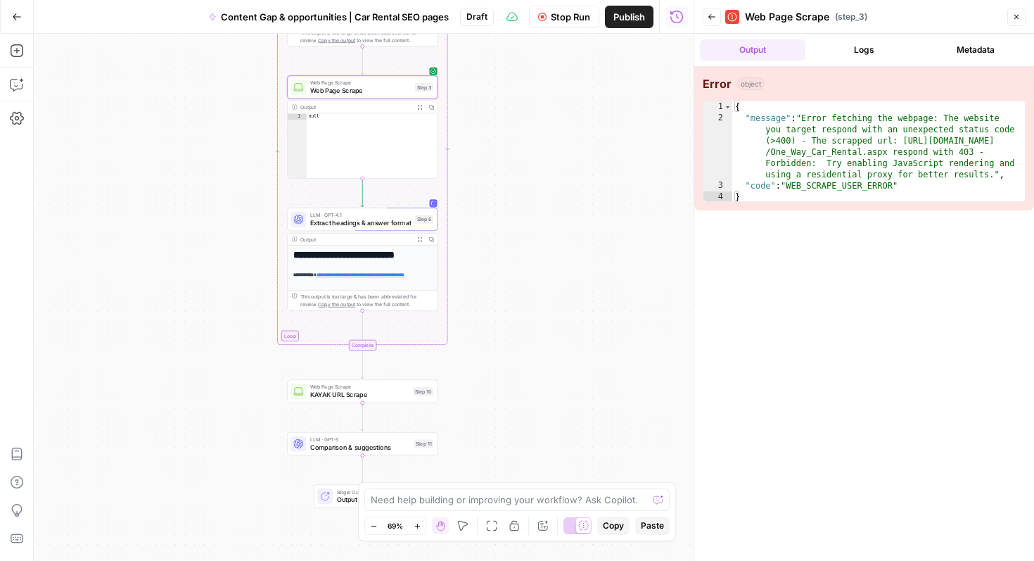
click at [921, 189] on div "{ "message" : "Error fetching the webpage: The website you target respond with …" at bounding box center [879, 163] width 293 height 124
type textarea "**********"
click at [819, 184] on div "{ "message" : "Error fetching the webpage: The website you target respond with …" at bounding box center [879, 163] width 293 height 124
click at [354, 94] on span "Web Page Scrape" at bounding box center [360, 91] width 101 height 10
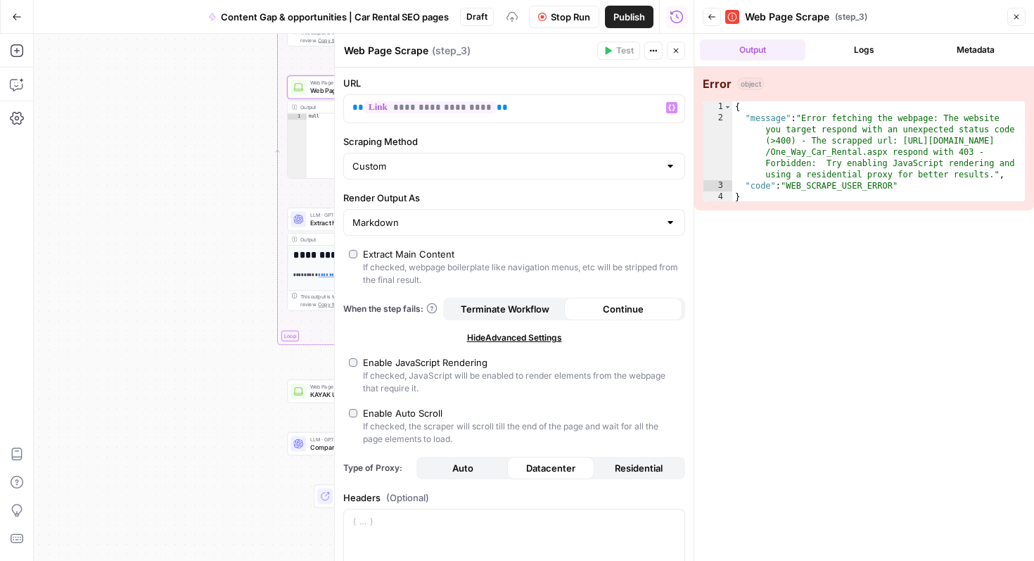
click at [233, 267] on div "**********" at bounding box center [364, 297] width 660 height 527
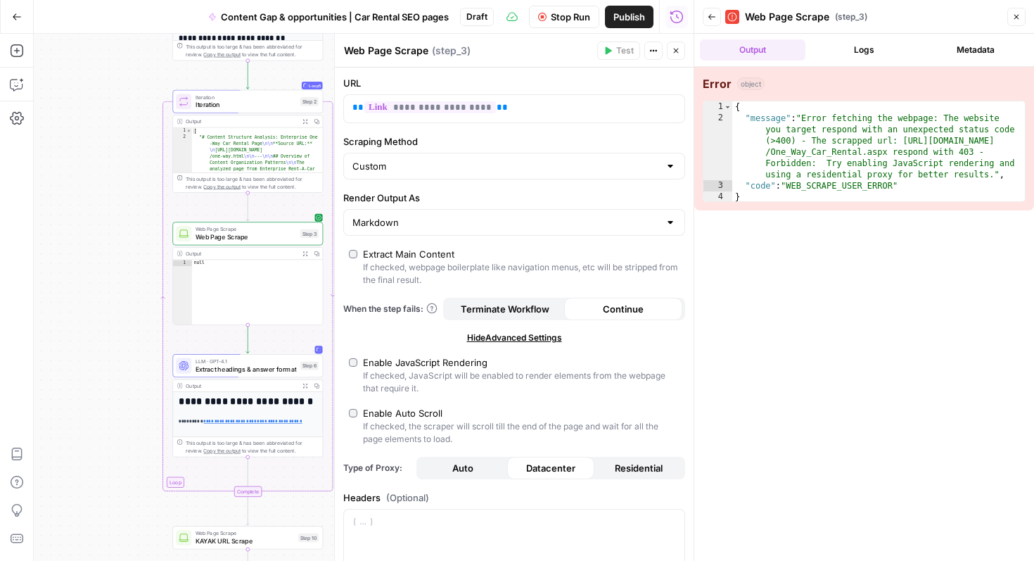
click at [675, 49] on icon "button" at bounding box center [676, 51] width 5 height 5
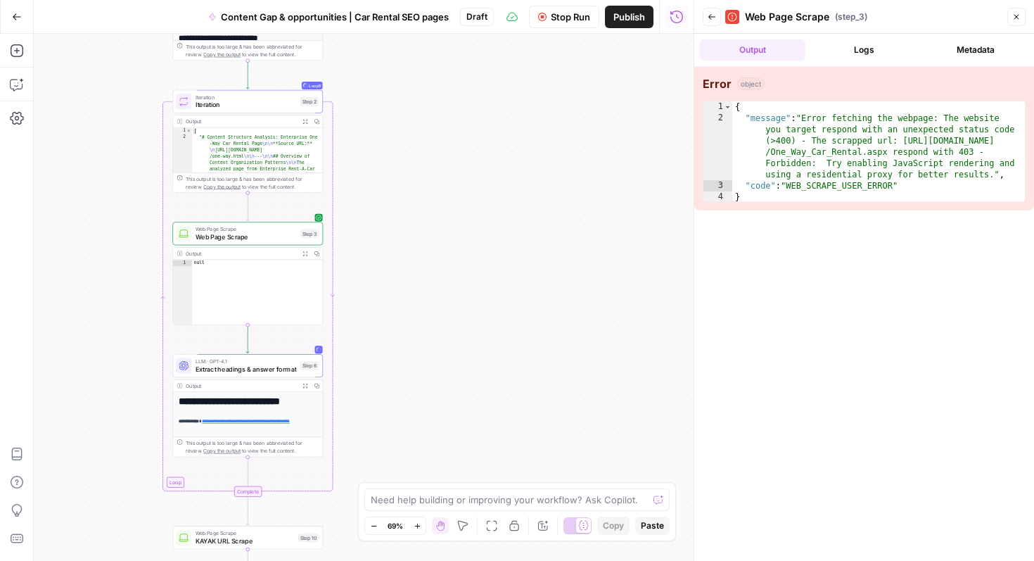
click at [603, 293] on div "**********" at bounding box center [364, 297] width 660 height 527
click at [502, 196] on div "**********" at bounding box center [364, 297] width 660 height 527
